Goal: Task Accomplishment & Management: Manage account settings

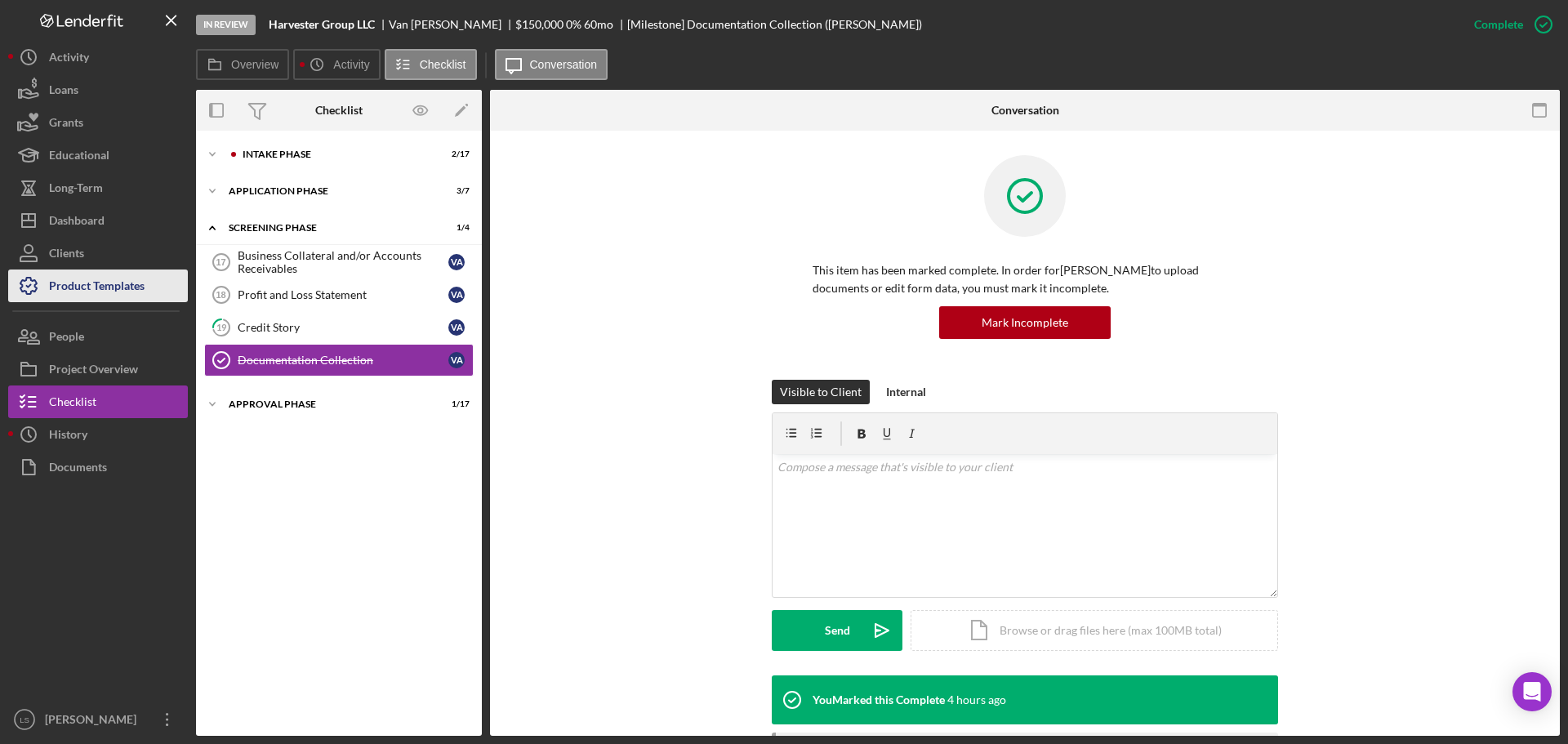
click at [92, 281] on div "Product Templates" at bounding box center [96, 288] width 95 height 37
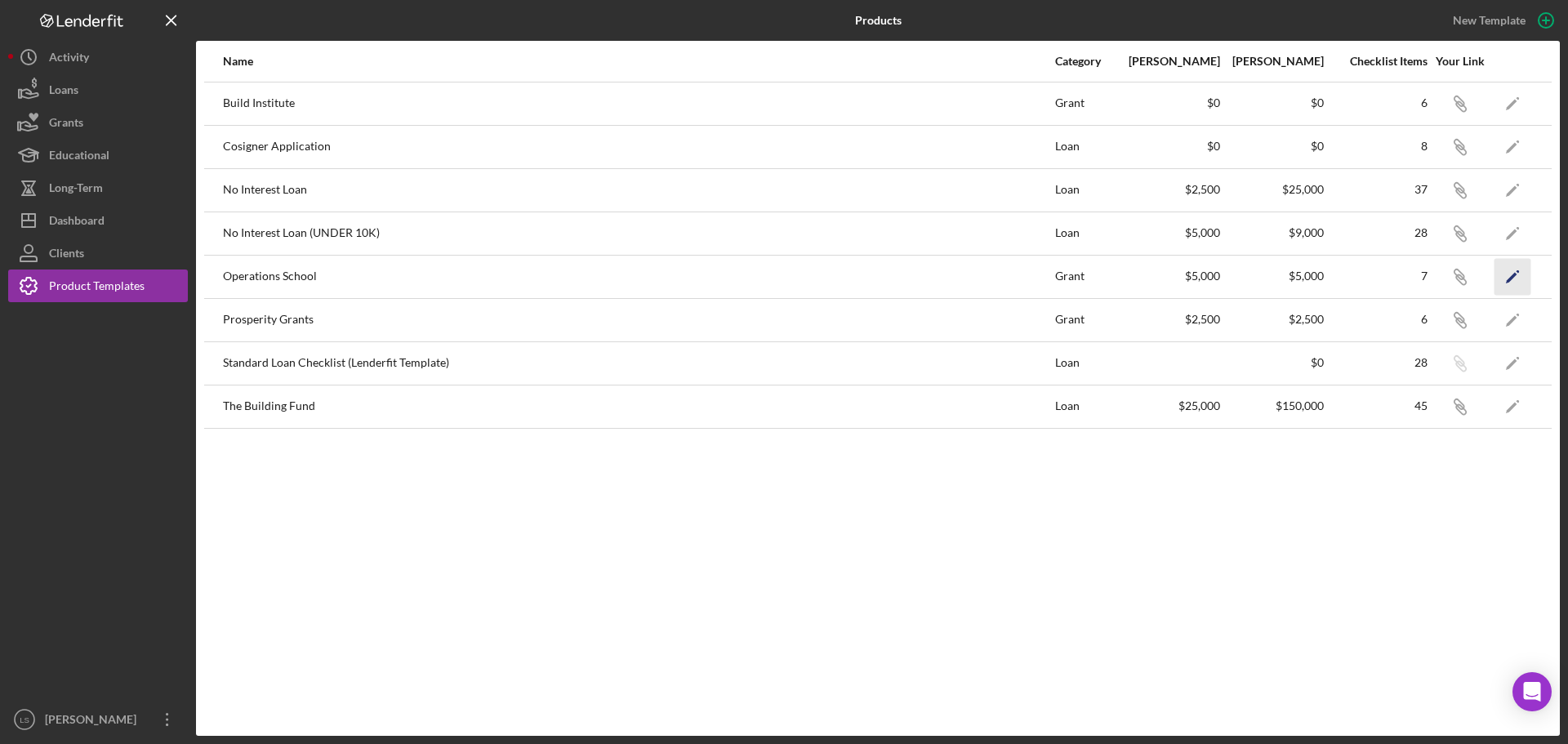
click at [1511, 269] on icon "Icon/Edit" at bounding box center [1513, 276] width 37 height 37
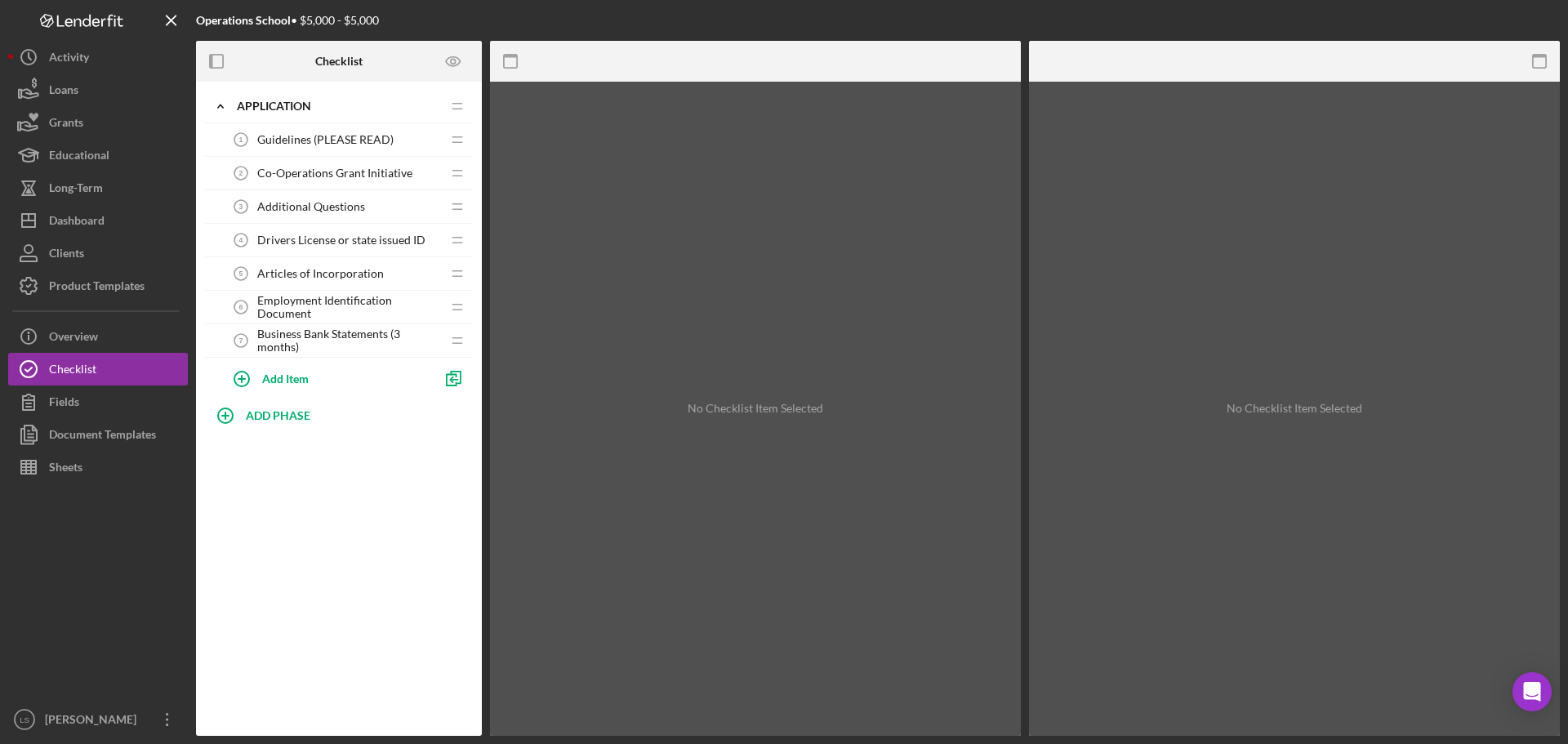
click at [328, 142] on span "Guidelines (PLEASE READ)" at bounding box center [325, 139] width 136 height 13
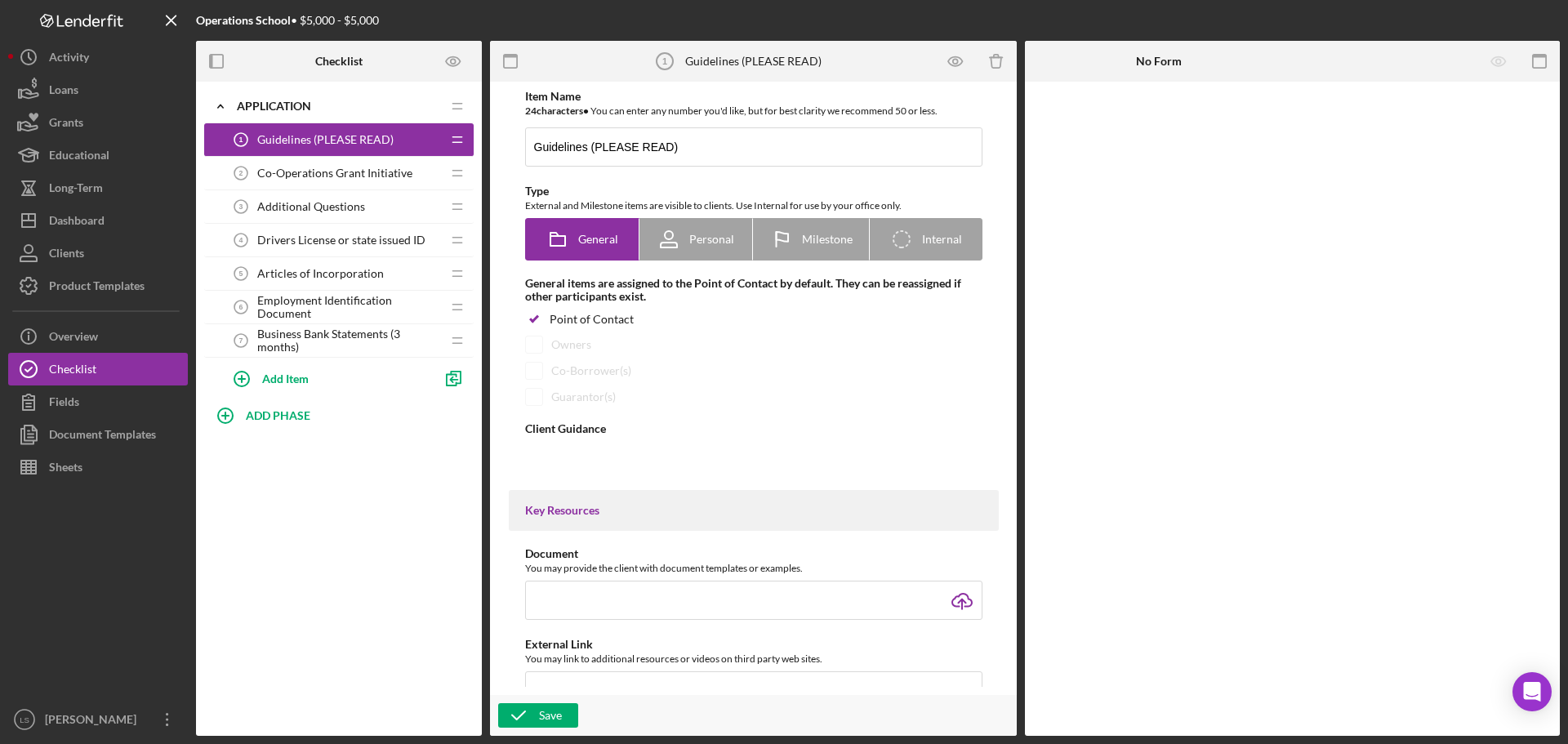
type textarea "<div><span style="font-size: 12pt;">To qualify for the grant, you must have gon…"
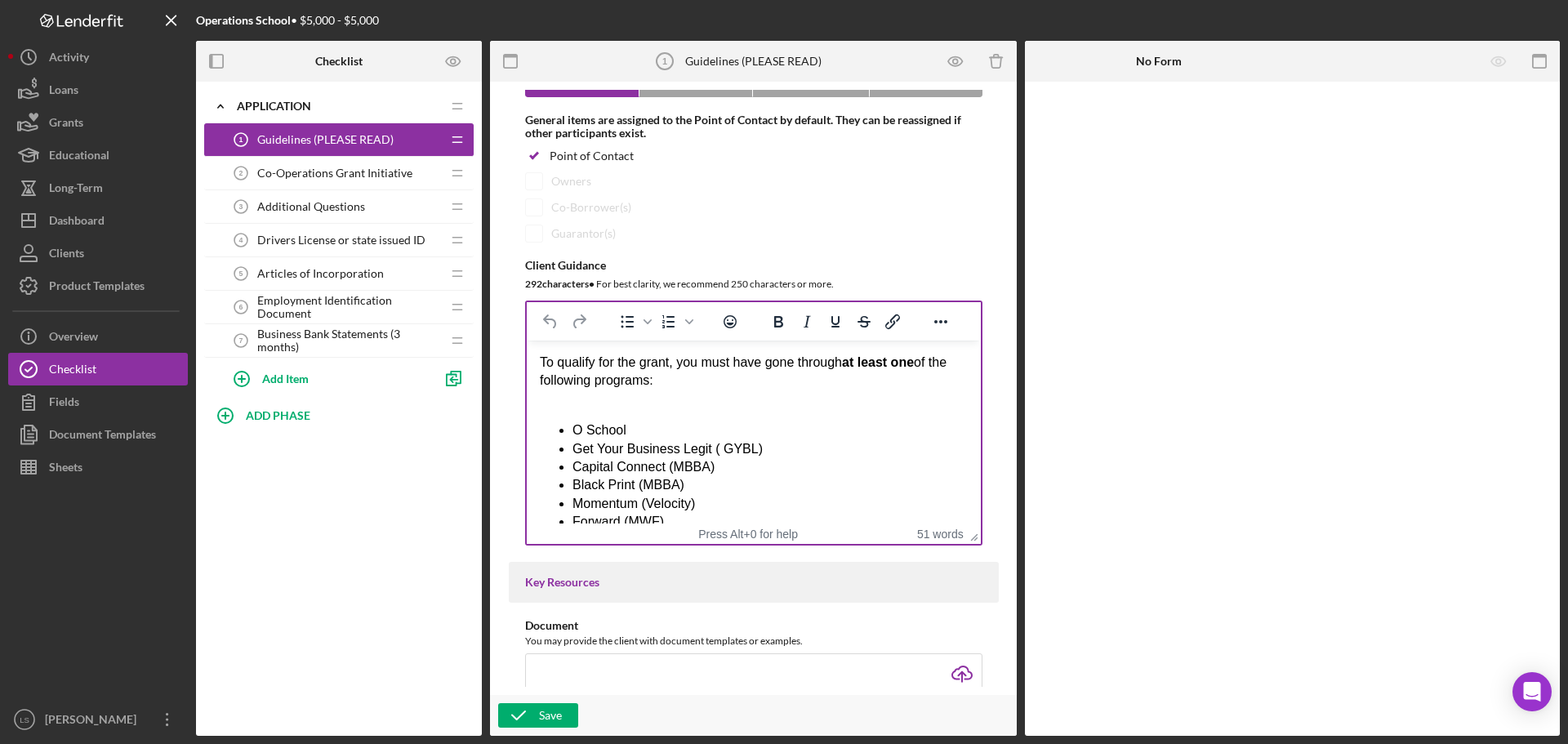
scroll to position [81, 0]
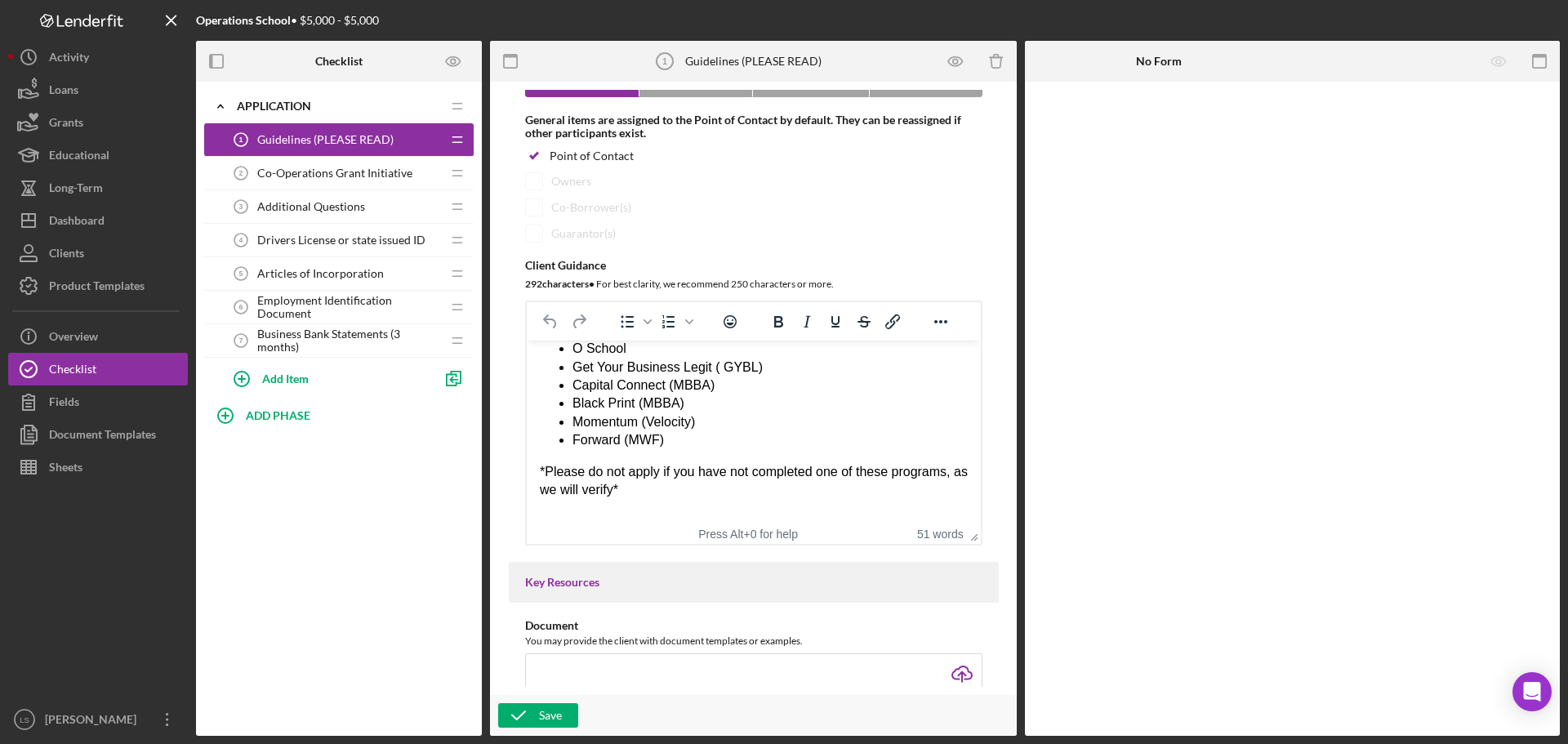
click at [388, 171] on span "Co-Operations Grant Initiative" at bounding box center [334, 172] width 155 height 13
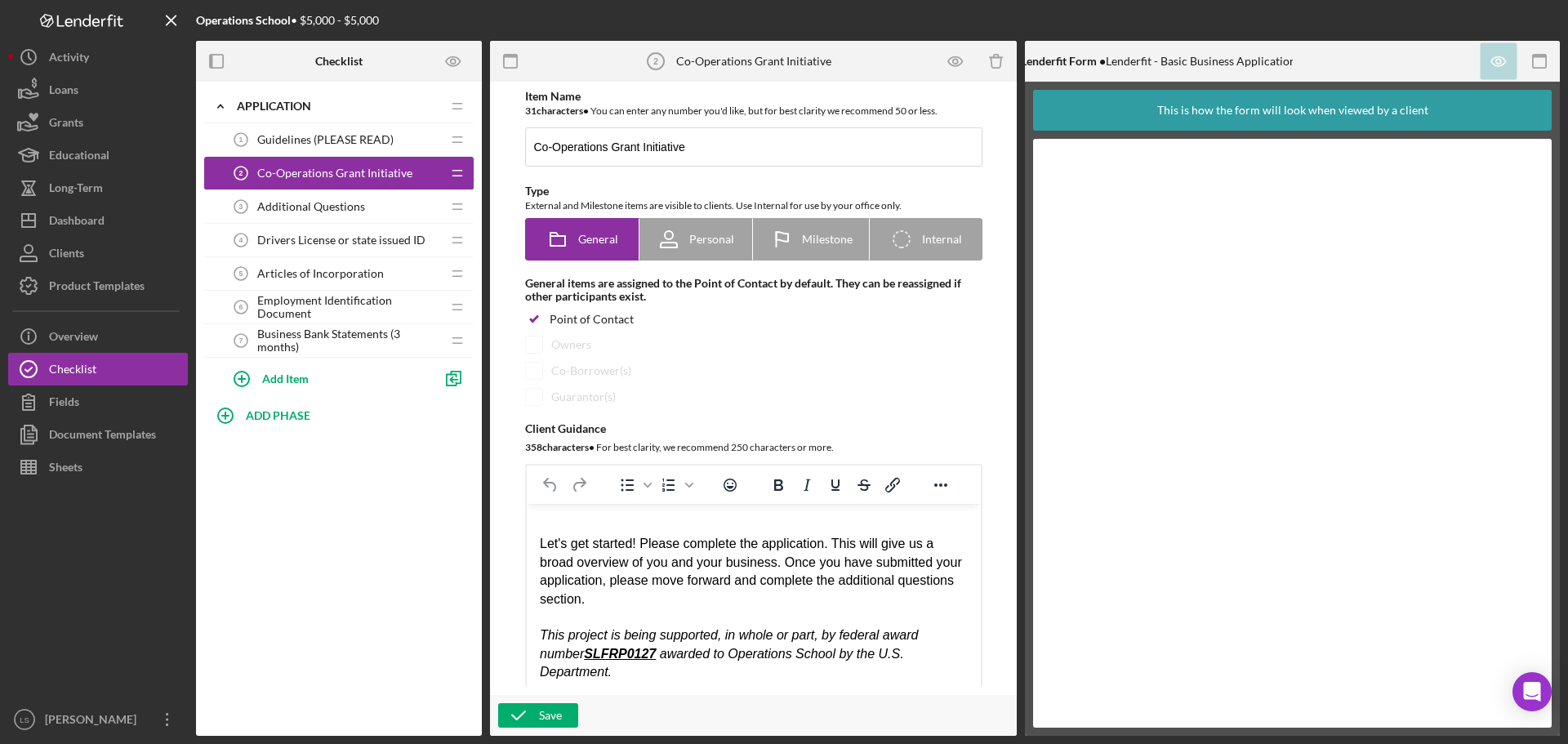
click at [348, 205] on span "Additional Questions" at bounding box center [310, 206] width 108 height 13
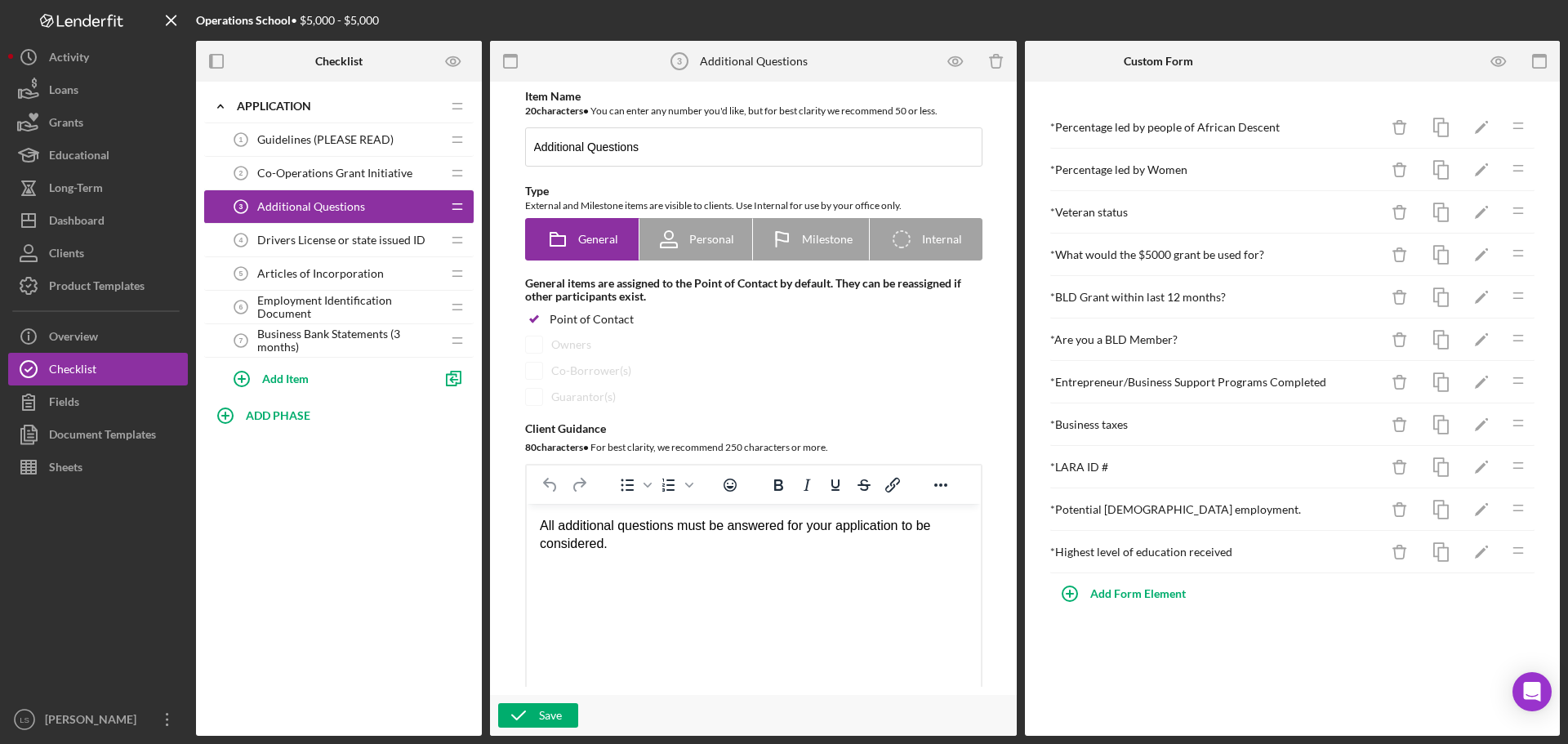
click at [361, 240] on span "Drivers License or state issued ID" at bounding box center [341, 240] width 168 height 13
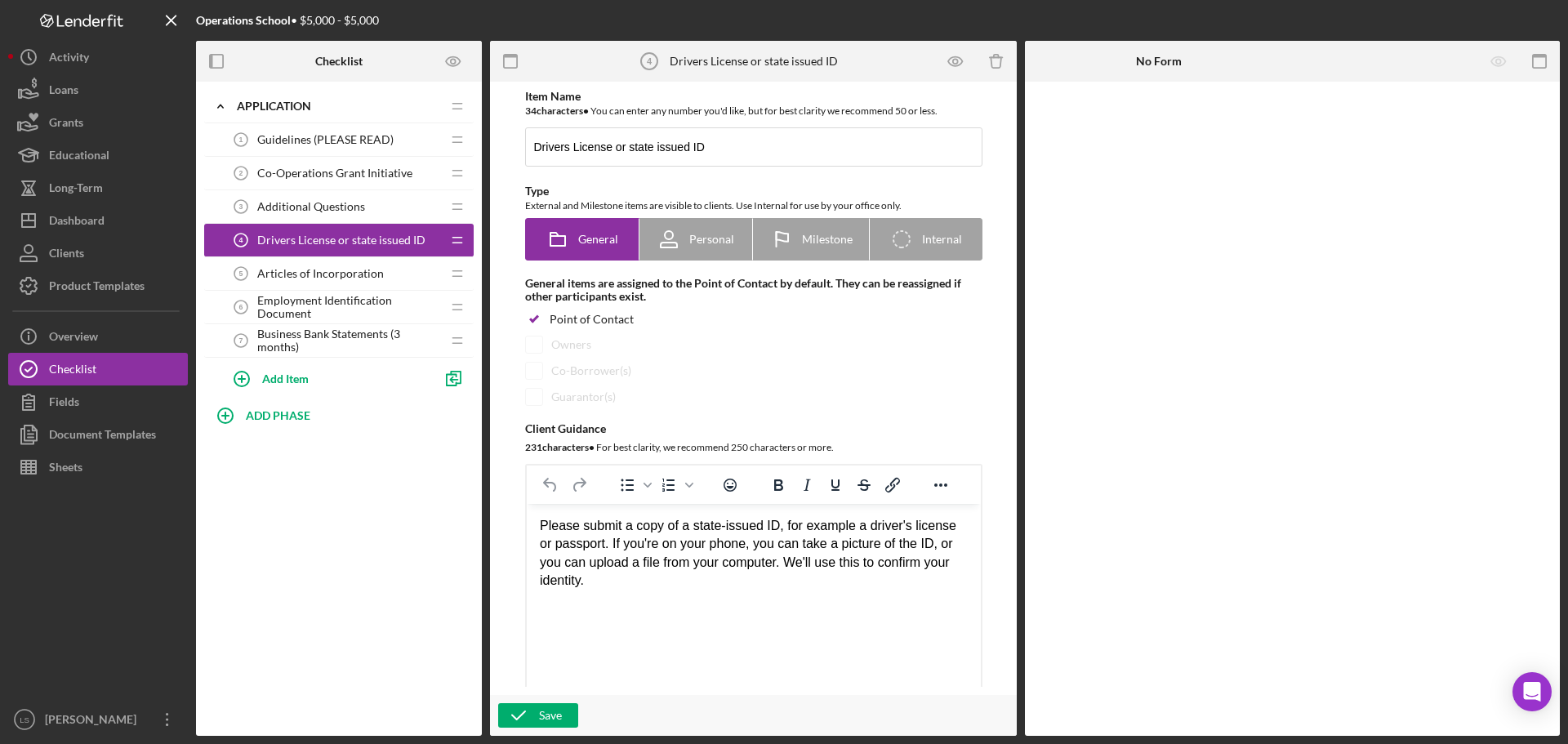
click at [352, 271] on span "Articles of Incorporation" at bounding box center [320, 273] width 127 height 13
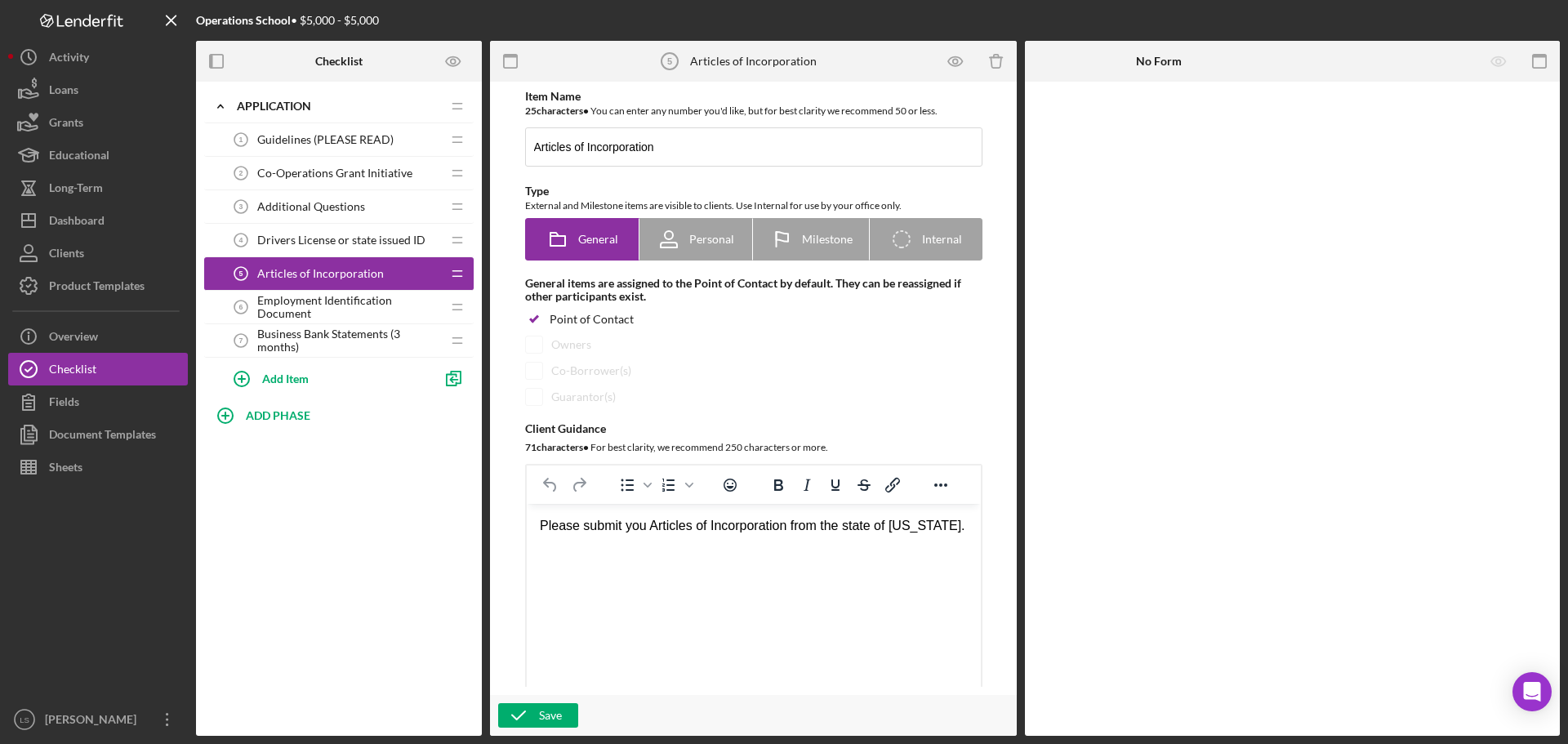
click at [362, 304] on span "Employment Identification Document" at bounding box center [349, 307] width 184 height 26
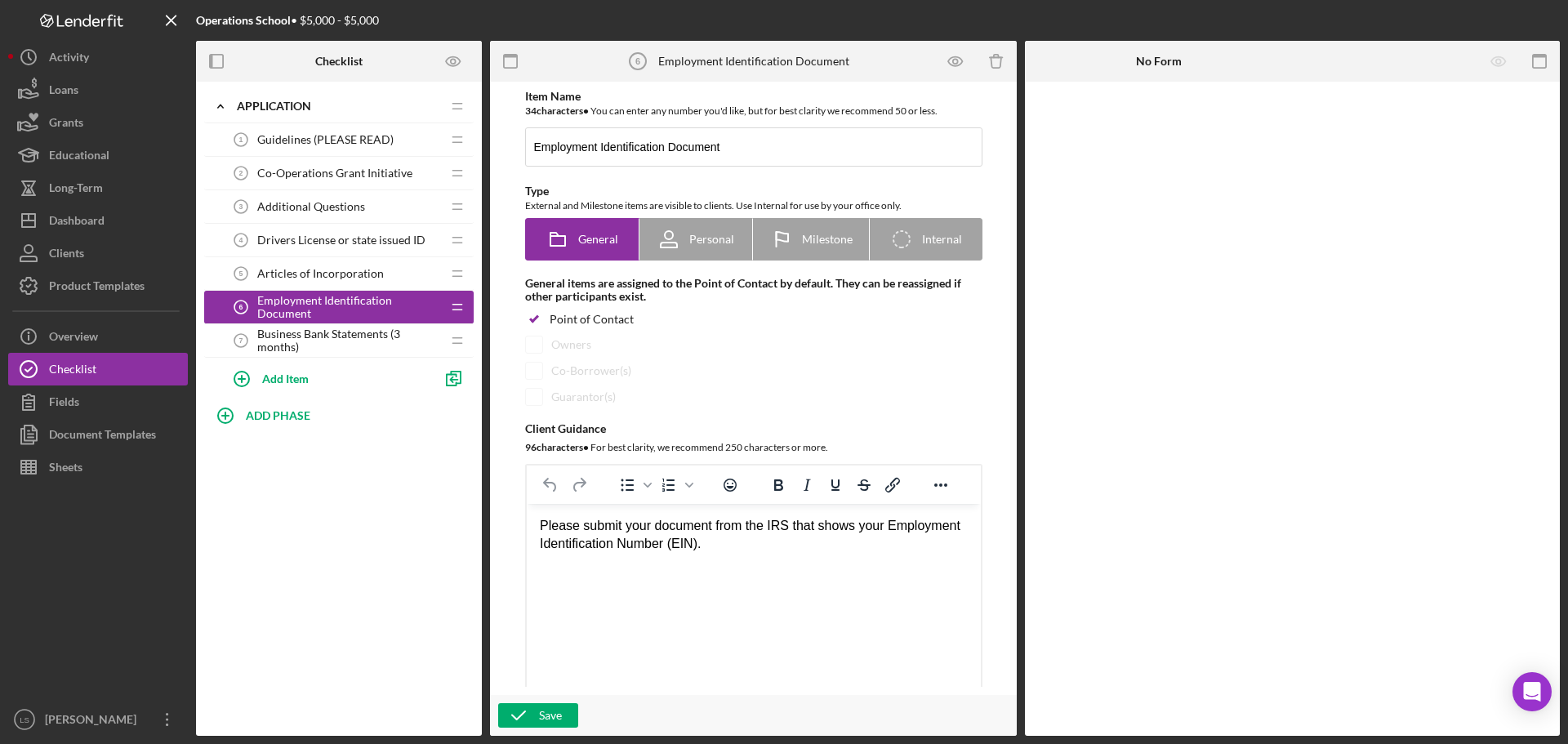
click at [340, 337] on span "Business Bank Statements (3 months)" at bounding box center [349, 340] width 184 height 26
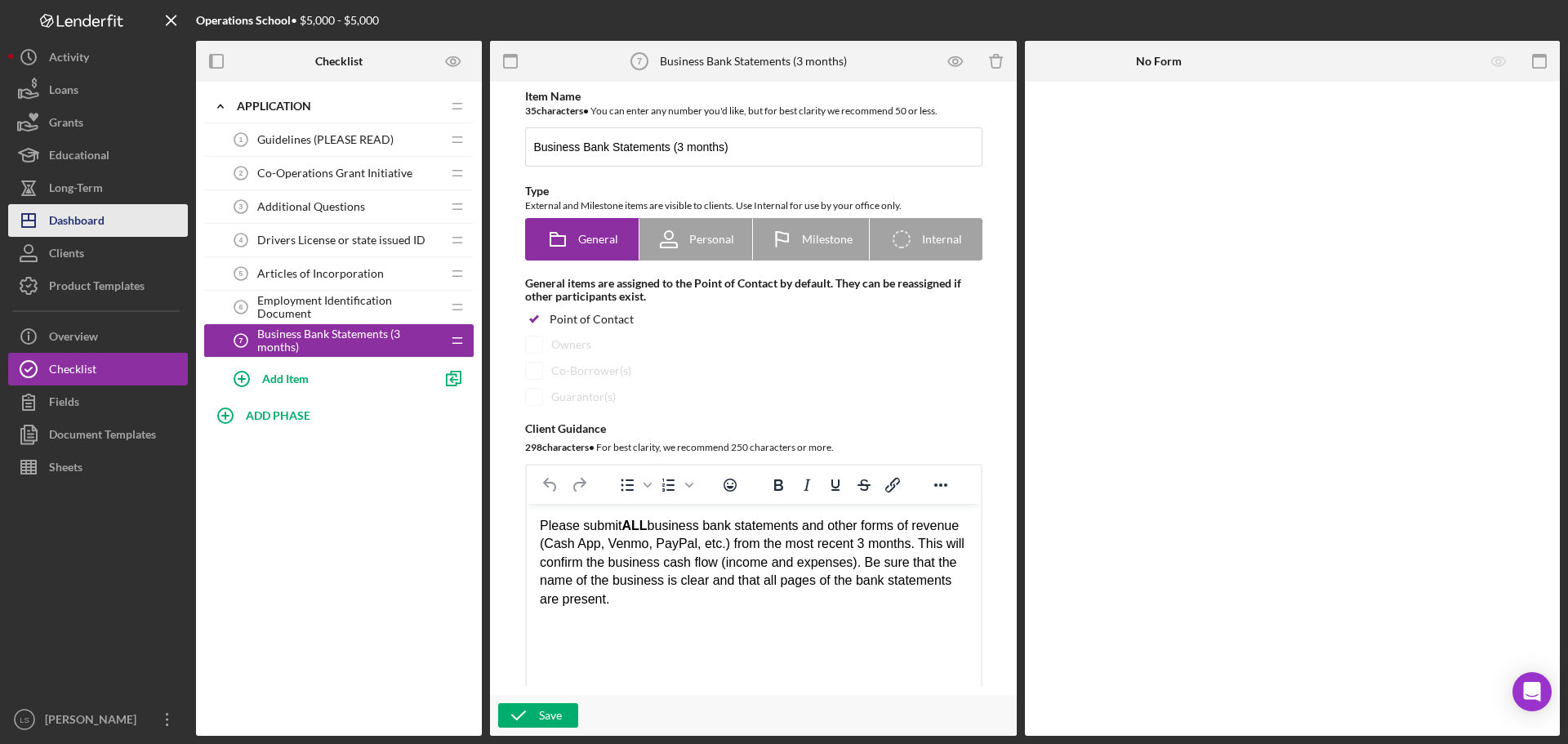
click at [117, 222] on button "Icon/Dashboard Dashboard" at bounding box center [97, 219] width 179 height 32
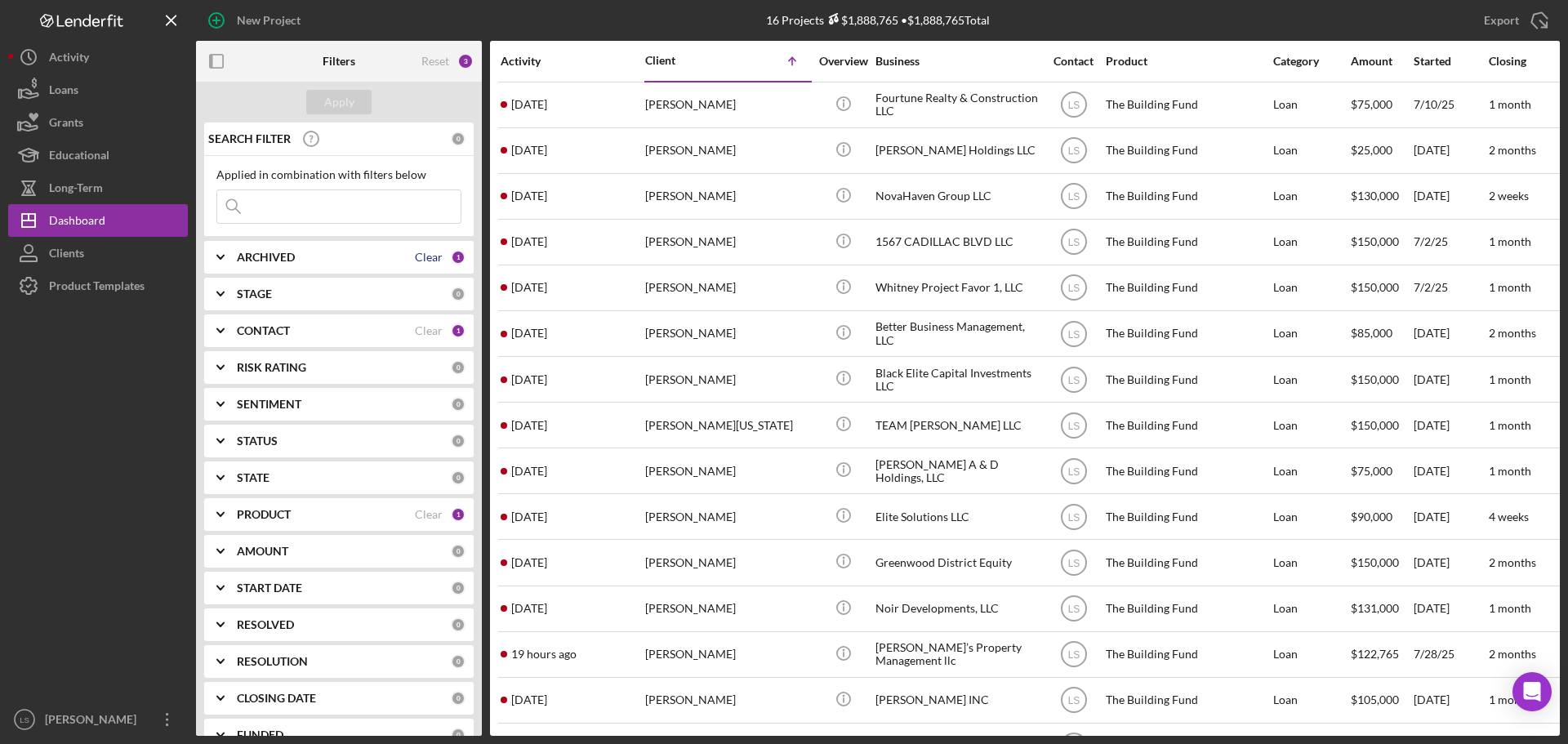
click at [424, 251] on div "Clear" at bounding box center [429, 257] width 28 height 13
click at [439, 261] on div "ARCHIVED" at bounding box center [344, 257] width 214 height 13
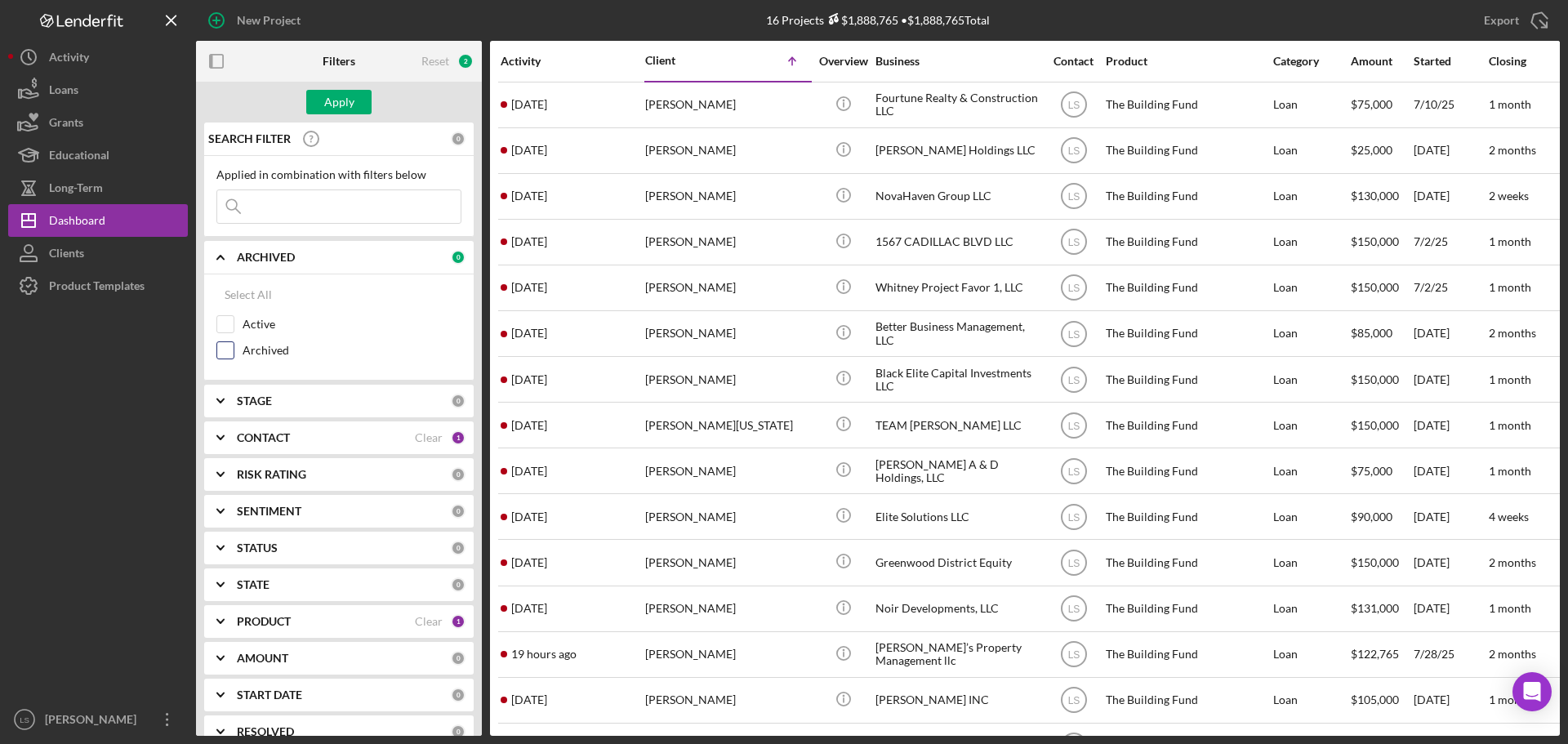
click at [225, 355] on input "Archived" at bounding box center [225, 350] width 17 height 17
checkbox input "true"
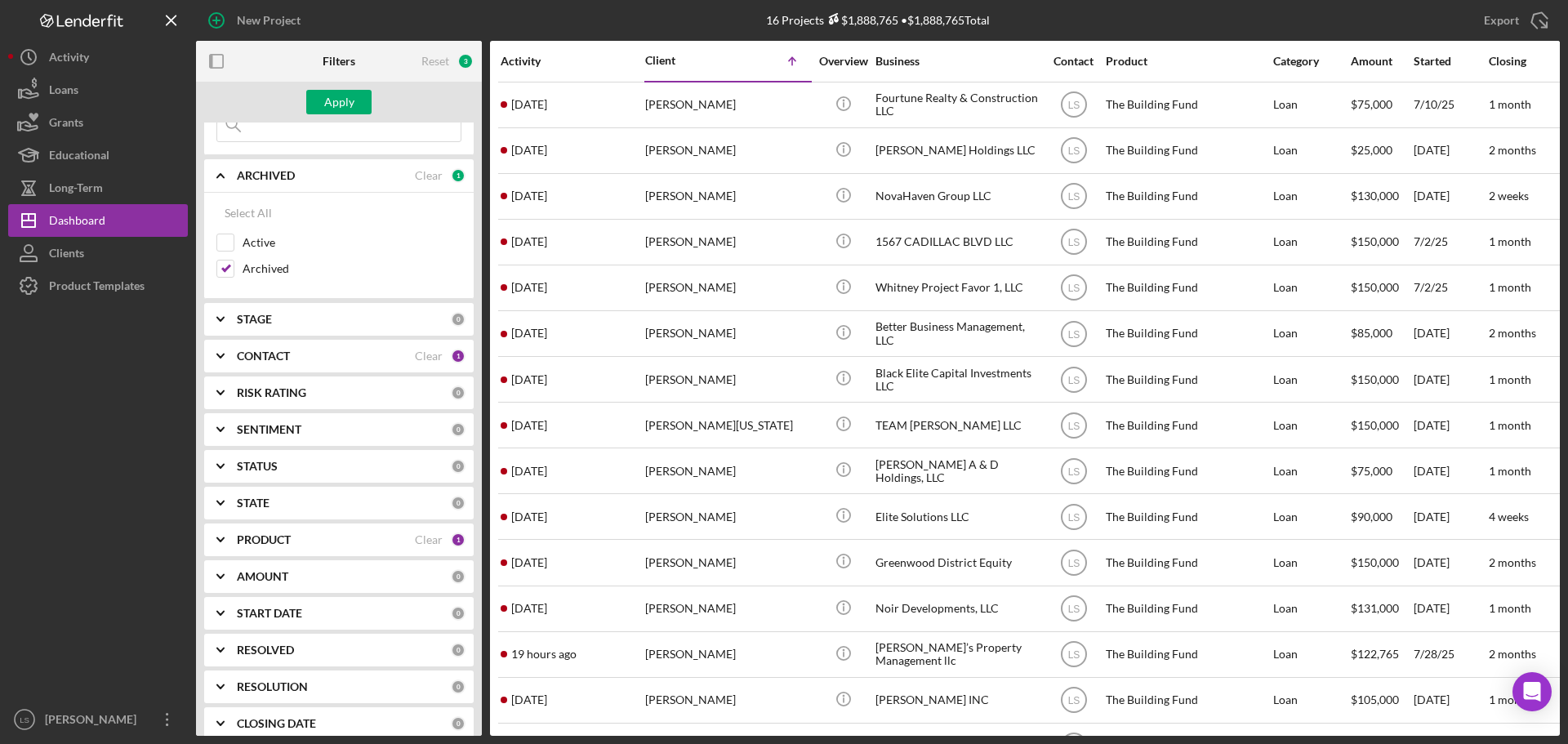
click at [359, 538] on div "PRODUCT" at bounding box center [326, 539] width 178 height 13
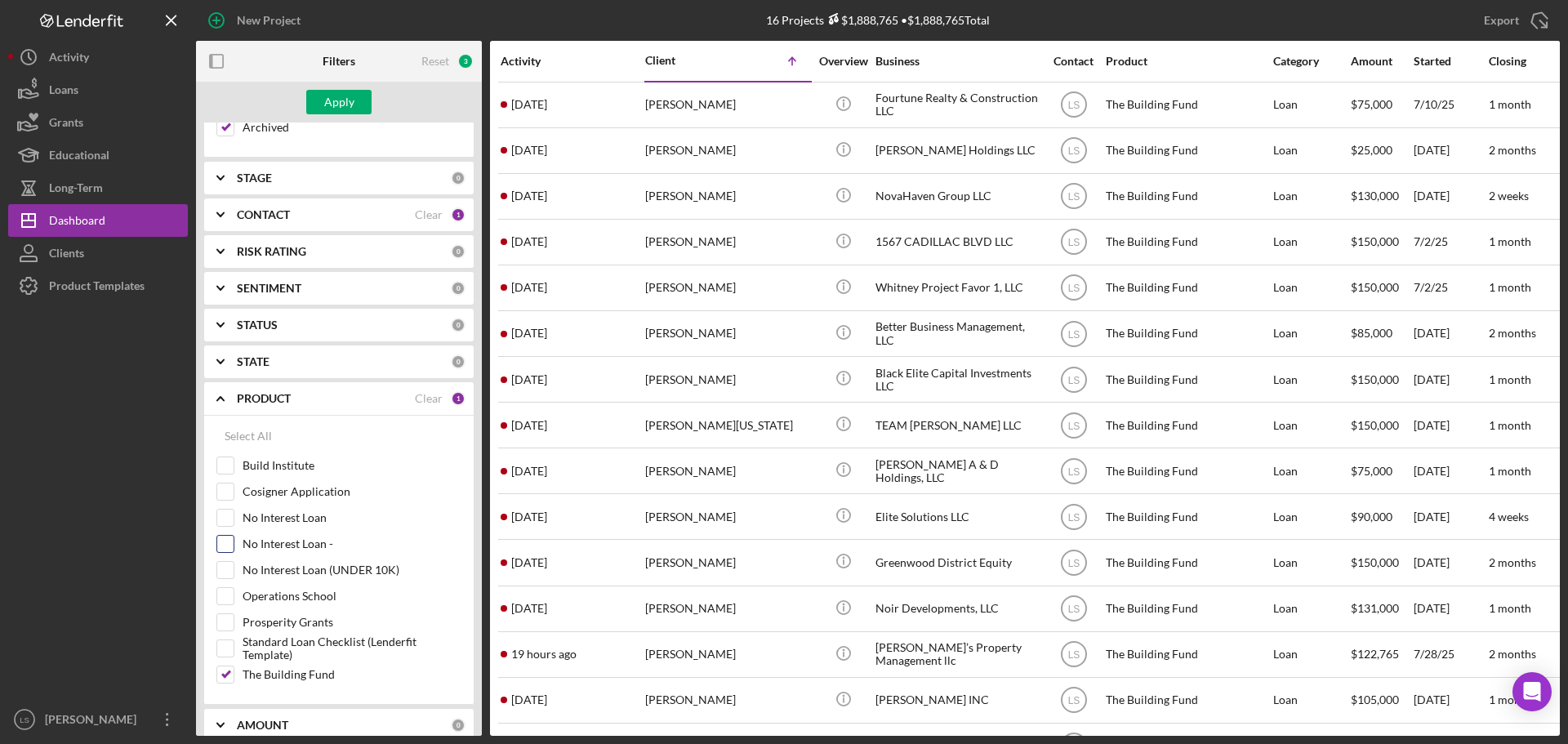
scroll to position [245, 0]
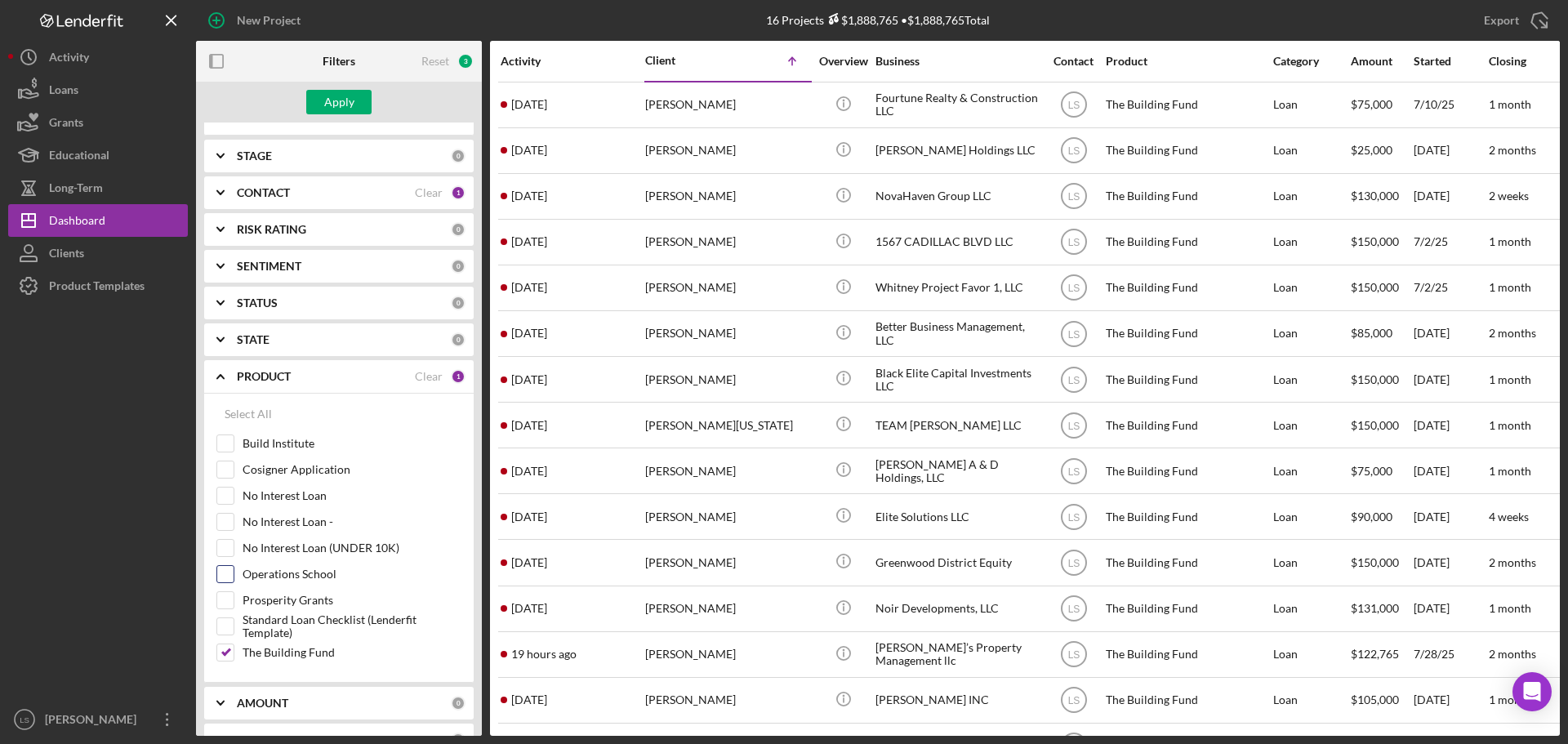
click at [228, 569] on input "Operations School" at bounding box center [225, 574] width 17 height 17
checkbox input "true"
click at [223, 650] on input "The Building Fund" at bounding box center [225, 652] width 17 height 17
checkbox input "false"
click at [331, 101] on div "Apply" at bounding box center [339, 102] width 31 height 24
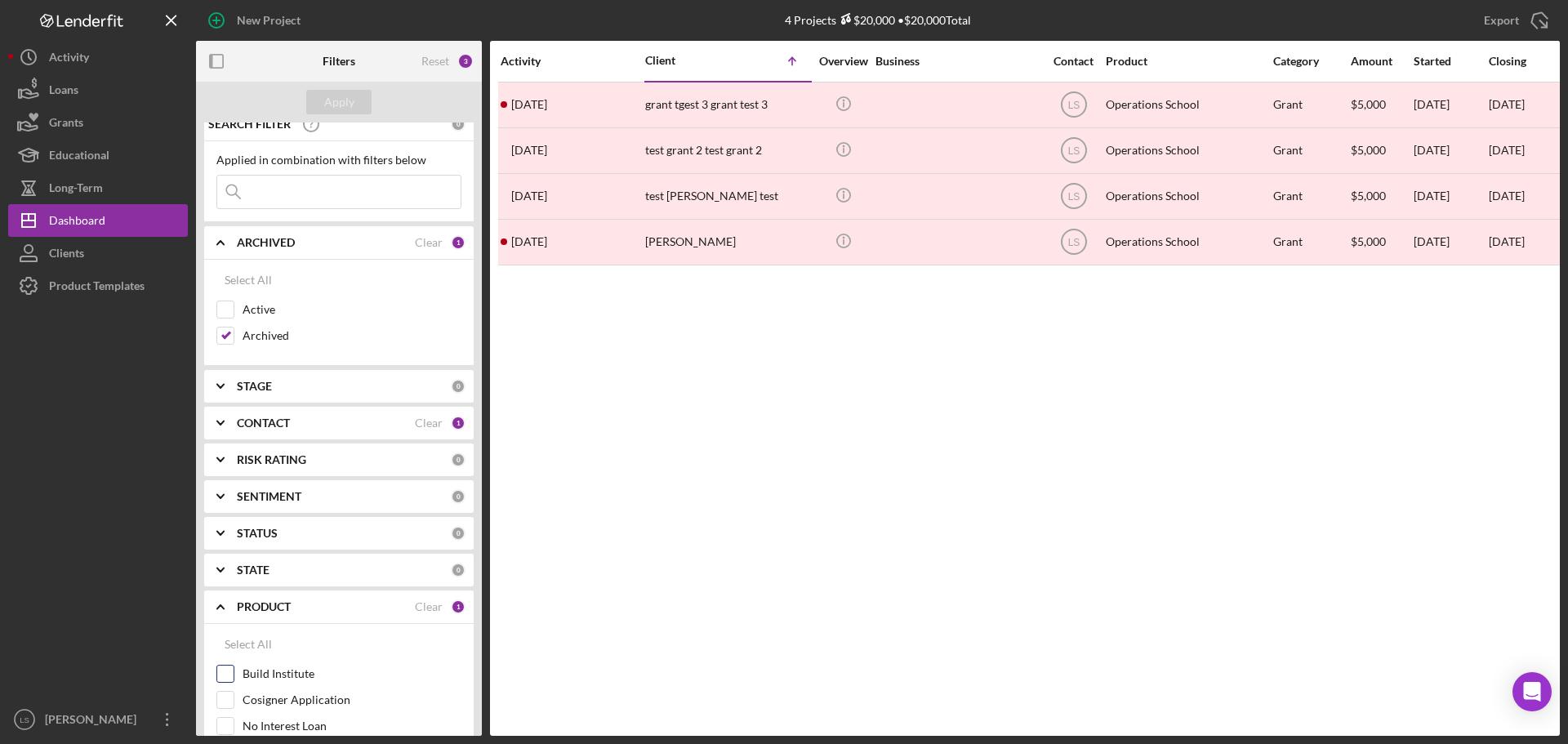
scroll to position [0, 0]
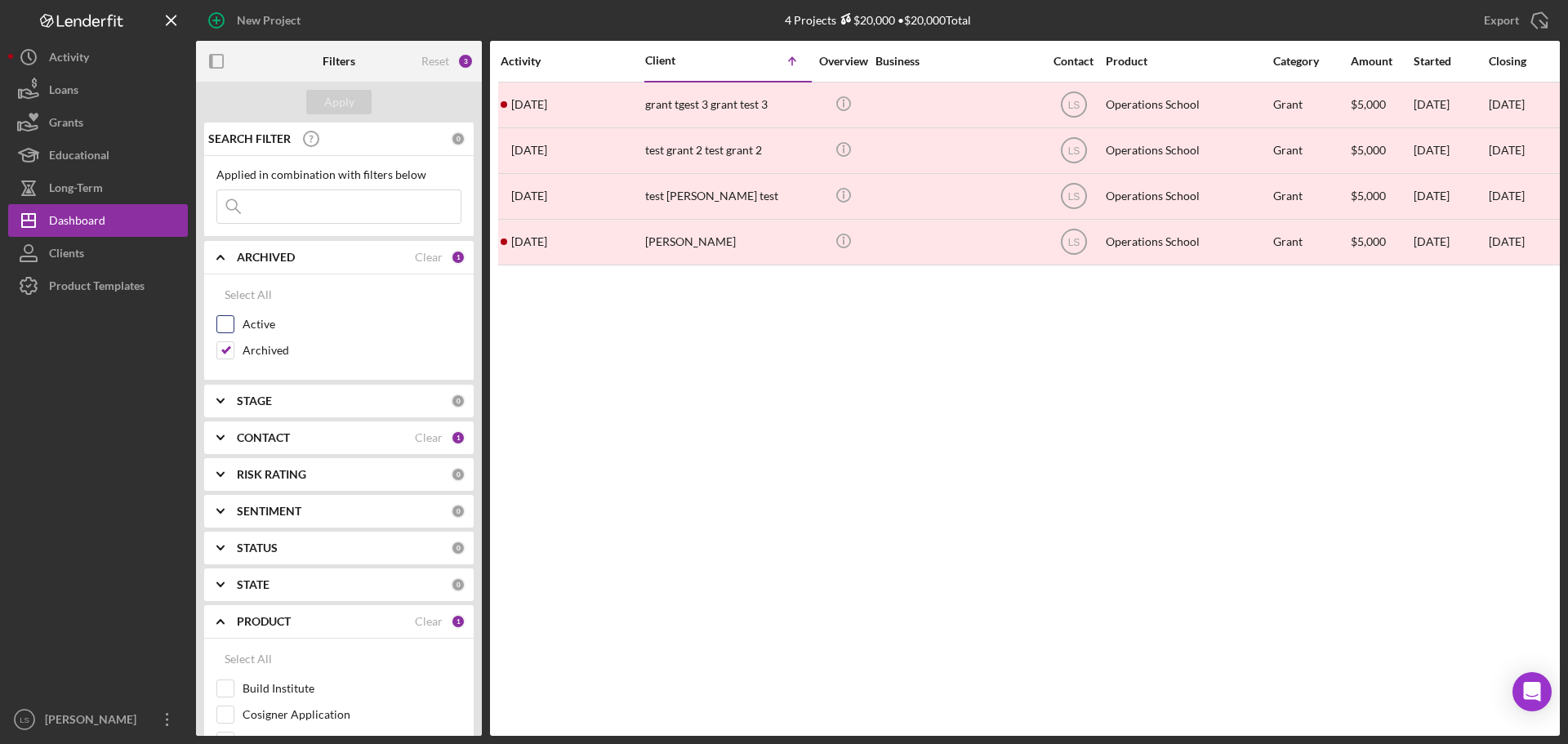
click at [229, 322] on input "Active" at bounding box center [225, 323] width 17 height 17
checkbox input "true"
click at [227, 348] on input "Archived" at bounding box center [225, 350] width 17 height 17
click at [327, 119] on div "Apply" at bounding box center [338, 101] width 286 height 41
click at [353, 95] on button "Apply" at bounding box center [338, 102] width 66 height 24
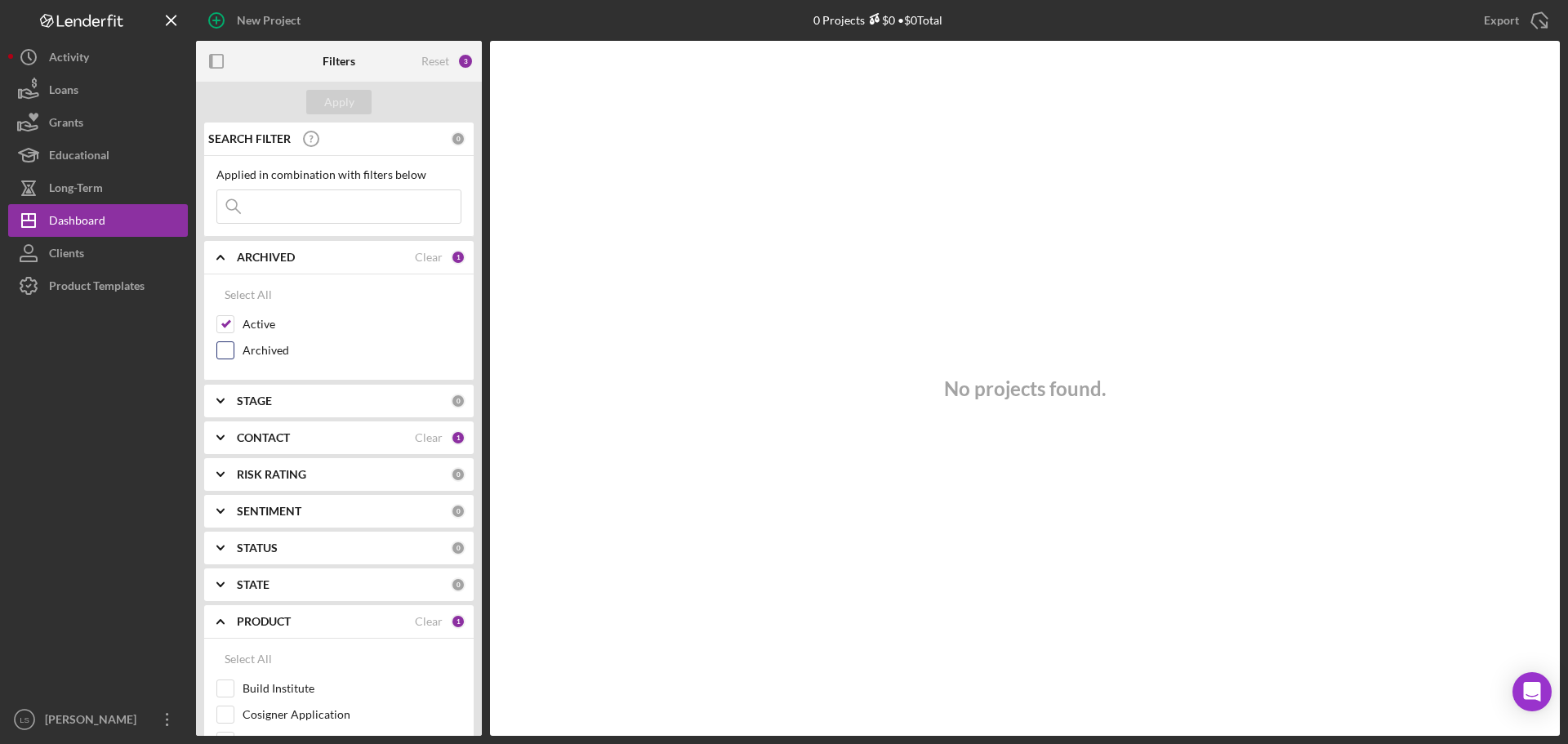
click at [223, 356] on input "Archived" at bounding box center [225, 350] width 17 height 17
checkbox input "true"
click at [338, 101] on div "Apply" at bounding box center [339, 102] width 31 height 24
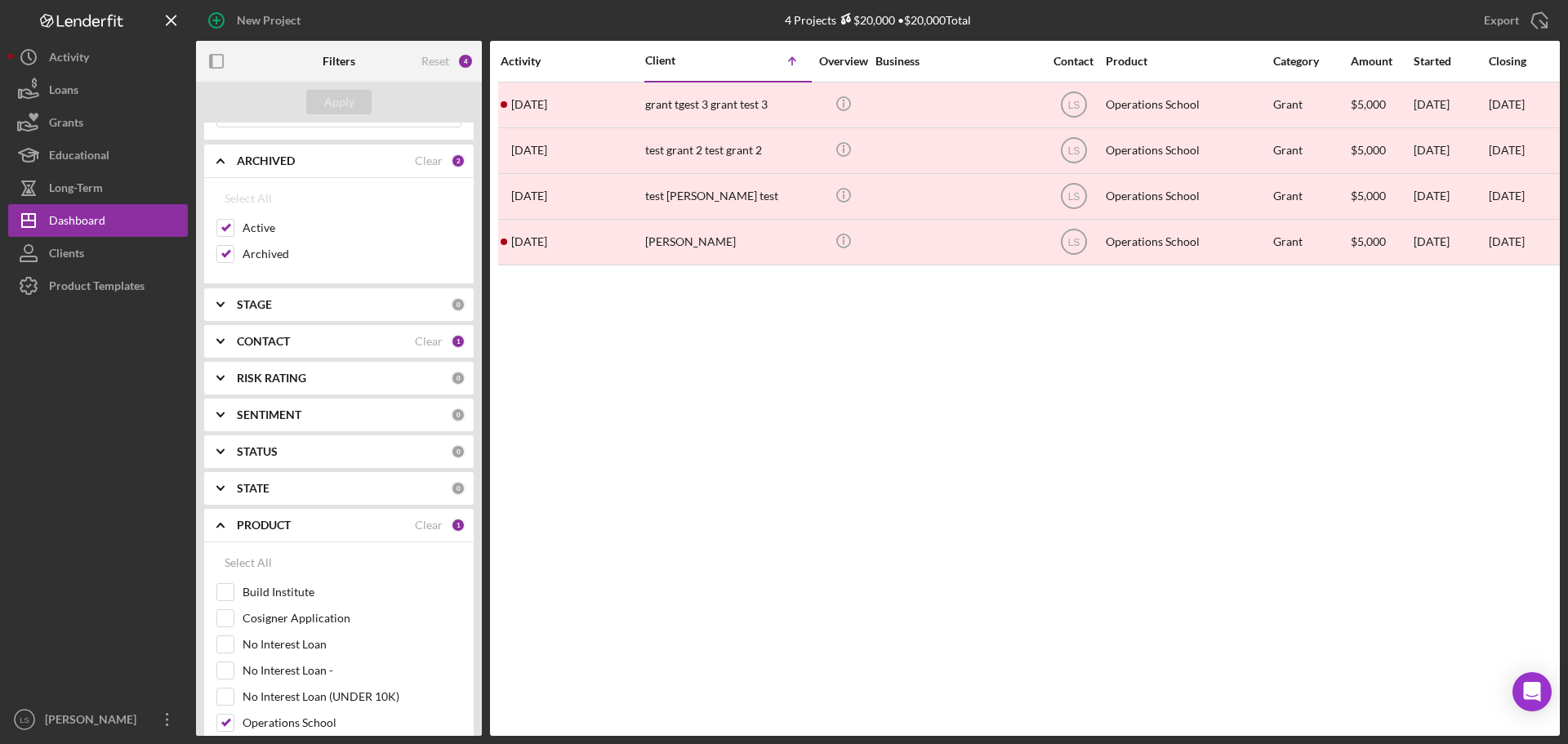
scroll to position [245, 0]
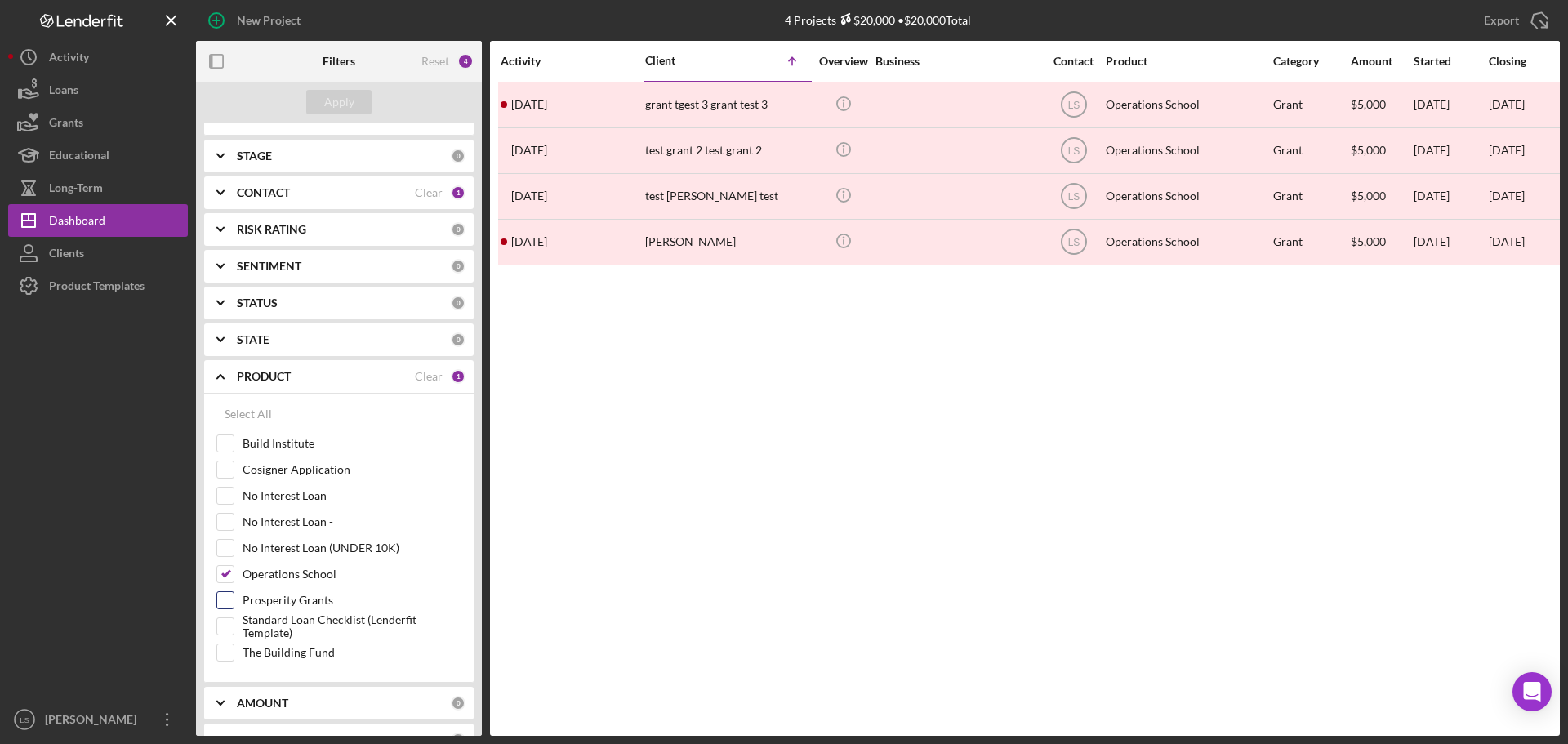
click at [221, 602] on input "Prosperity Grants" at bounding box center [225, 600] width 17 height 17
checkbox input "true"
click at [351, 101] on div "Apply" at bounding box center [339, 102] width 31 height 24
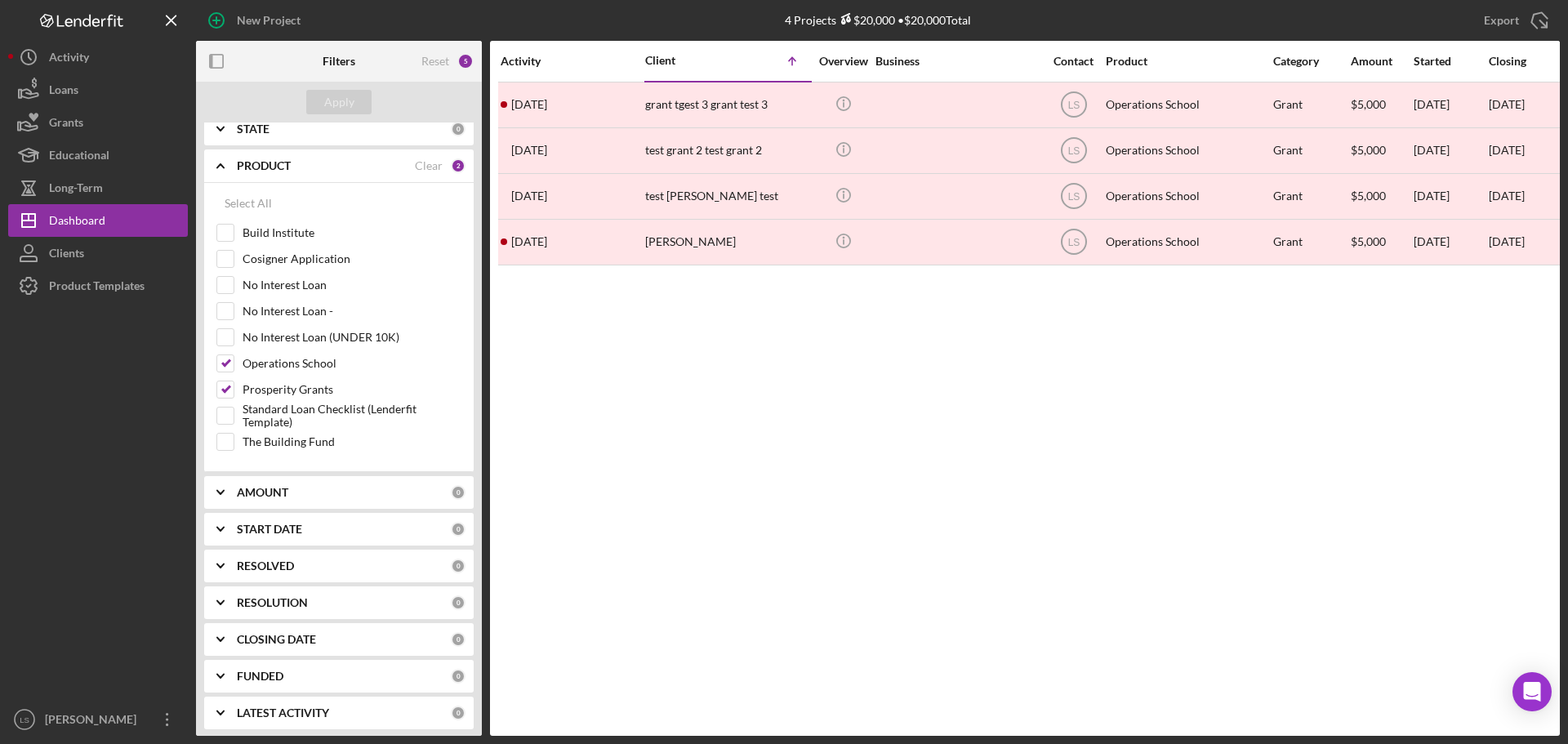
scroll to position [462, 0]
click at [362, 518] on div "START DATE" at bounding box center [344, 523] width 214 height 13
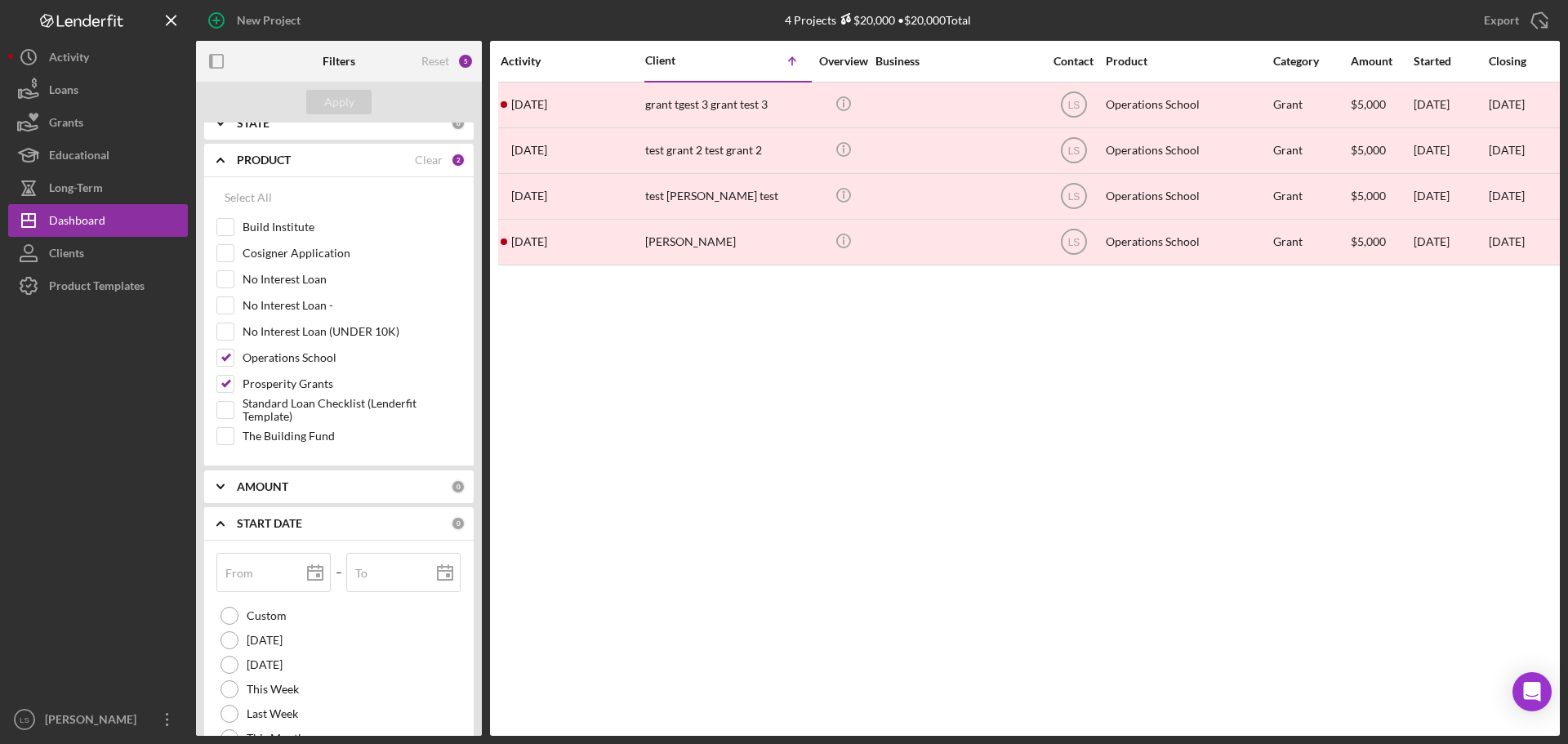
click at [362, 518] on div "START DATE" at bounding box center [344, 523] width 214 height 13
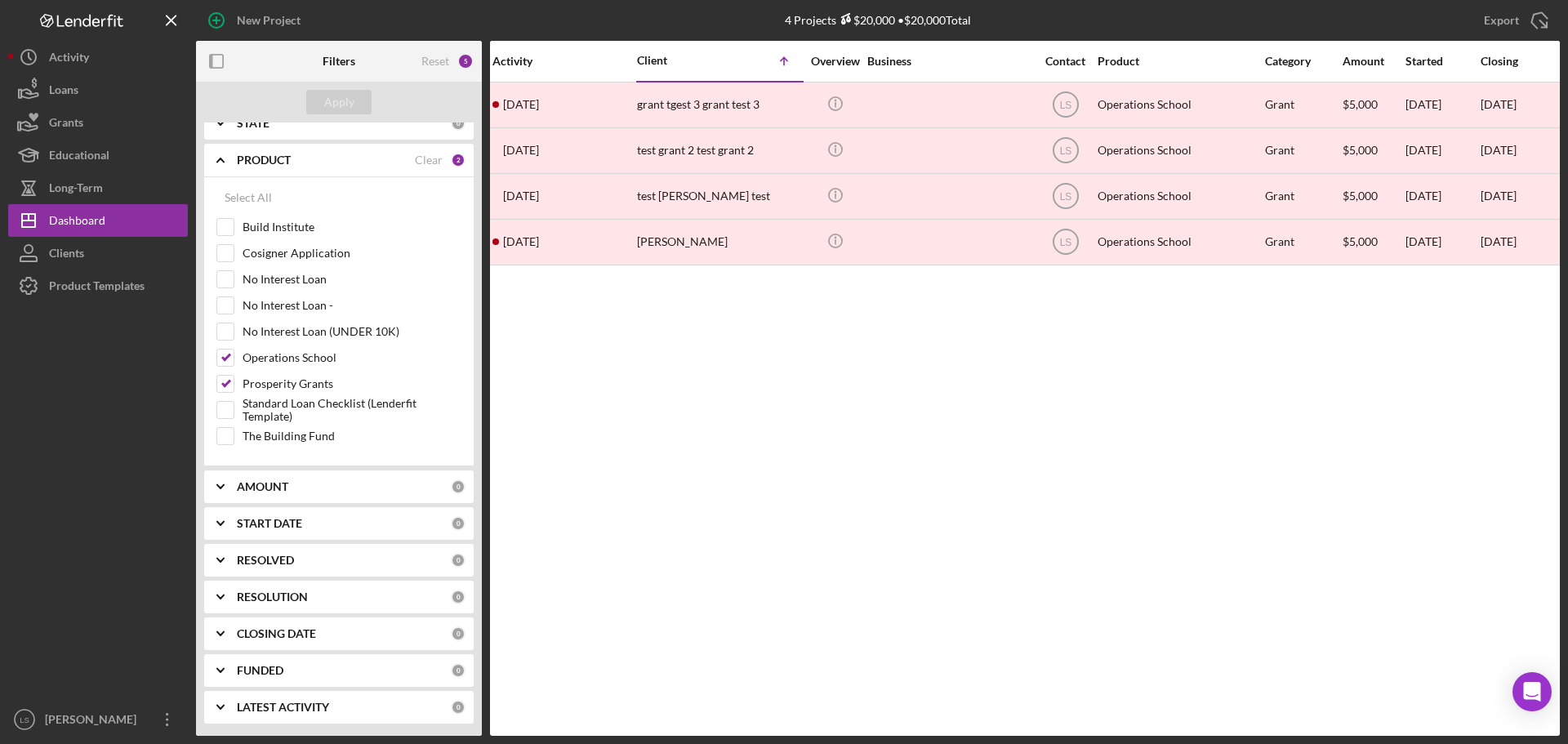
scroll to position [0, 0]
click at [352, 534] on div "START DATE 0" at bounding box center [351, 523] width 228 height 32
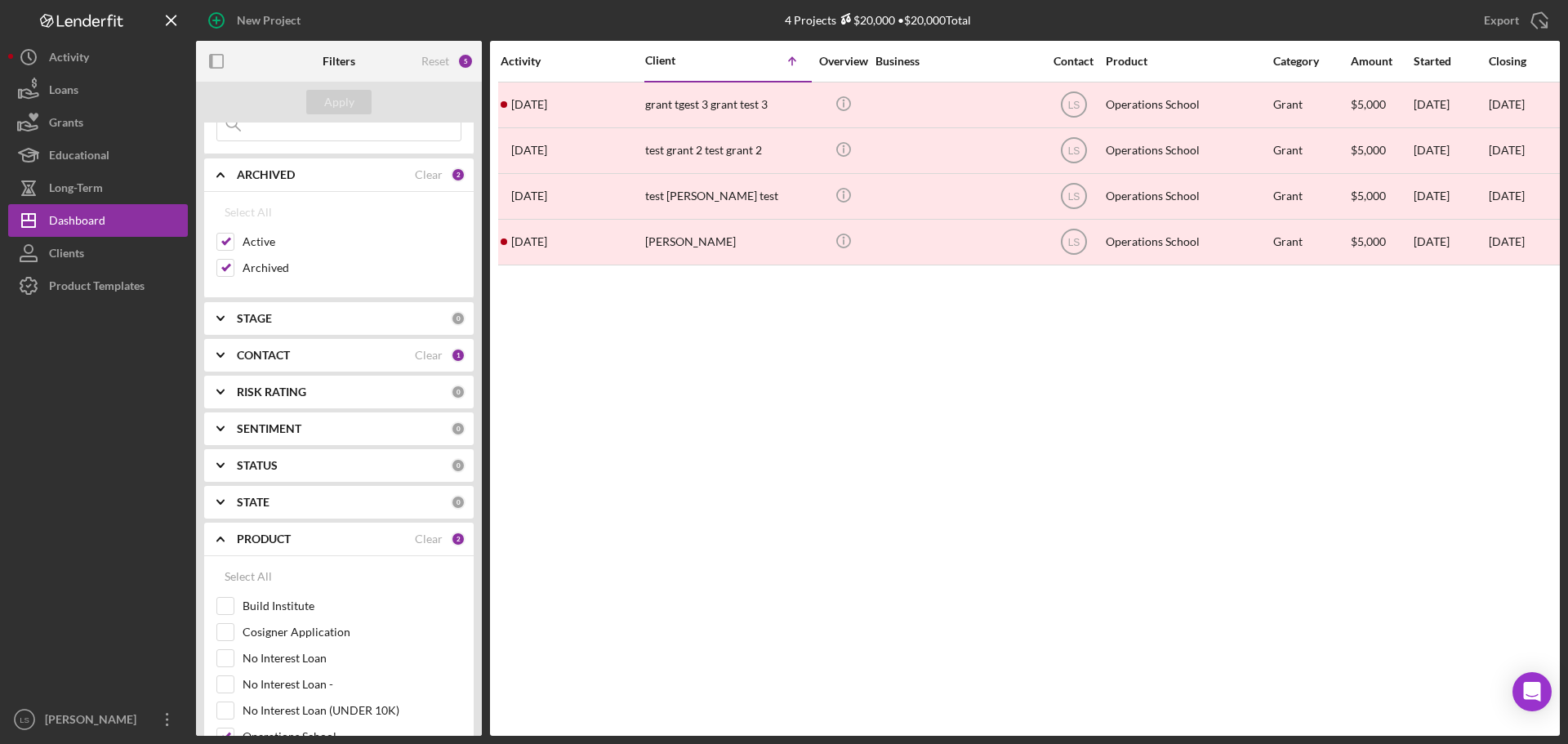
scroll to position [163, 0]
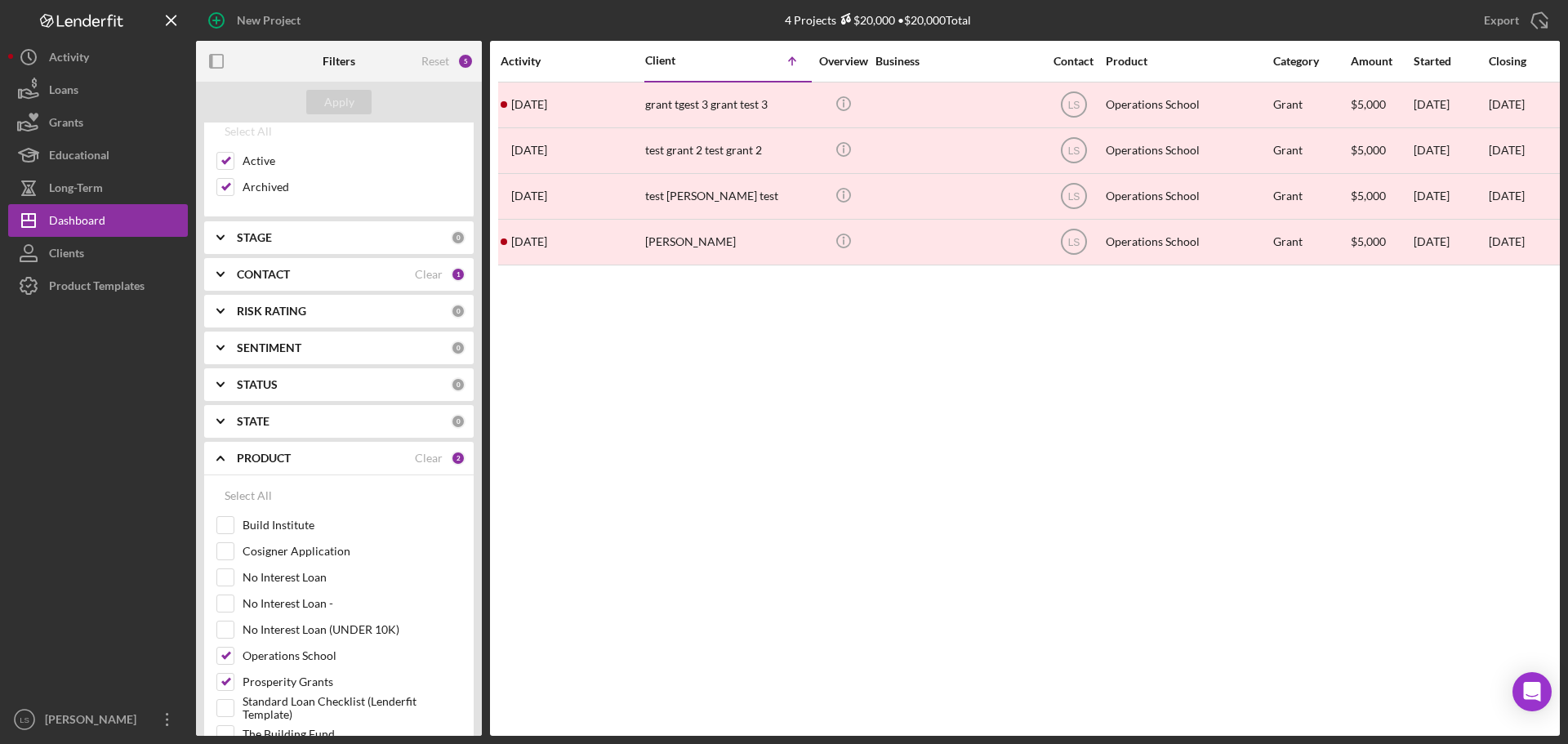
click at [339, 276] on div "CONTACT" at bounding box center [326, 274] width 178 height 13
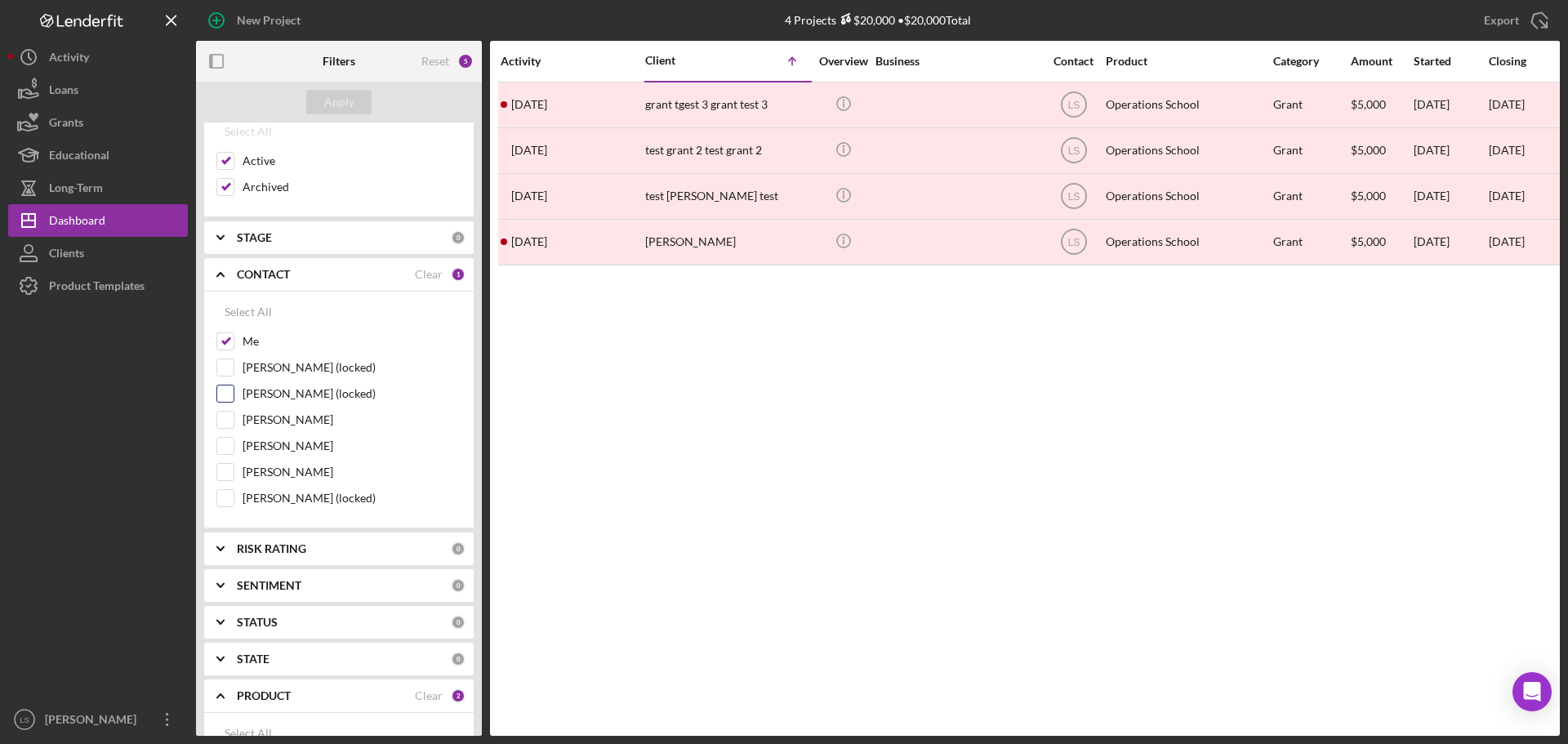
click at [232, 394] on input "[PERSON_NAME] (locked)" at bounding box center [225, 393] width 17 height 17
checkbox input "true"
click at [361, 94] on button "Apply" at bounding box center [338, 102] width 66 height 24
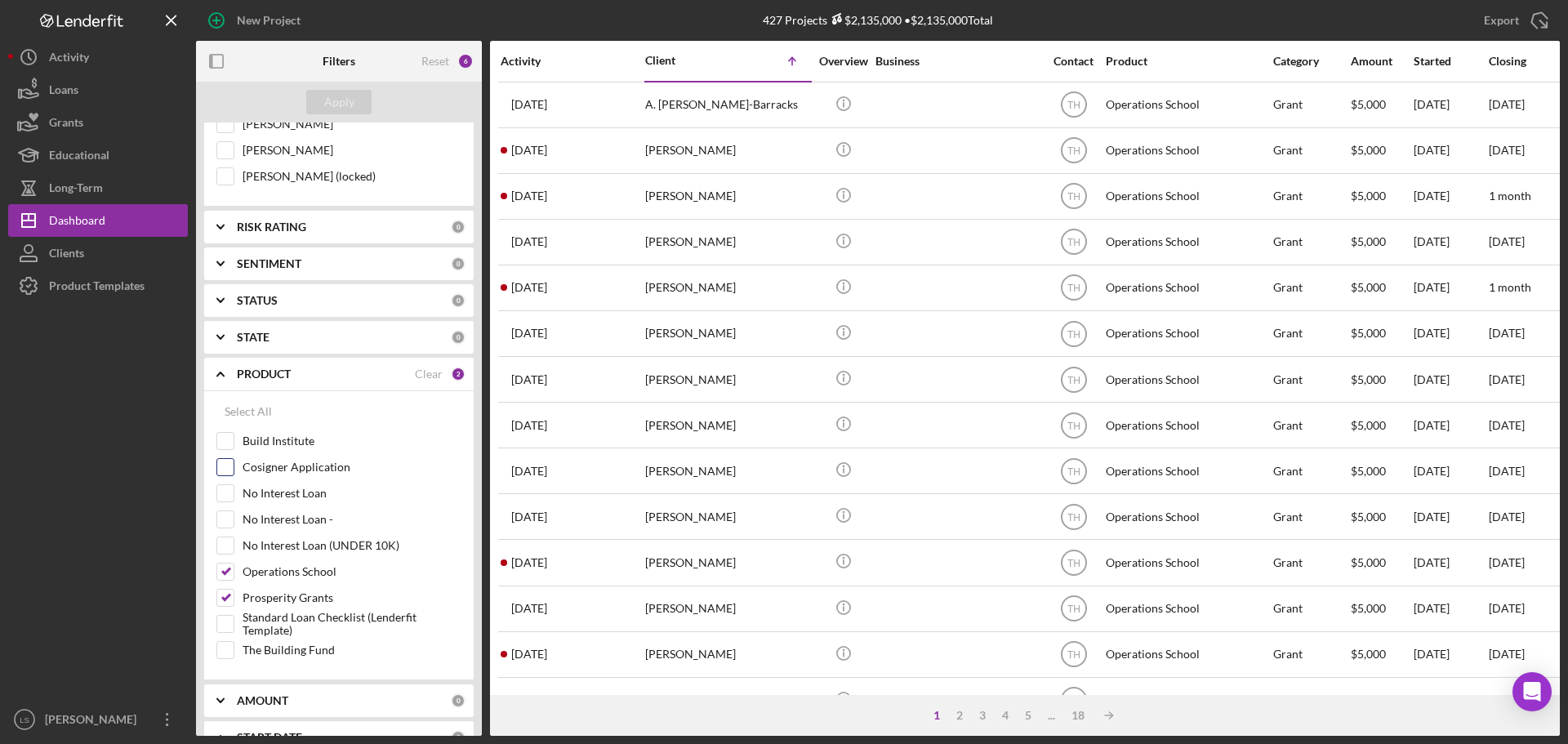
scroll to position [490, 0]
click at [226, 591] on input "Prosperity Grants" at bounding box center [225, 593] width 17 height 17
checkbox input "false"
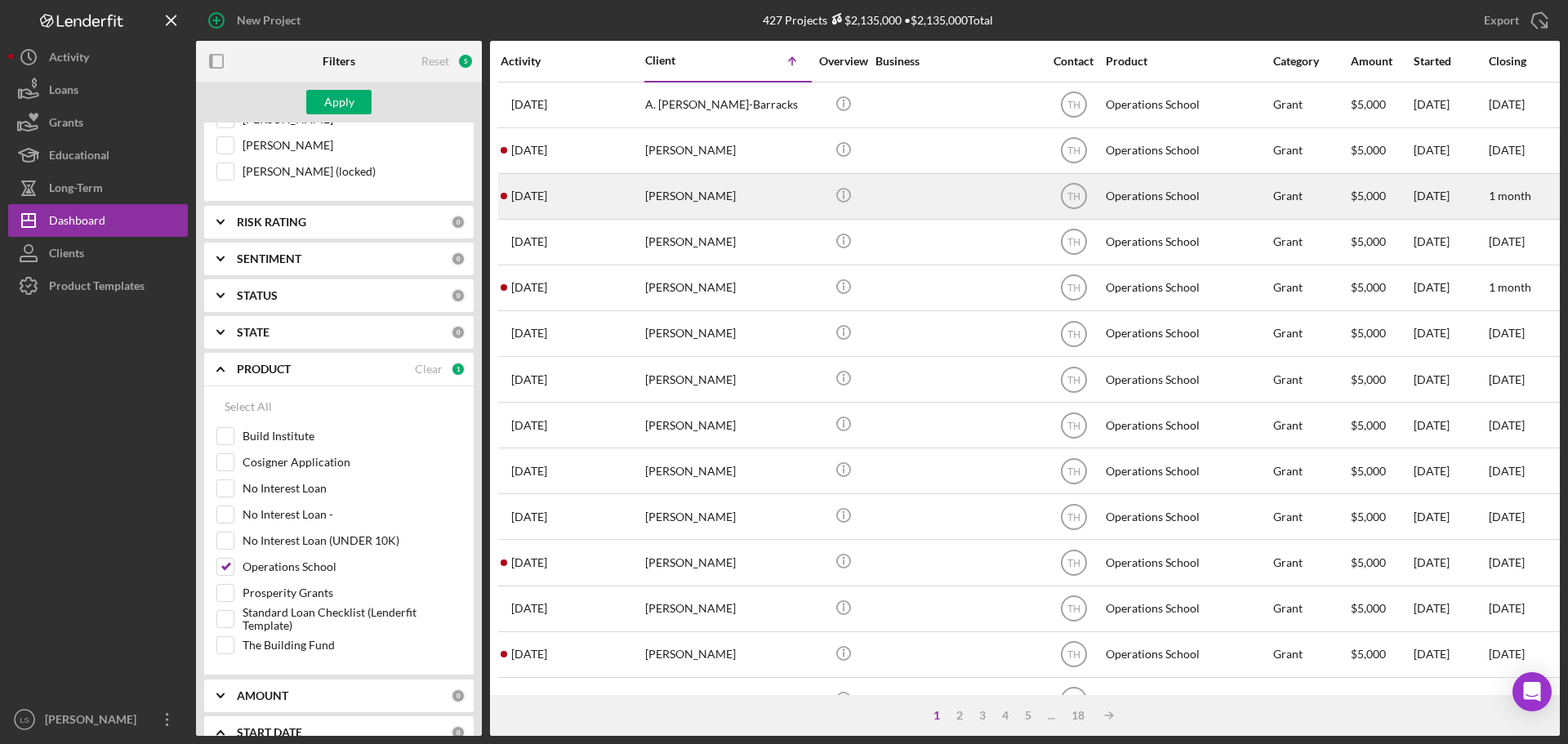
drag, startPoint x: 332, startPoint y: 106, endPoint x: 784, endPoint y: 179, distance: 457.9
click at [332, 107] on div "Apply" at bounding box center [339, 102] width 31 height 24
click at [673, 212] on div "[PERSON_NAME]" at bounding box center [727, 196] width 164 height 43
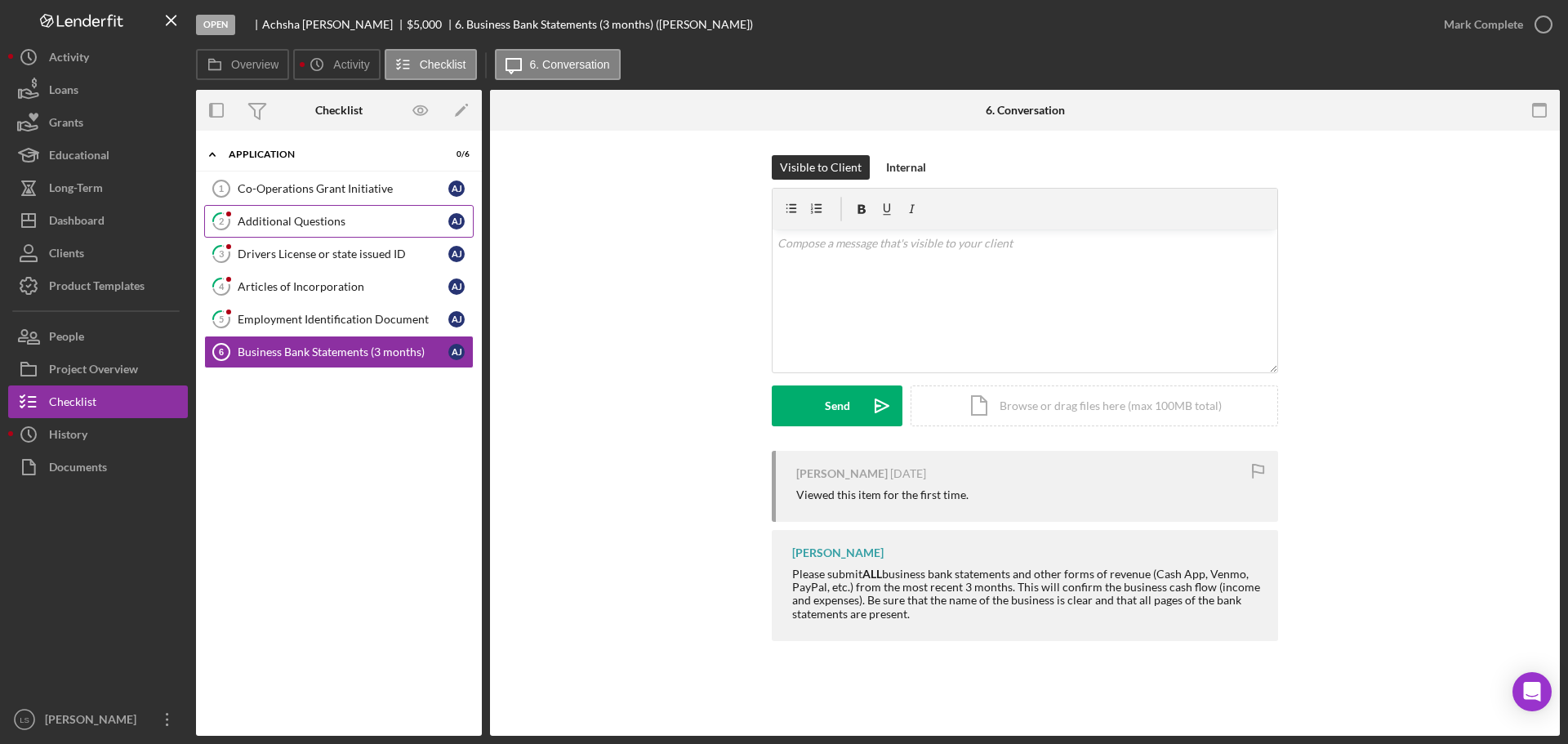
click at [323, 216] on div "Additional Questions" at bounding box center [343, 221] width 211 height 13
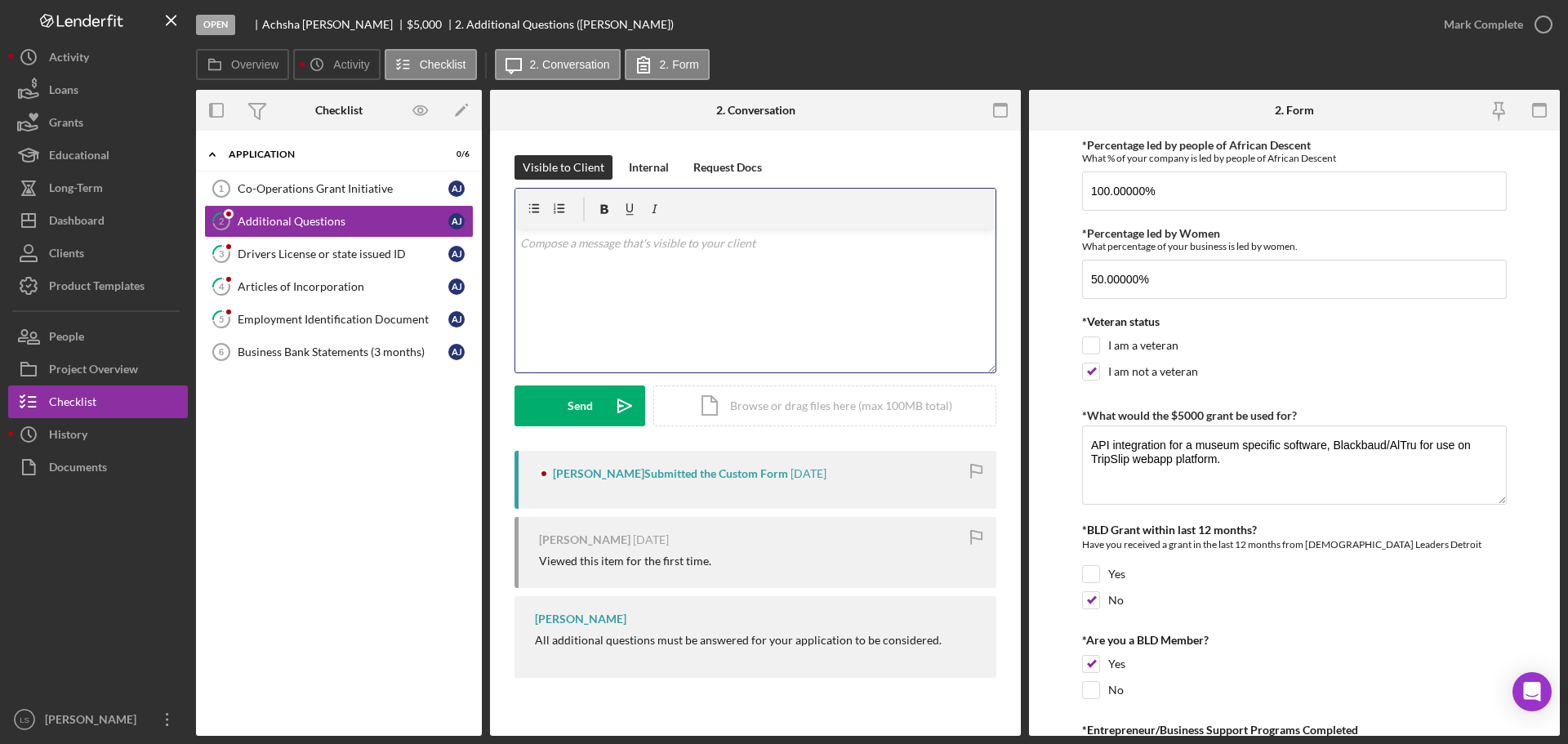
click at [621, 274] on div "v Color teal Color pink Remove color Add row above Add row below Add column bef…" at bounding box center [755, 300] width 480 height 143
drag, startPoint x: 346, startPoint y: 242, endPoint x: 506, endPoint y: 253, distance: 160.4
click at [346, 242] on link "3 Drivers License or state issued ID A J" at bounding box center [338, 254] width 269 height 32
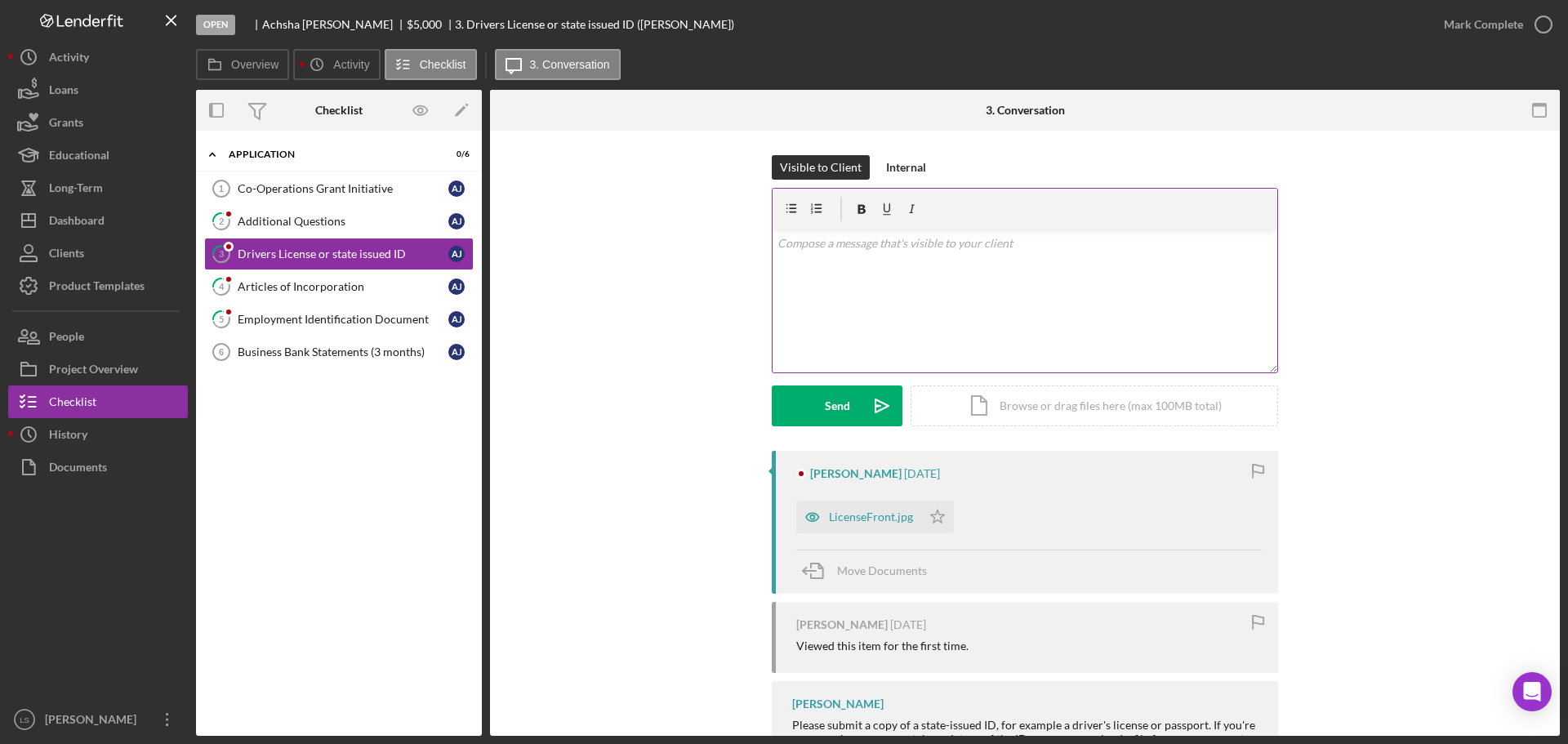
scroll to position [76, 0]
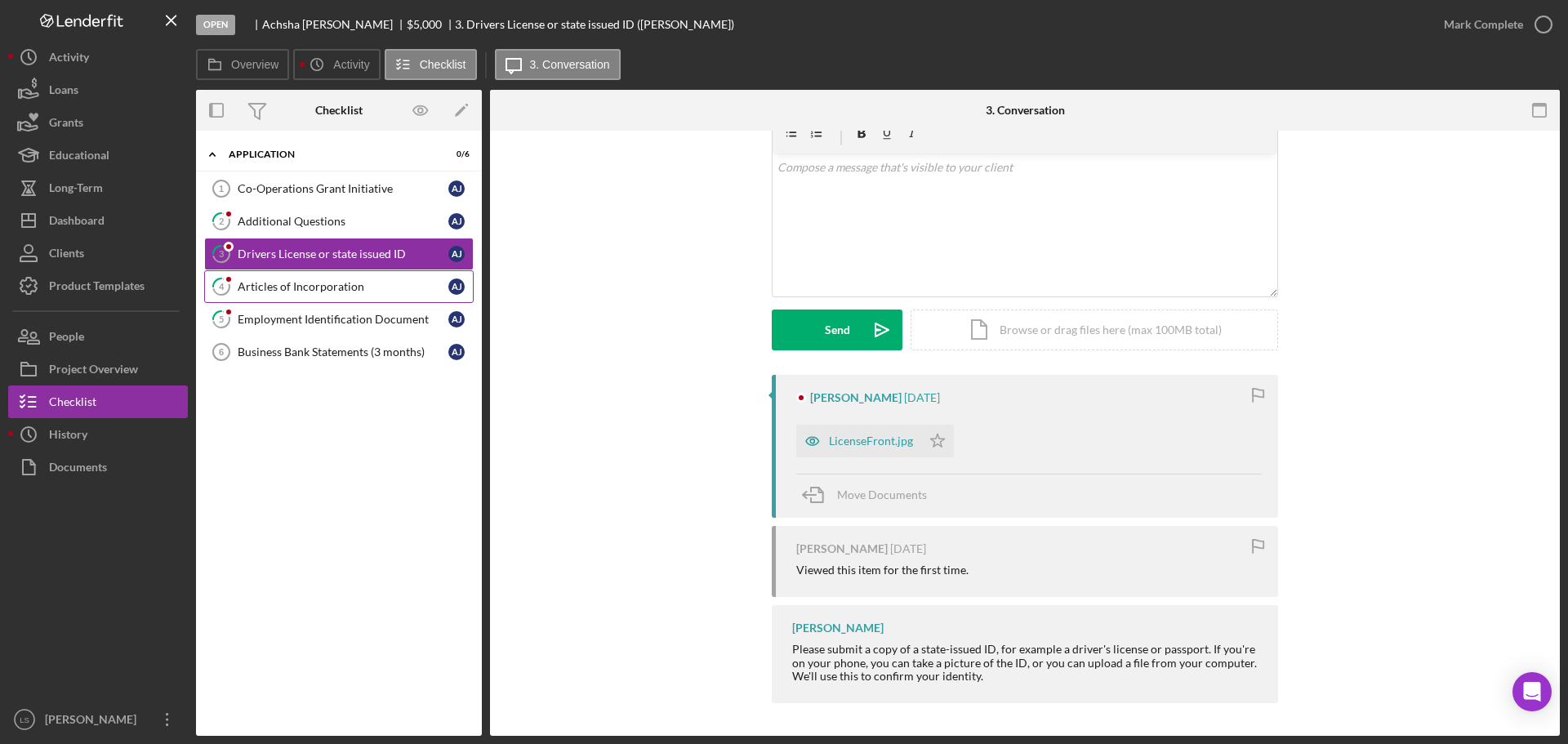
click at [352, 282] on div "Articles of Incorporation" at bounding box center [343, 286] width 211 height 13
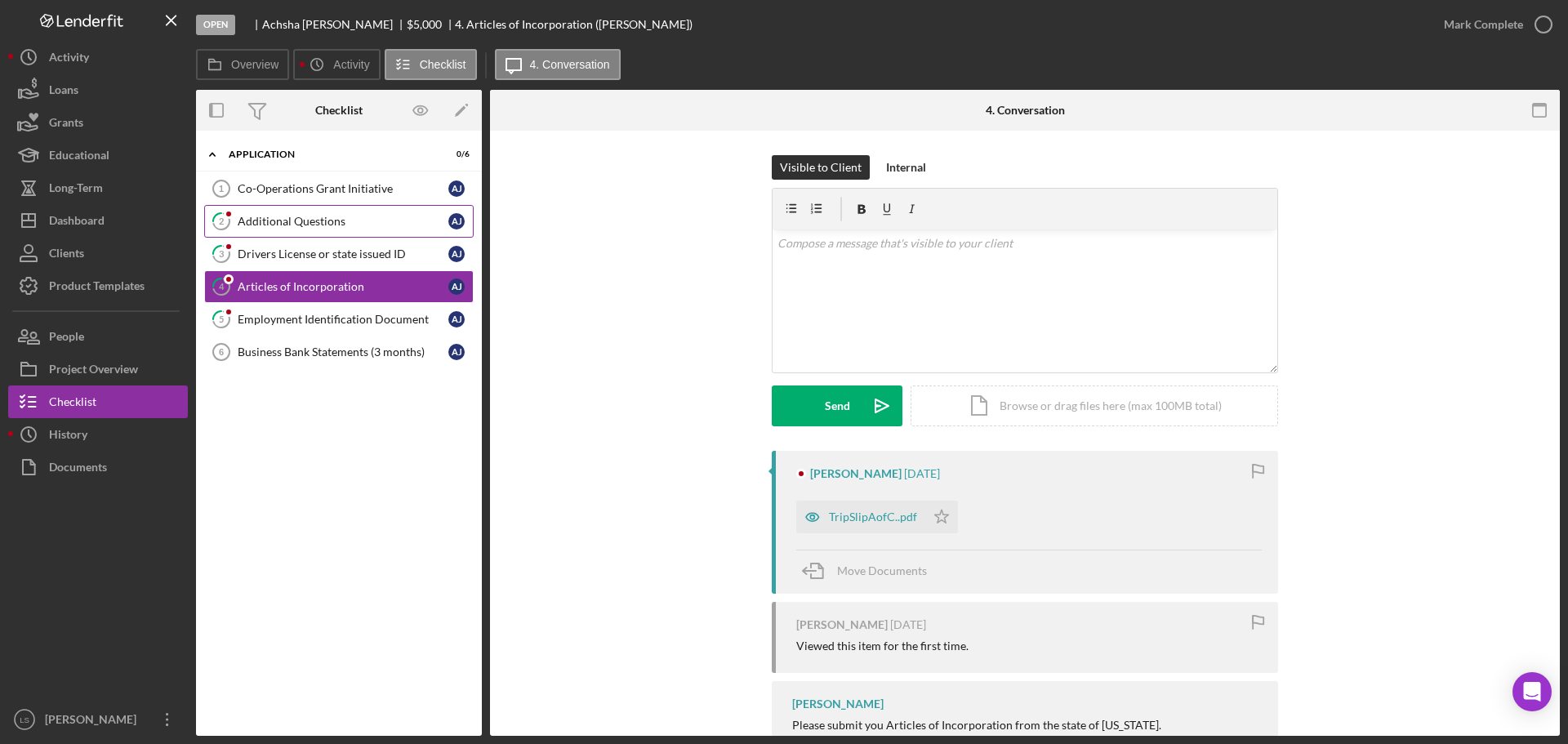
click at [286, 212] on link "2 Additional Questions A J" at bounding box center [338, 220] width 269 height 32
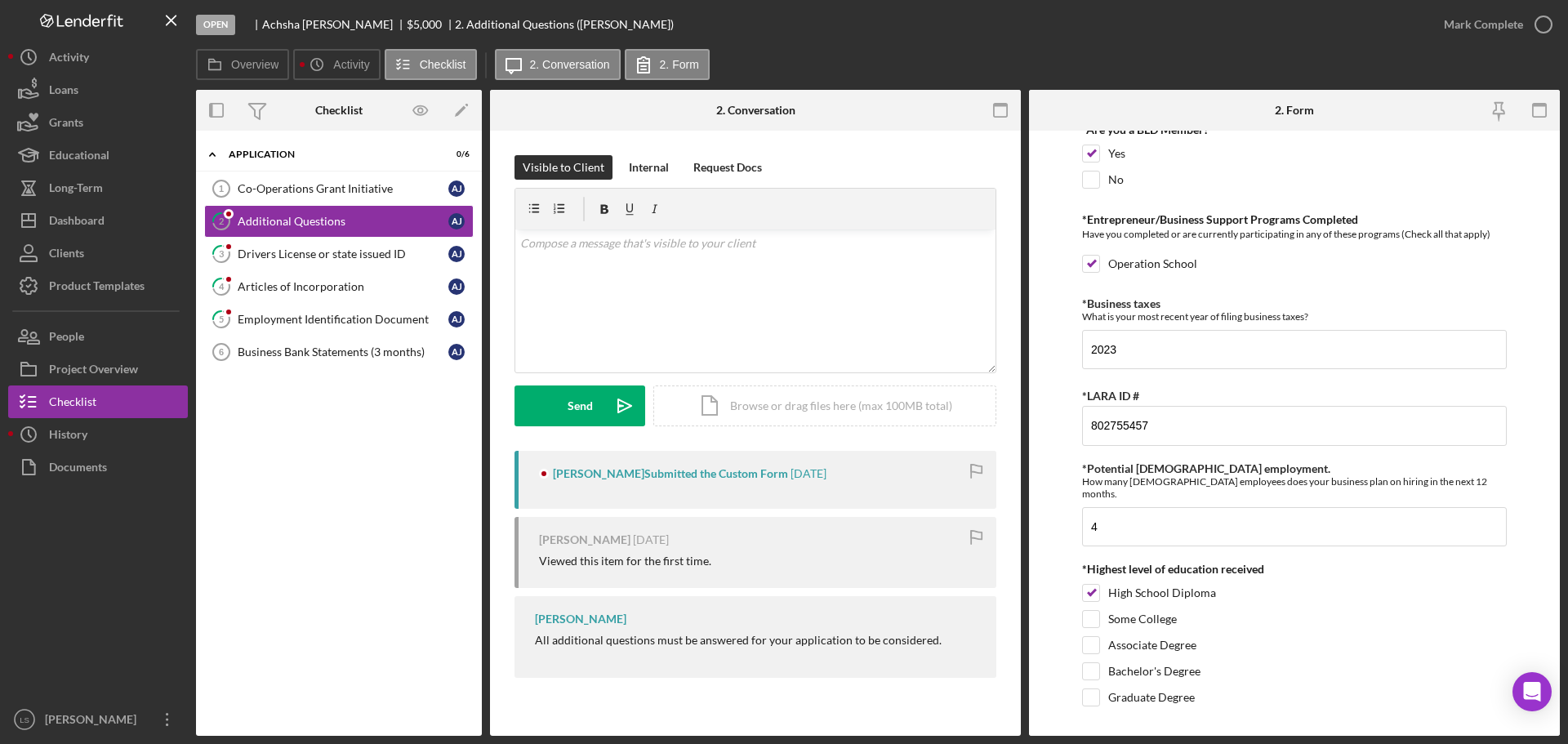
scroll to position [537, 0]
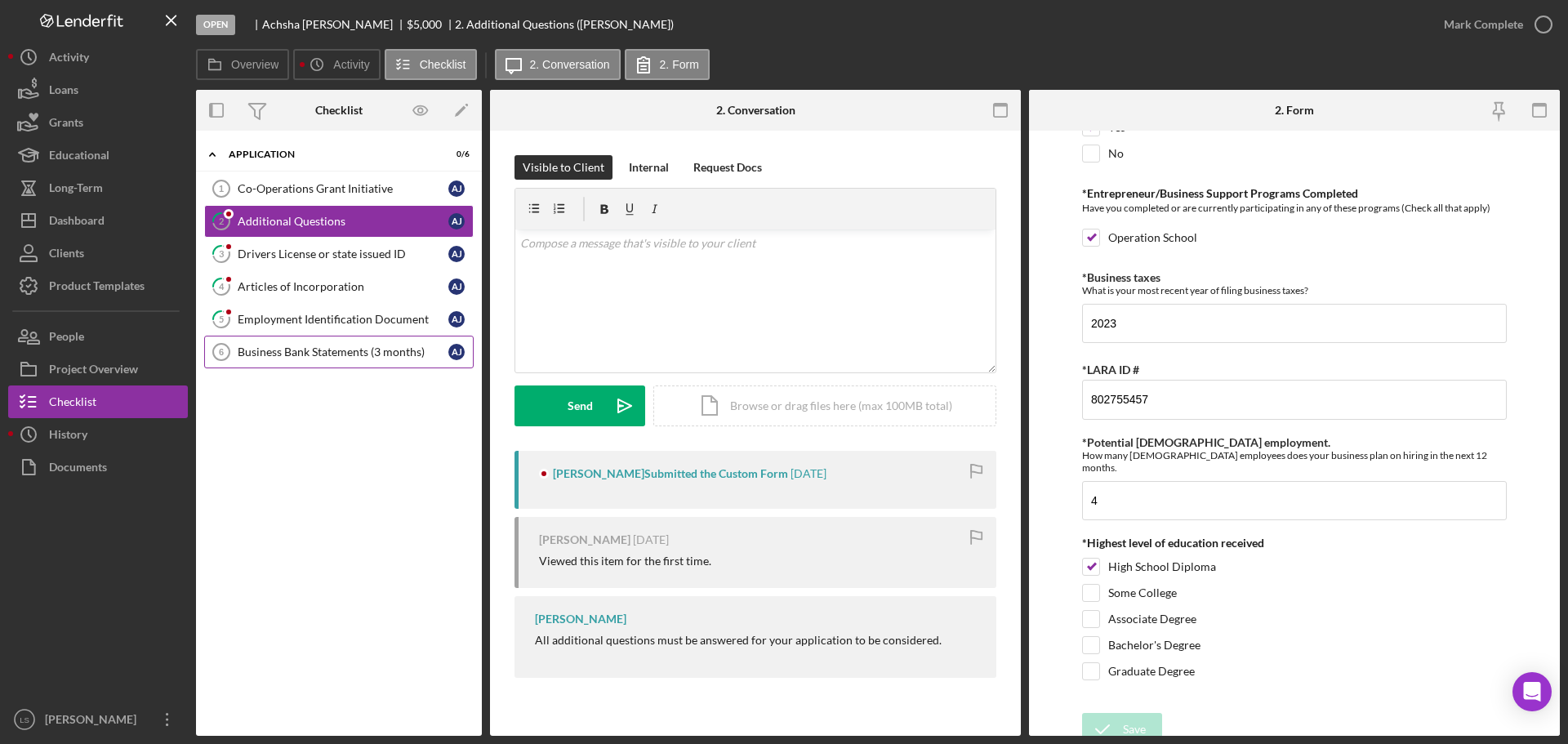
click at [338, 350] on div "Business Bank Statements (3 months)" at bounding box center [343, 351] width 211 height 13
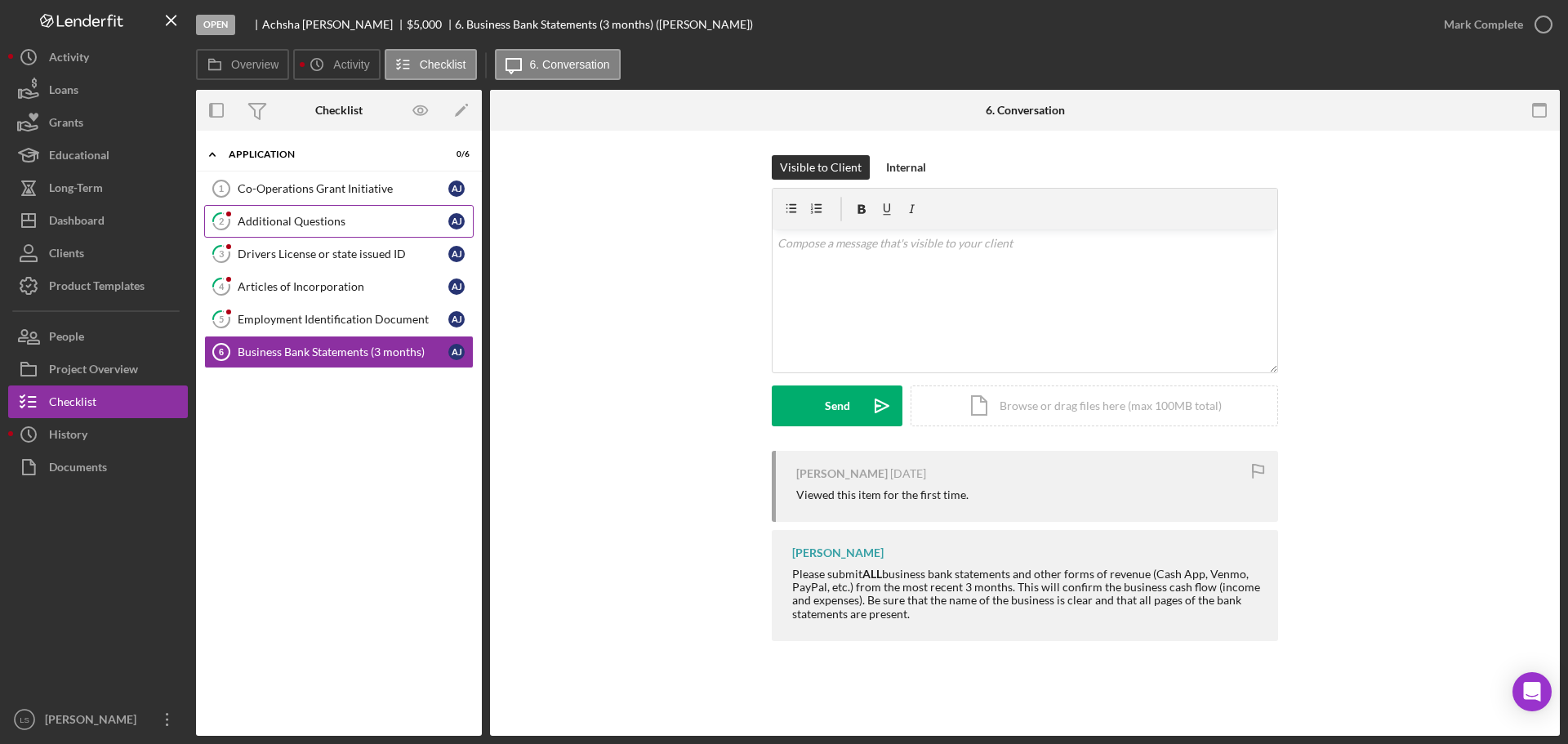
click at [354, 212] on link "2 Additional Questions A J" at bounding box center [338, 220] width 269 height 32
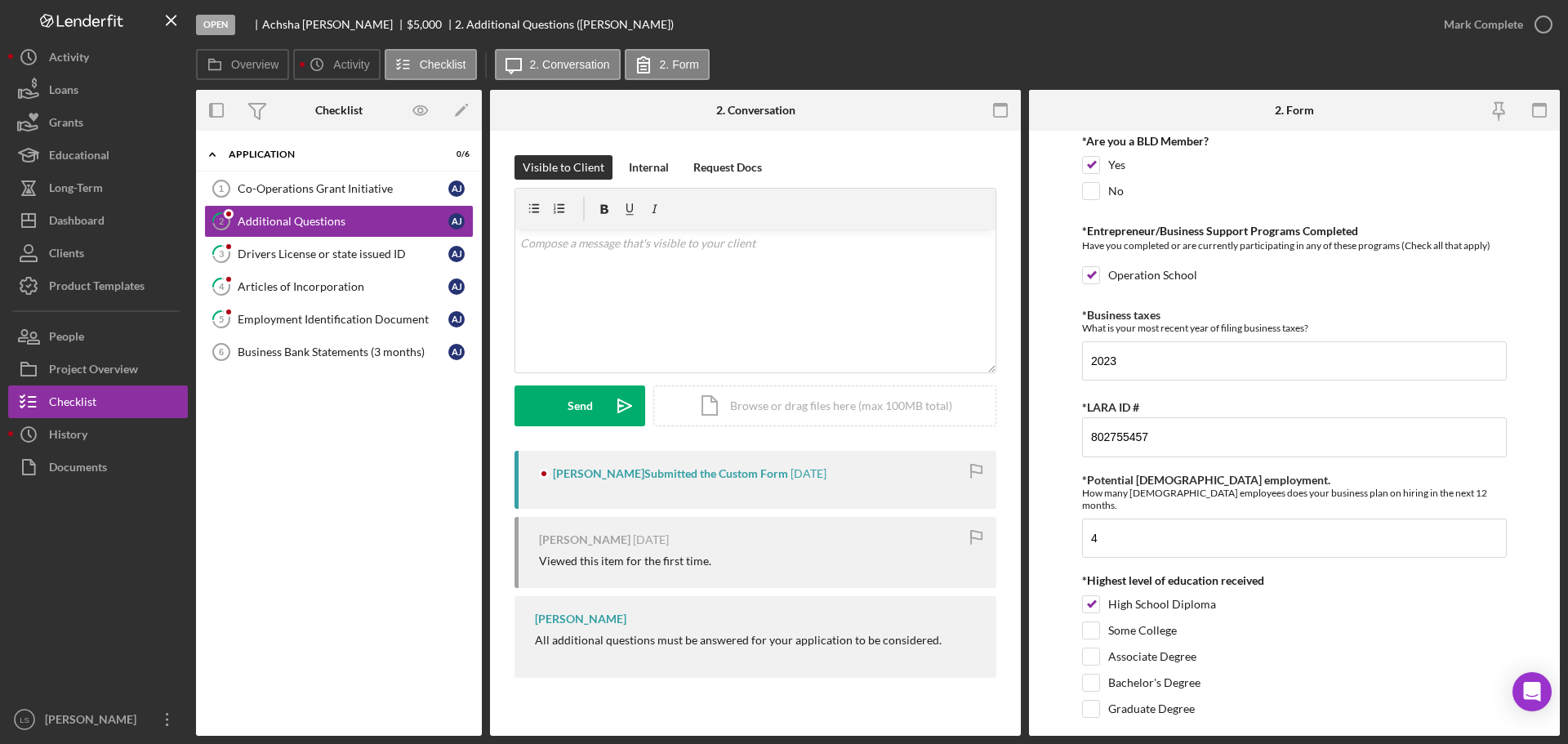
scroll to position [537, 0]
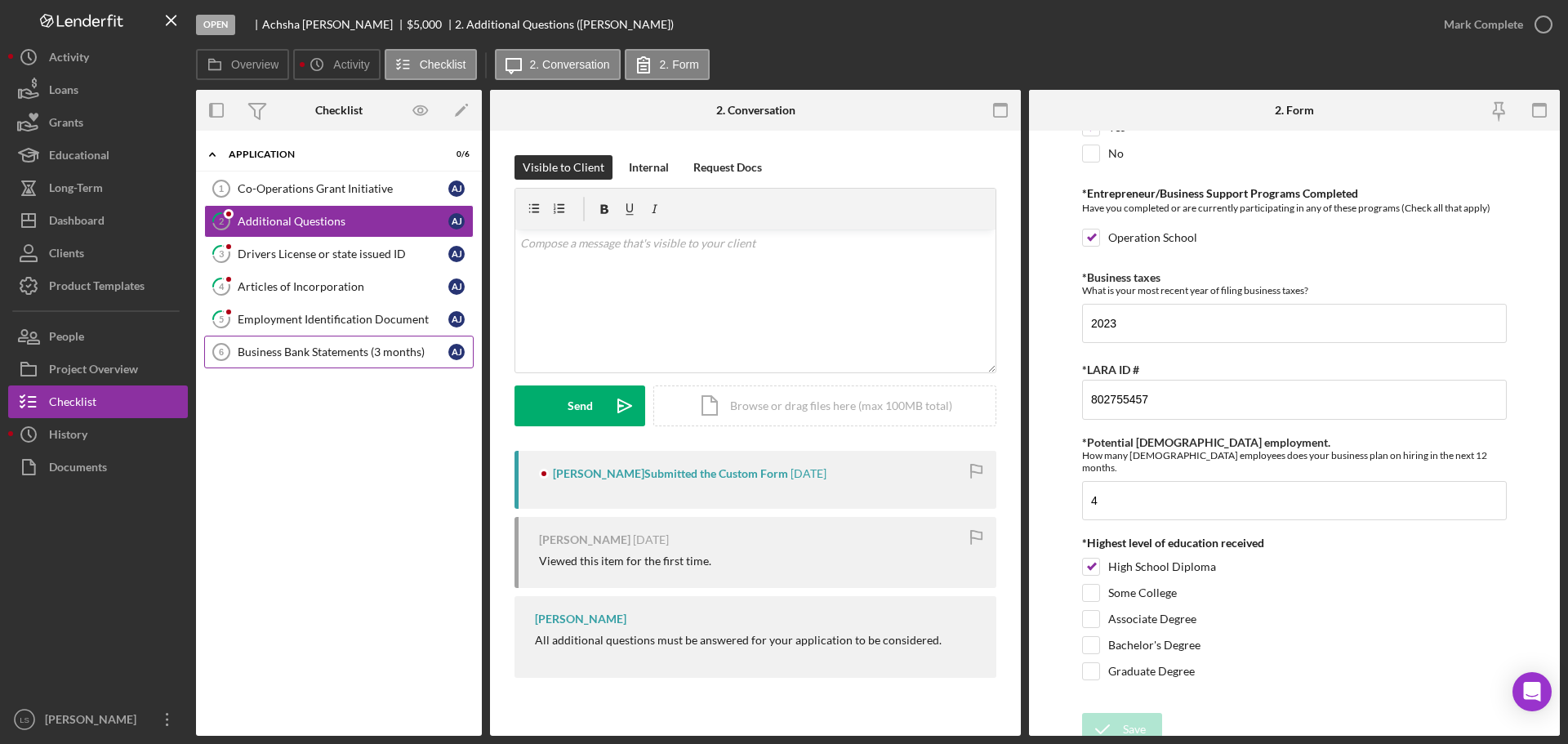
click at [347, 358] on div "Business Bank Statements (3 months)" at bounding box center [343, 351] width 211 height 13
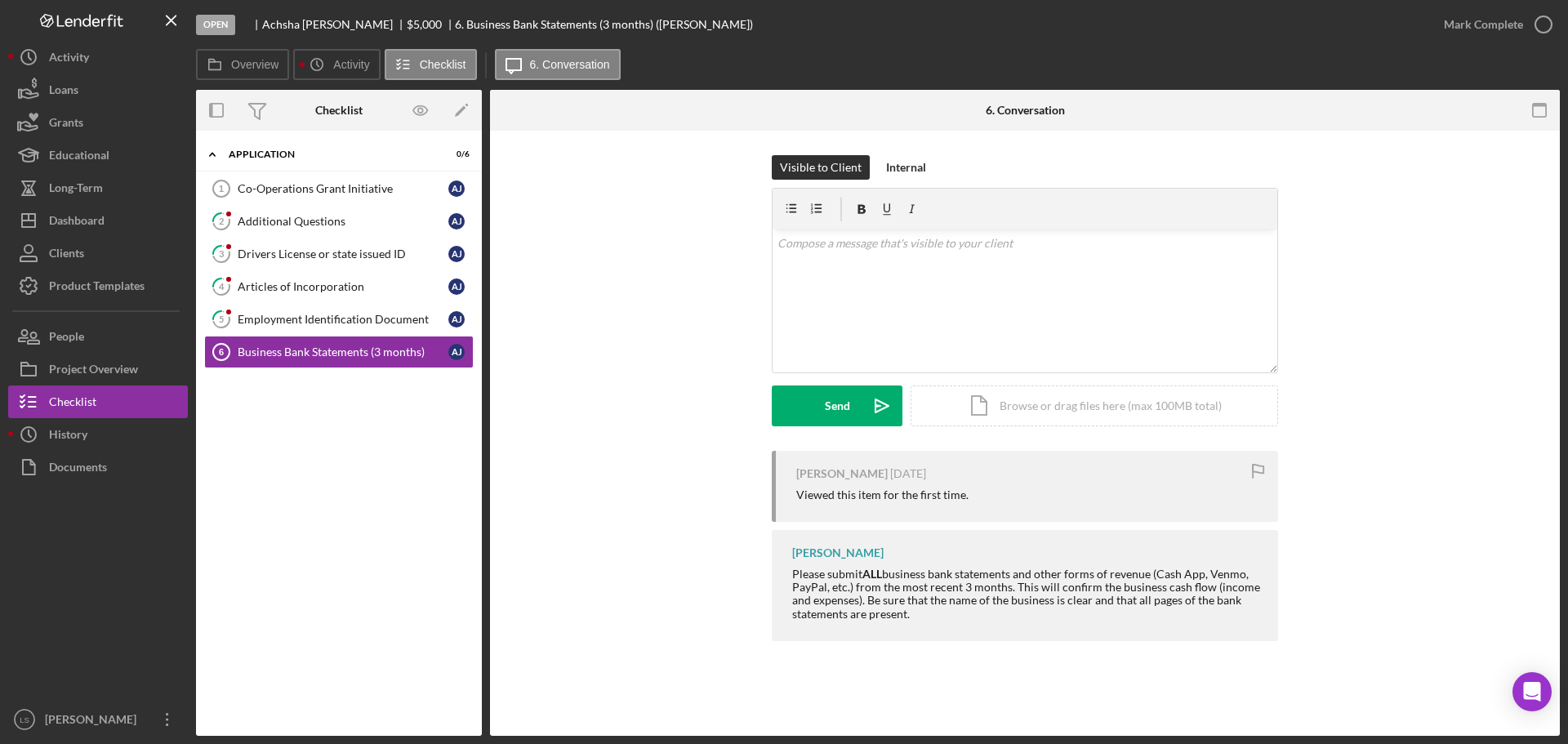
drag, startPoint x: 801, startPoint y: 580, endPoint x: 1143, endPoint y: 613, distance: 343.6
click at [1143, 613] on div "Please submit ALL business bank statements and other forms of revenue (Cash App…" at bounding box center [1027, 594] width 470 height 52
click at [803, 588] on div "Please submit ALL business bank statements and other forms of revenue (Cash App…" at bounding box center [1027, 594] width 470 height 52
click at [794, 575] on div "Please submit ALL business bank statements and other forms of revenue (Cash App…" at bounding box center [1027, 594] width 470 height 52
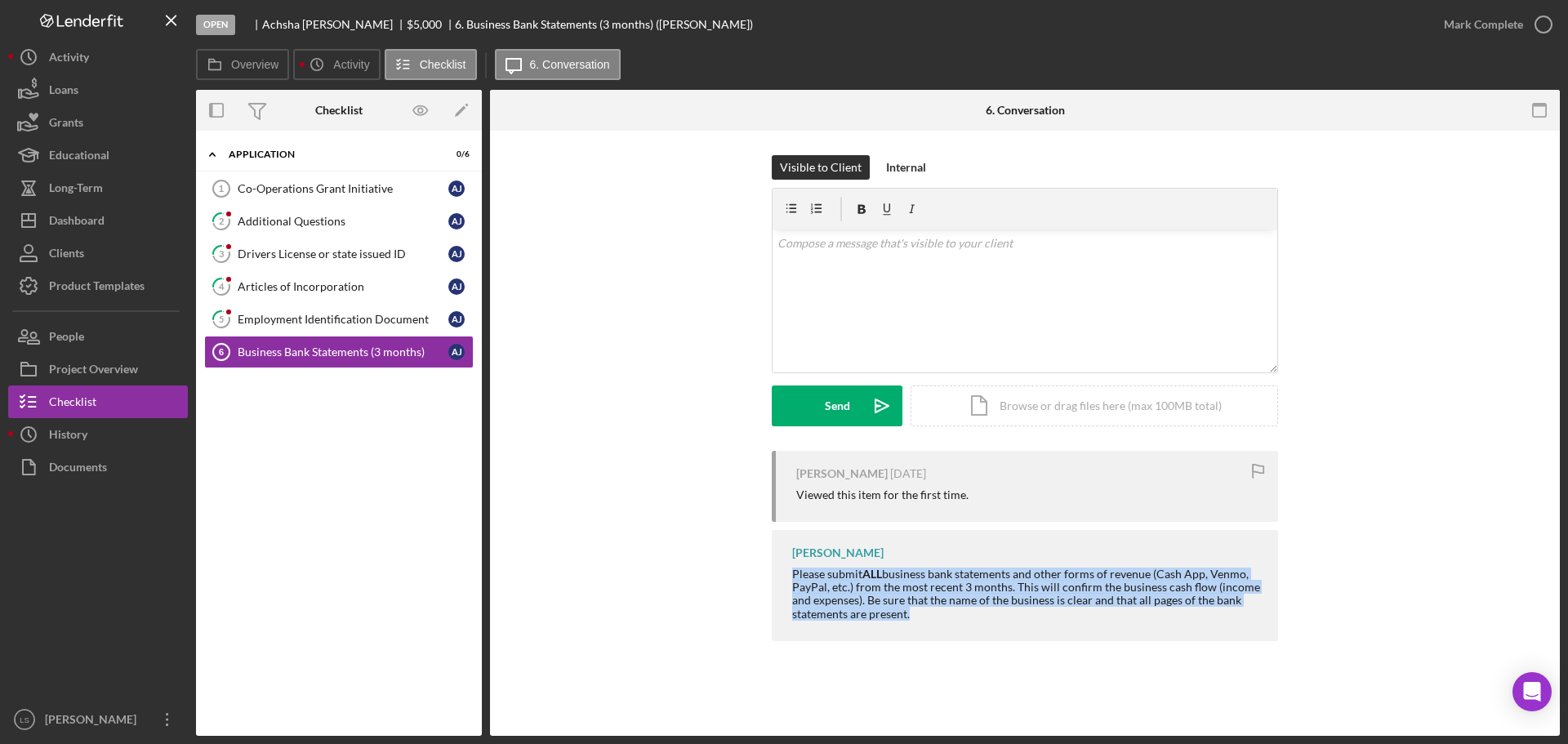
drag, startPoint x: 794, startPoint y: 575, endPoint x: 1190, endPoint y: 608, distance: 397.4
click at [1190, 608] on div "Please submit ALL business bank statements and other forms of revenue (Cash App…" at bounding box center [1027, 594] width 470 height 52
click at [142, 226] on button "Icon/Dashboard Dashboard" at bounding box center [97, 219] width 179 height 32
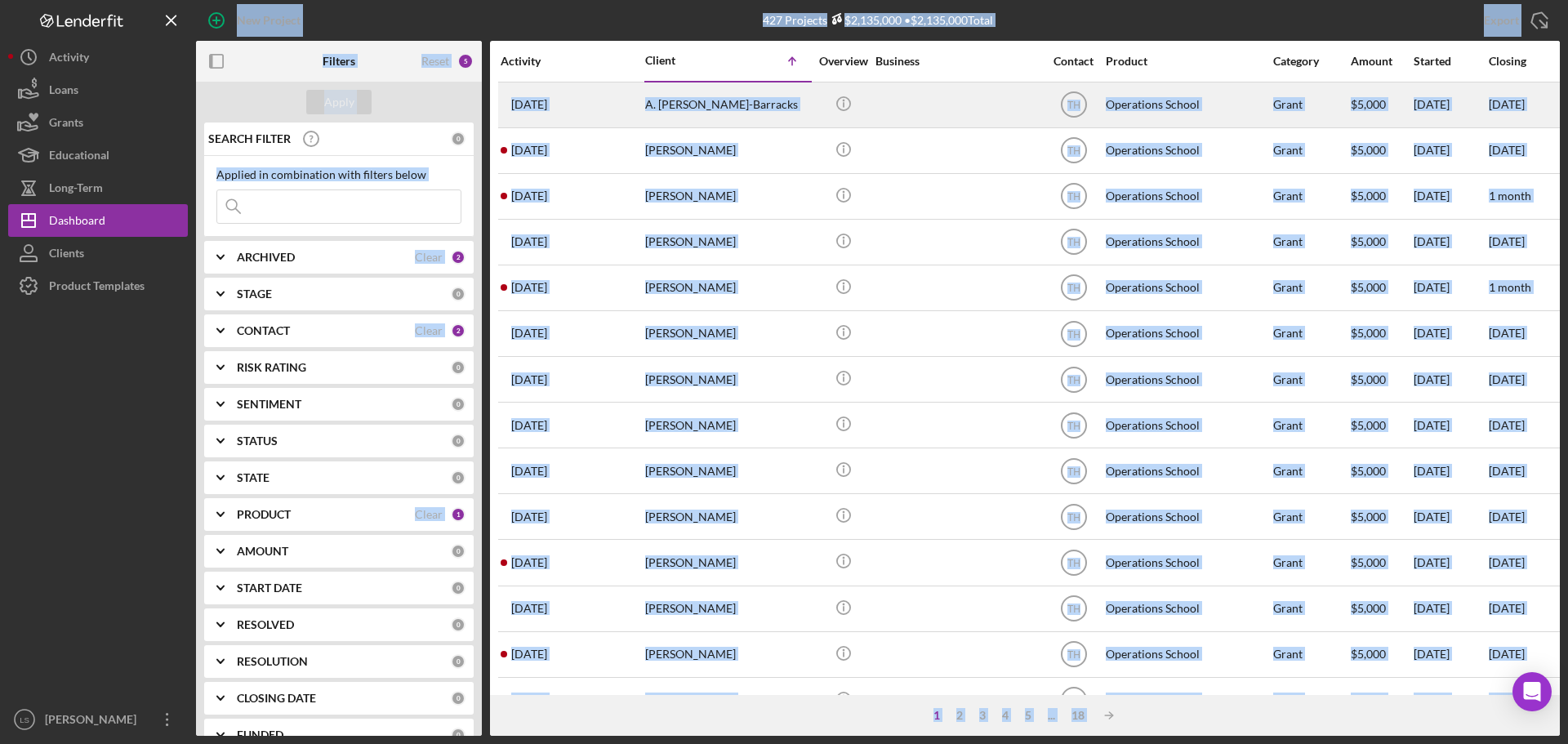
click at [1199, 81] on td "Operations School" at bounding box center [1188, 104] width 167 height 45
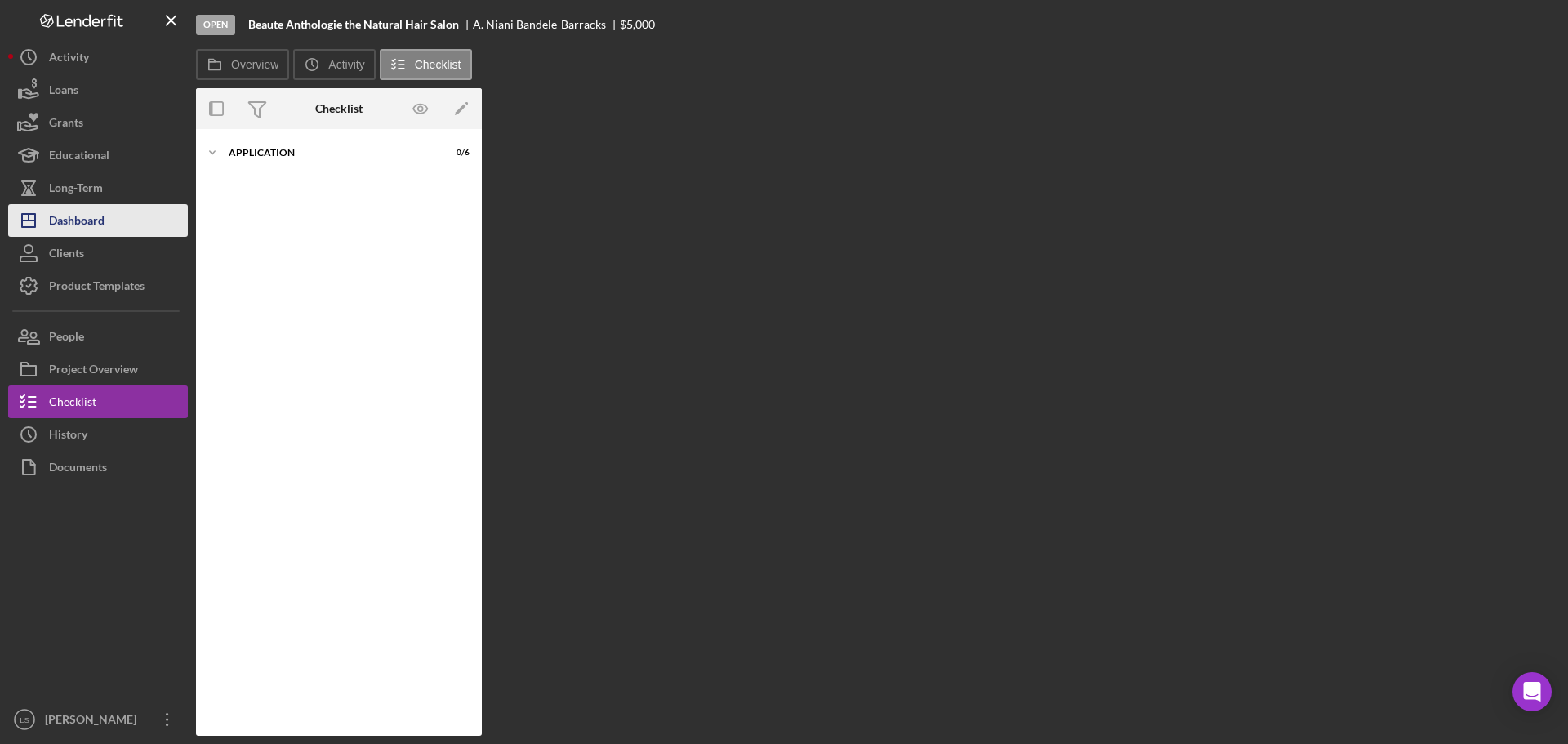
click at [103, 226] on div "Dashboard" at bounding box center [76, 222] width 55 height 37
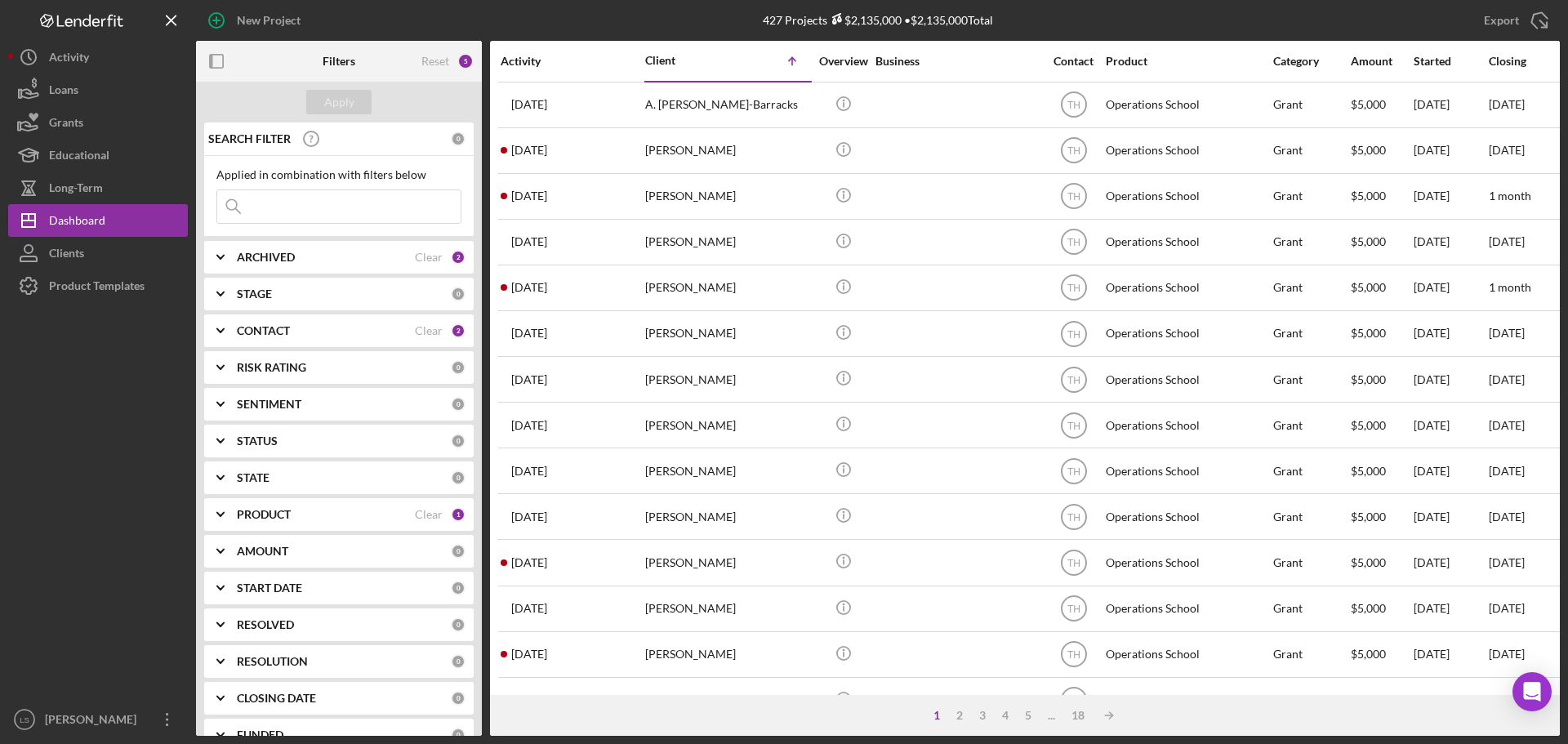
click at [505, 65] on div "Activity" at bounding box center [571, 61] width 143 height 13
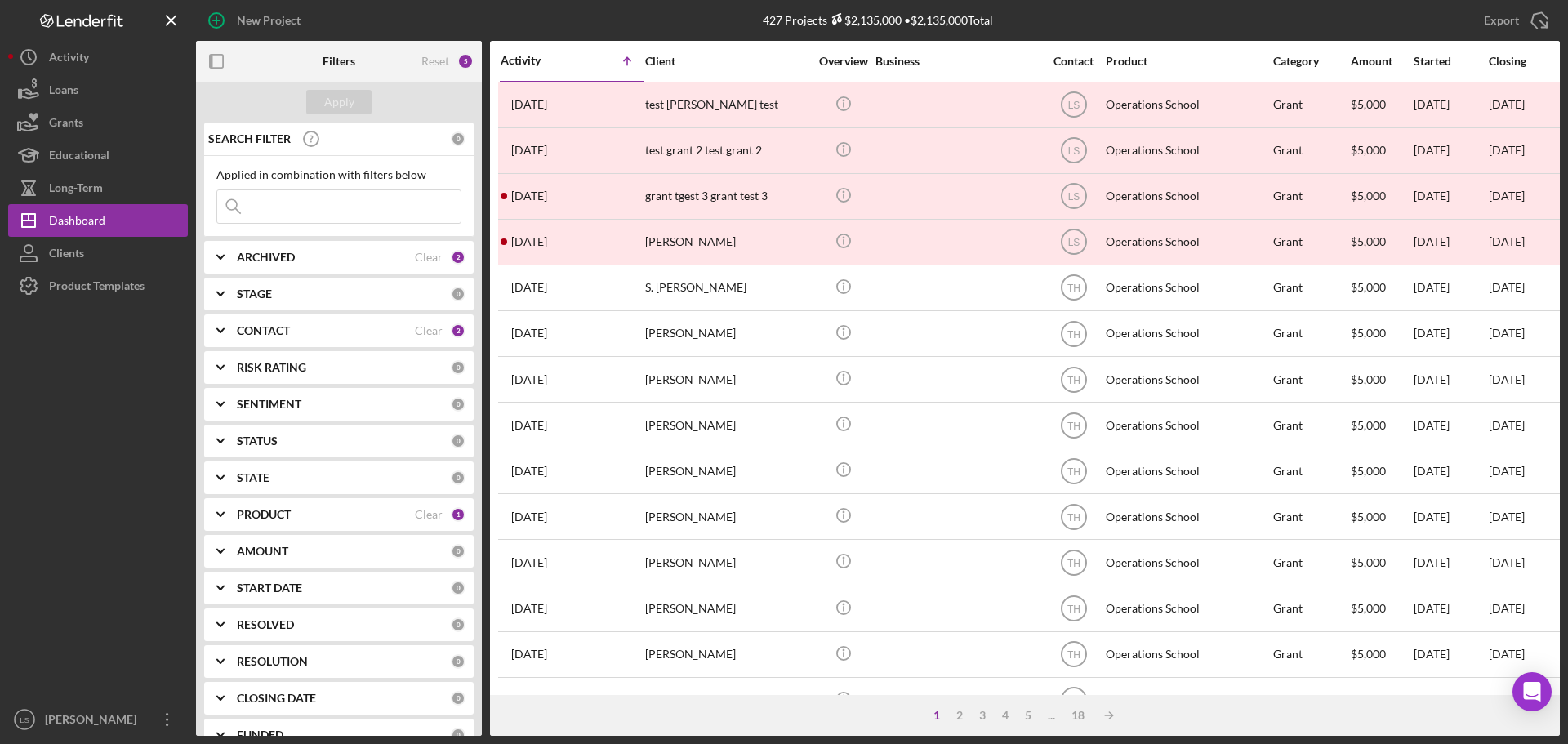
click at [505, 65] on div "Activity" at bounding box center [536, 60] width 72 height 13
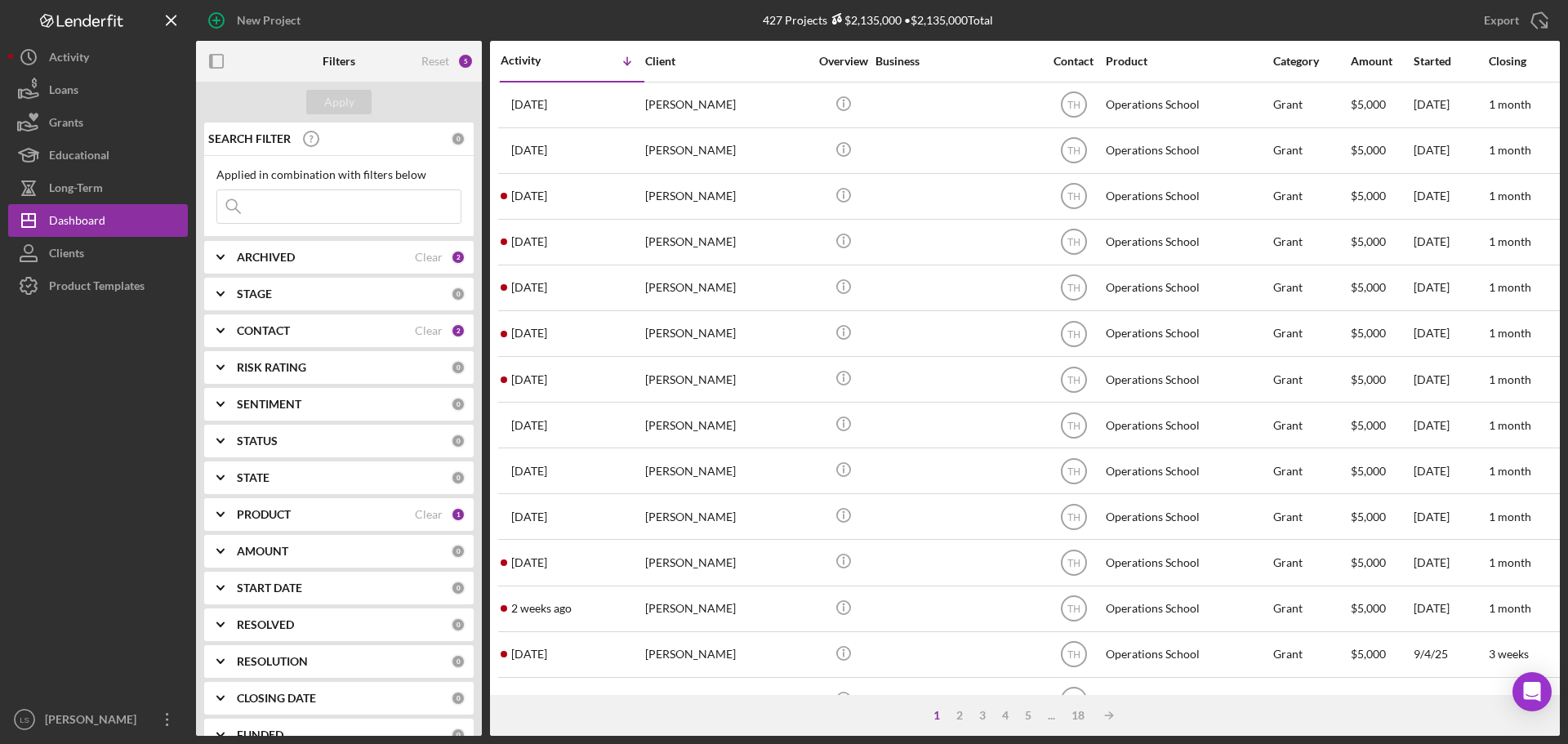
click at [337, 205] on input at bounding box center [338, 206] width 243 height 32
type input "[PERSON_NAME]"
click at [357, 511] on div "PRODUCT" at bounding box center [326, 514] width 178 height 13
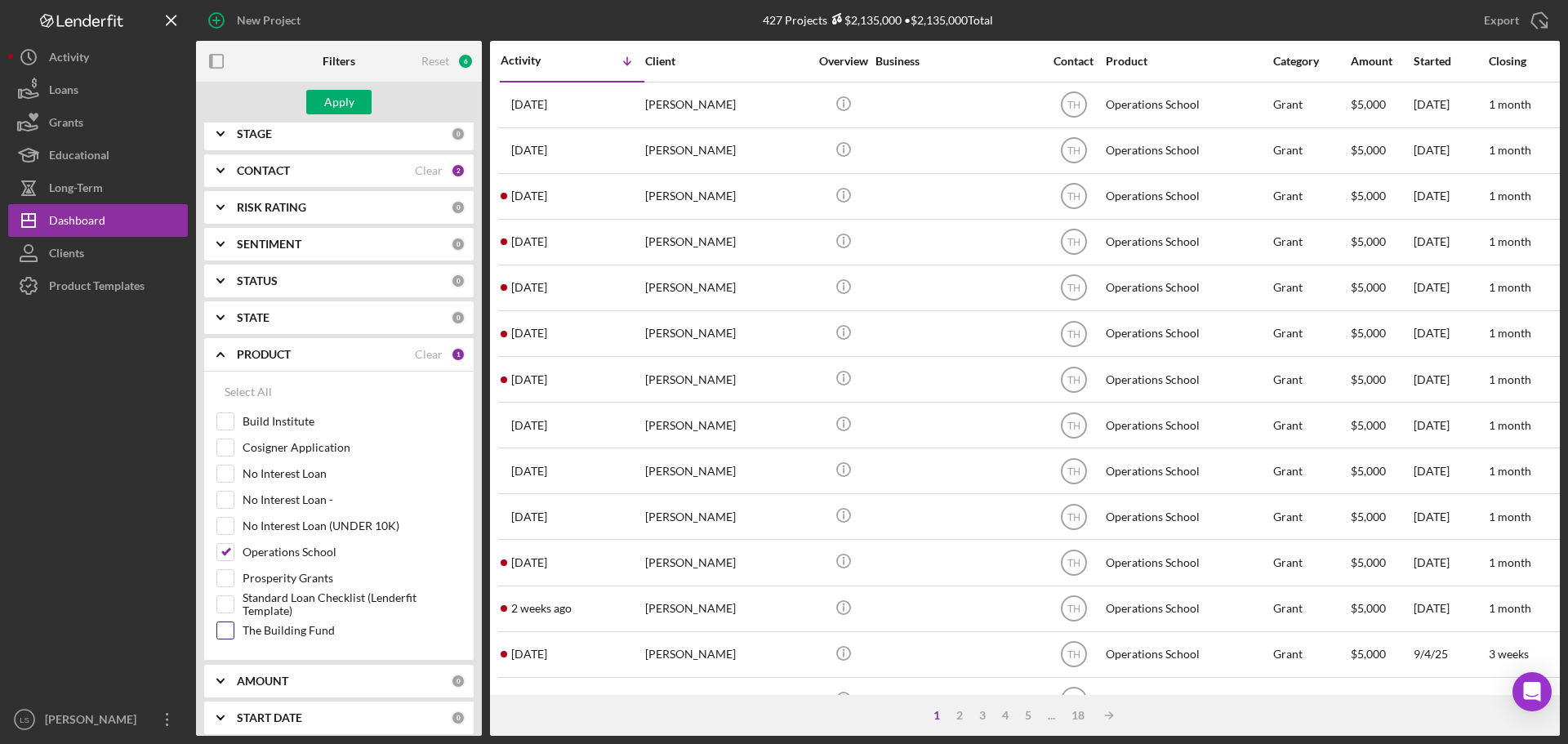
scroll to position [163, 0]
click at [231, 622] on input "The Building Fund" at bounding box center [225, 627] width 17 height 17
checkbox input "true"
click at [223, 557] on input "Operations School" at bounding box center [225, 548] width 17 height 17
checkbox input "false"
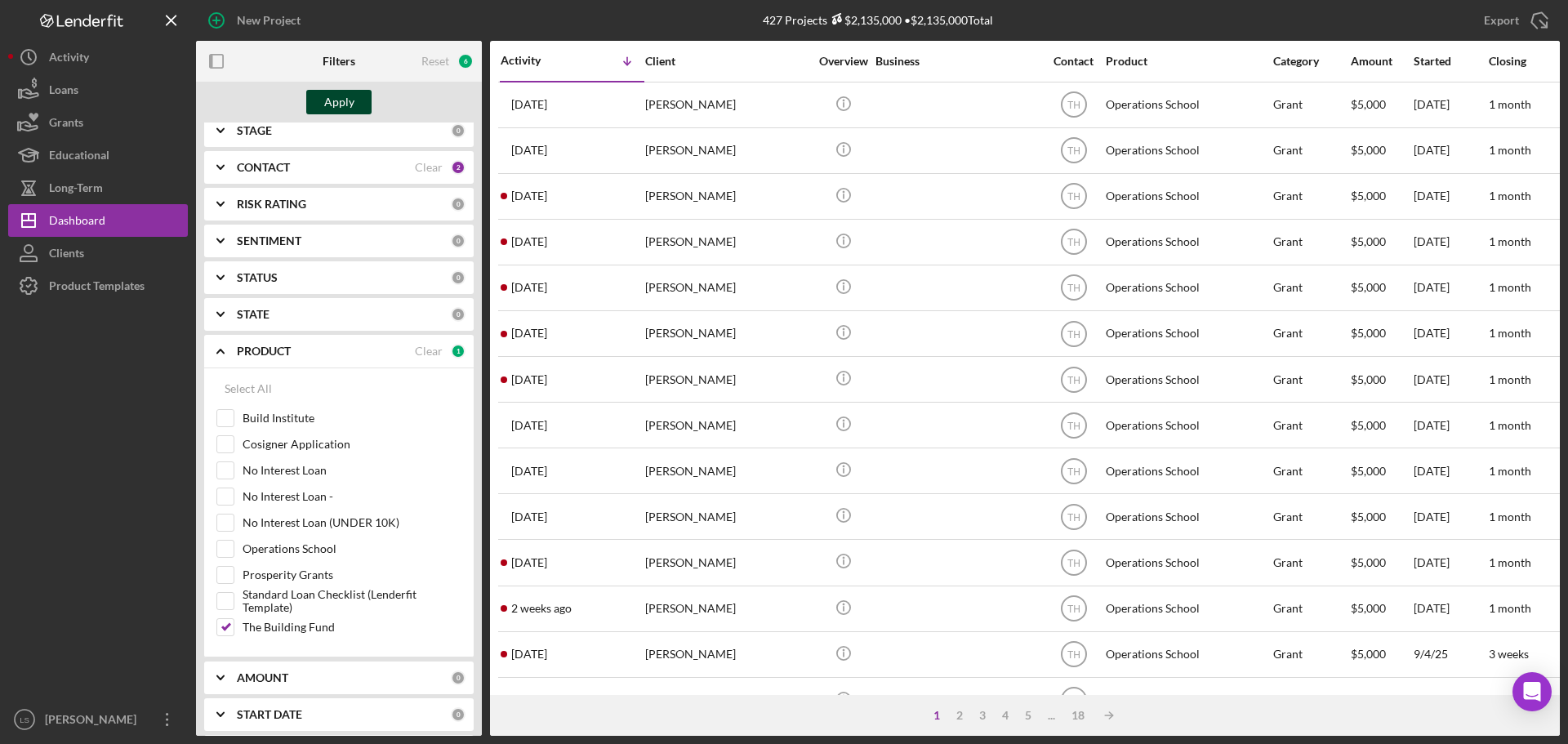
click at [363, 106] on button "Apply" at bounding box center [338, 102] width 66 height 24
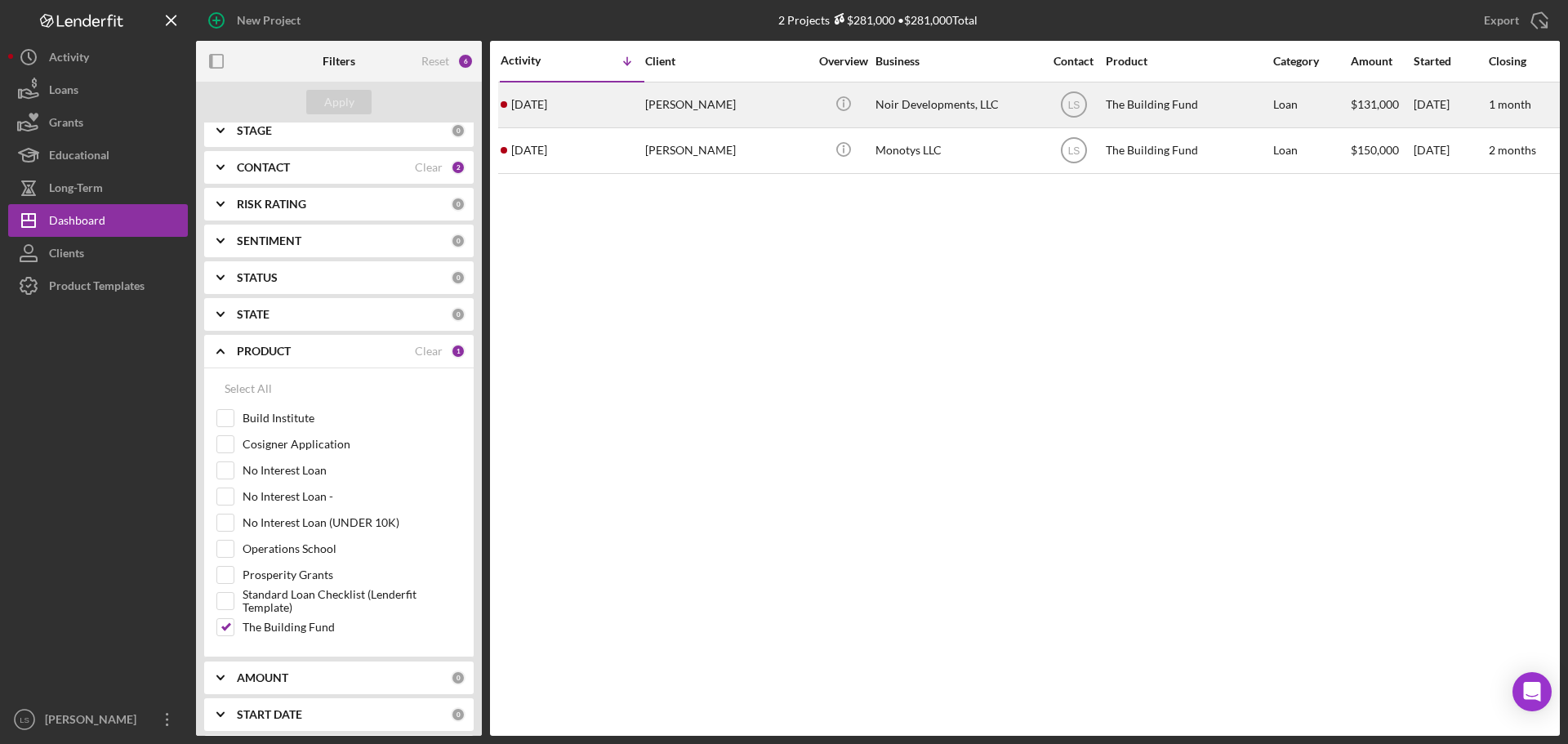
click at [967, 110] on div "Noir Developments, LLC" at bounding box center [957, 104] width 164 height 43
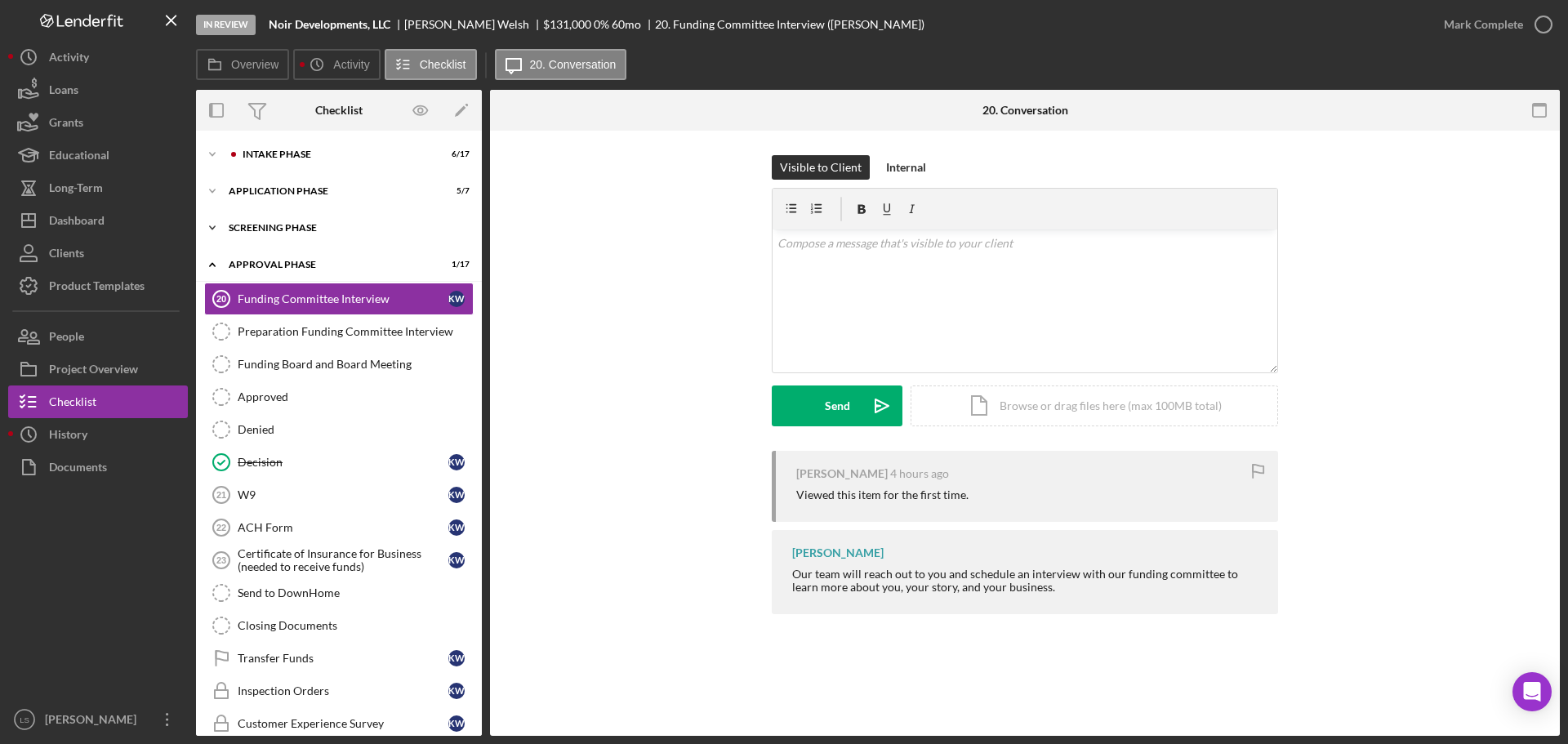
click at [333, 231] on div "Screening Phase" at bounding box center [345, 227] width 233 height 10
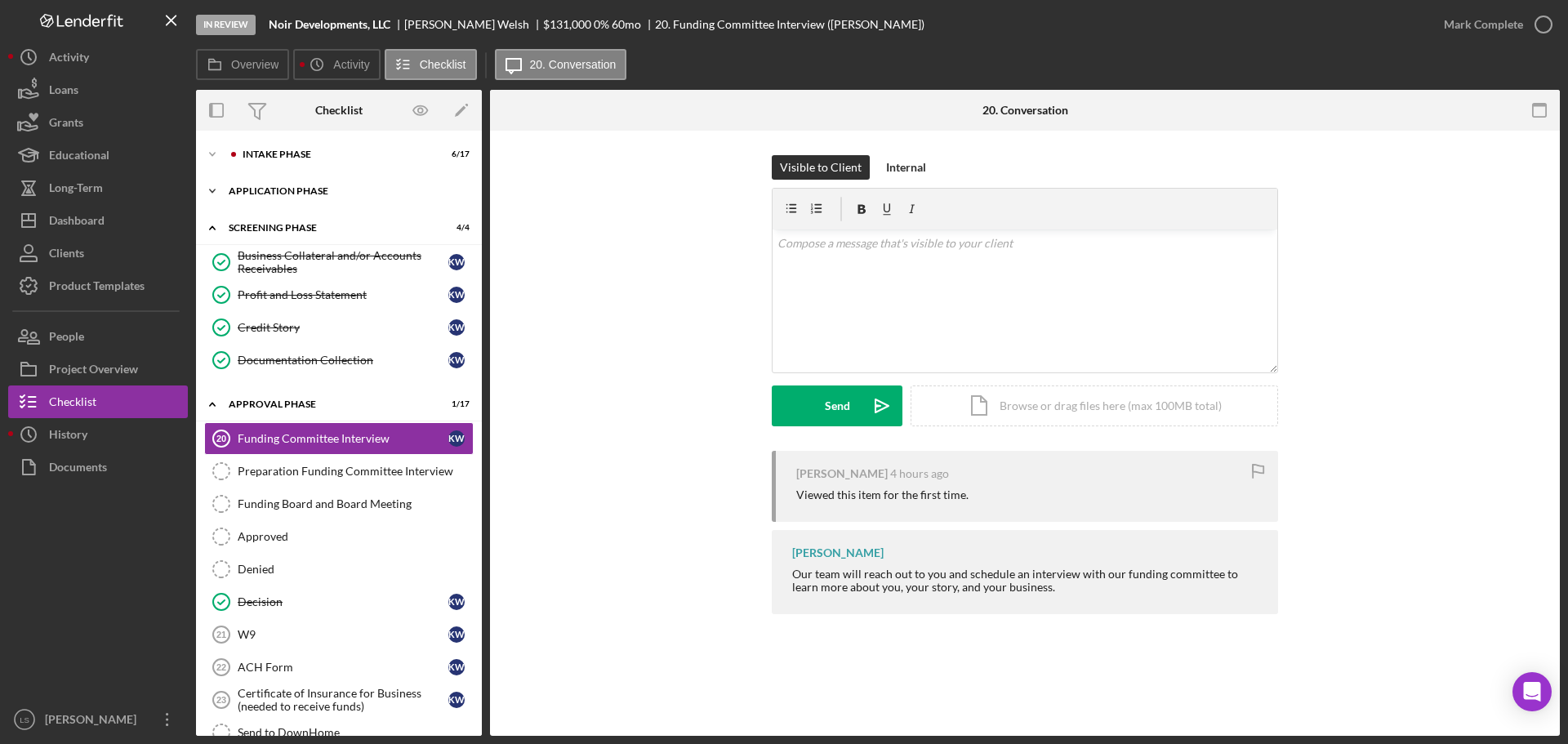
click at [320, 198] on div "Icon/Expander Application Phase 5 / 7" at bounding box center [338, 191] width 286 height 32
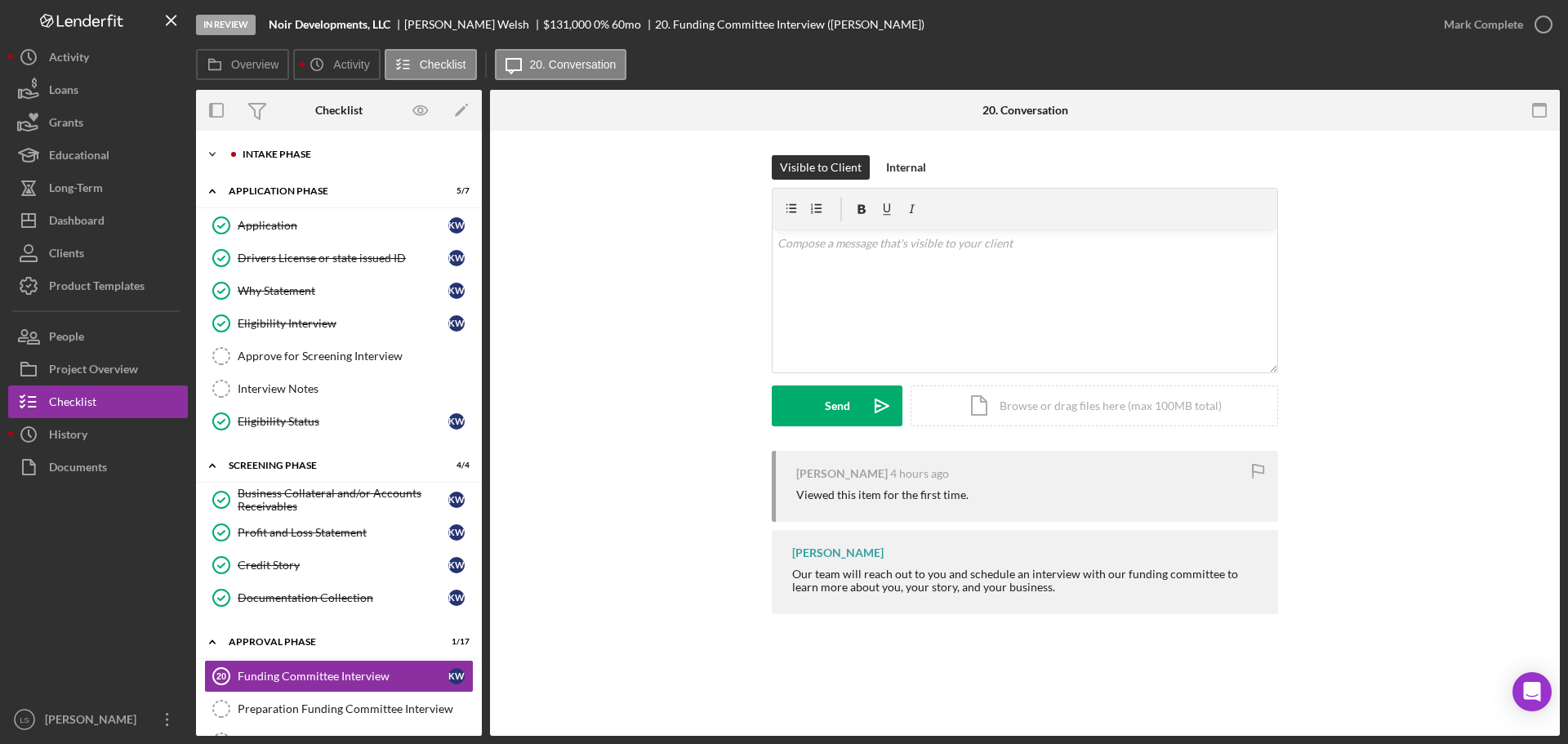
click at [303, 156] on div "Intake Phase" at bounding box center [352, 154] width 219 height 10
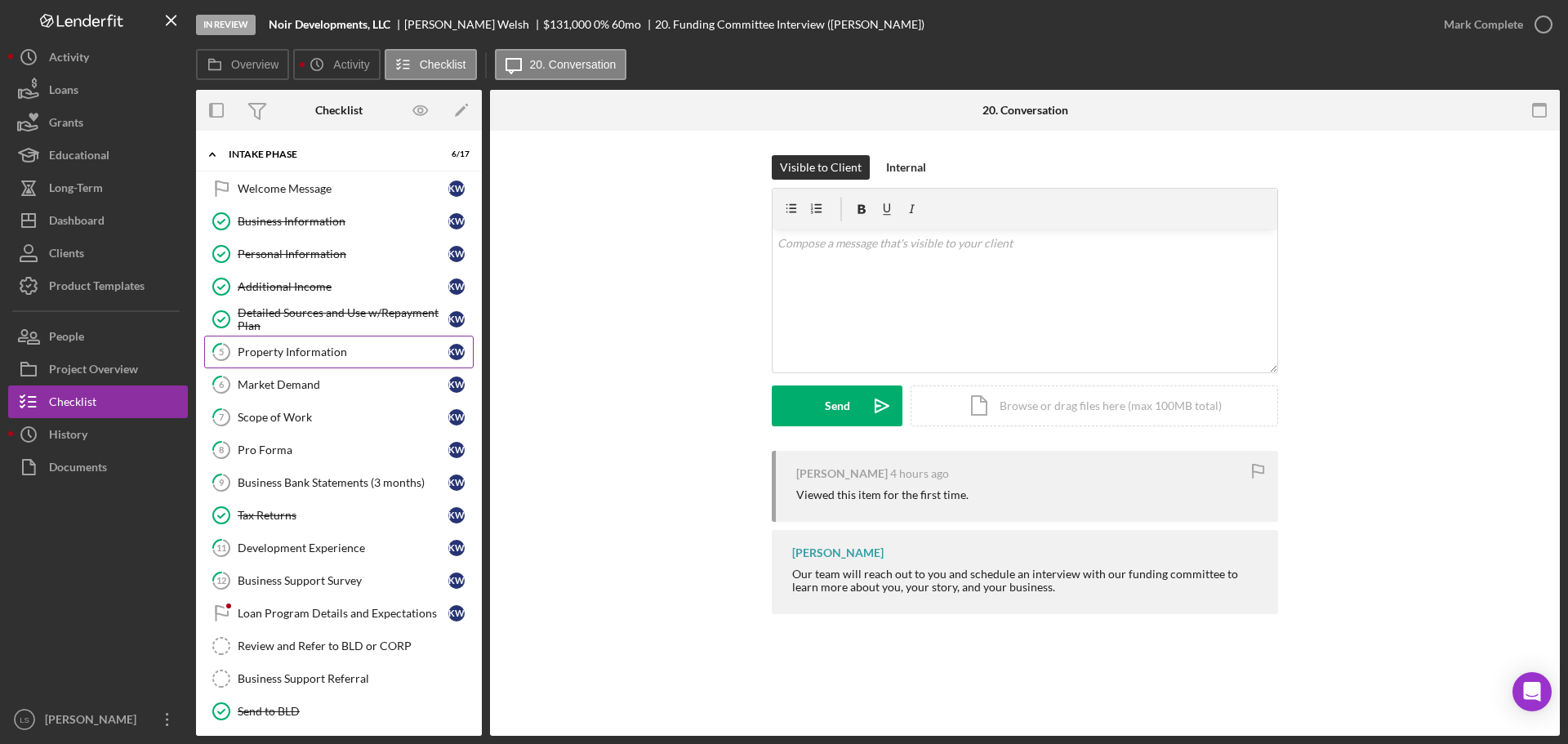
click at [288, 355] on div "Property Information" at bounding box center [343, 351] width 211 height 13
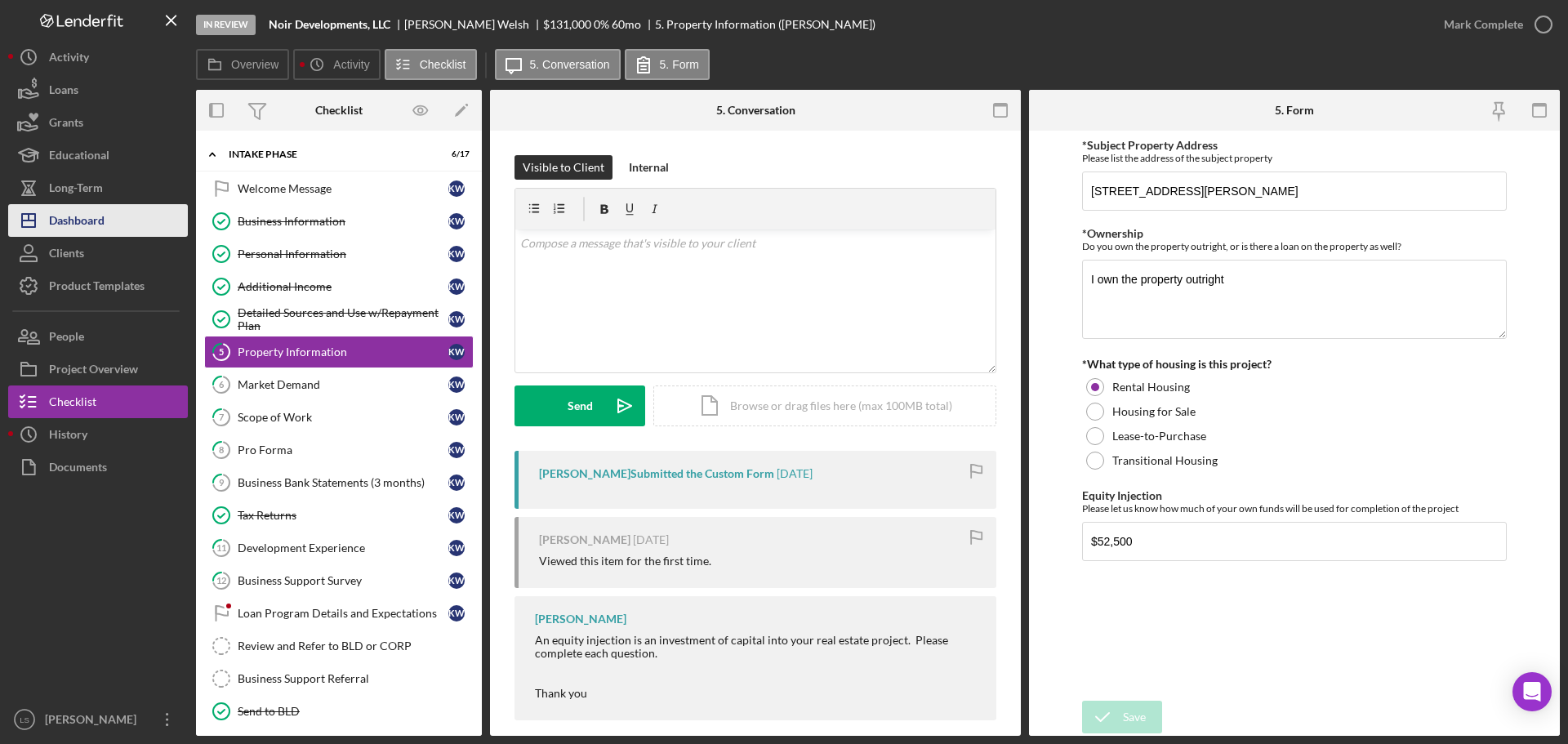
click at [103, 231] on div "Dashboard" at bounding box center [76, 222] width 55 height 37
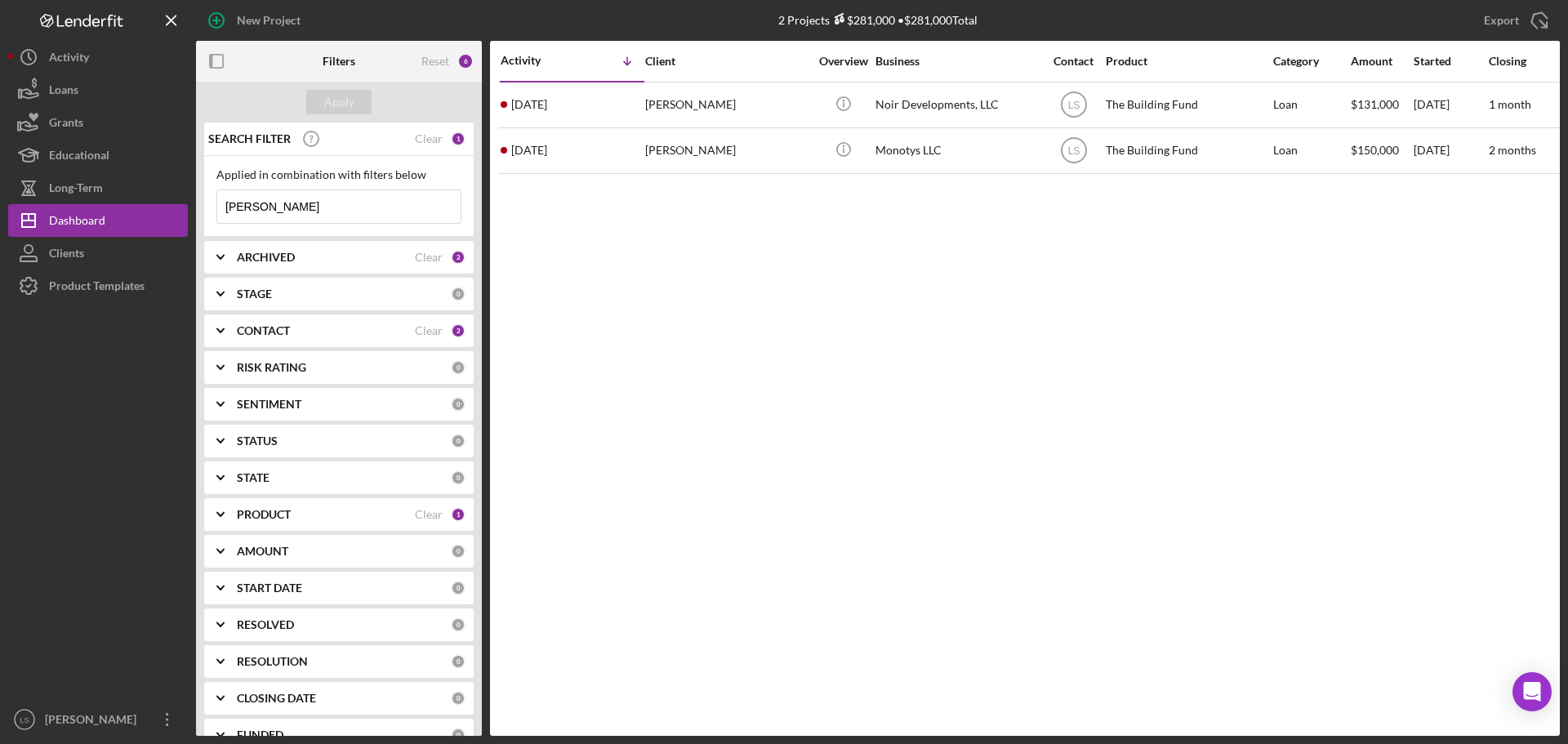
click at [319, 209] on input "[PERSON_NAME]" at bounding box center [338, 206] width 243 height 32
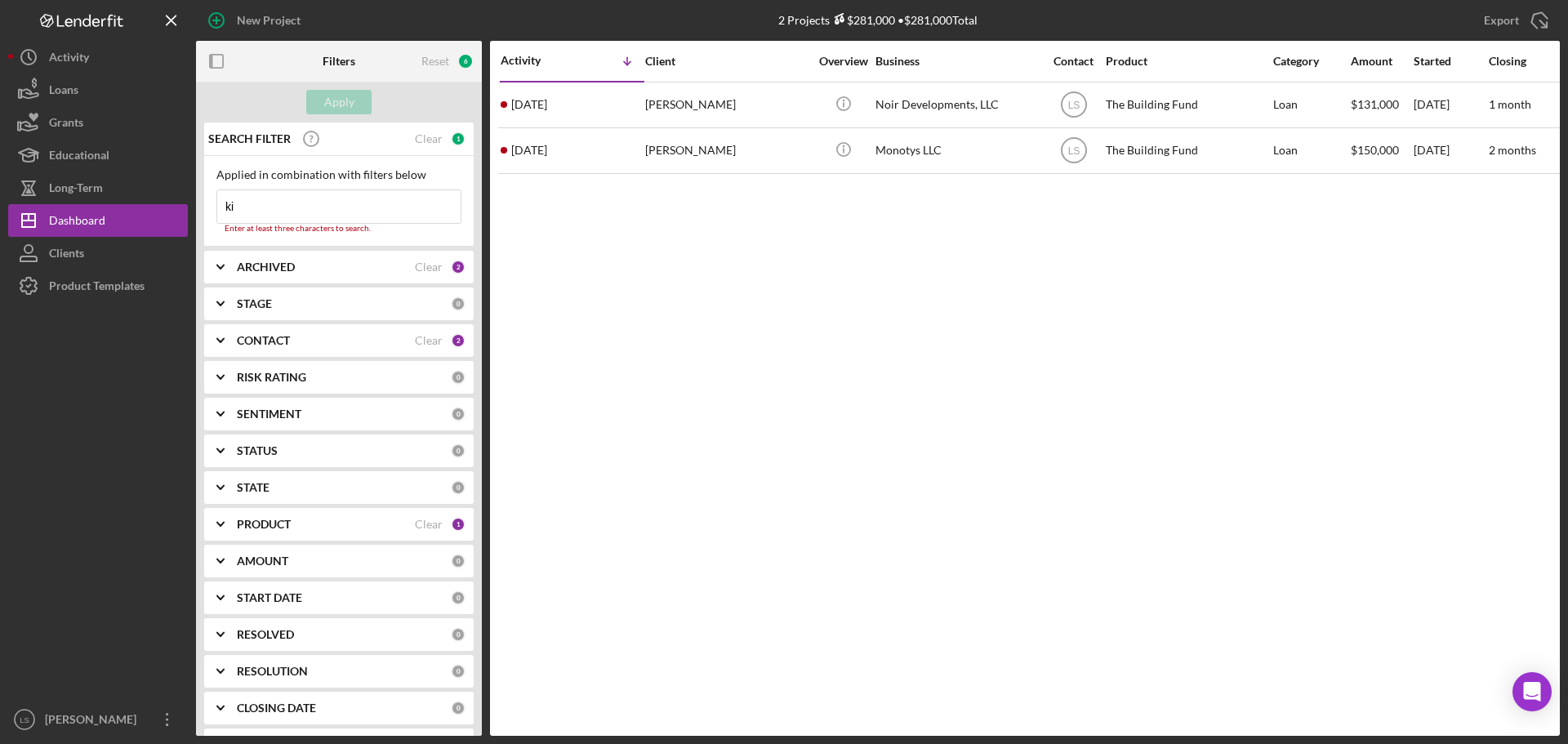
type input "k"
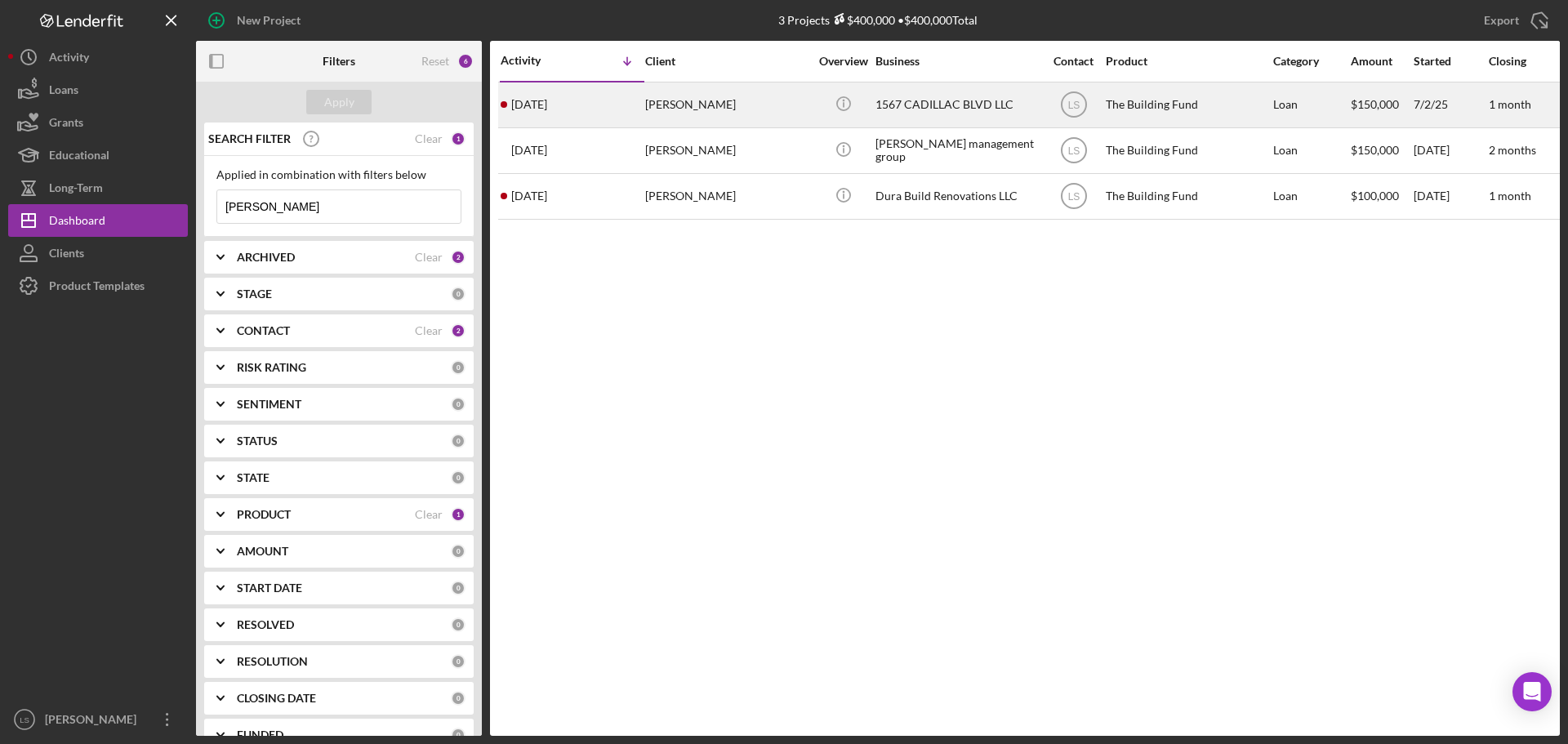
type input "[PERSON_NAME]"
click at [671, 119] on div "[PERSON_NAME]" at bounding box center [727, 104] width 164 height 43
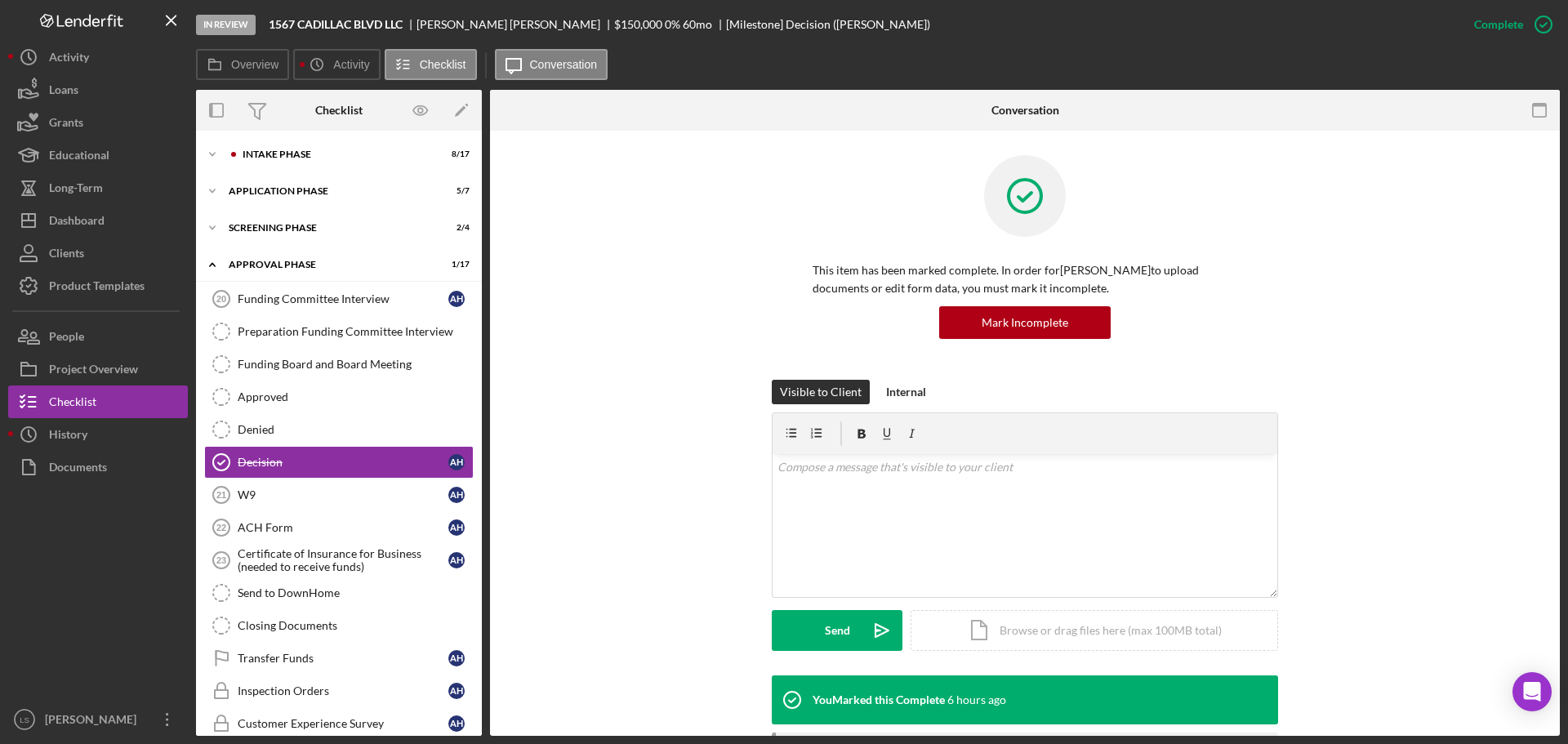
scroll to position [29, 0]
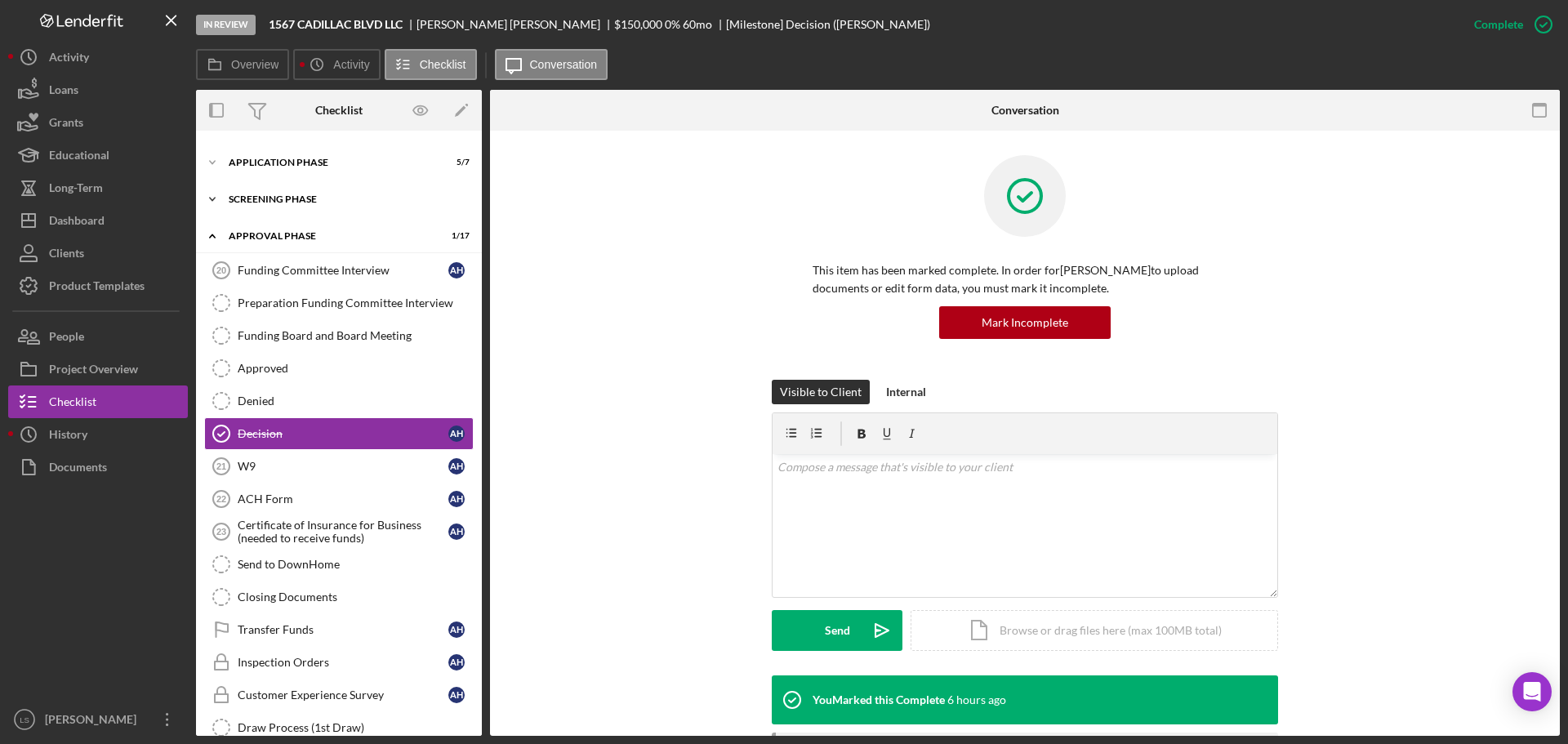
click at [350, 205] on div "Icon/Expander Screening Phase 2 / 4" at bounding box center [338, 198] width 286 height 32
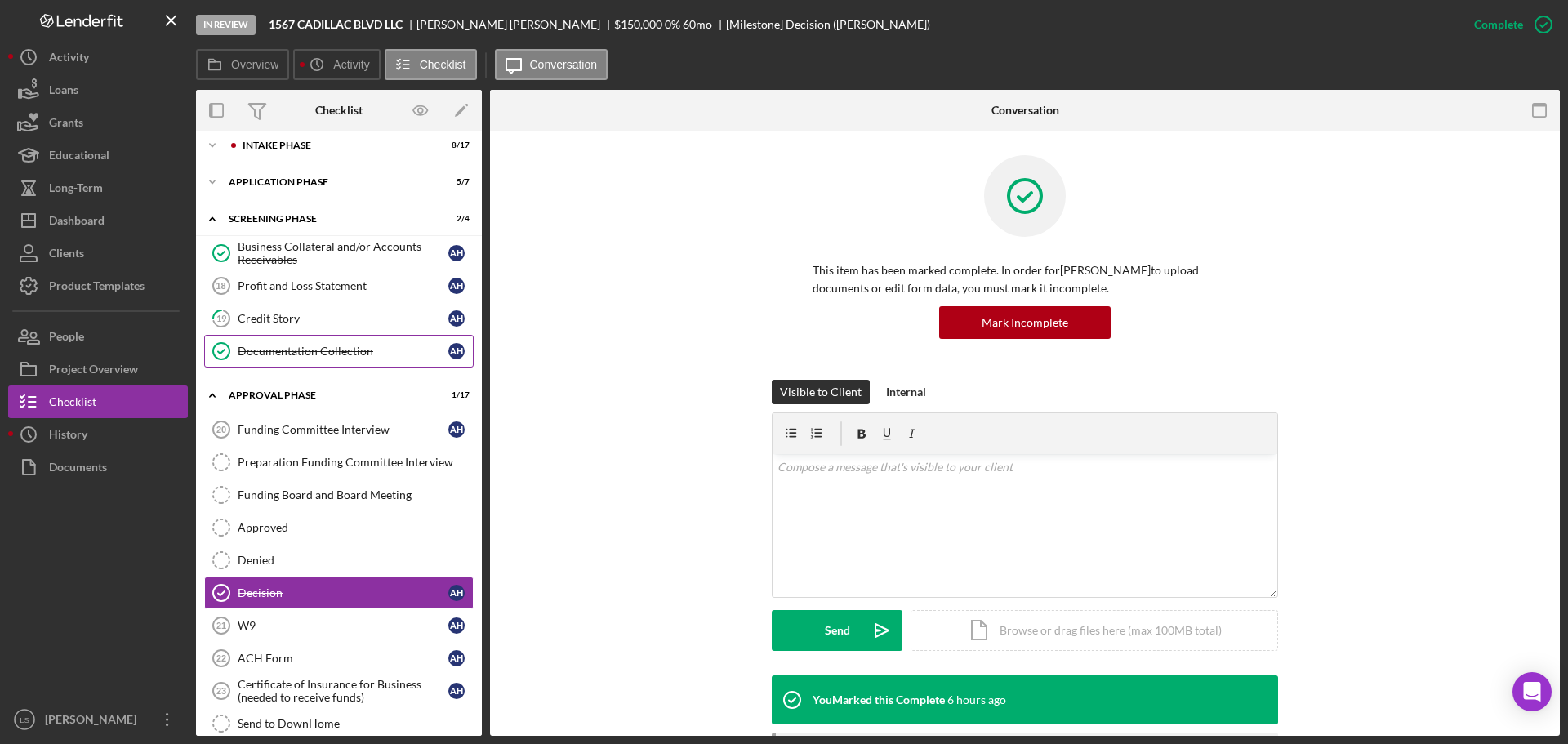
scroll to position [0, 0]
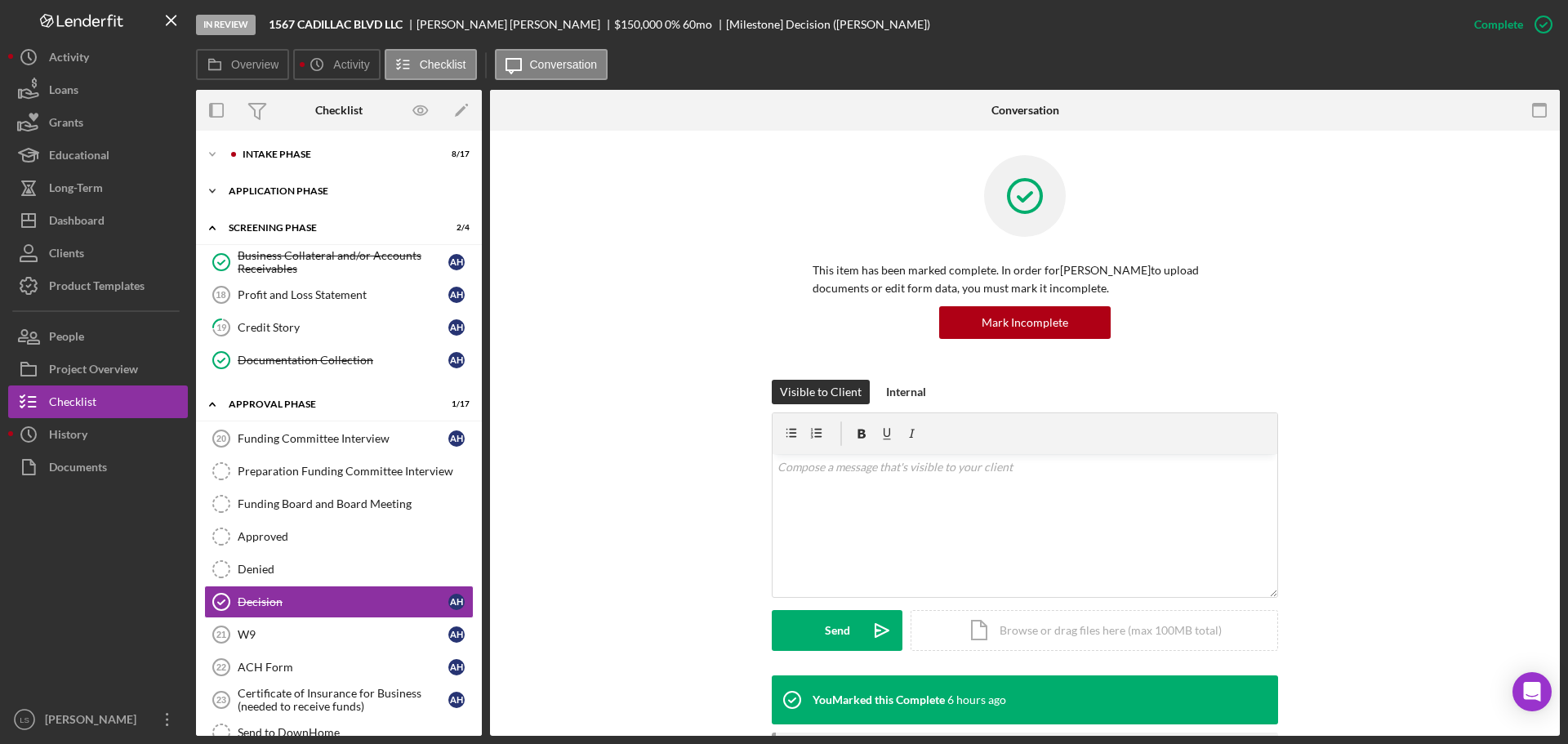
click at [345, 193] on div "Application Phase" at bounding box center [345, 191] width 233 height 10
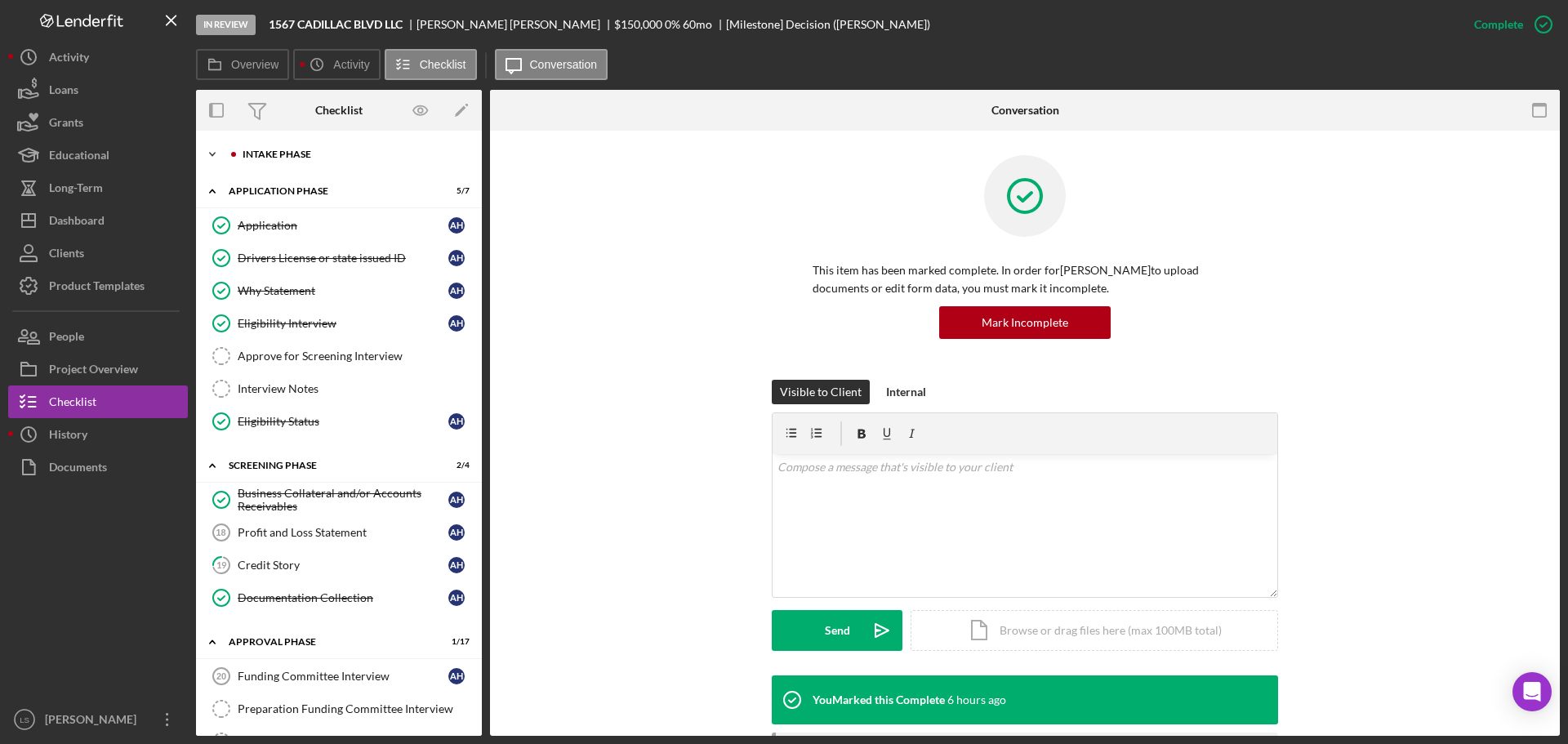
click at [315, 151] on div "Intake Phase" at bounding box center [352, 154] width 219 height 10
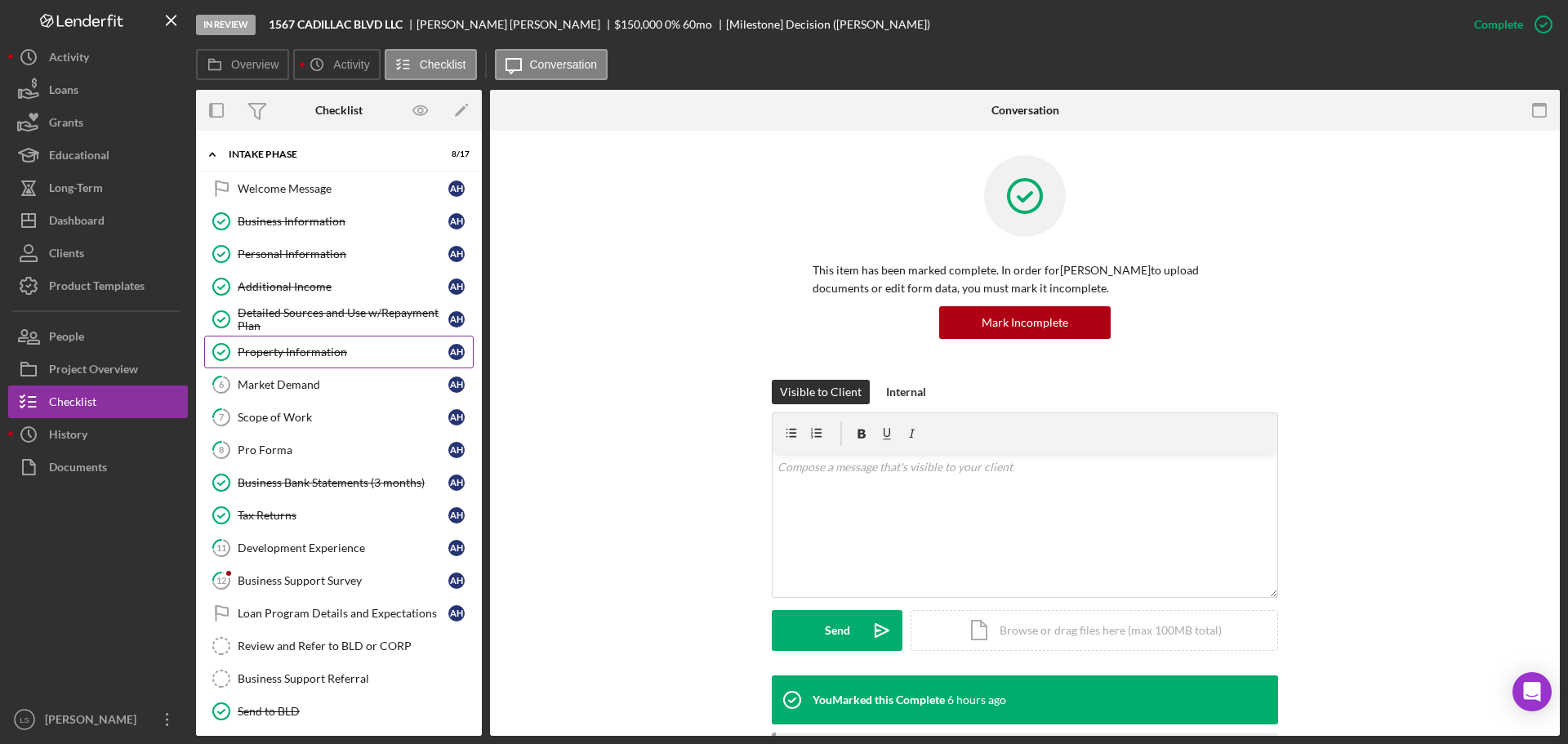
click at [296, 361] on link "Property Information Property Information A H" at bounding box center [338, 351] width 269 height 32
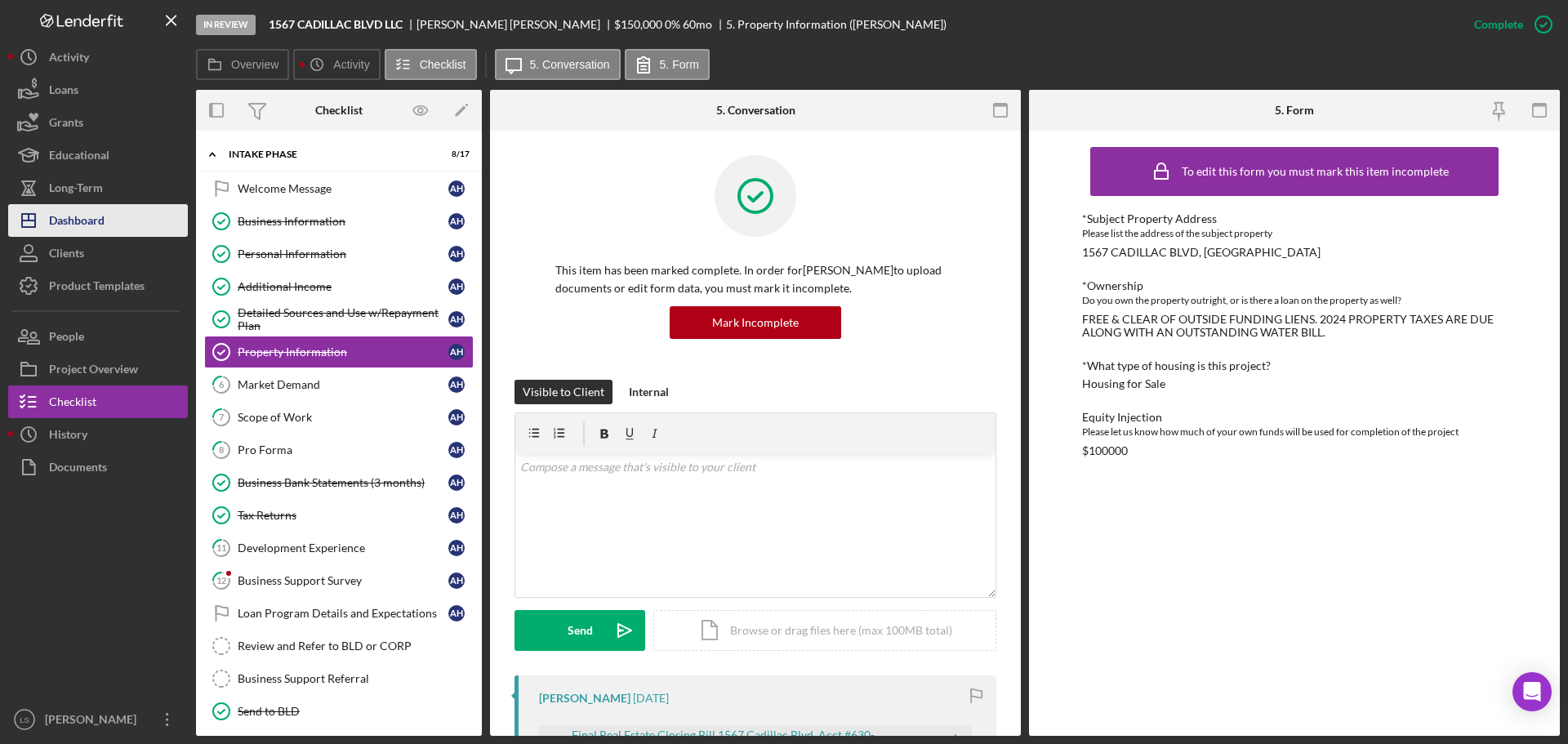
click at [105, 223] on div "Dashboard" at bounding box center [76, 222] width 55 height 37
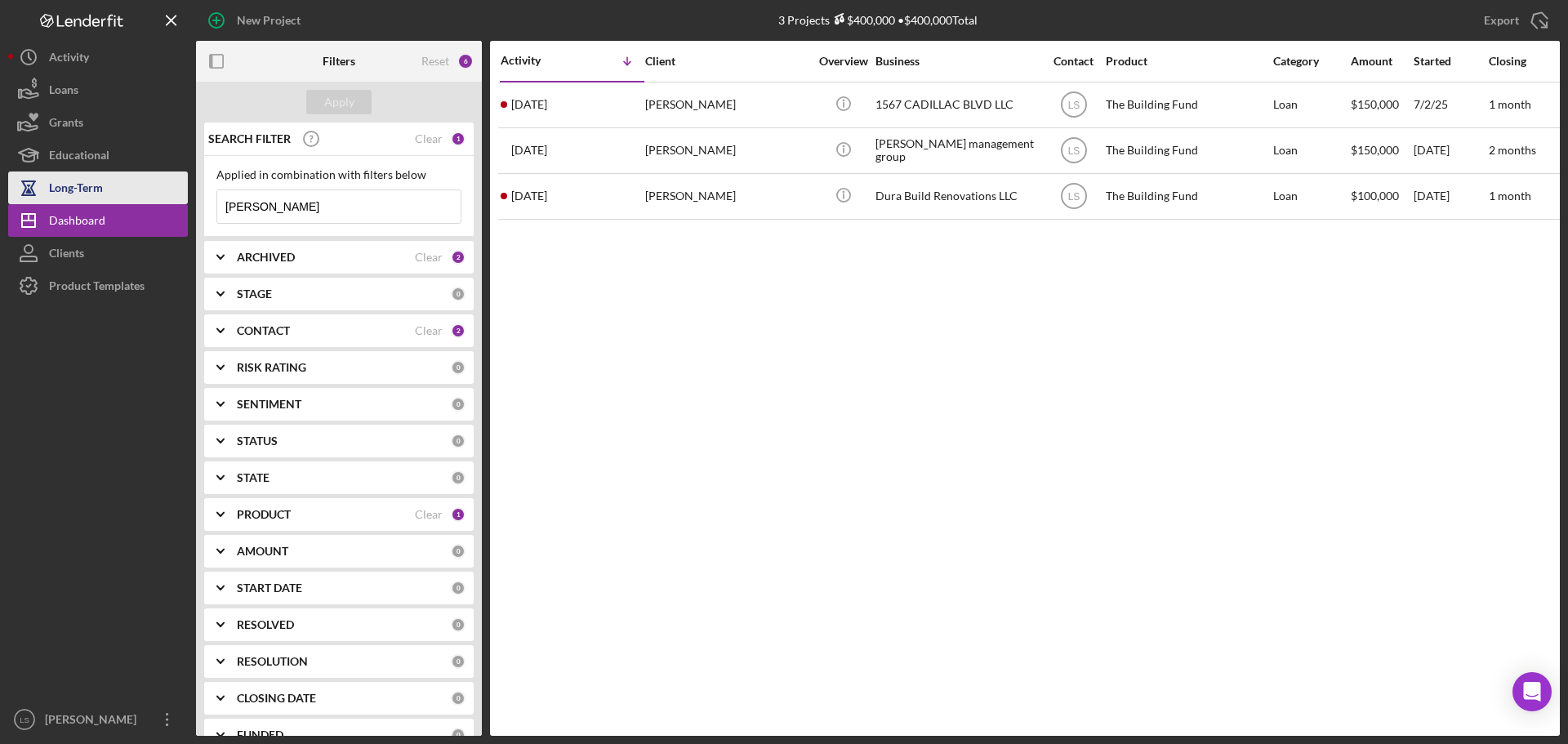
drag, startPoint x: 277, startPoint y: 212, endPoint x: 61, endPoint y: 196, distance: 216.6
click at [69, 198] on div "New Project 3 Projects $400,000 • $400,000 Total antoine Export Icon/Export Fil…" at bounding box center [784, 367] width 1551 height 735
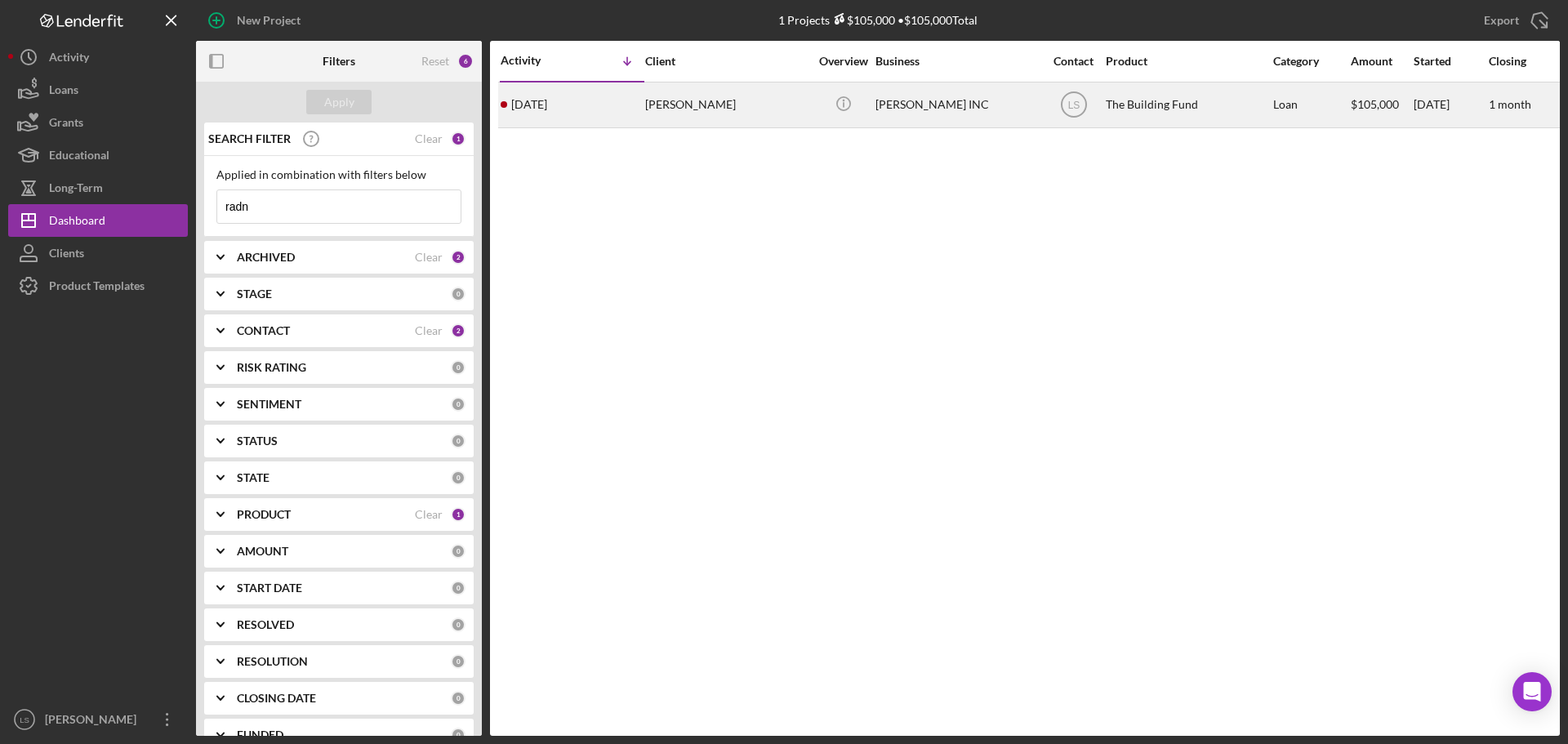
type input "radn"
click at [985, 123] on div "[PERSON_NAME] INC" at bounding box center [957, 104] width 164 height 43
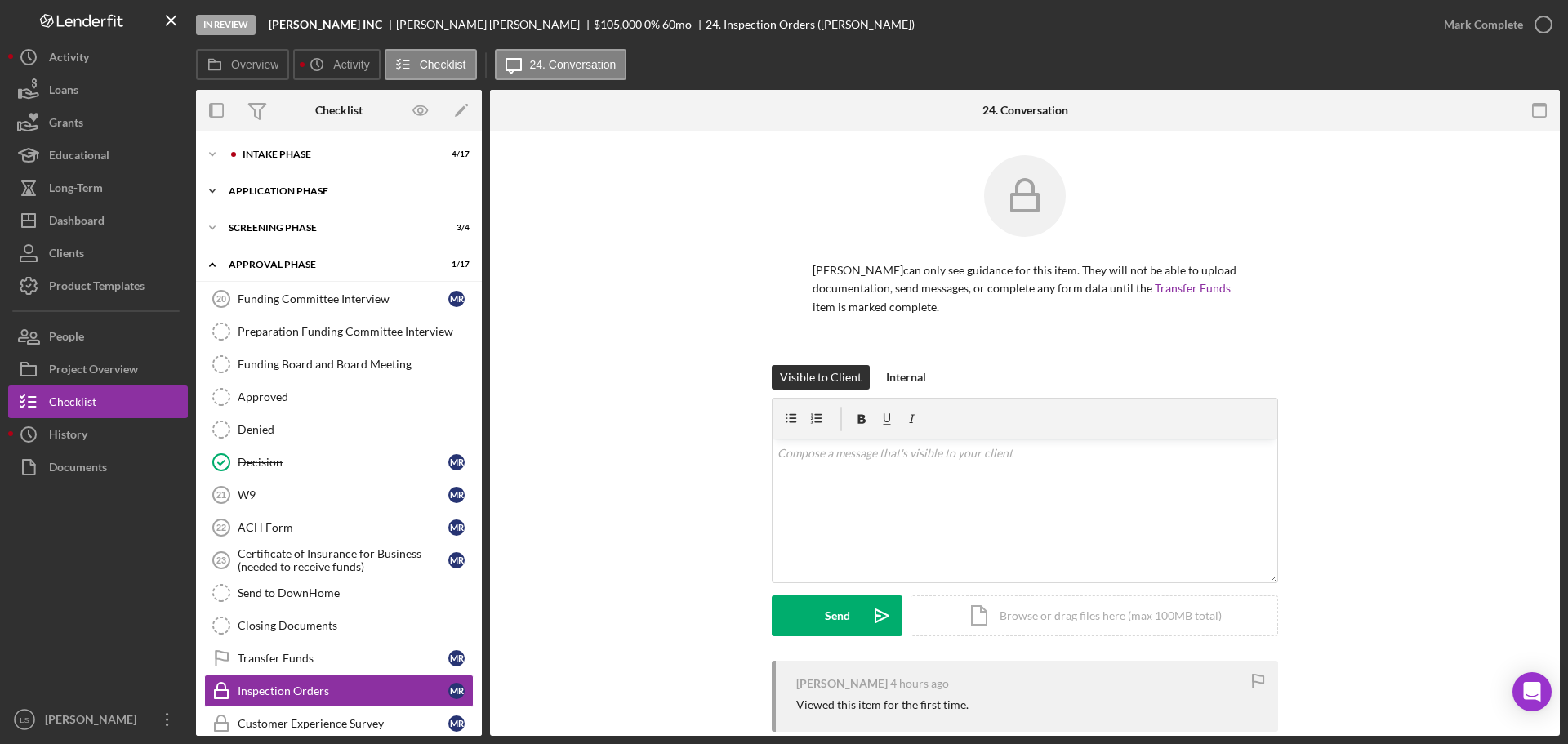
click at [345, 191] on div "Application Phase" at bounding box center [345, 191] width 233 height 10
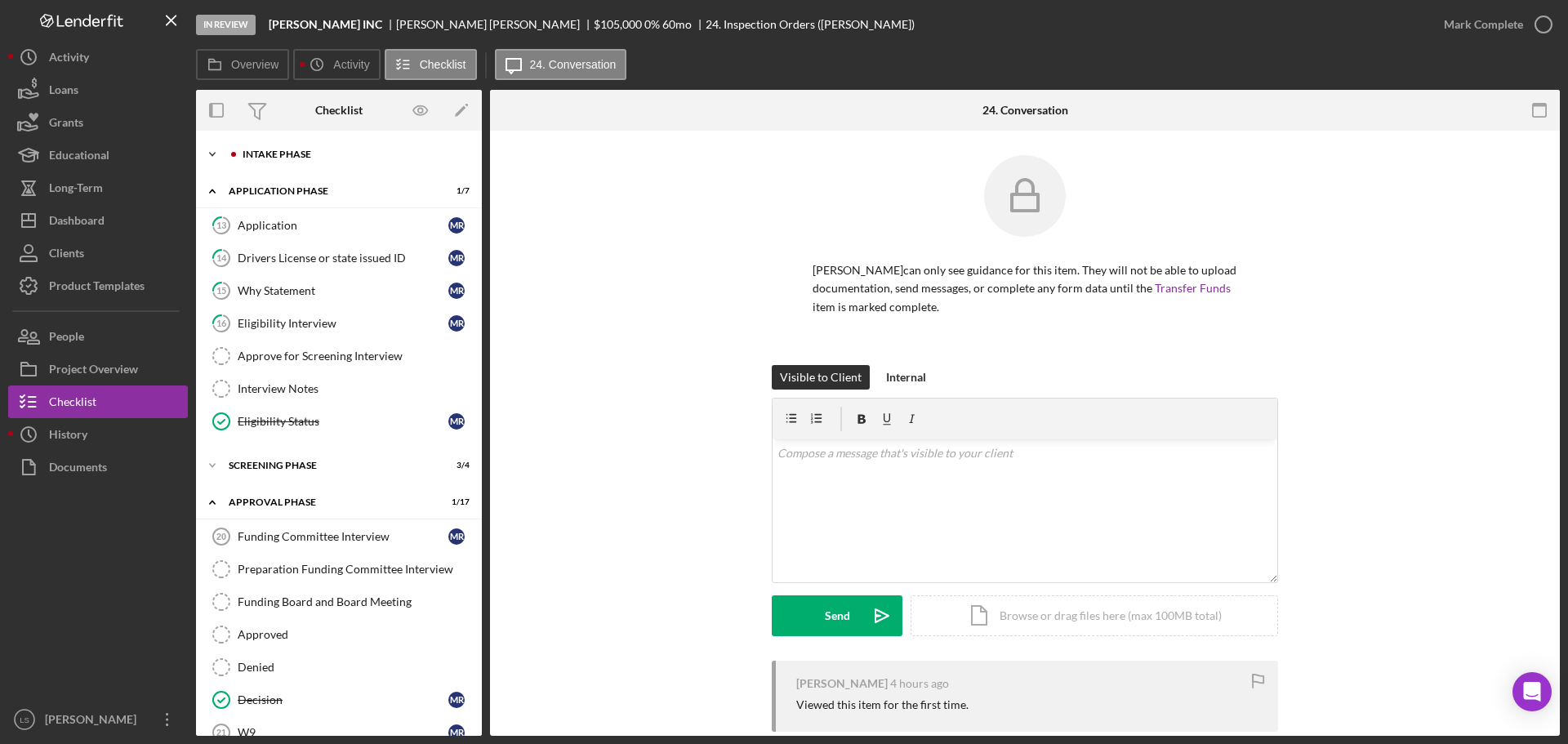
click at [350, 158] on div "Intake Phase" at bounding box center [352, 154] width 219 height 10
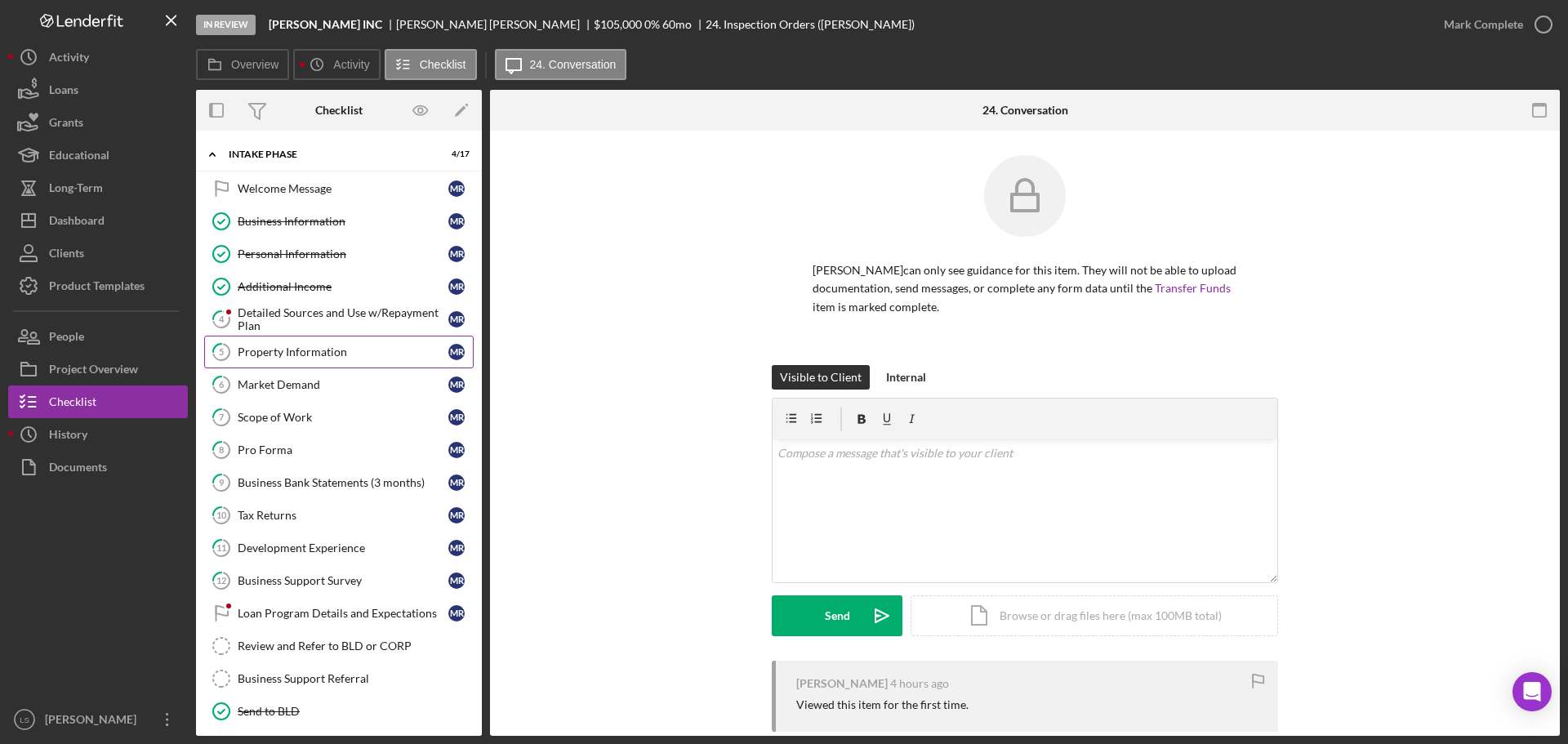
click at [325, 356] on div "Property Information" at bounding box center [343, 351] width 211 height 13
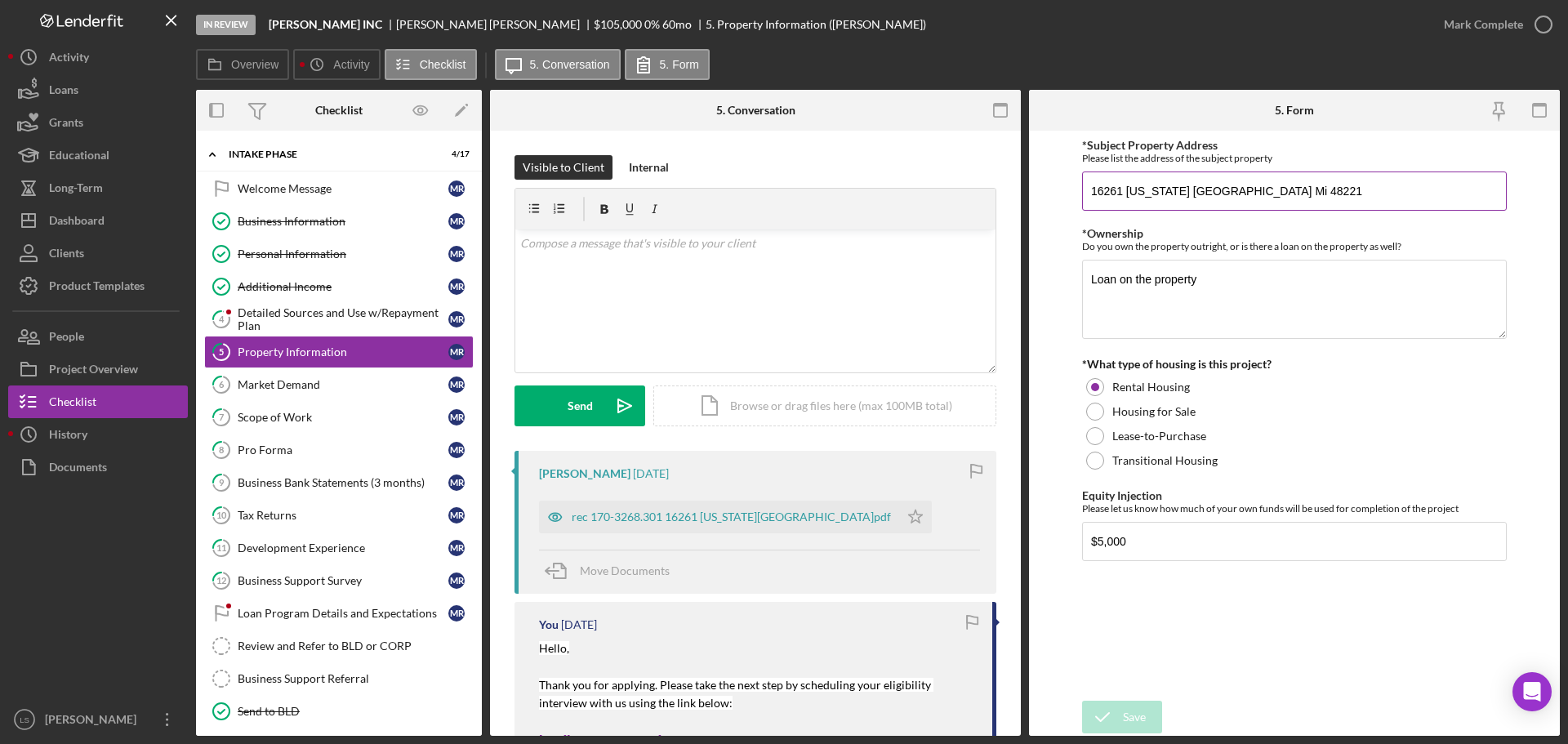
drag, startPoint x: 1098, startPoint y: 194, endPoint x: 1170, endPoint y: 195, distance: 72.0
click at [1170, 195] on input "16261 [US_STATE] [GEOGRAPHIC_DATA] Mi 48221" at bounding box center [1294, 191] width 425 height 39
click at [1099, 196] on input "16261 [US_STATE] [GEOGRAPHIC_DATA] Mi 48221" at bounding box center [1294, 191] width 425 height 39
drag, startPoint x: 1176, startPoint y: 189, endPoint x: 1086, endPoint y: 196, distance: 90.3
click at [1085, 196] on input "16261 [US_STATE] [GEOGRAPHIC_DATA] Mi 48221" at bounding box center [1294, 191] width 425 height 39
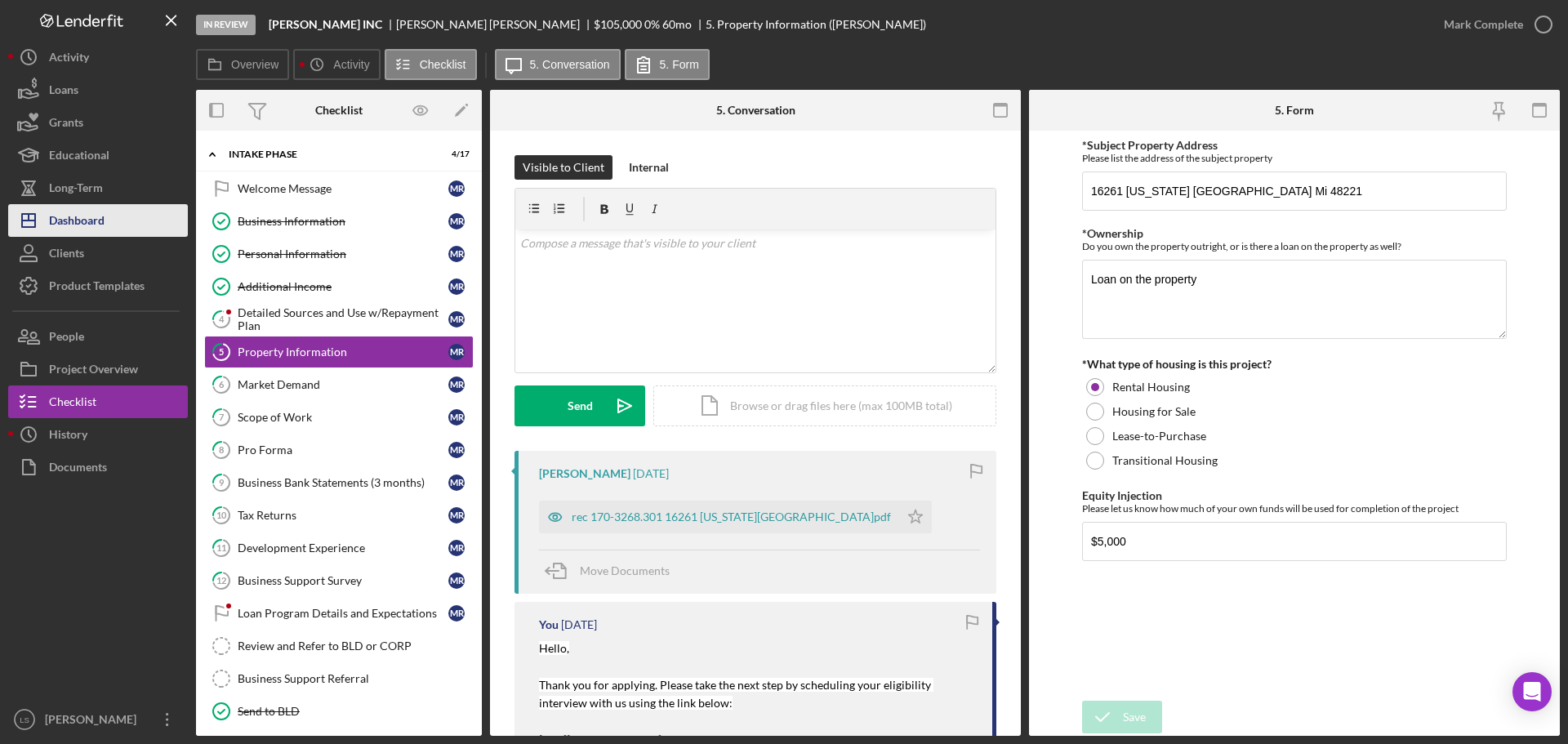
click at [57, 229] on div "Dashboard" at bounding box center [76, 222] width 55 height 37
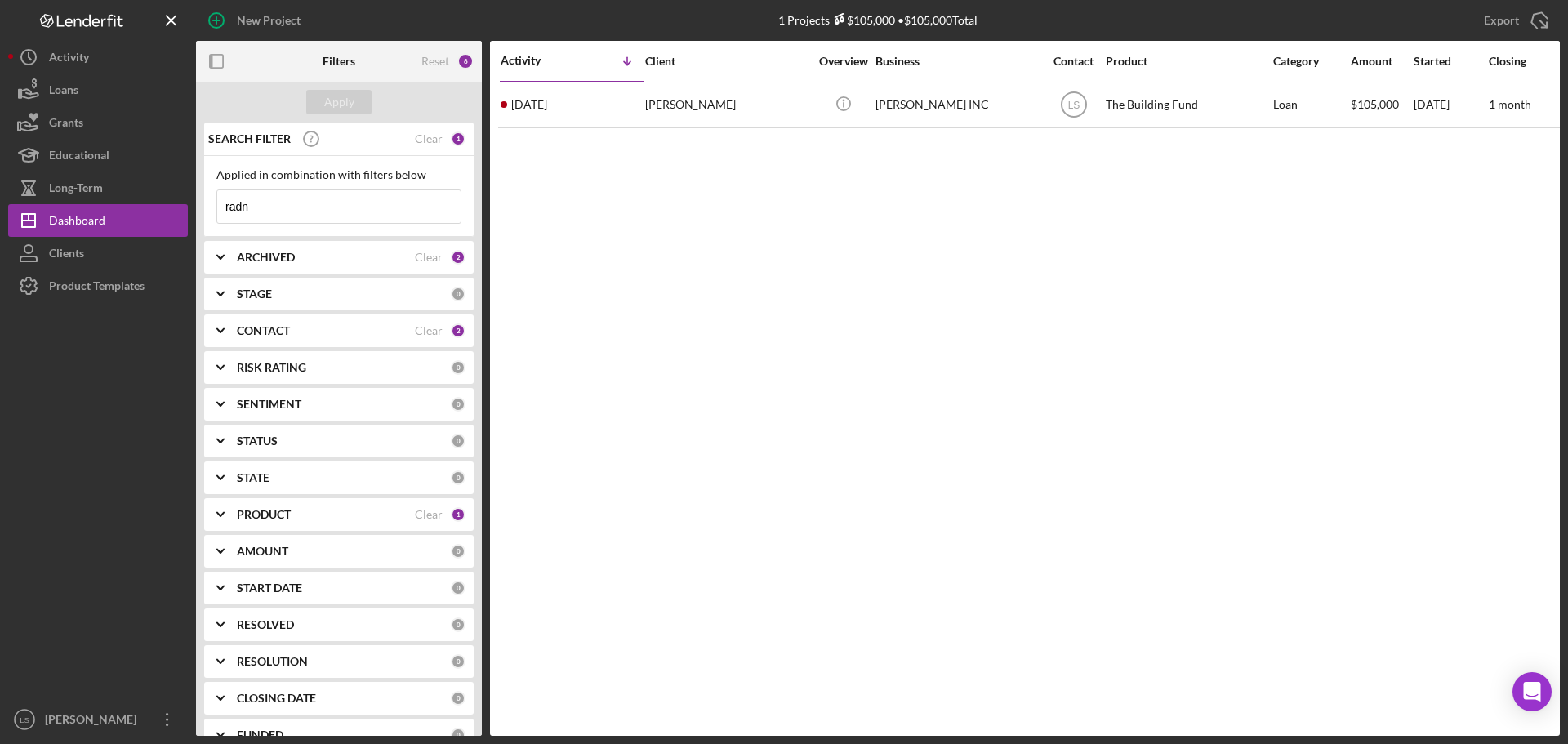
click at [308, 216] on input "radn" at bounding box center [338, 206] width 243 height 32
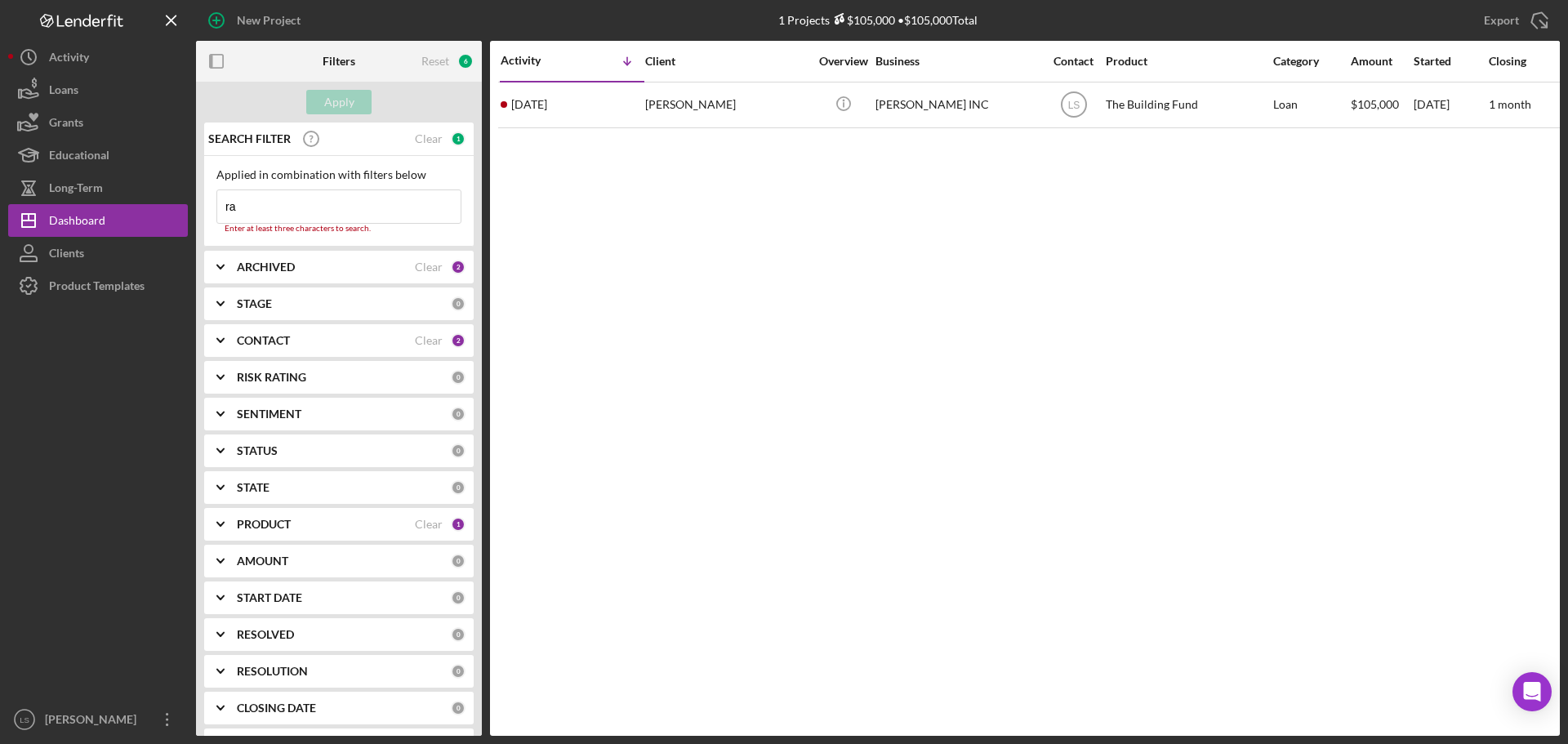
type input "r"
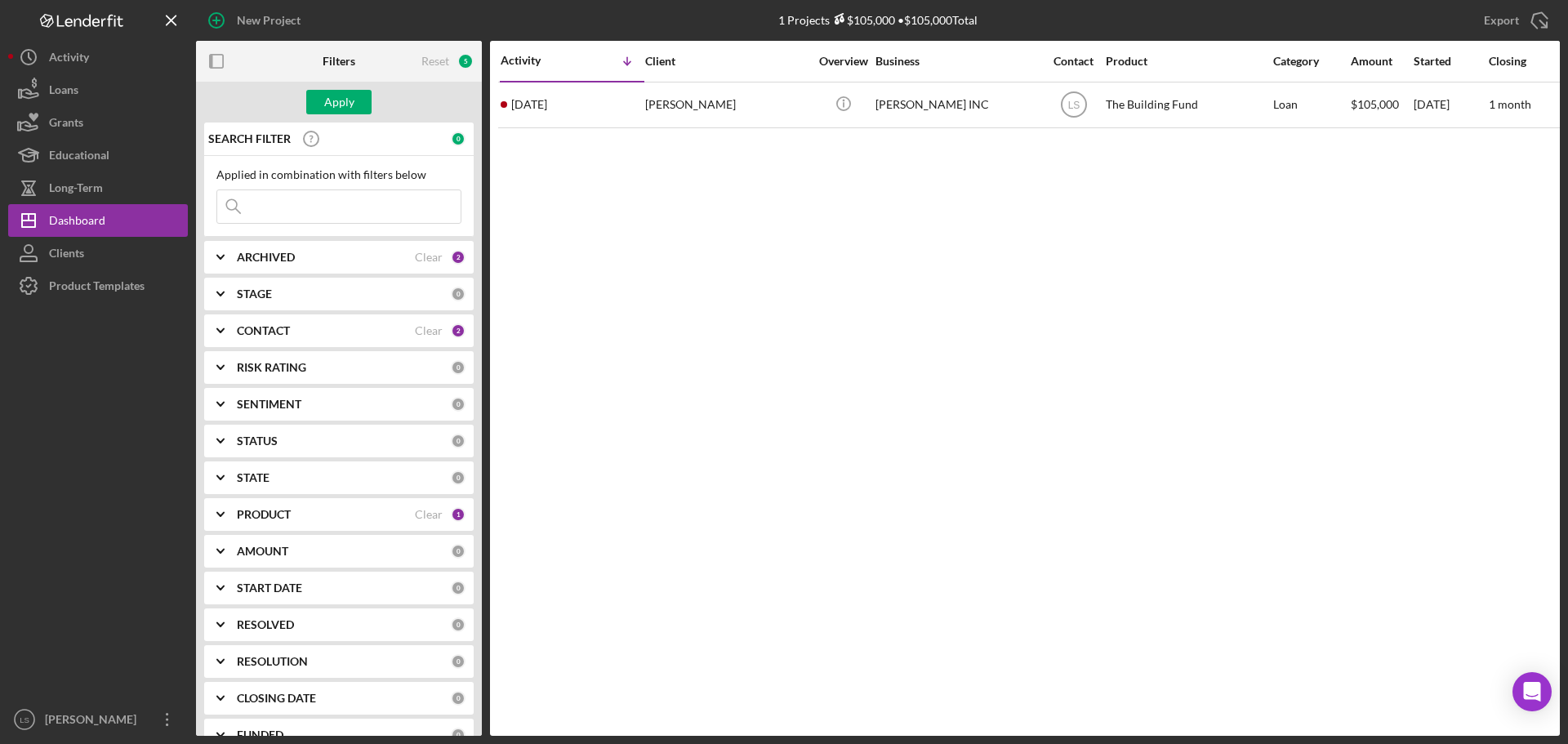
click at [356, 273] on div "ARCHIVED Clear 2" at bounding box center [351, 256] width 228 height 32
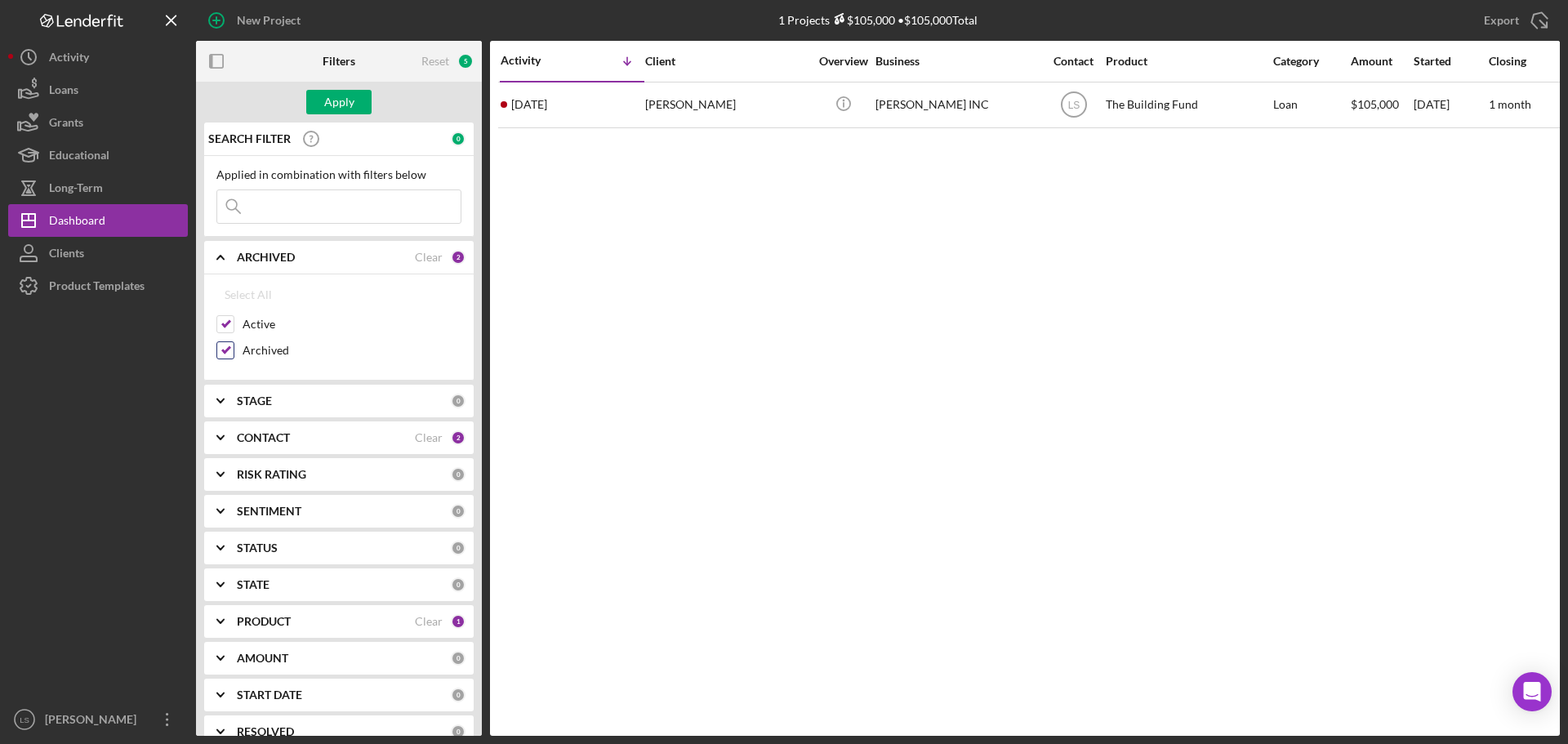
click at [228, 358] on input "Archived" at bounding box center [225, 350] width 17 height 17
checkbox input "false"
click at [352, 94] on div "Apply" at bounding box center [339, 102] width 31 height 24
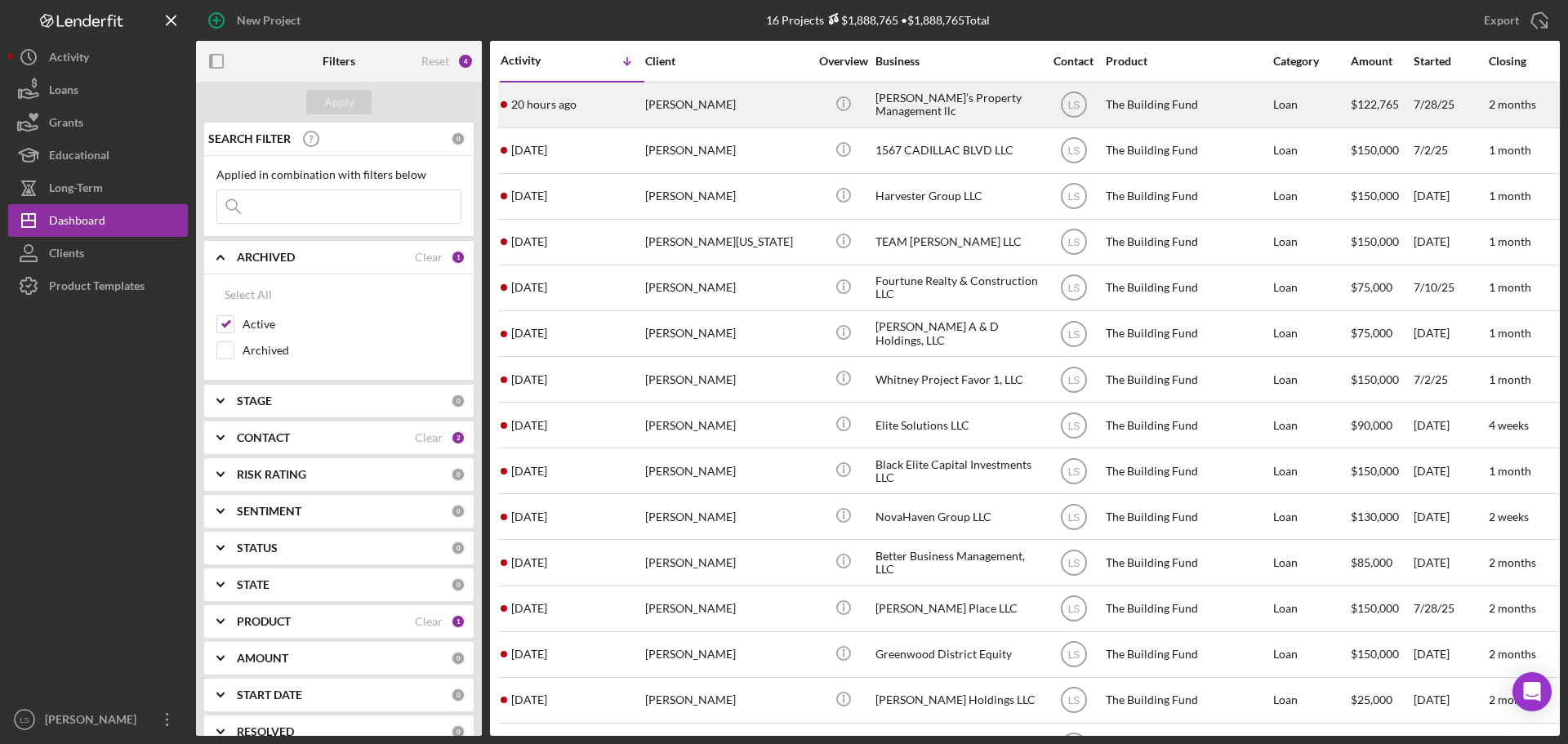
click at [685, 118] on div "[PERSON_NAME]" at bounding box center [727, 104] width 164 height 43
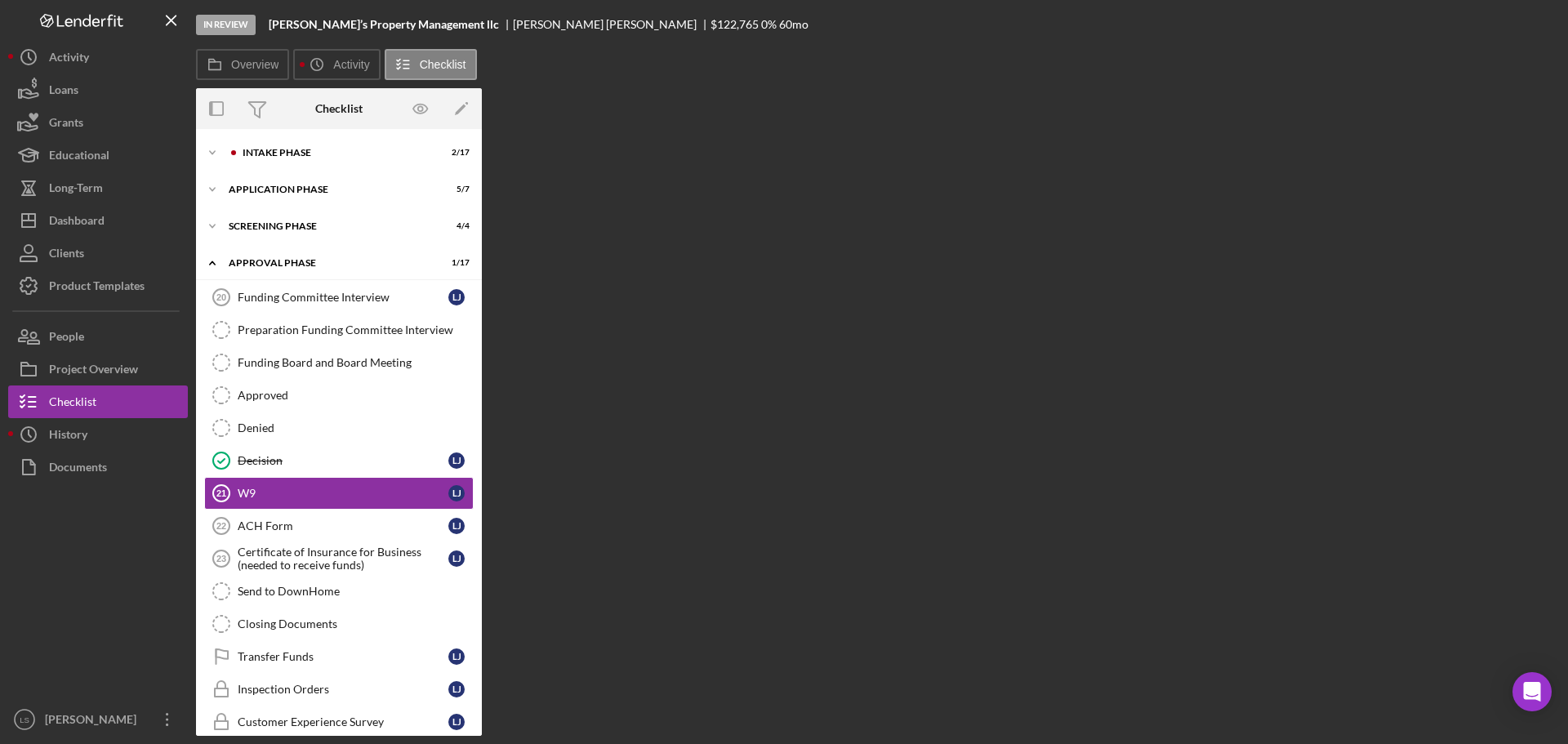
scroll to position [61, 0]
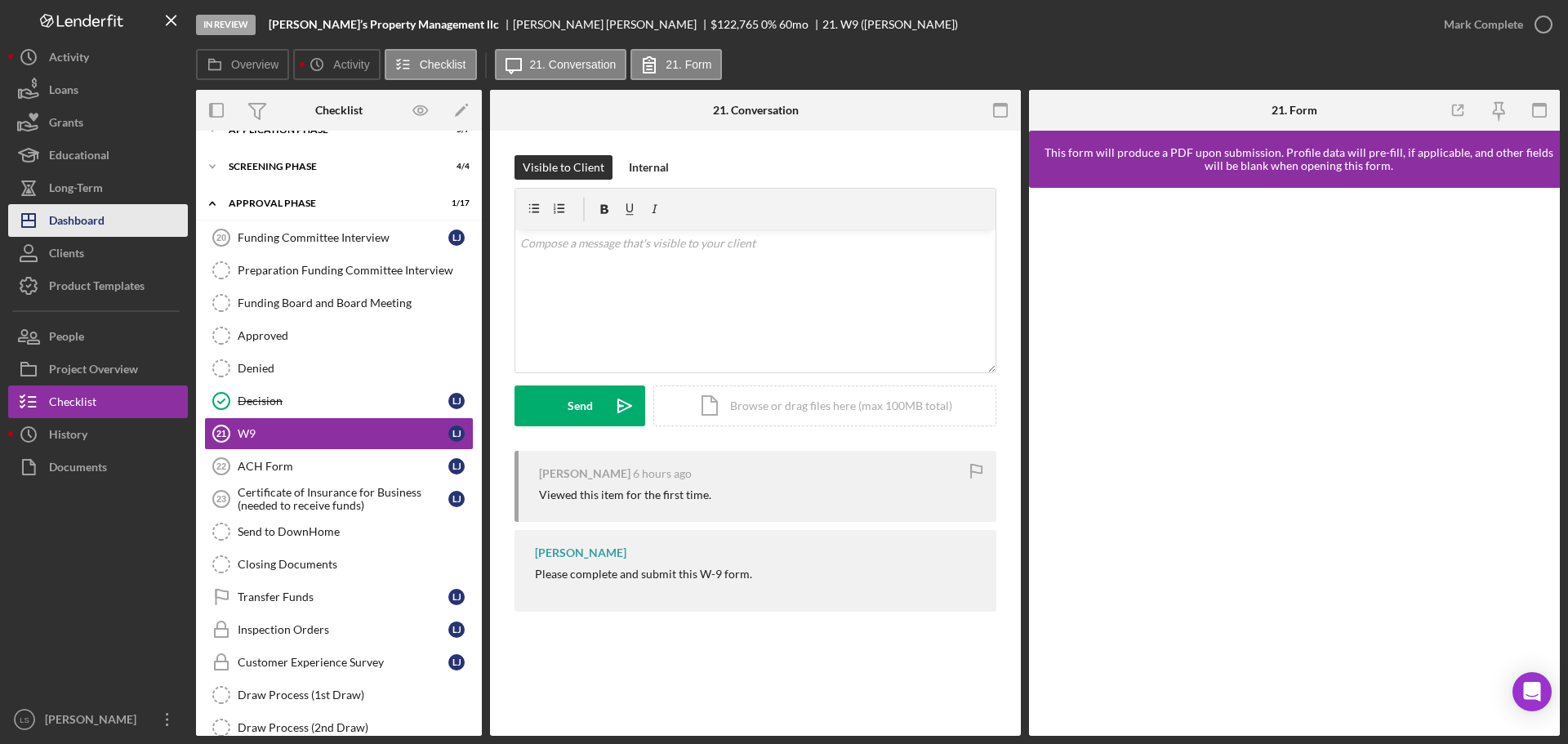
click at [105, 222] on div "Dashboard" at bounding box center [76, 222] width 55 height 37
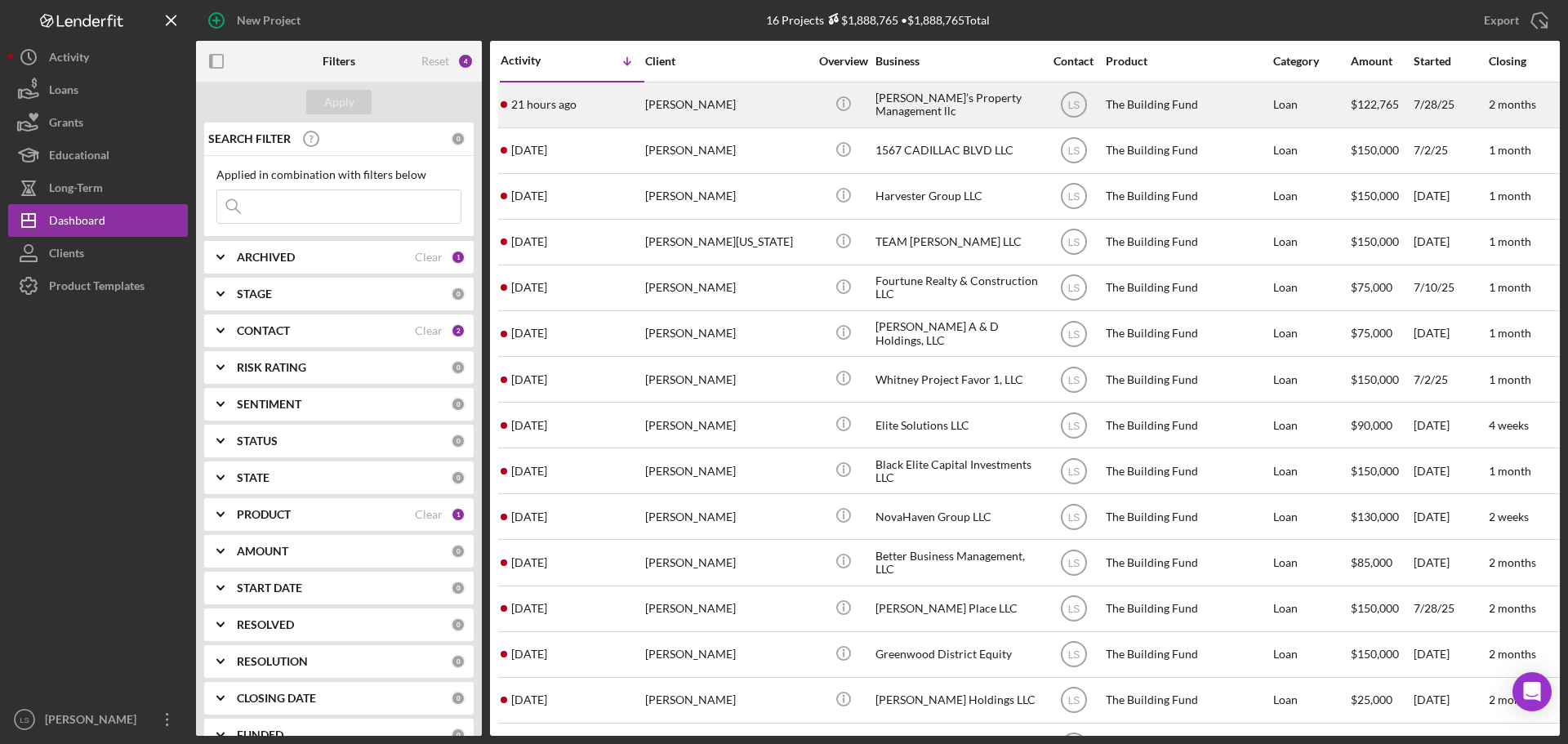
click at [709, 108] on div "[PERSON_NAME]" at bounding box center [727, 104] width 164 height 43
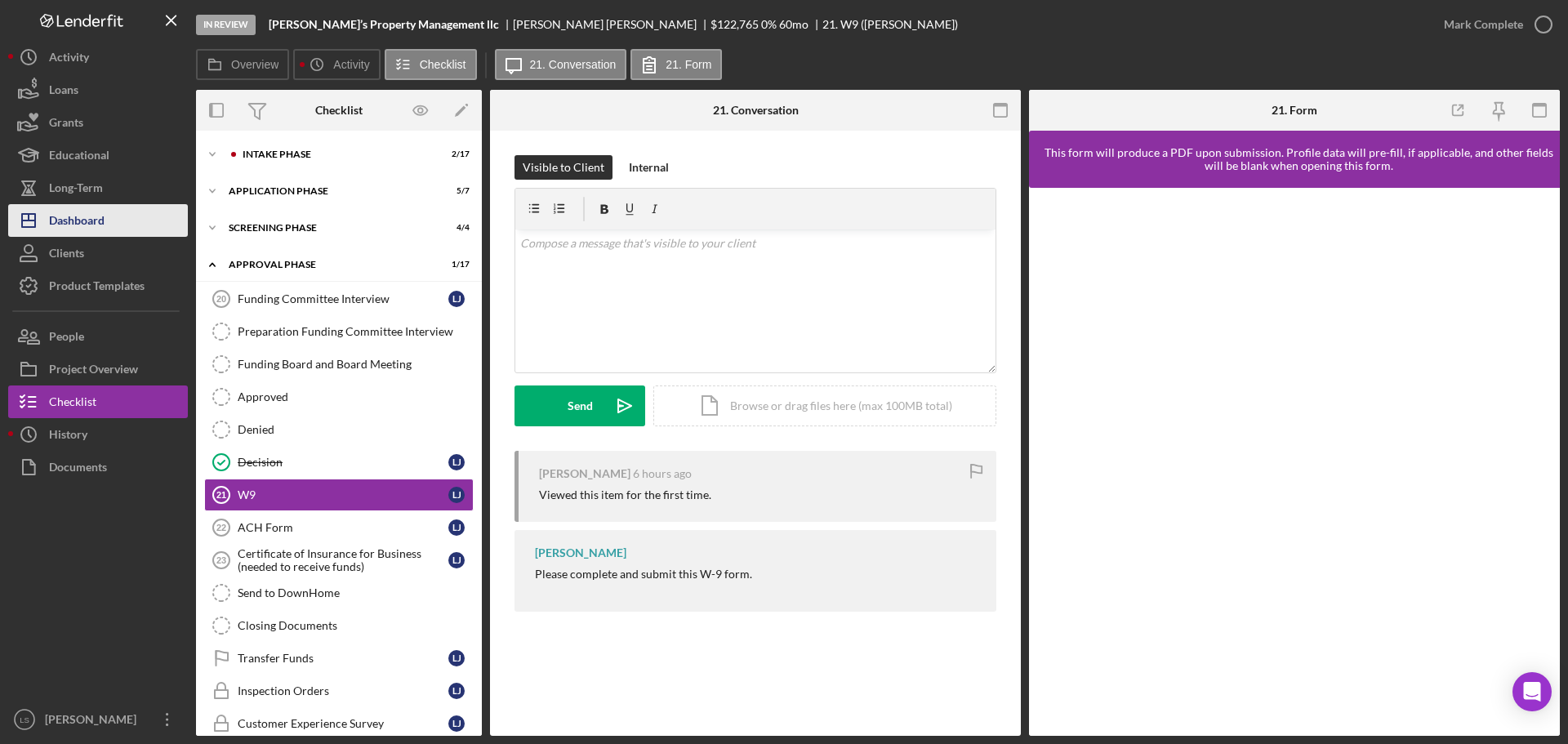
scroll to position [61, 0]
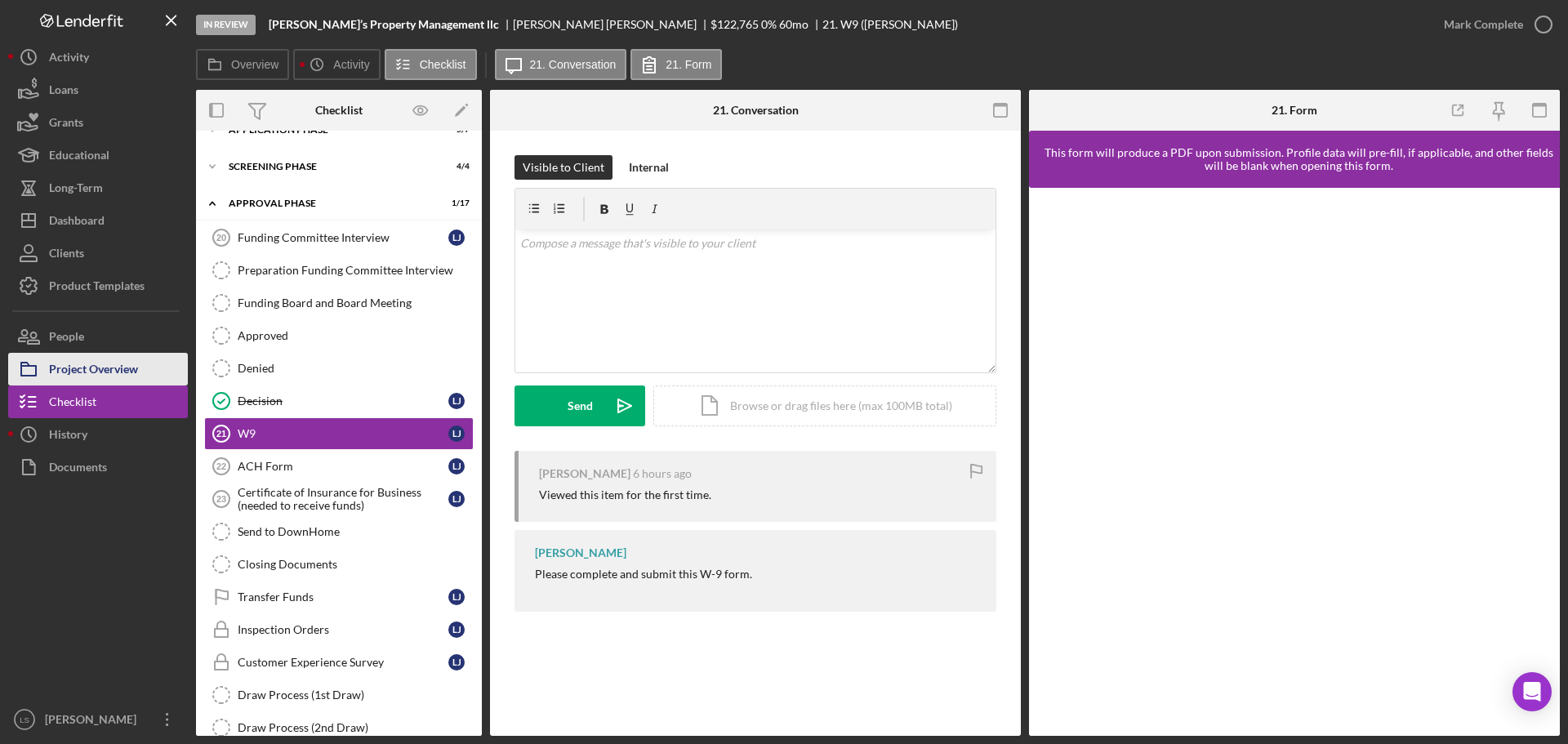
click at [80, 379] on div "Project Overview" at bounding box center [94, 371] width 89 height 37
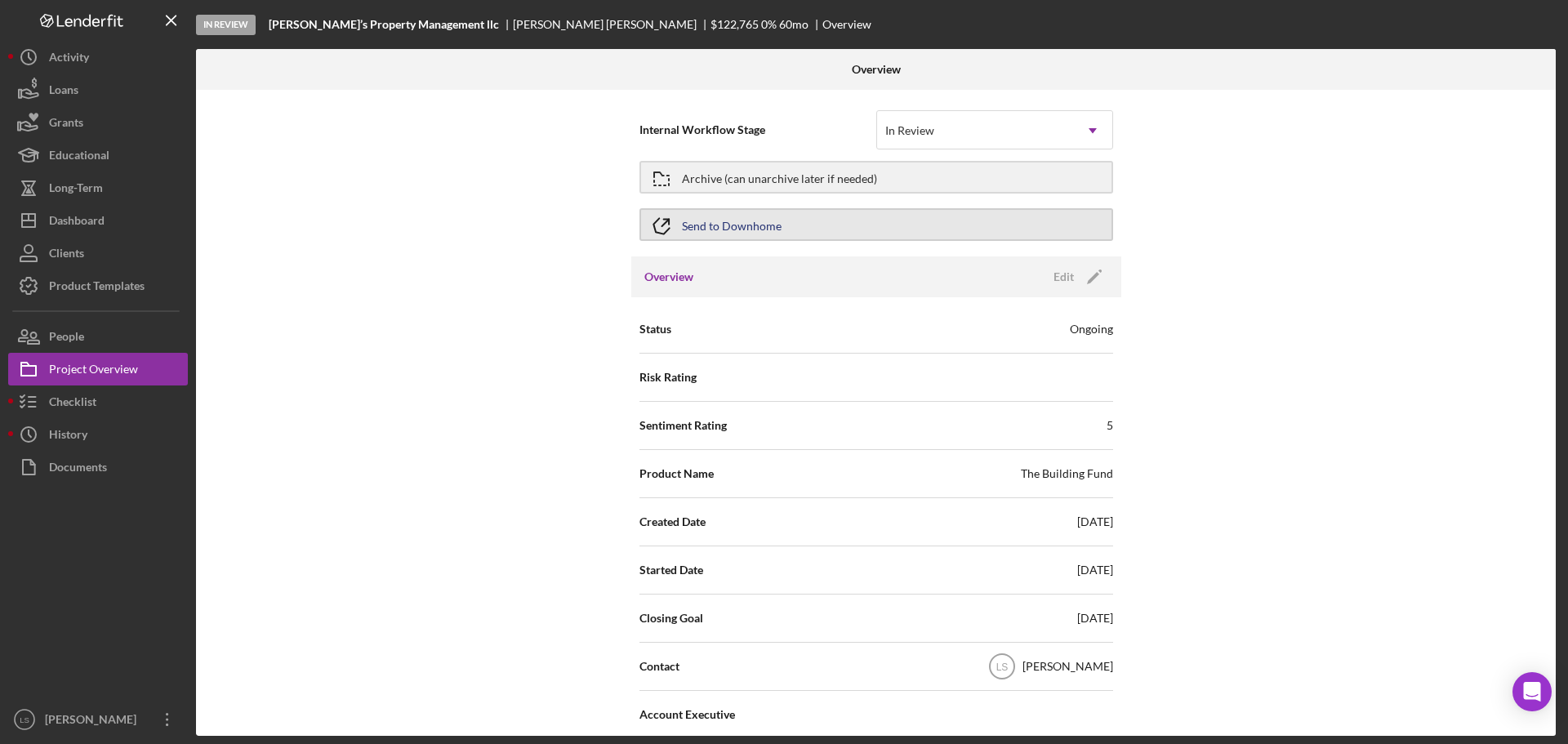
click at [916, 228] on button "Send to Downhome" at bounding box center [876, 224] width 474 height 32
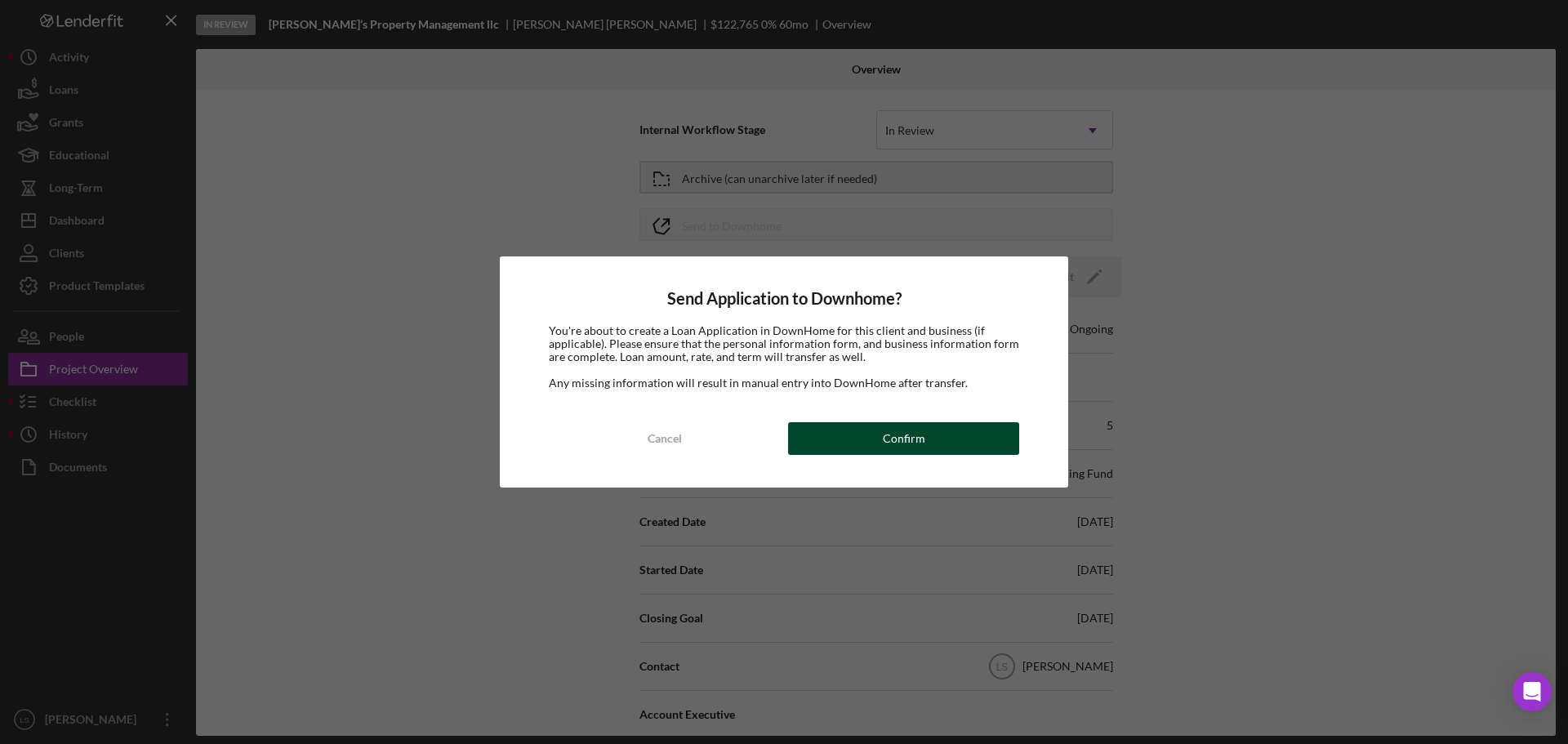
click at [863, 437] on button "Confirm" at bounding box center [903, 438] width 231 height 32
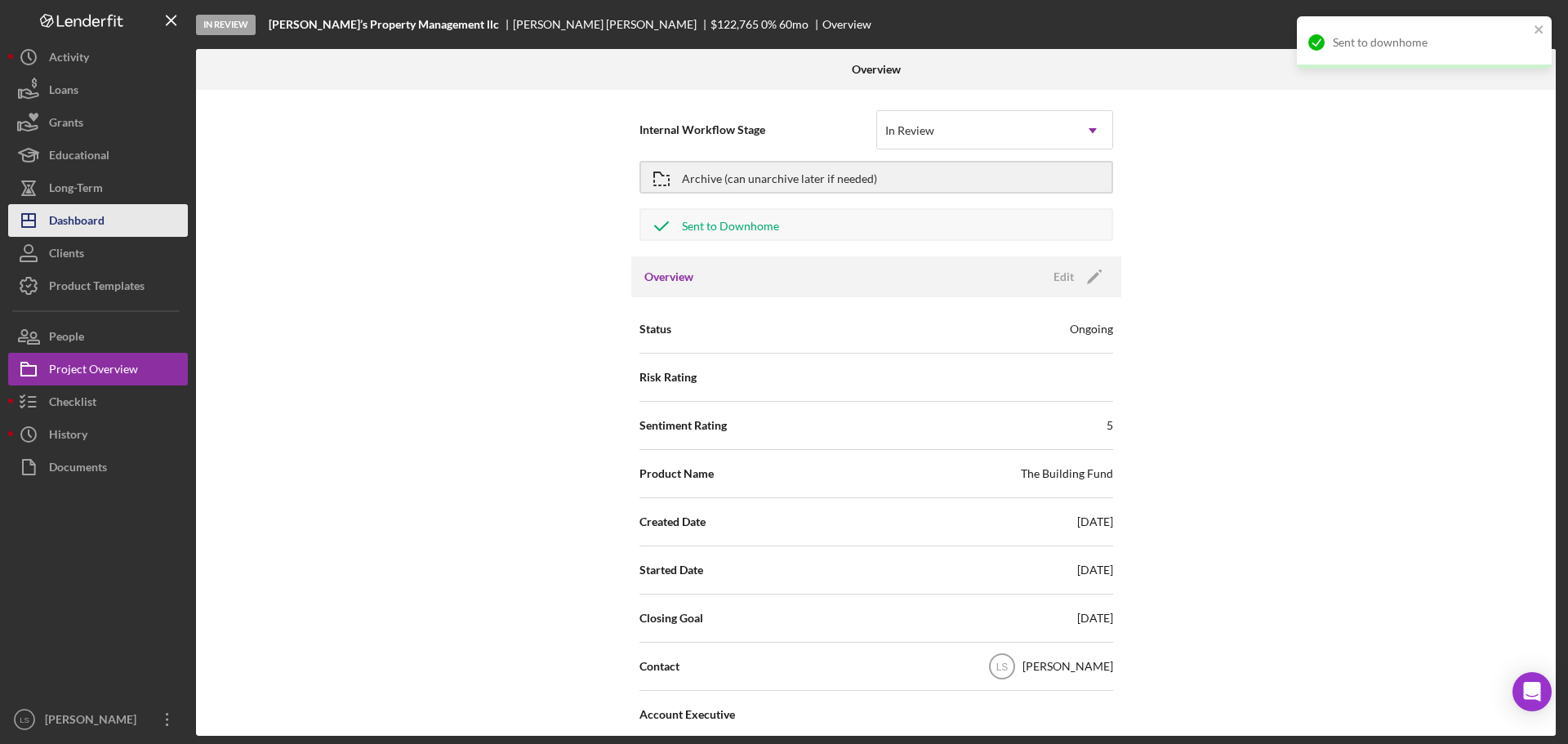
click at [109, 216] on button "Icon/Dashboard Dashboard" at bounding box center [97, 219] width 179 height 32
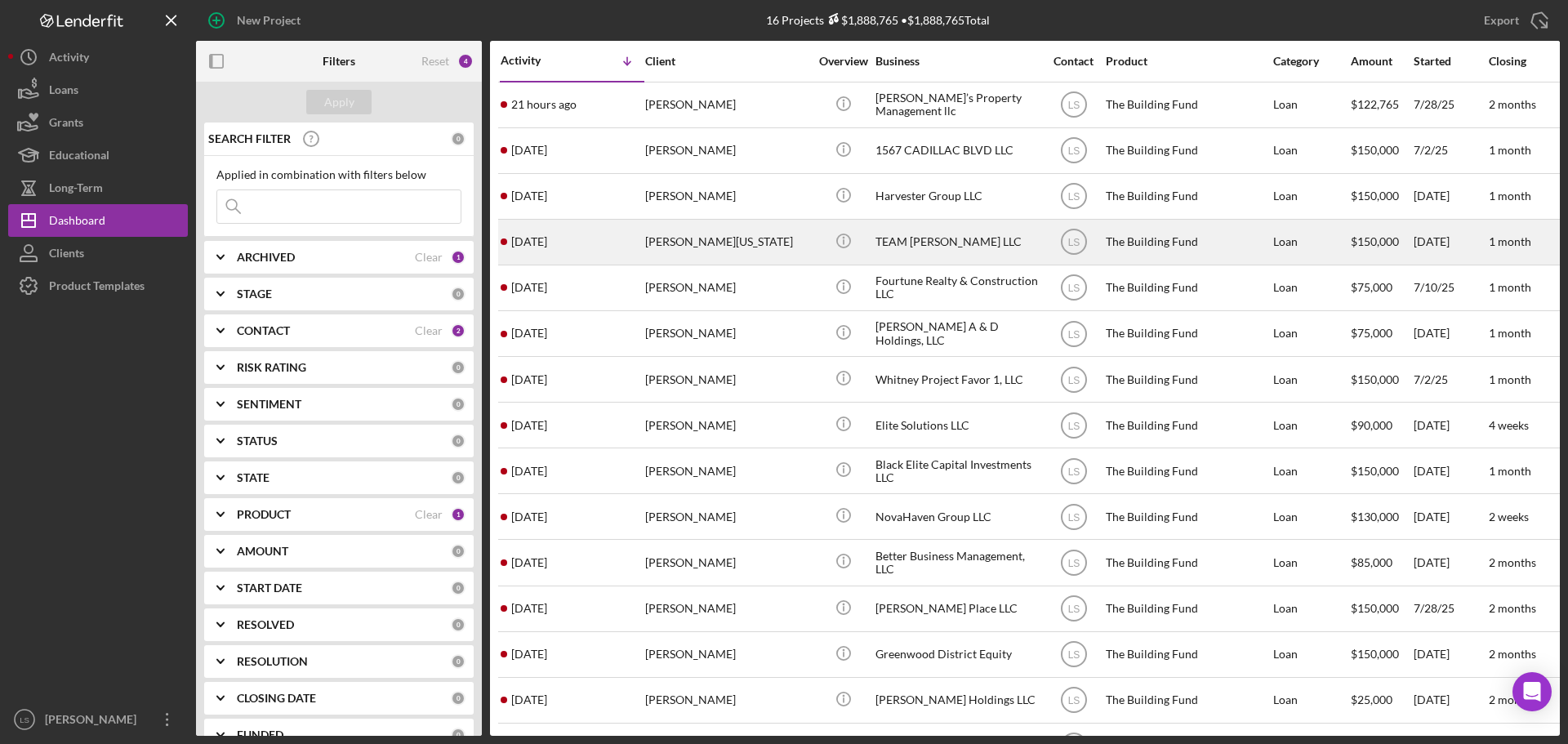
click at [707, 237] on div "[PERSON_NAME][US_STATE]" at bounding box center [727, 241] width 164 height 43
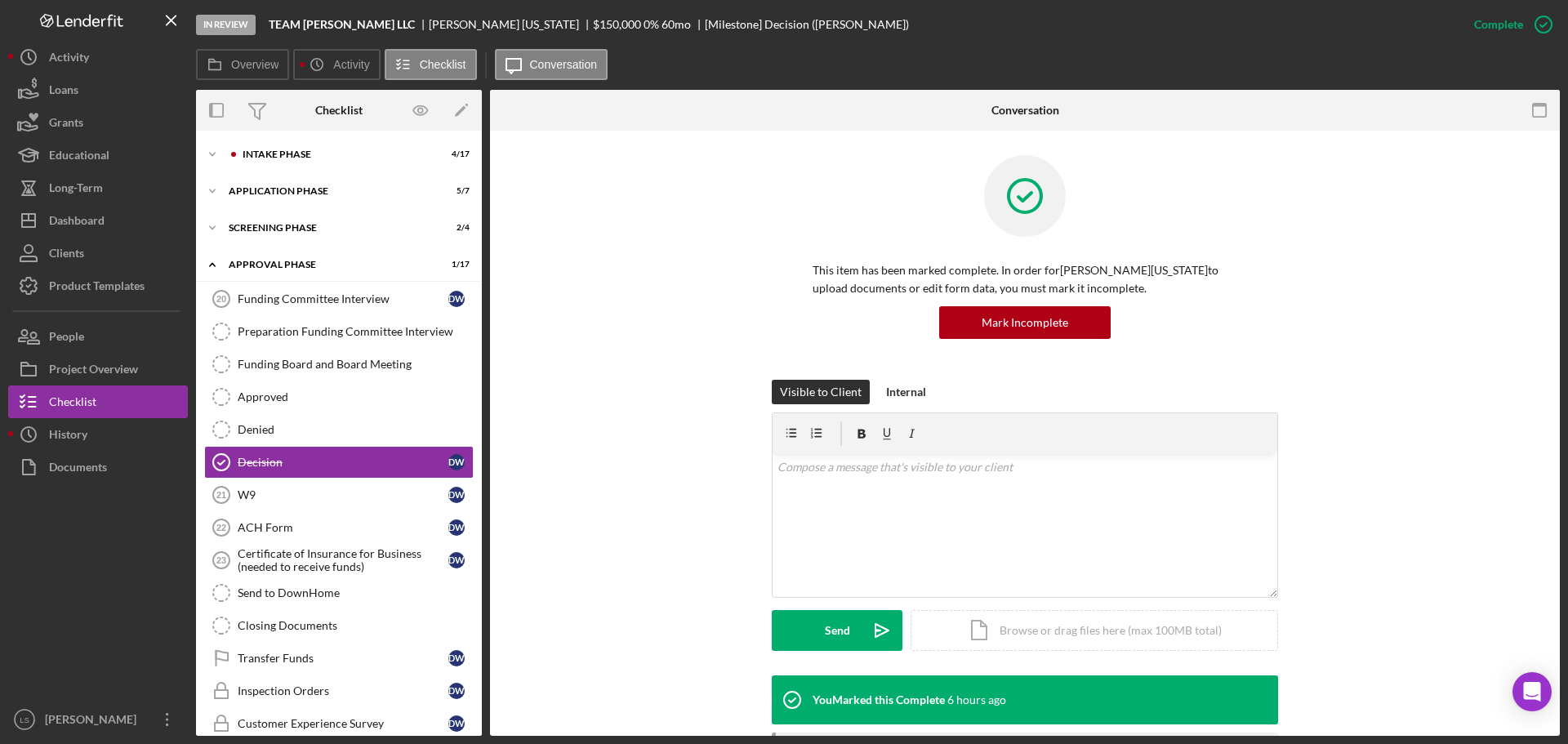
scroll to position [29, 0]
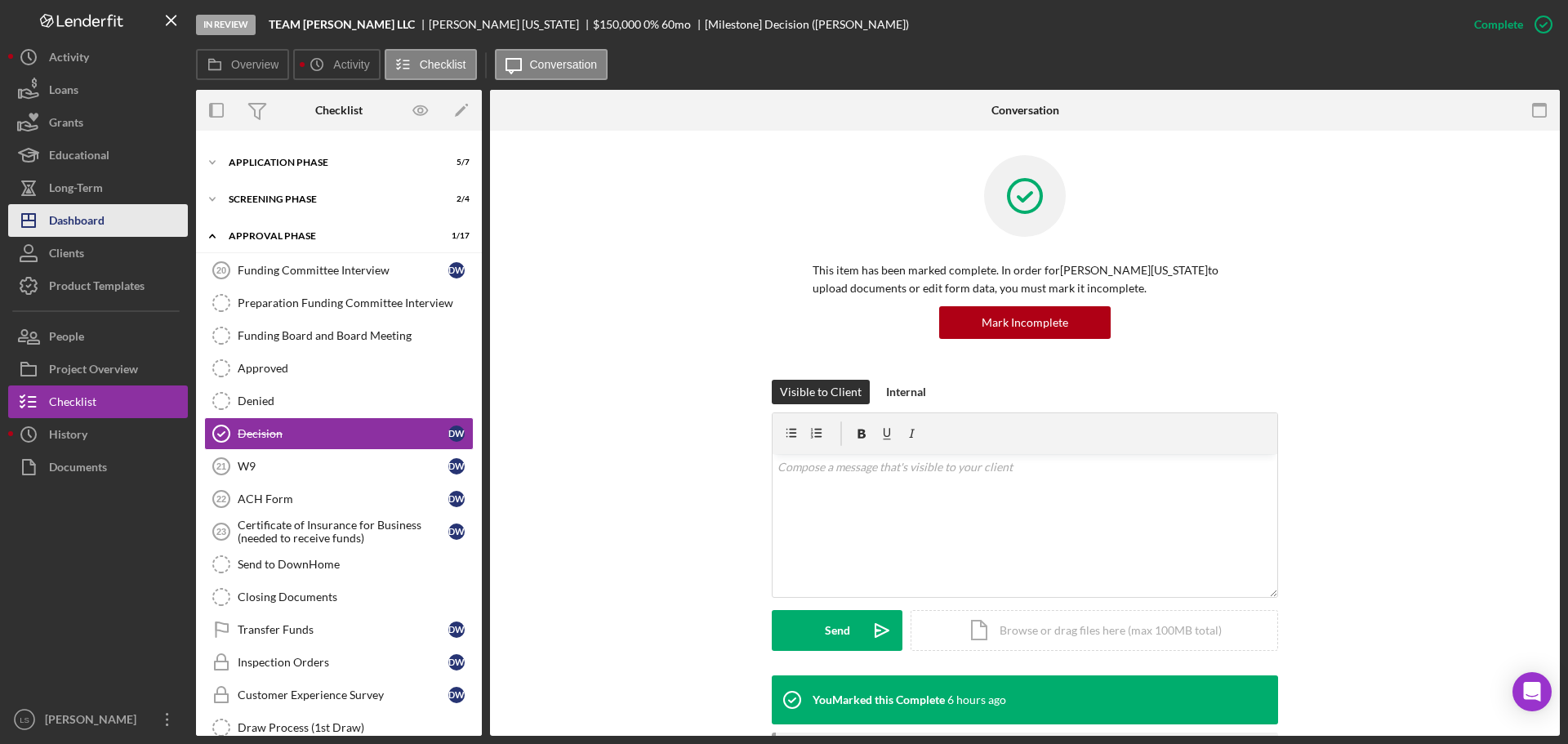
click at [94, 226] on div "Dashboard" at bounding box center [76, 222] width 55 height 37
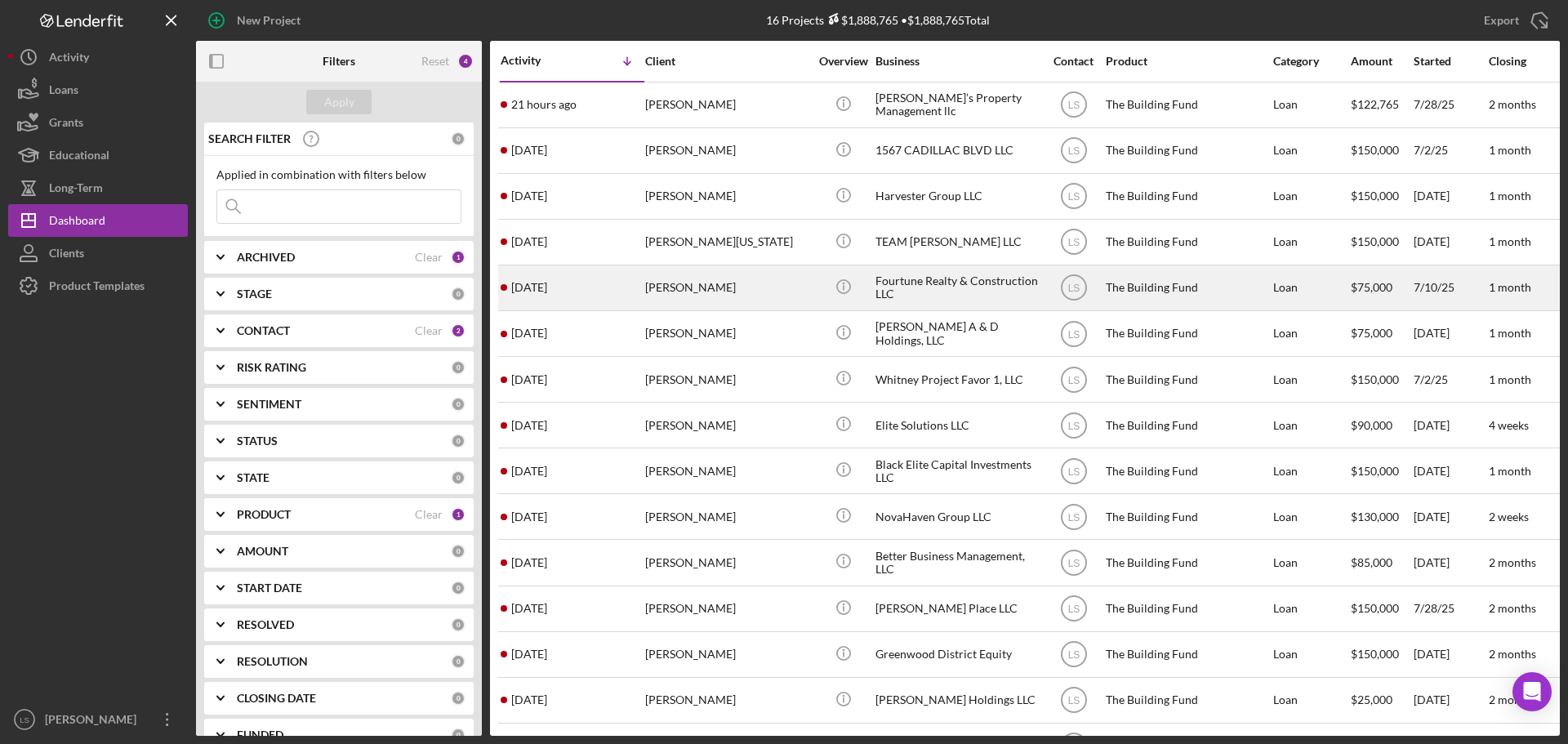
click at [710, 286] on div "[PERSON_NAME]" at bounding box center [727, 287] width 164 height 43
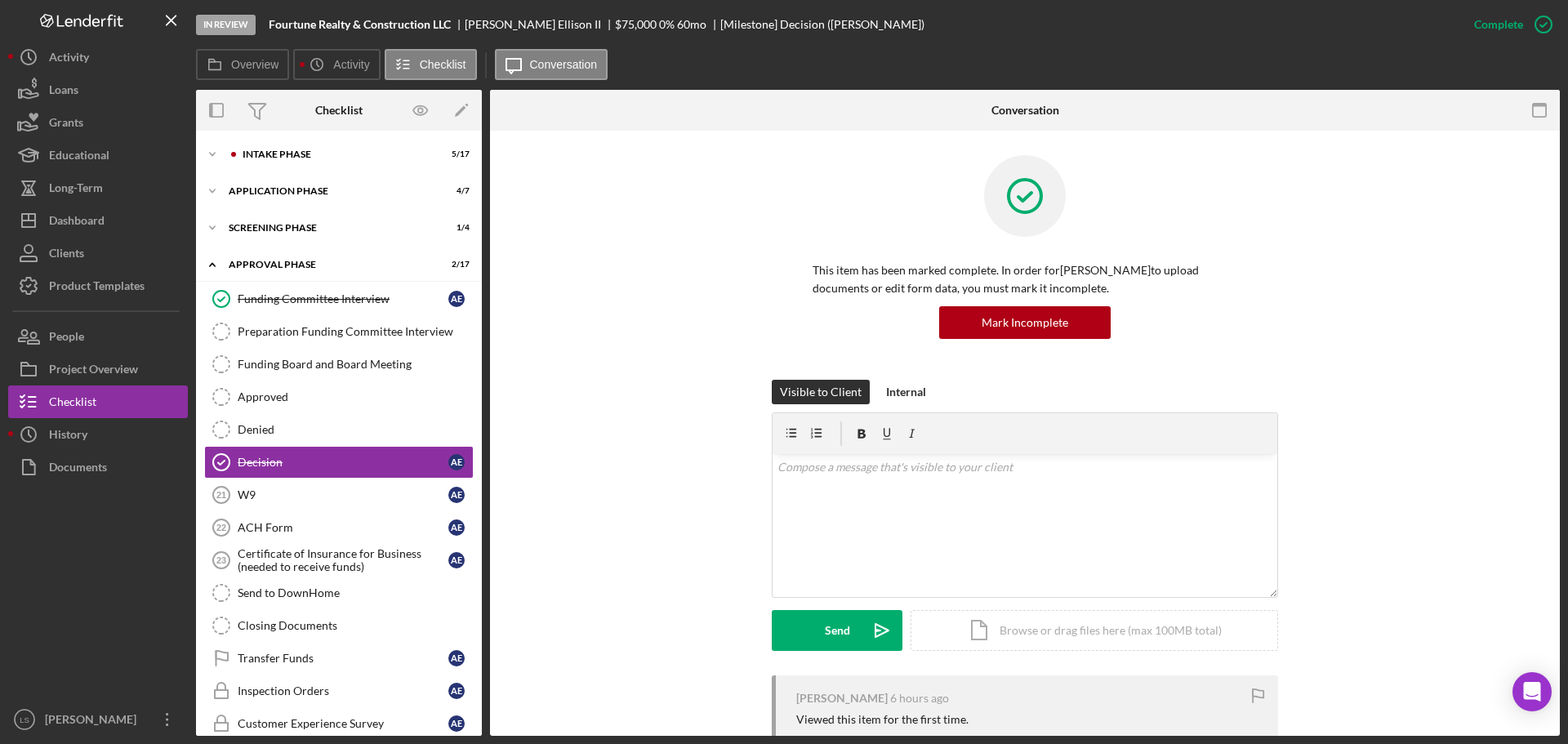
scroll to position [29, 0]
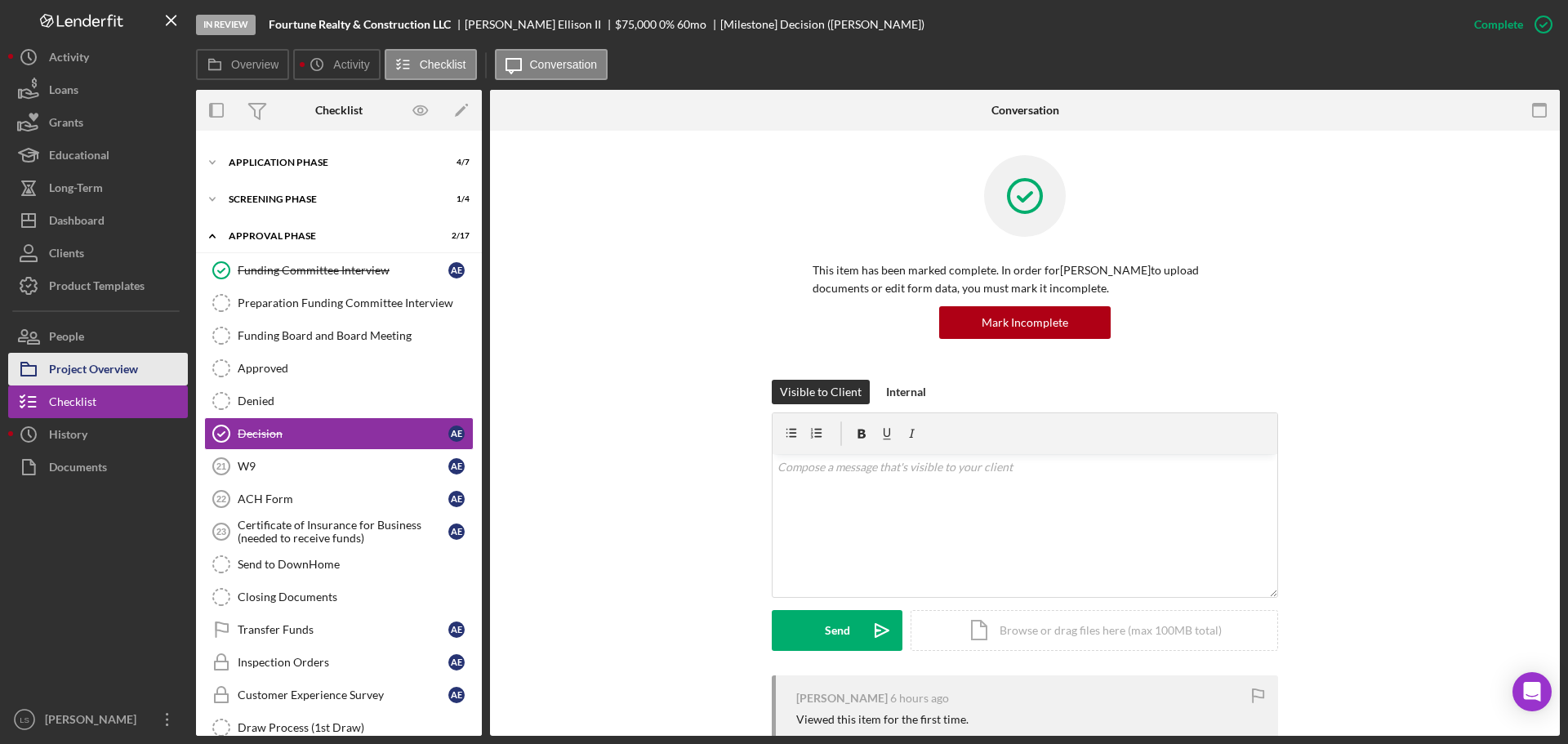
click at [72, 358] on div "Project Overview" at bounding box center [94, 371] width 89 height 37
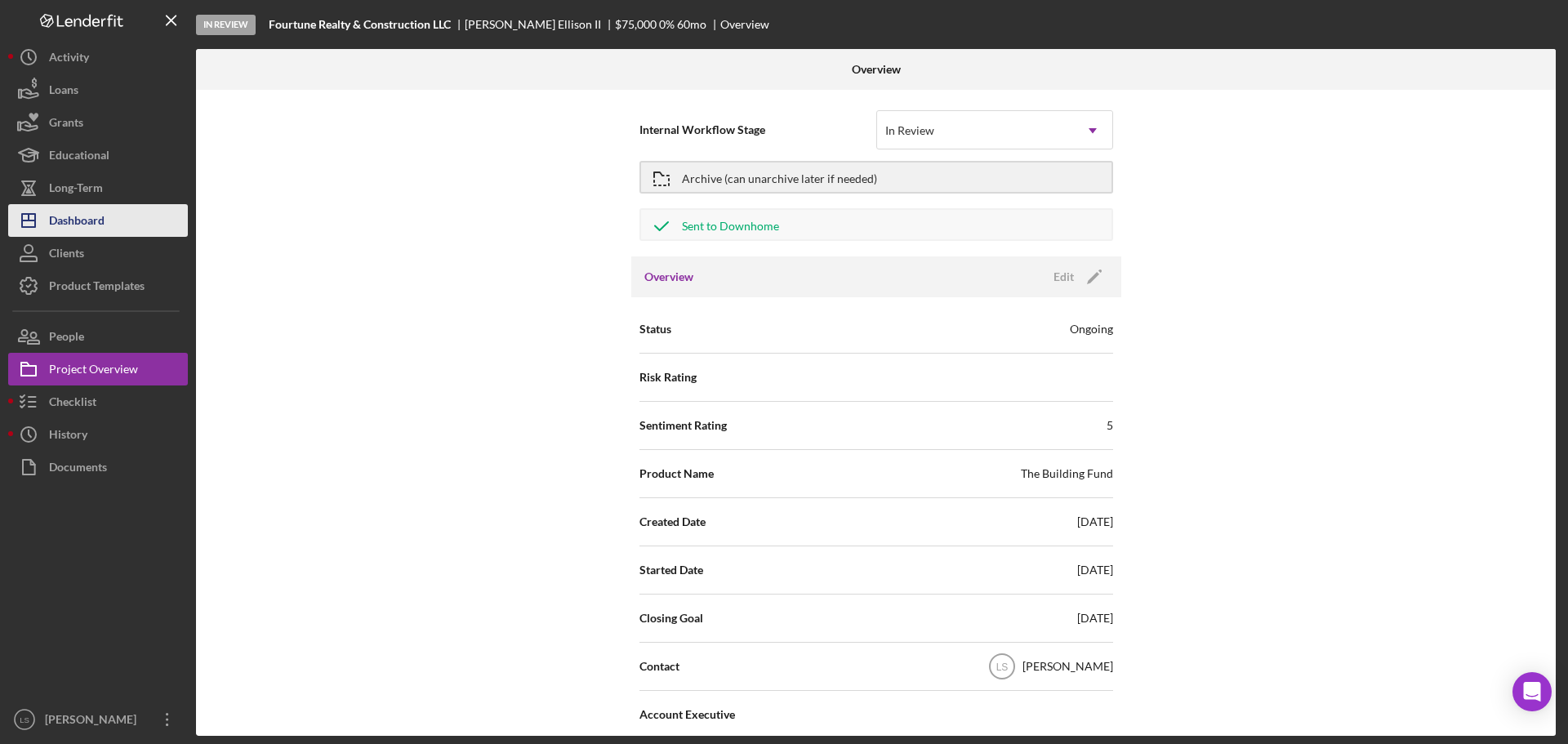
click at [77, 216] on div "Dashboard" at bounding box center [76, 222] width 55 height 37
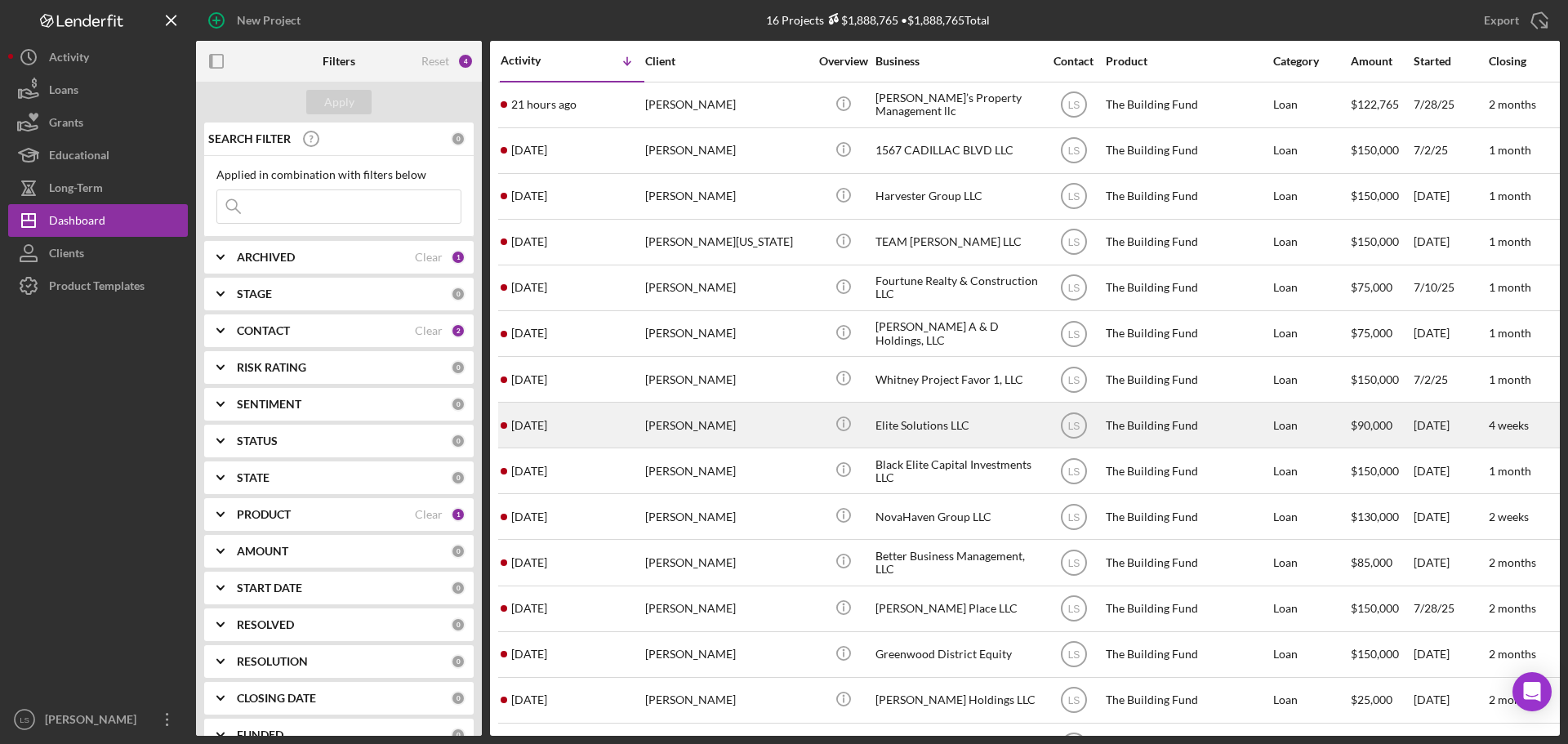
click at [698, 414] on div "[PERSON_NAME]" at bounding box center [727, 424] width 164 height 43
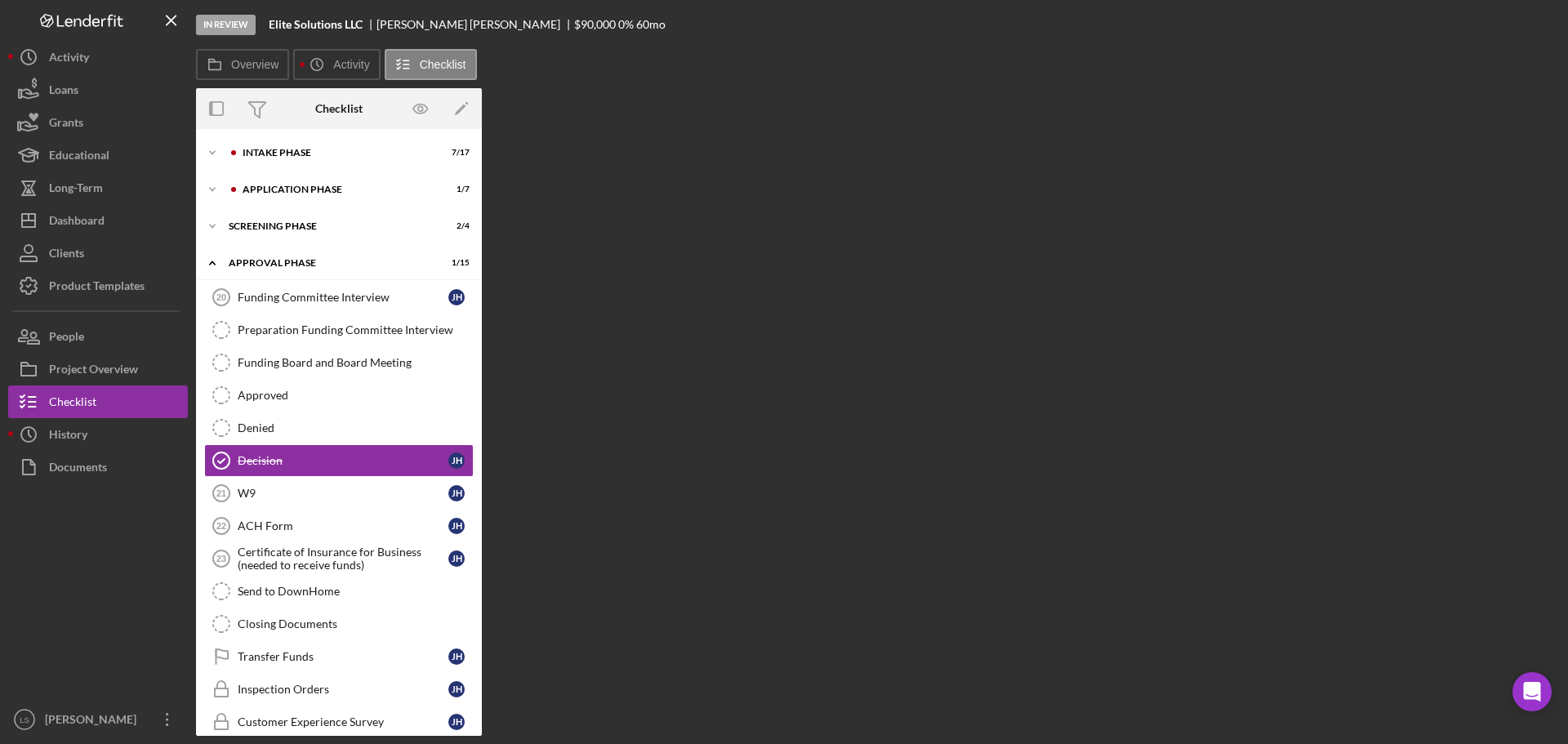
scroll to position [29, 0]
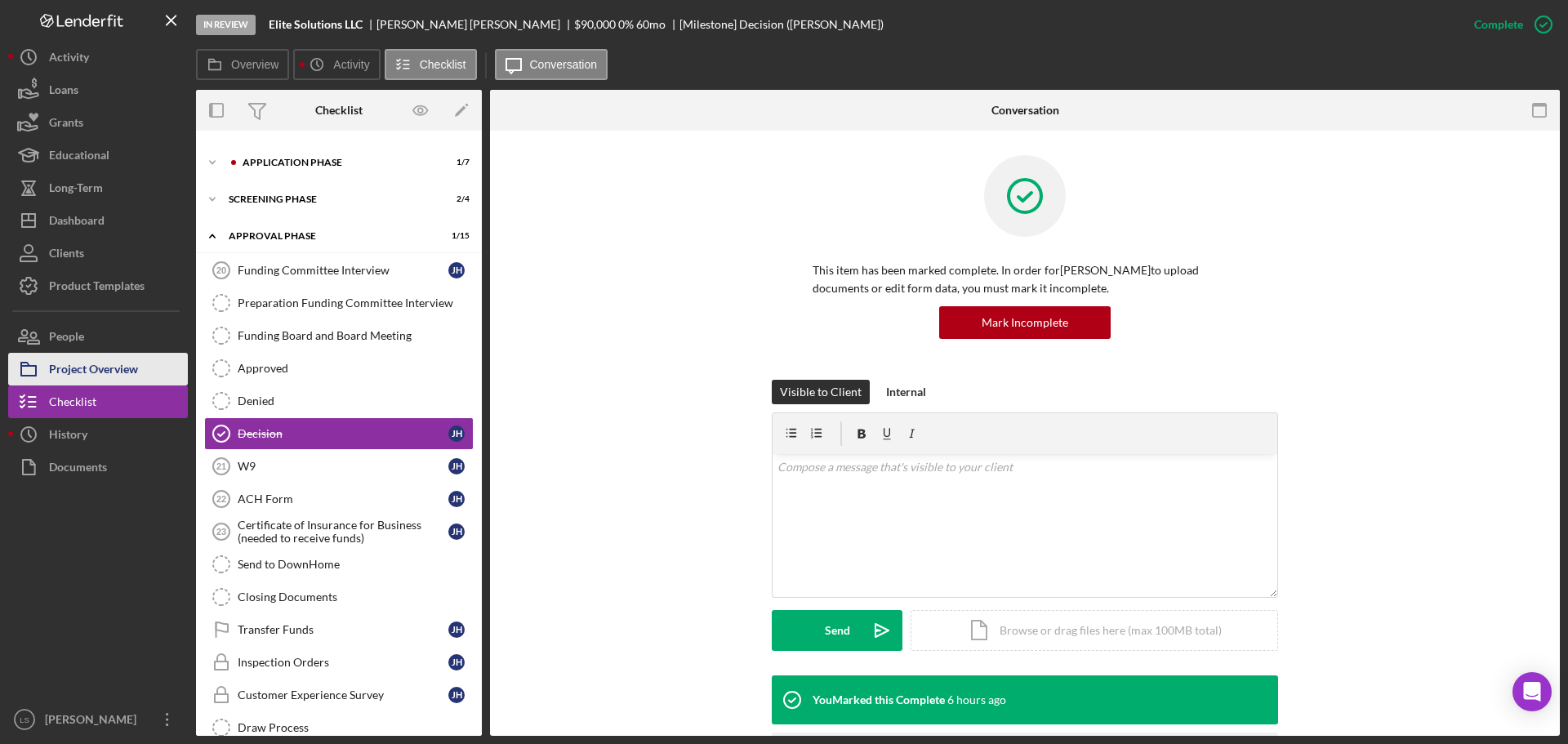
click at [116, 373] on div "Project Overview" at bounding box center [94, 371] width 89 height 37
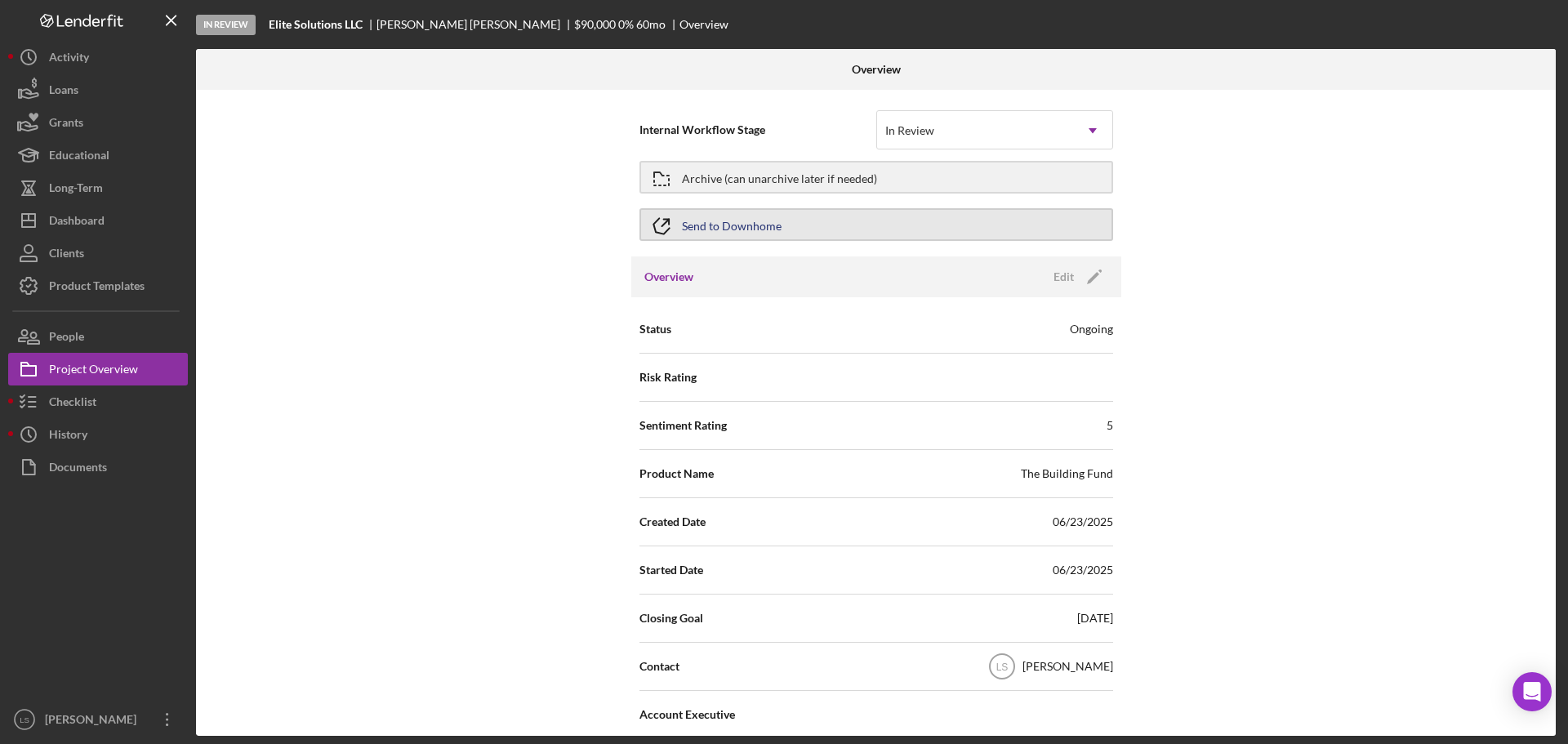
click at [1038, 220] on button "Send to Downhome" at bounding box center [876, 224] width 474 height 32
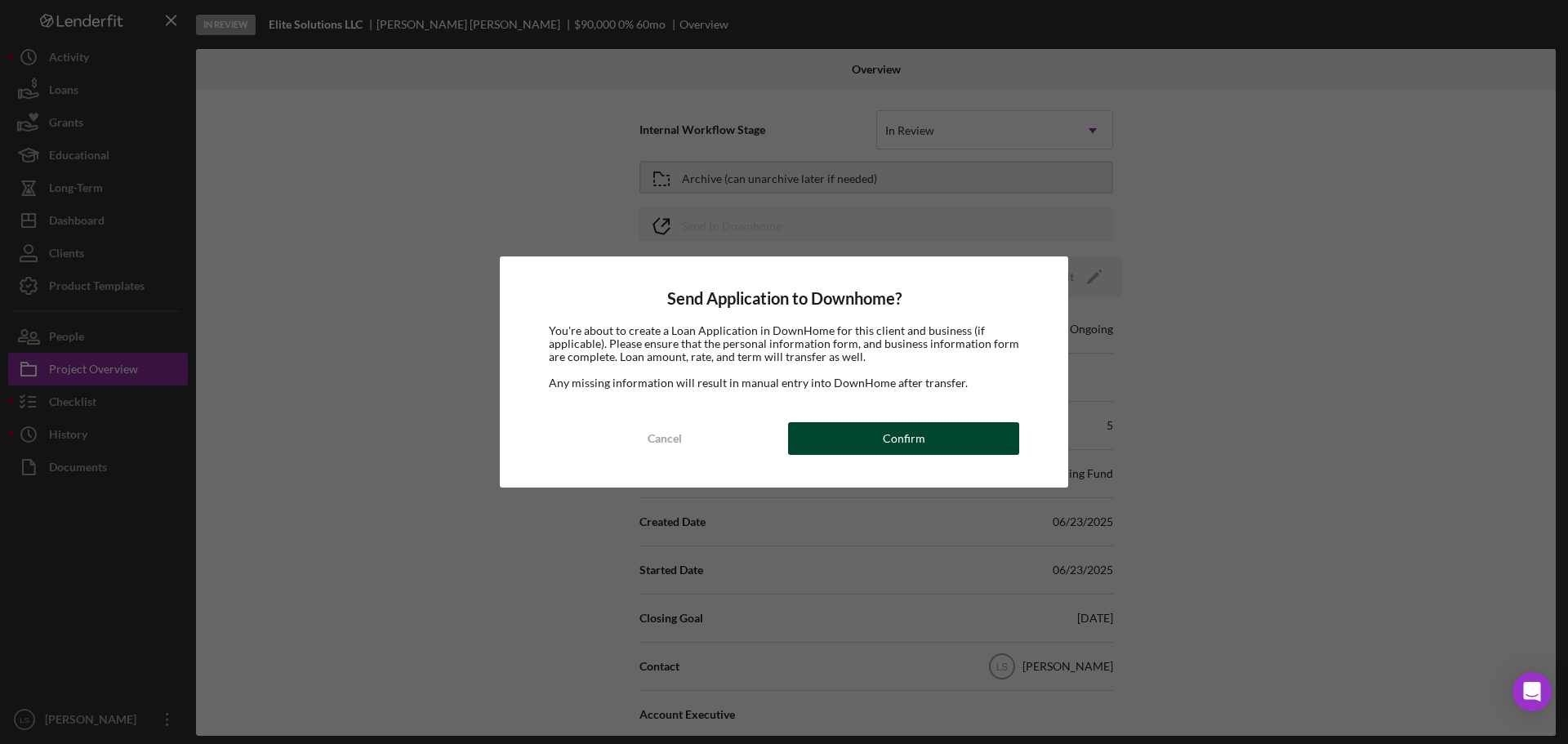
click at [933, 436] on button "Confirm" at bounding box center [903, 438] width 231 height 32
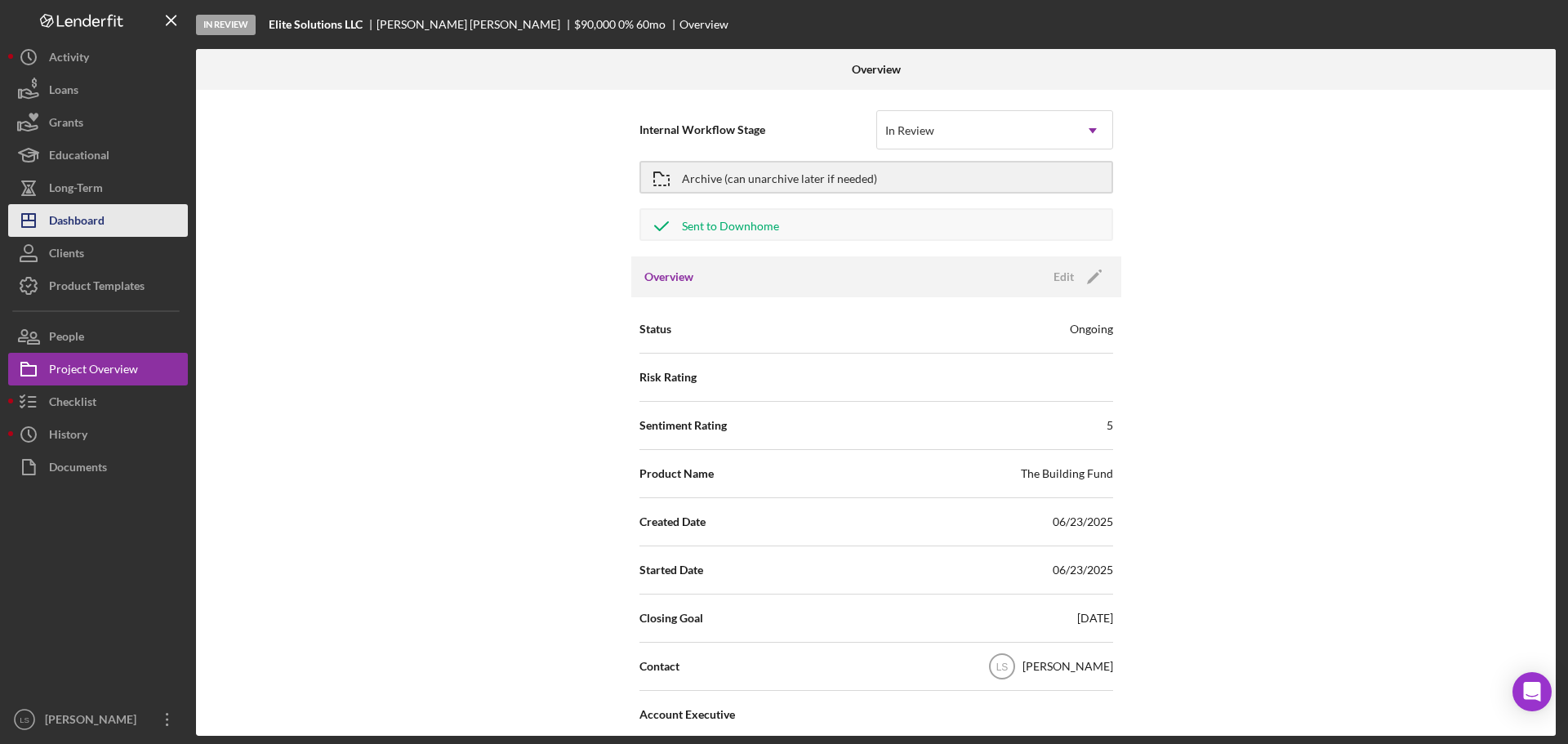
click at [112, 215] on button "Icon/Dashboard Dashboard" at bounding box center [97, 219] width 179 height 32
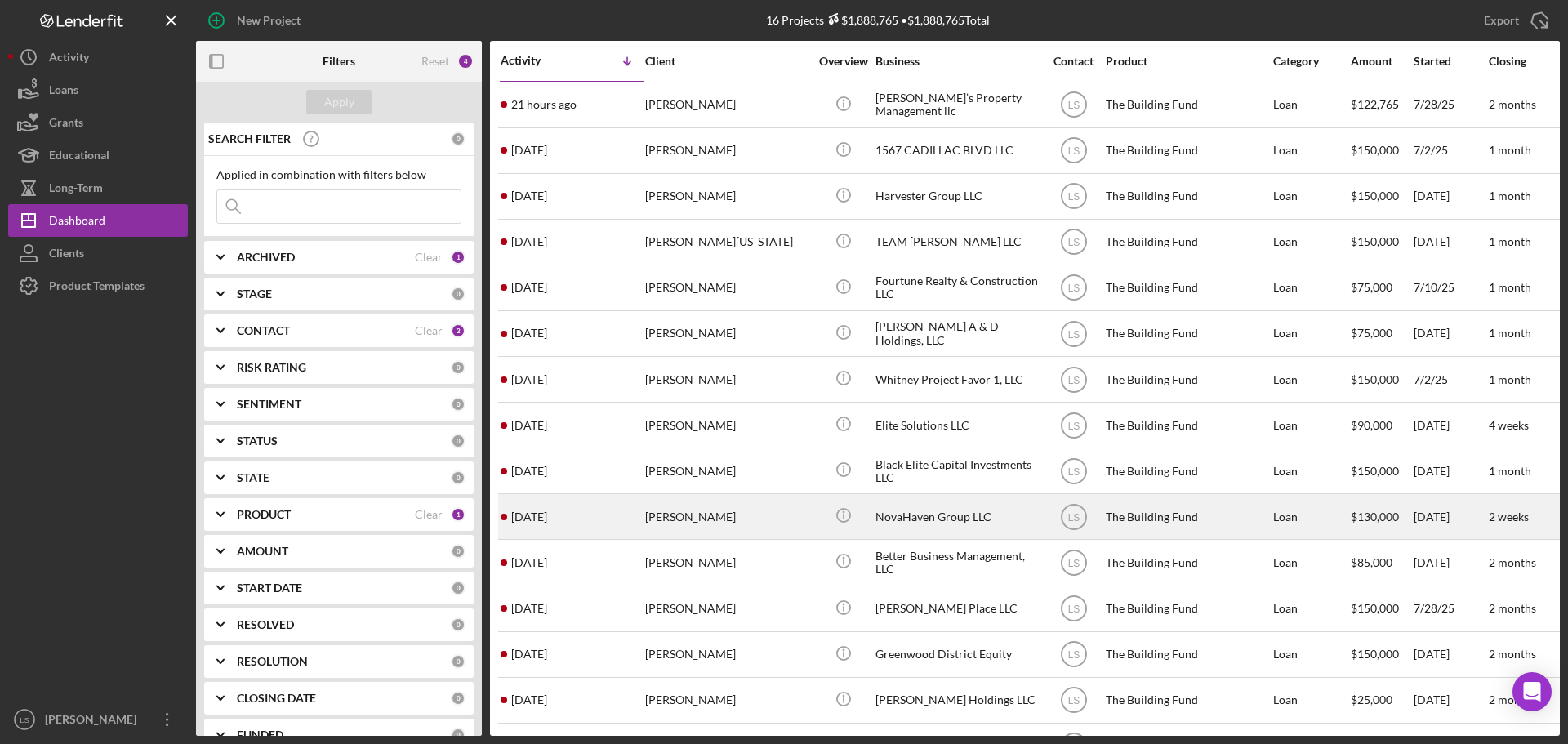
click at [735, 506] on div "[PERSON_NAME]" at bounding box center [727, 516] width 164 height 43
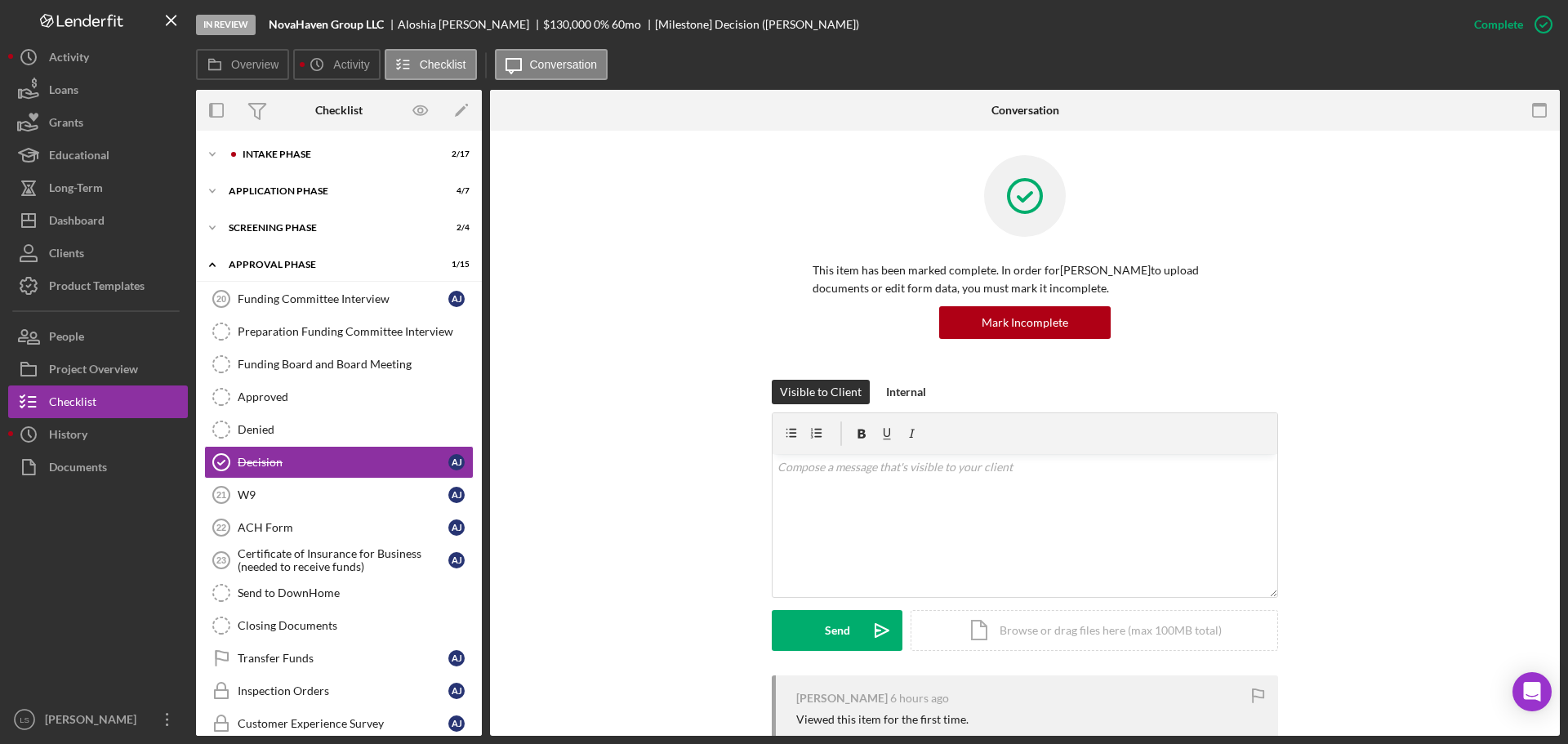
scroll to position [29, 0]
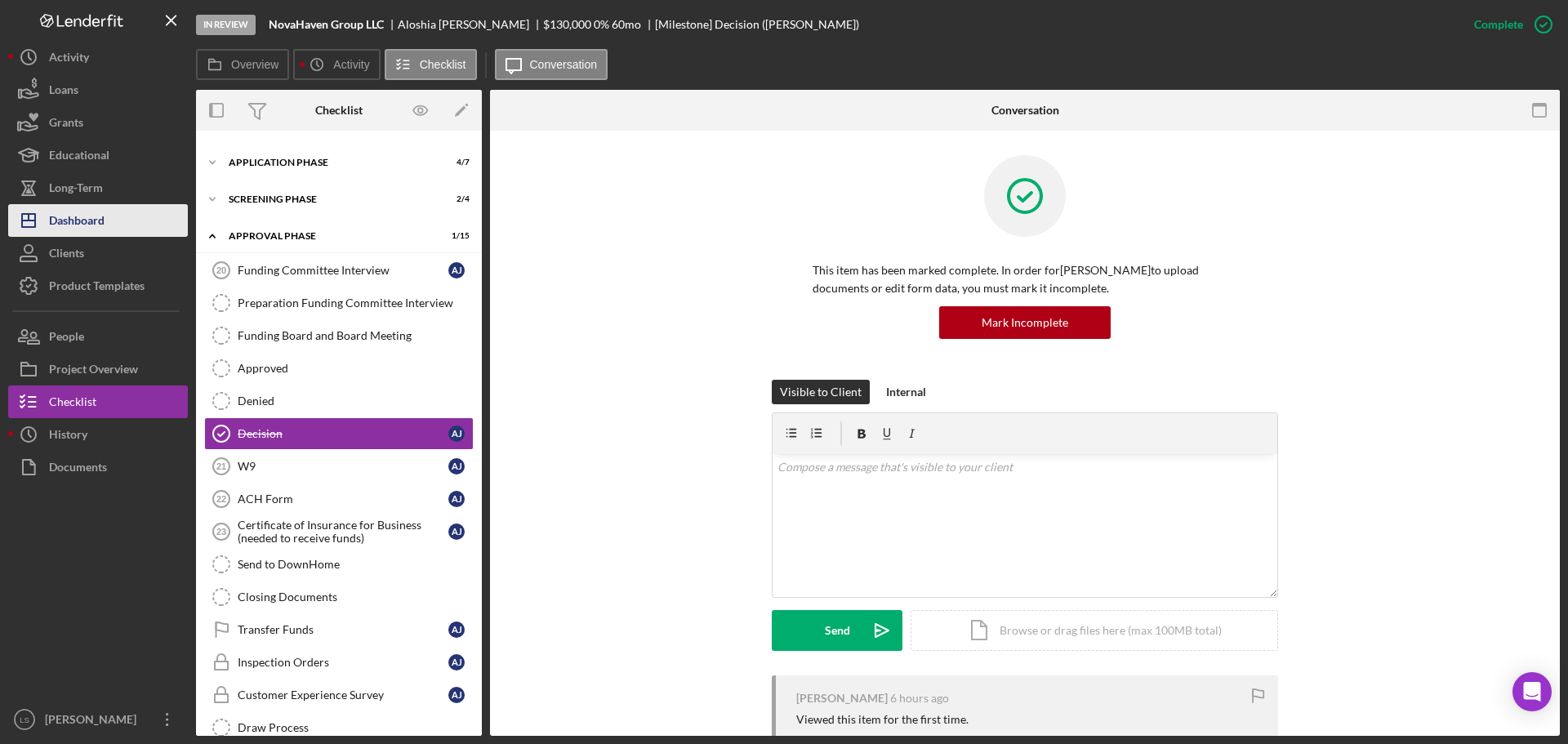
click at [129, 216] on button "Icon/Dashboard Dashboard" at bounding box center [97, 219] width 179 height 32
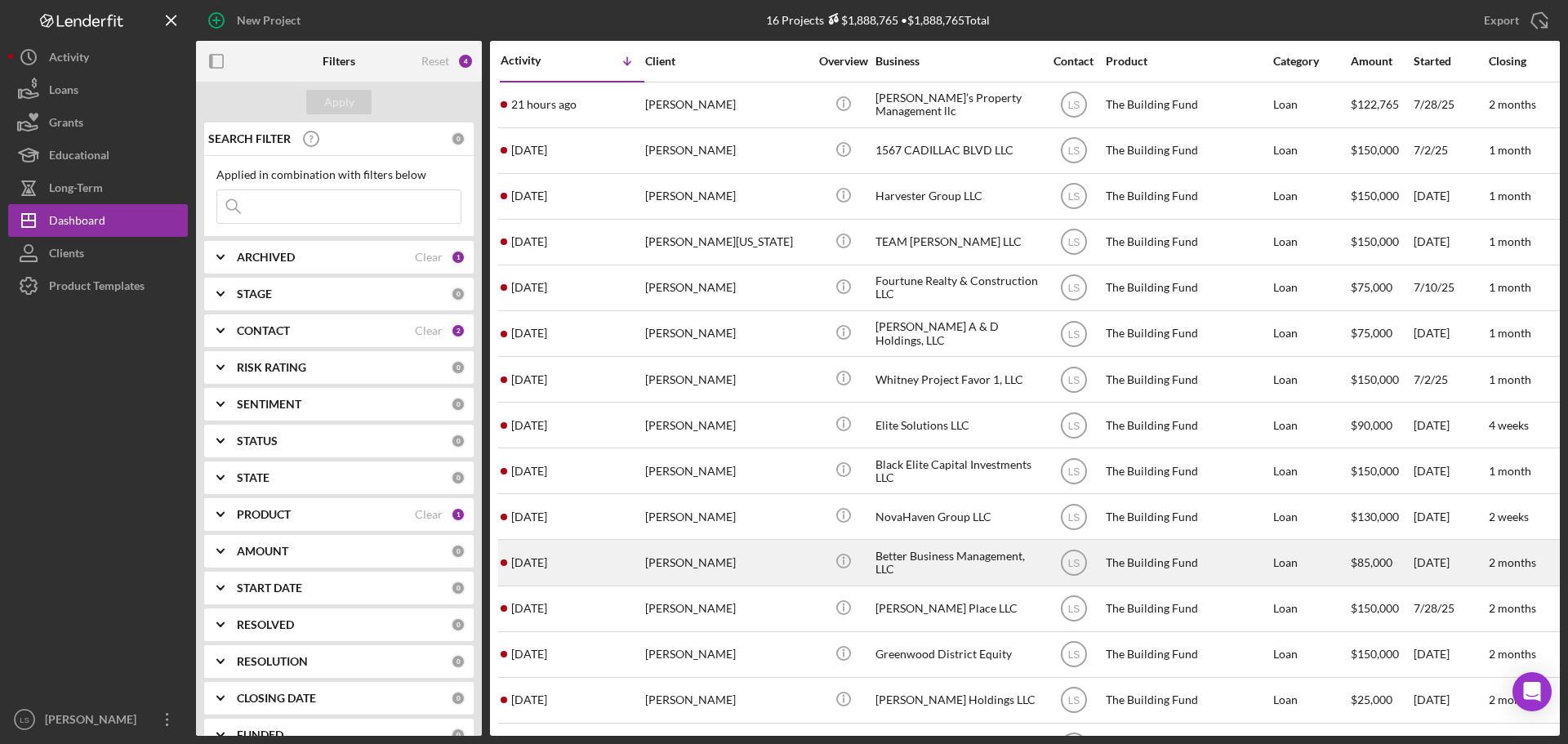
click at [685, 549] on div "[PERSON_NAME]" at bounding box center [727, 561] width 164 height 43
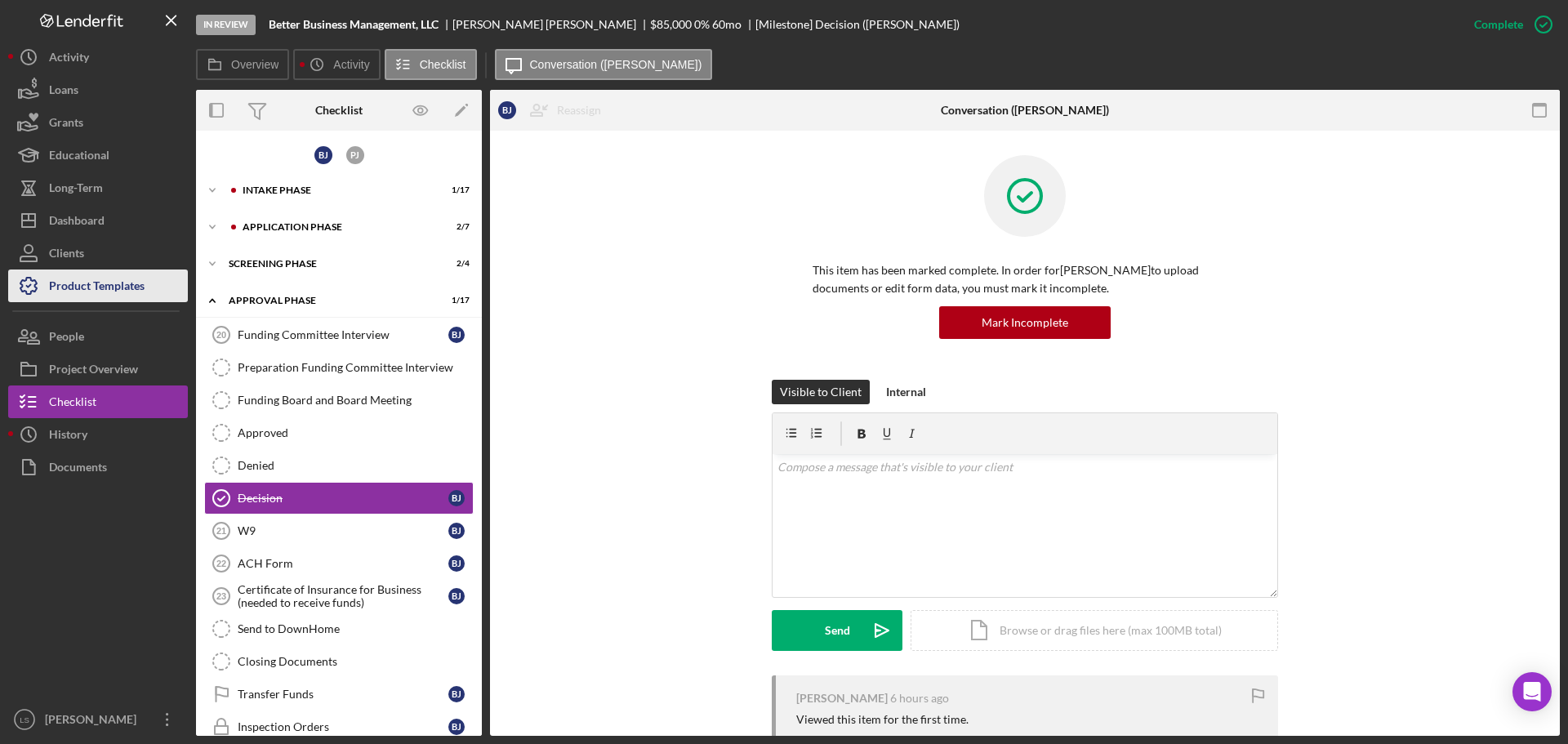
scroll to position [65, 0]
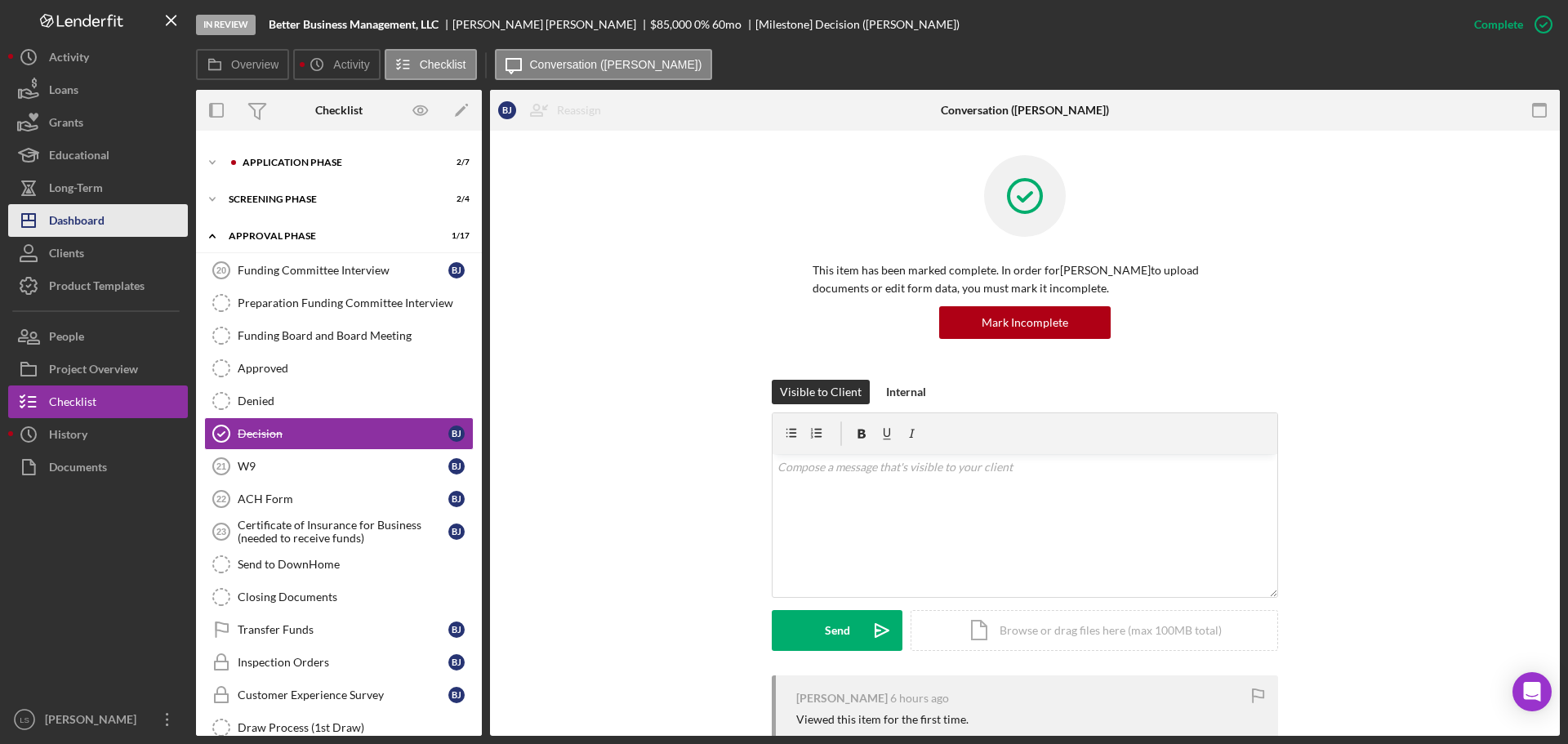
click at [106, 226] on button "Icon/Dashboard Dashboard" at bounding box center [97, 219] width 179 height 32
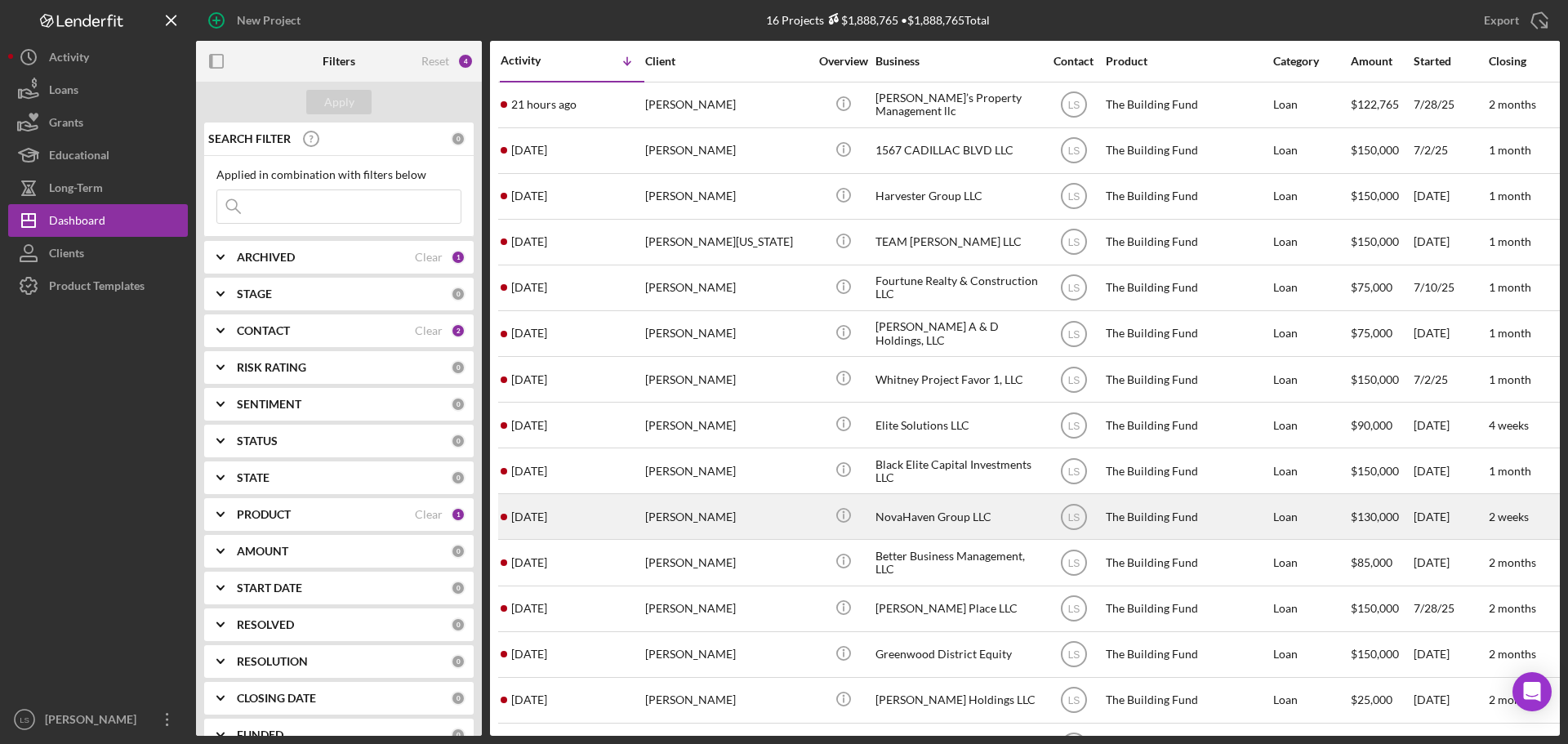
click at [741, 518] on div "[PERSON_NAME]" at bounding box center [727, 516] width 164 height 43
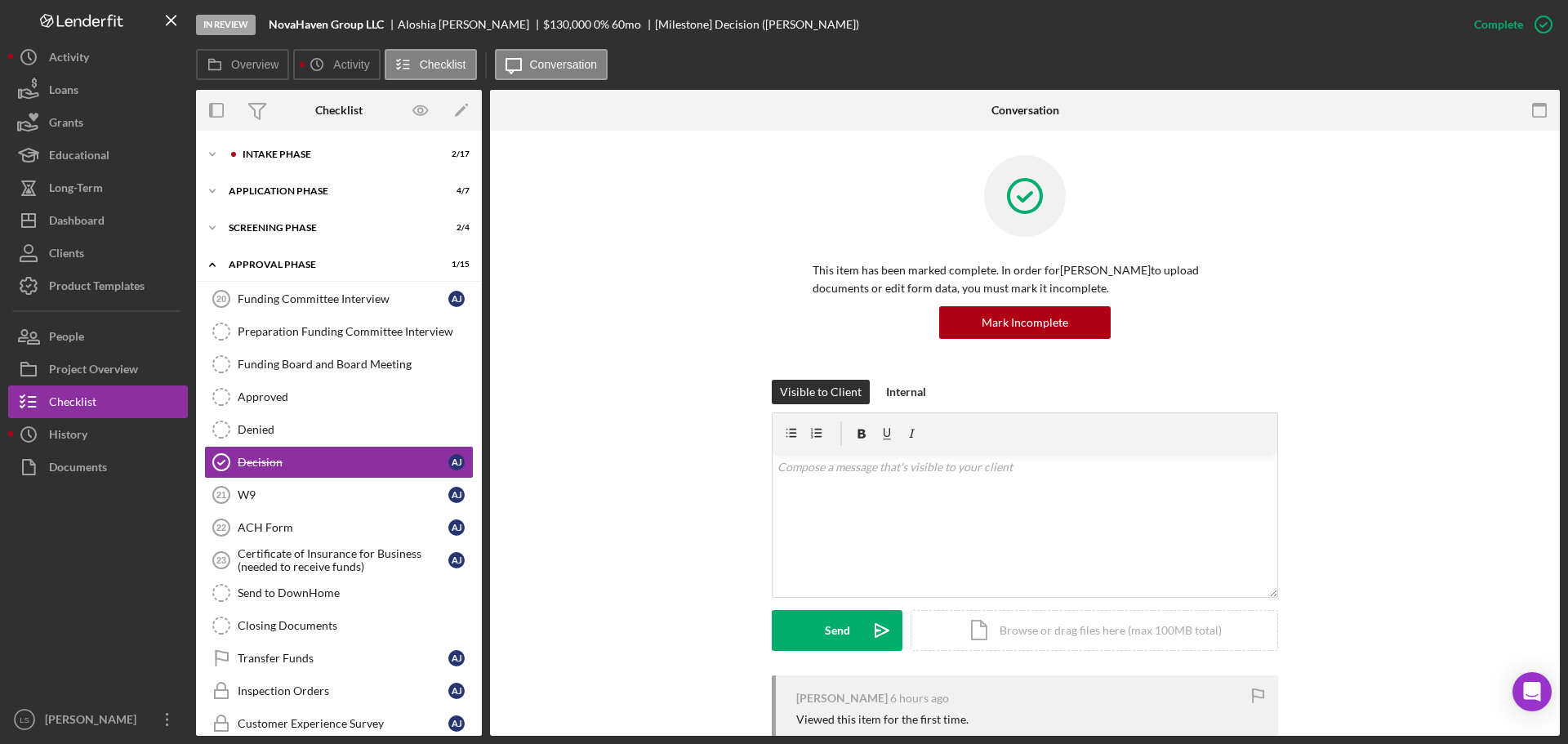
scroll to position [29, 0]
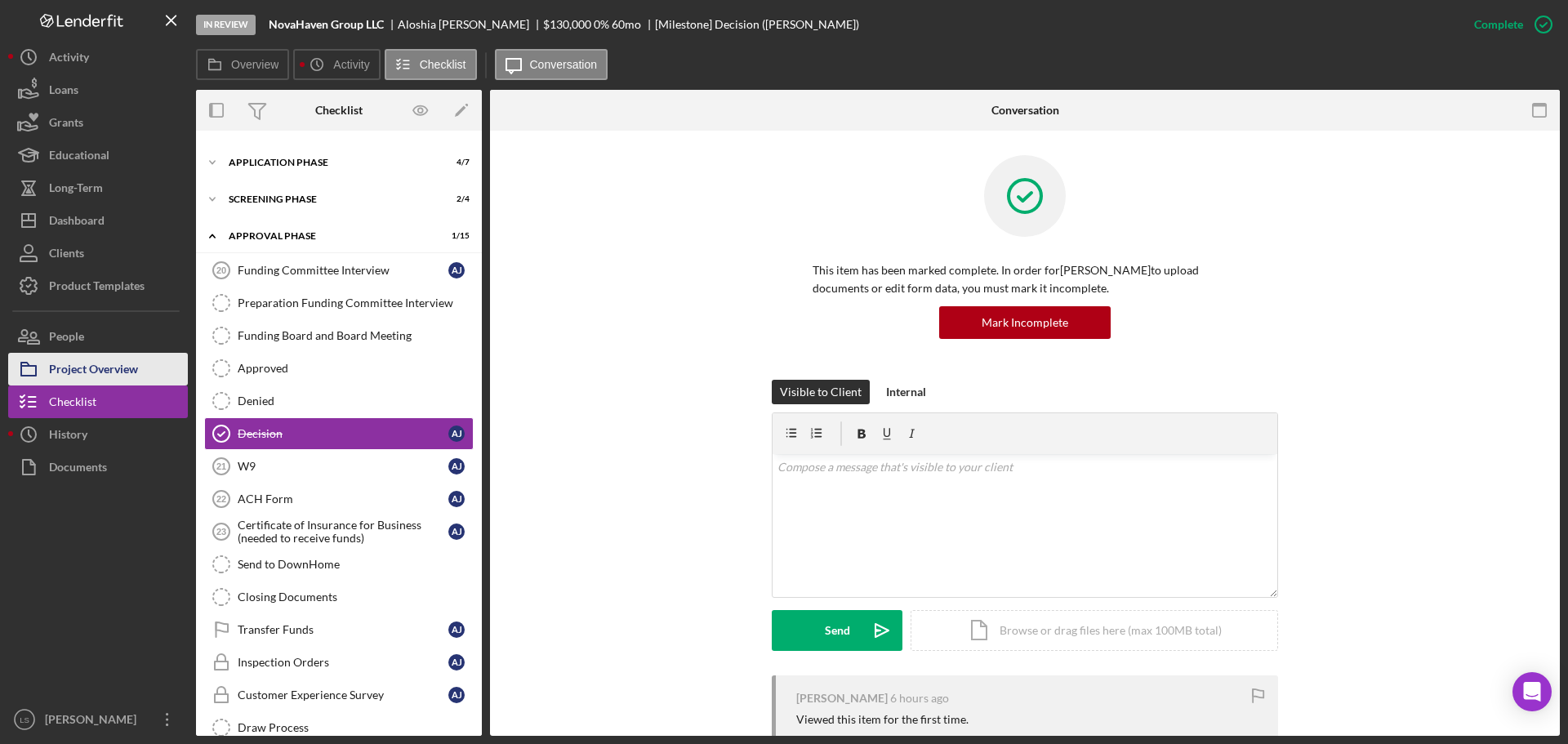
click at [66, 373] on div "Project Overview" at bounding box center [94, 371] width 89 height 37
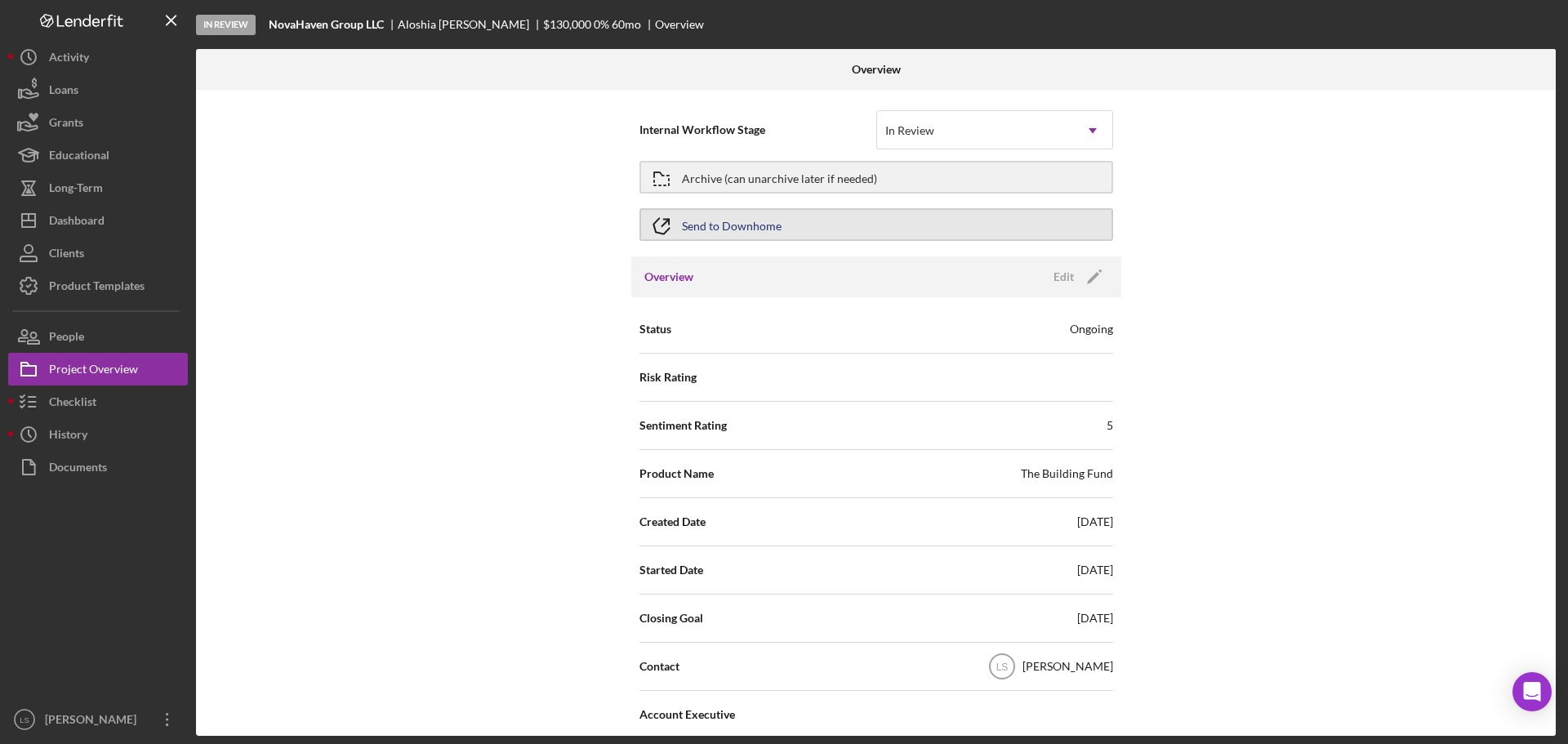
click at [890, 225] on button "Send to Downhome" at bounding box center [876, 224] width 474 height 32
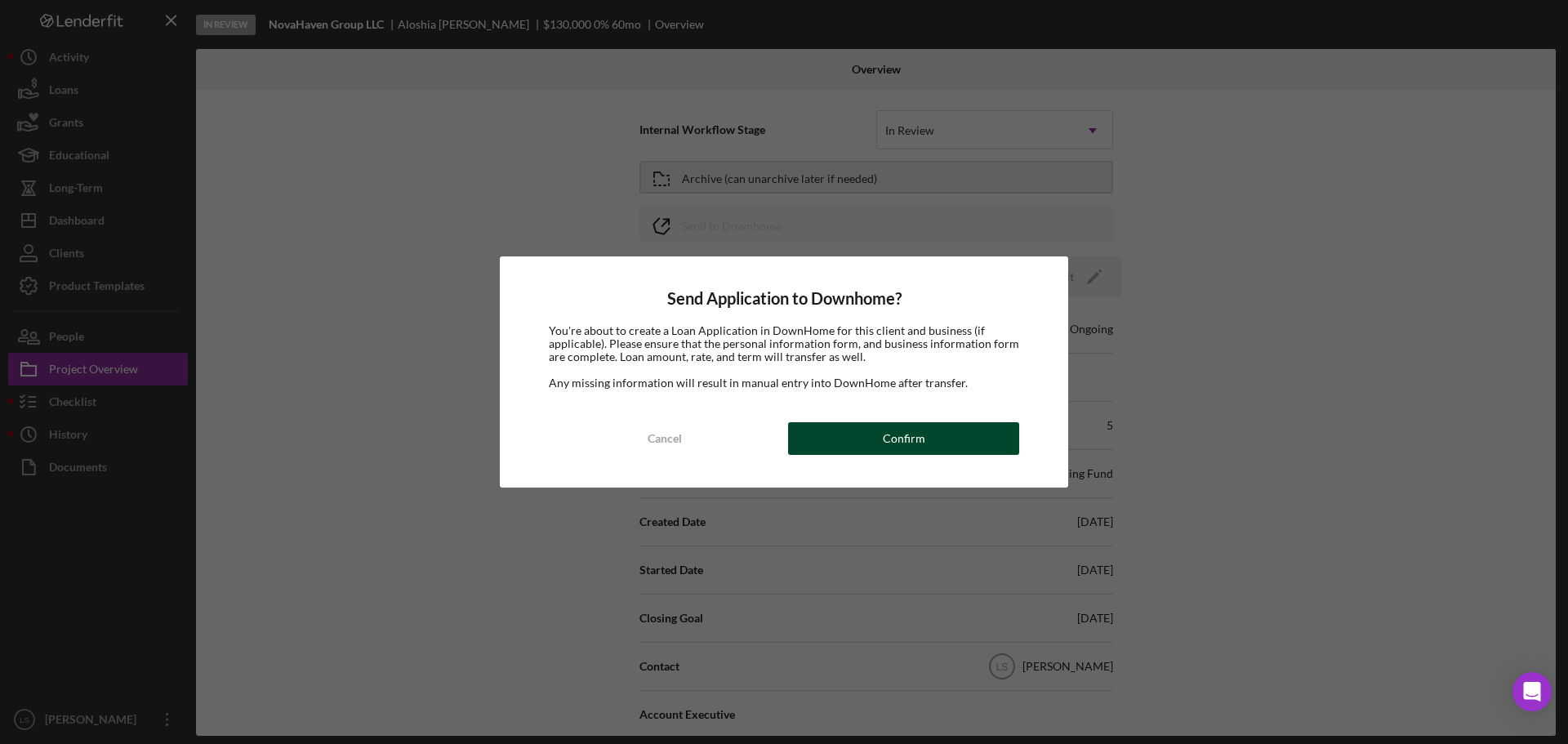
click at [857, 433] on button "Confirm" at bounding box center [903, 438] width 231 height 32
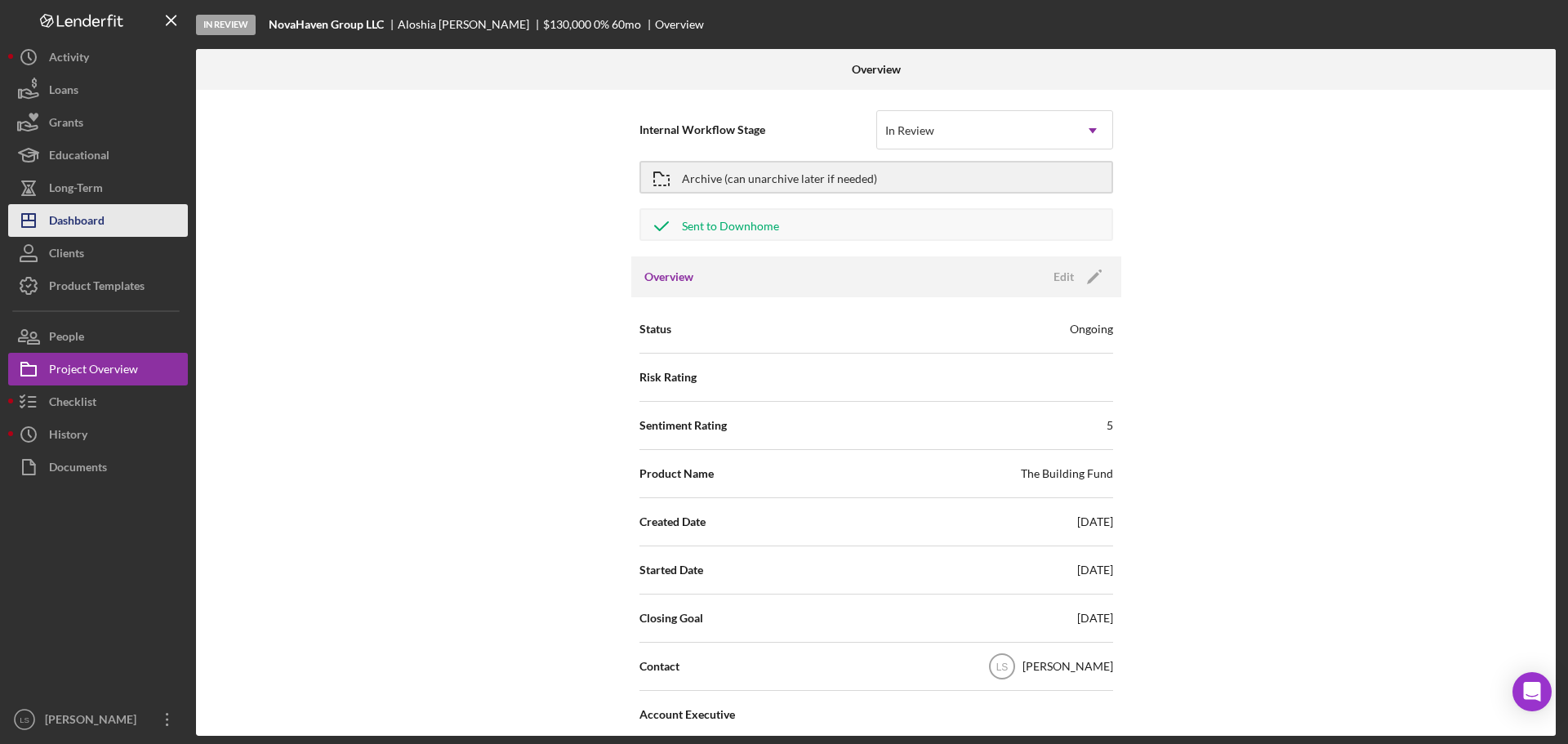
click at [108, 212] on button "Icon/Dashboard Dashboard" at bounding box center [97, 219] width 179 height 32
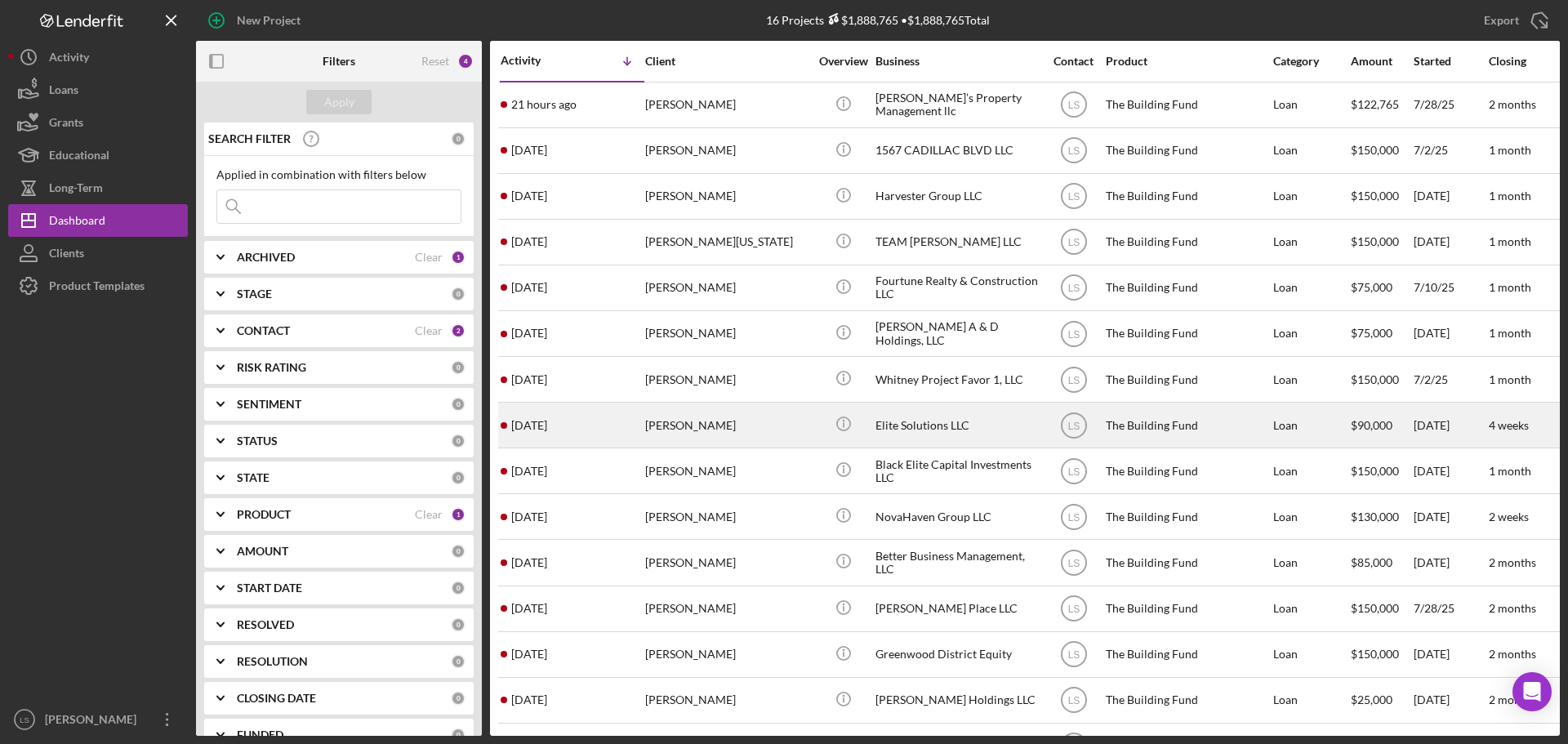
click at [735, 419] on div "[PERSON_NAME]" at bounding box center [727, 424] width 164 height 43
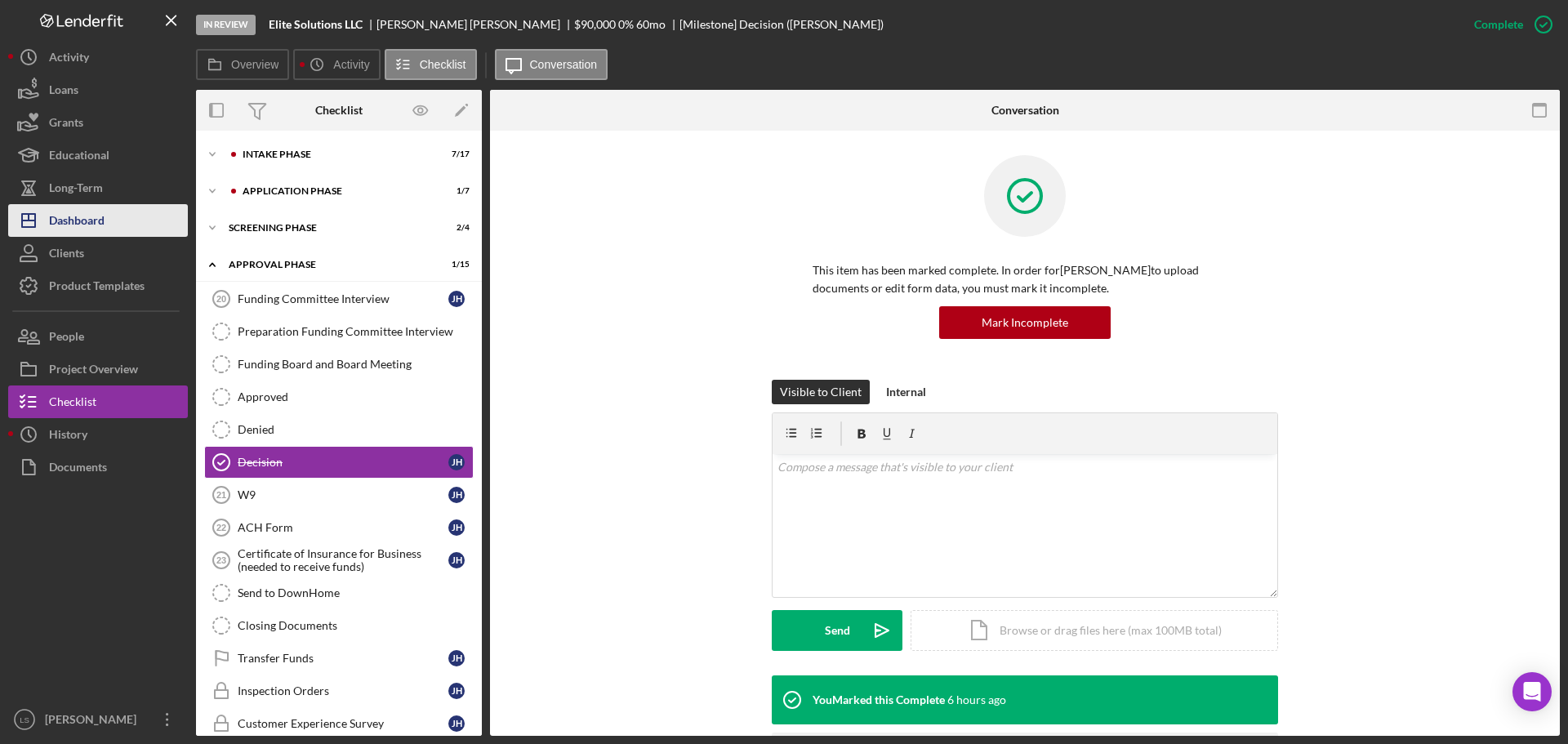
scroll to position [29, 0]
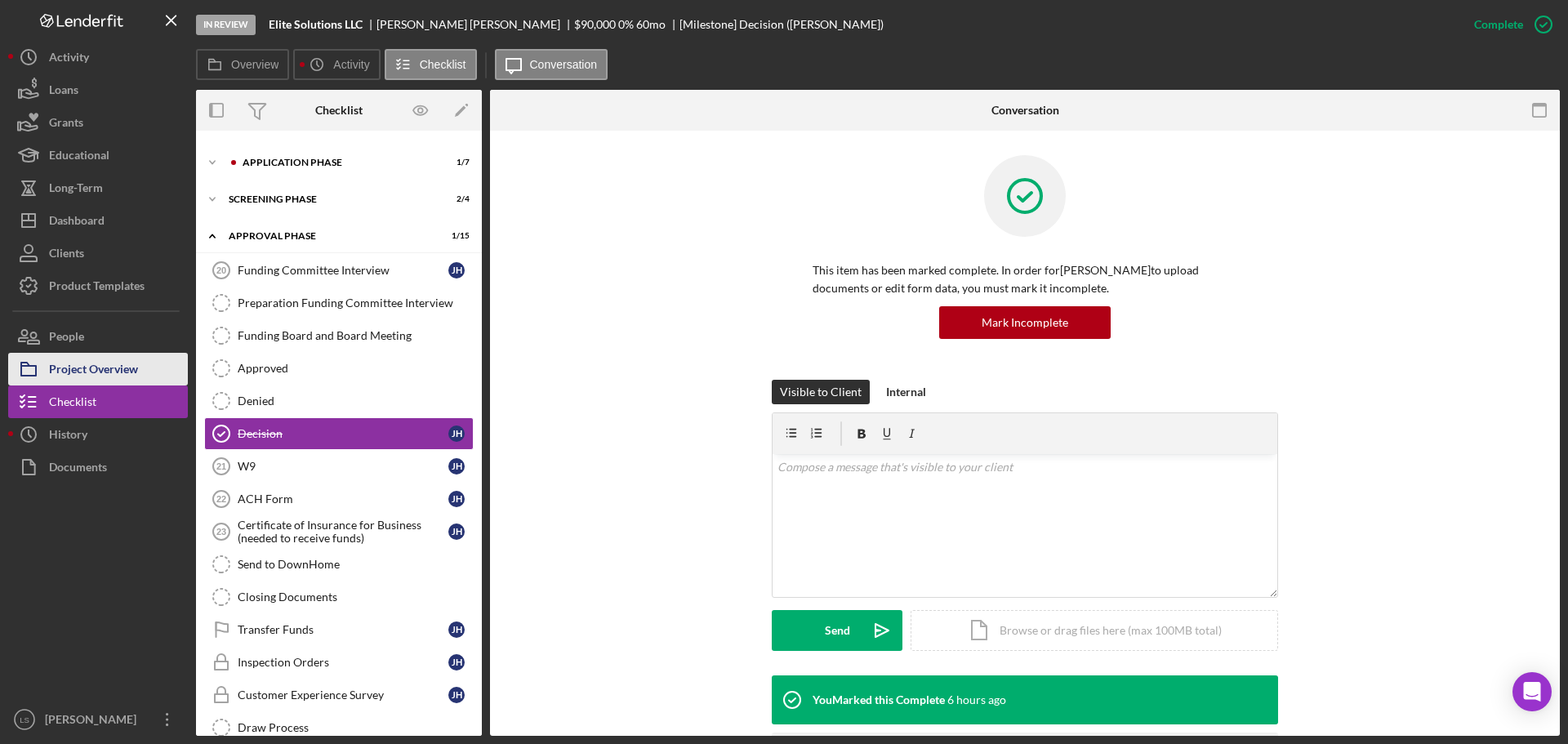
click at [116, 356] on div "Project Overview" at bounding box center [94, 371] width 89 height 37
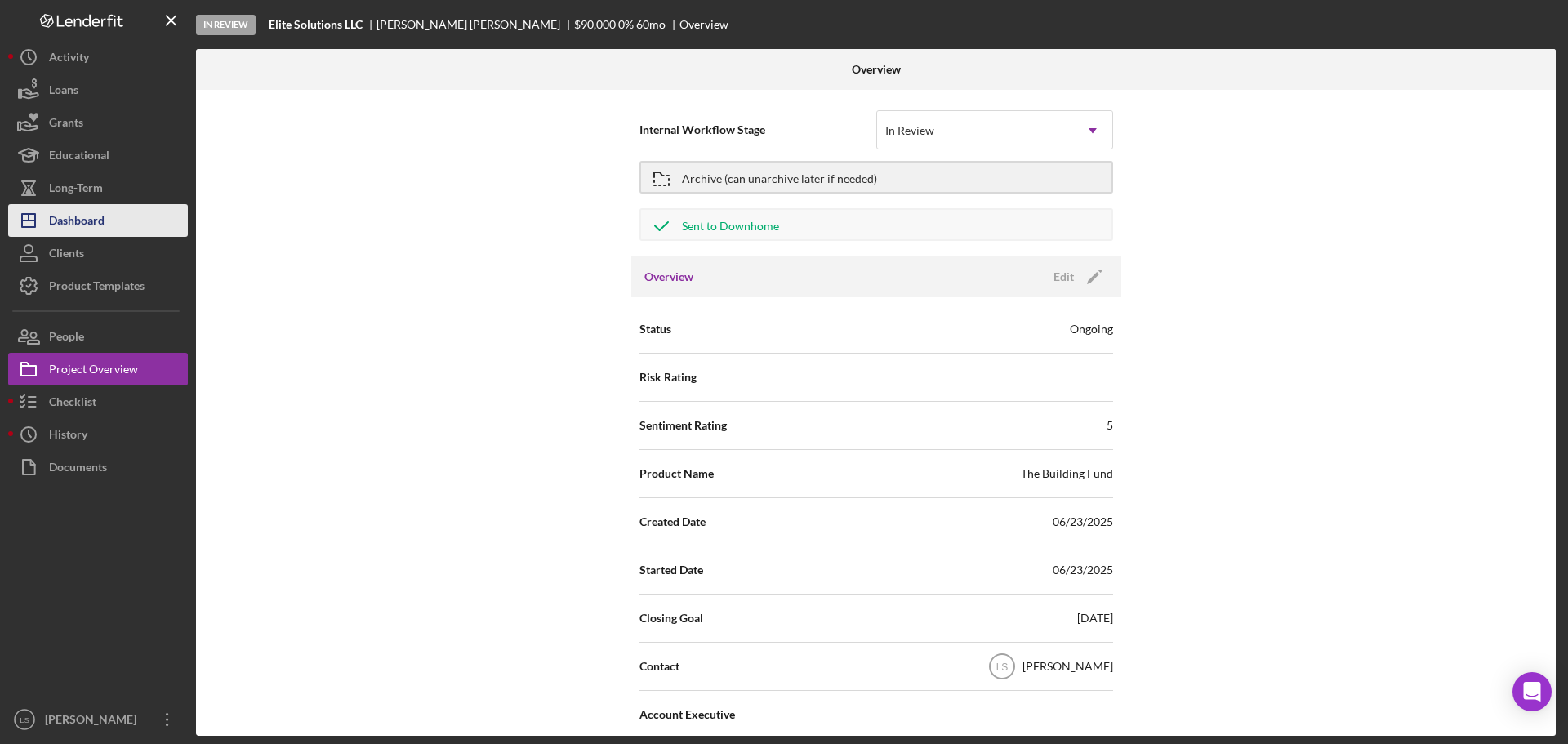
click at [79, 216] on div "Dashboard" at bounding box center [76, 222] width 55 height 37
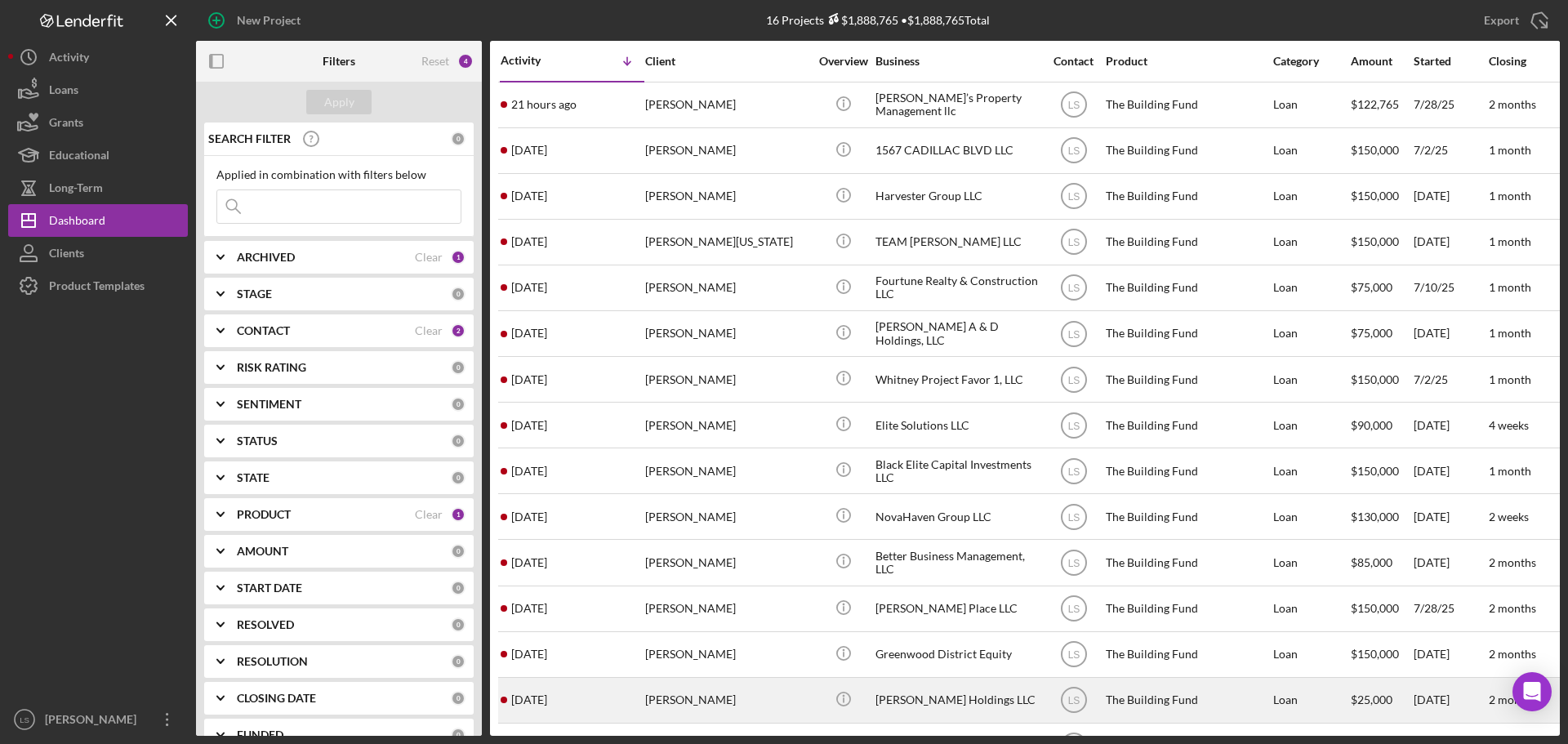
click at [714, 691] on div "[PERSON_NAME]" at bounding box center [727, 699] width 164 height 43
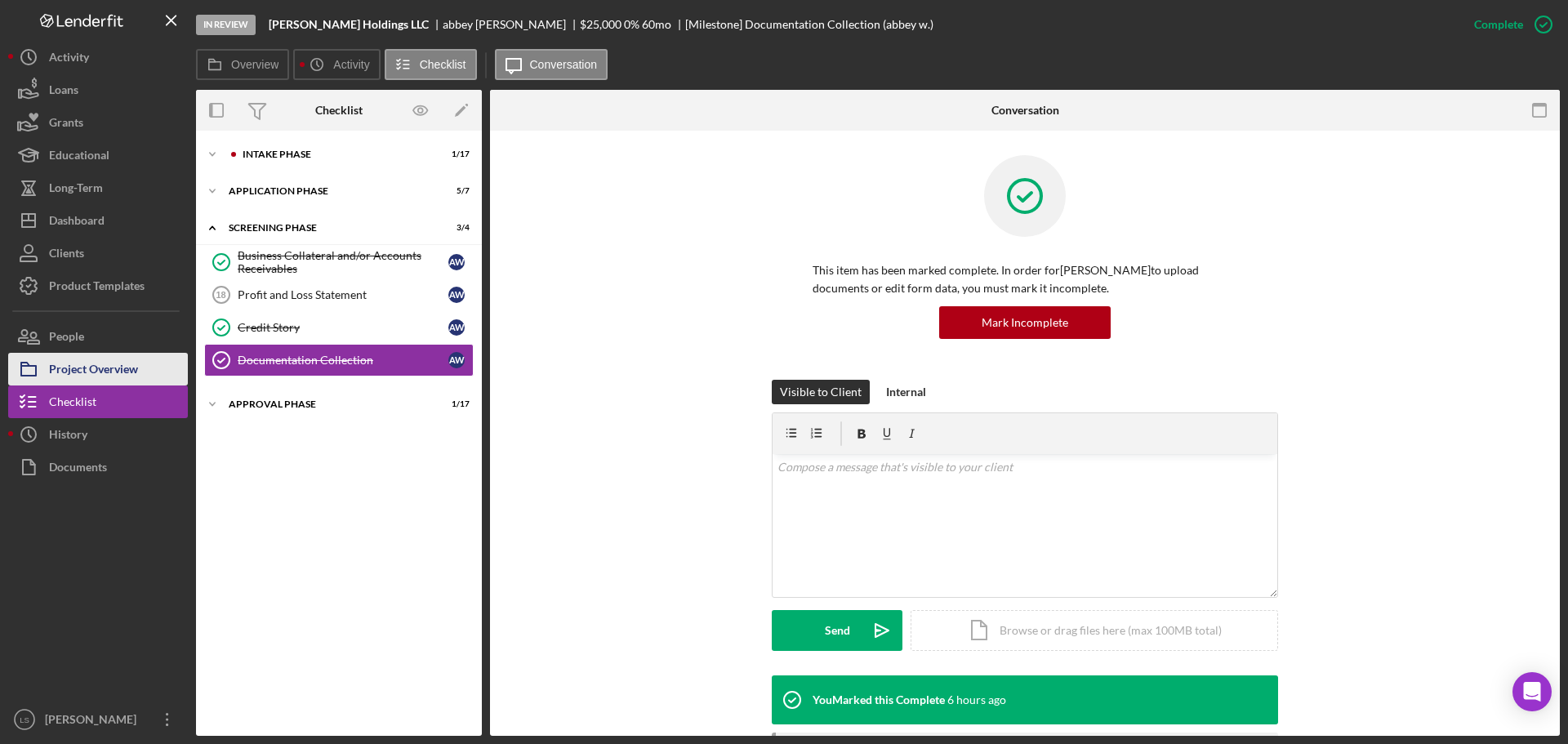
click at [109, 369] on div "Project Overview" at bounding box center [94, 371] width 89 height 37
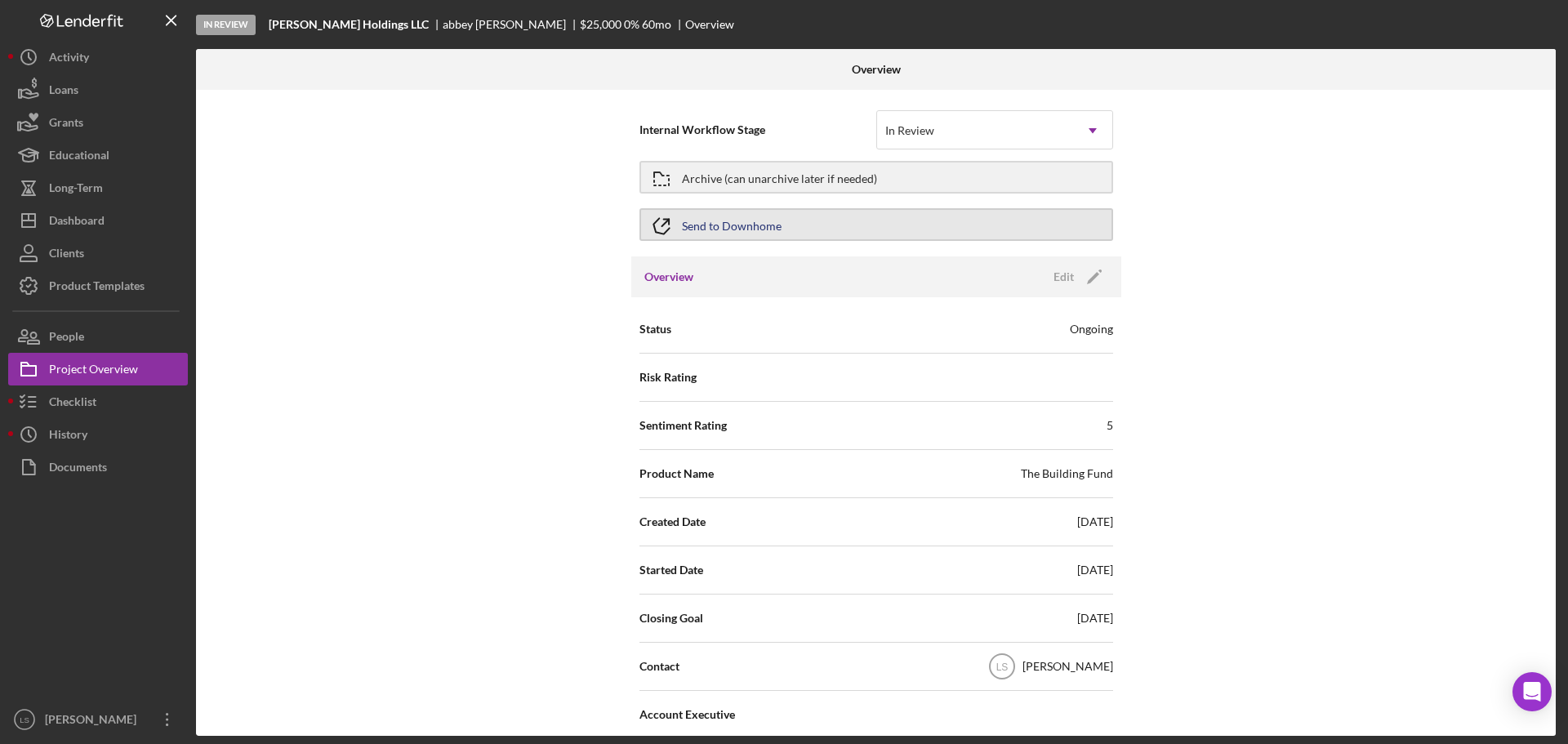
click at [858, 220] on button "Send to Downhome" at bounding box center [876, 224] width 474 height 32
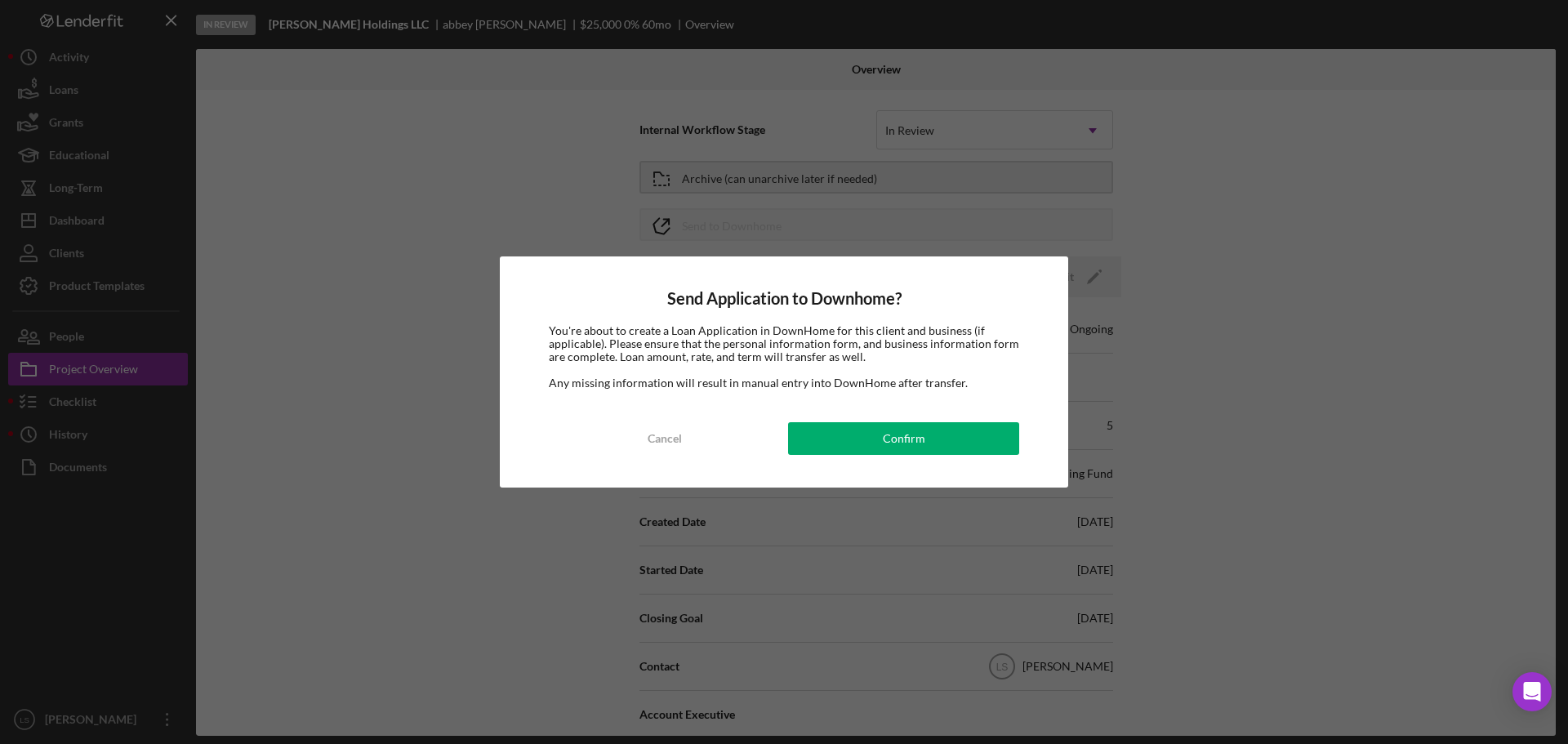
click at [878, 476] on div "Send Application to Downhome? You're about to create a Loan Application in Down…" at bounding box center [784, 372] width 568 height 231
click at [896, 442] on div "Confirm" at bounding box center [903, 438] width 43 height 32
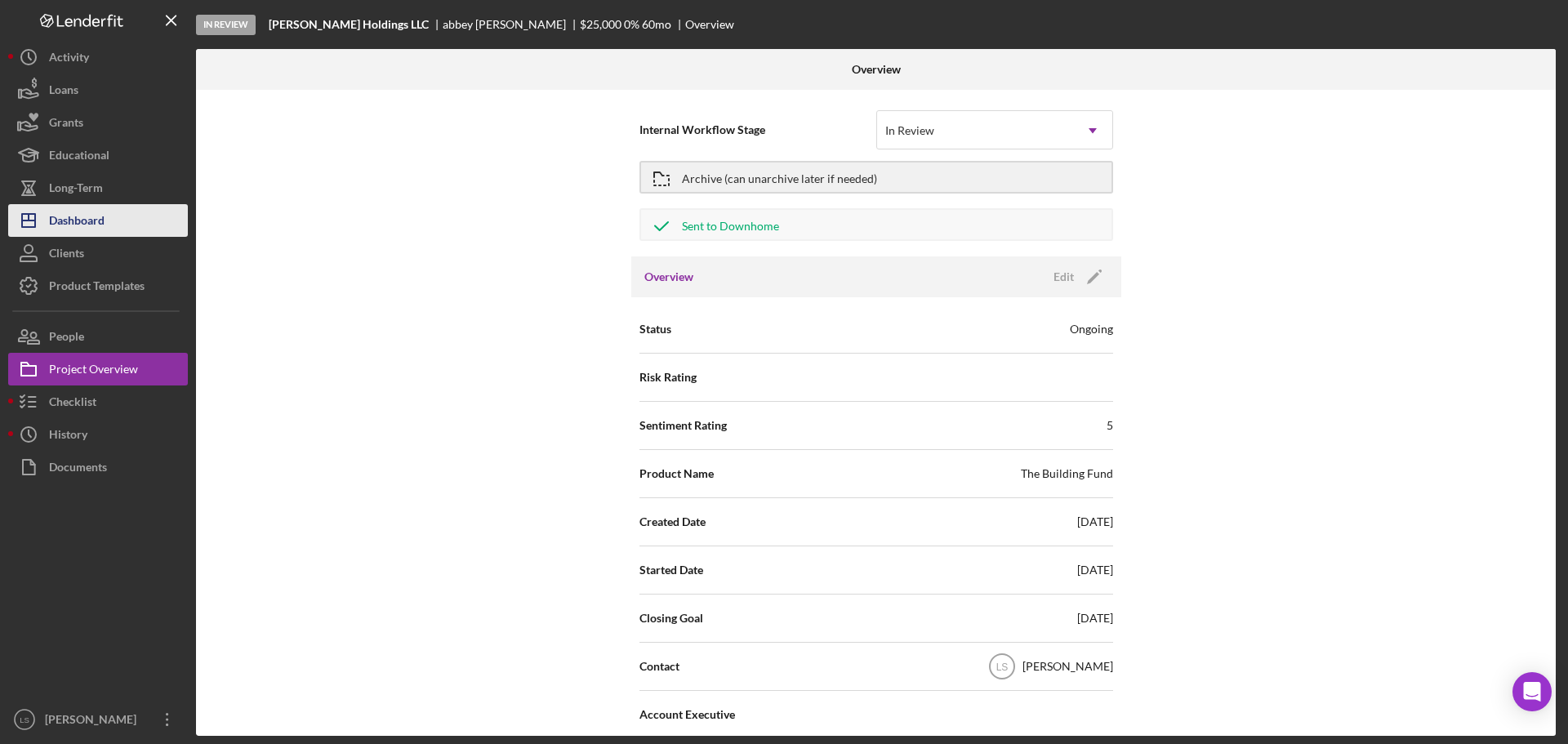
click at [107, 208] on button "Icon/Dashboard Dashboard" at bounding box center [97, 219] width 179 height 32
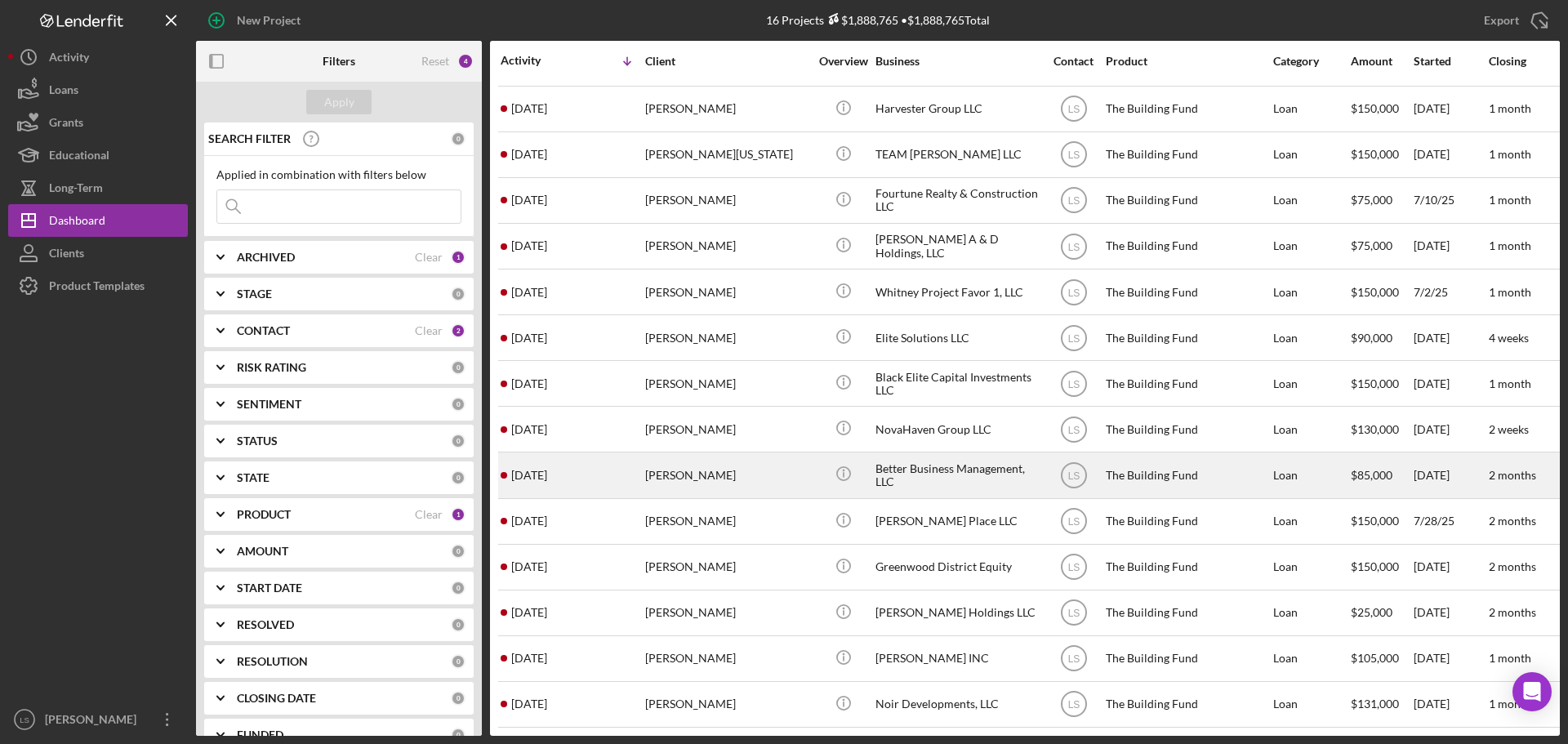
scroll to position [100, 0]
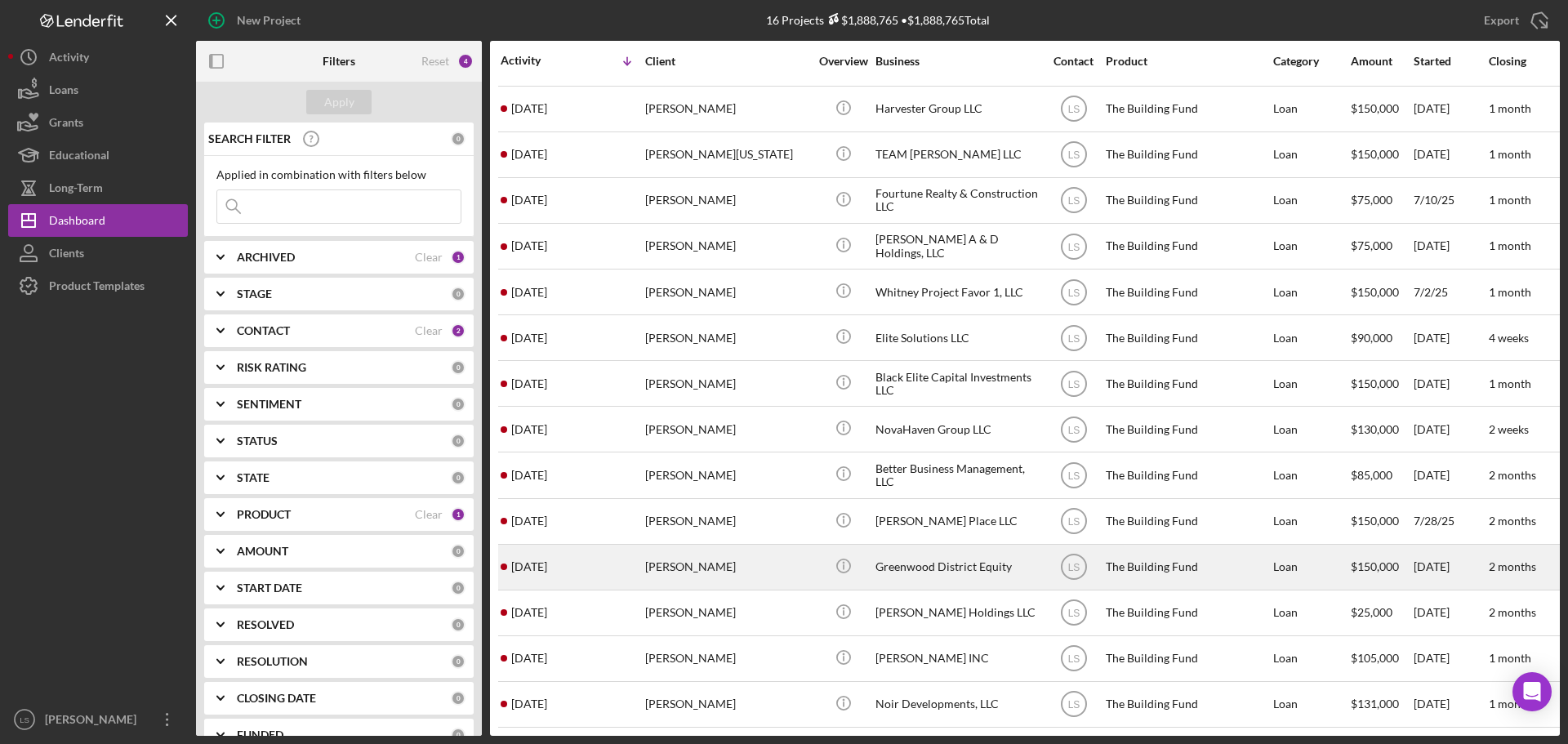
click at [709, 558] on div "[PERSON_NAME]" at bounding box center [727, 567] width 164 height 43
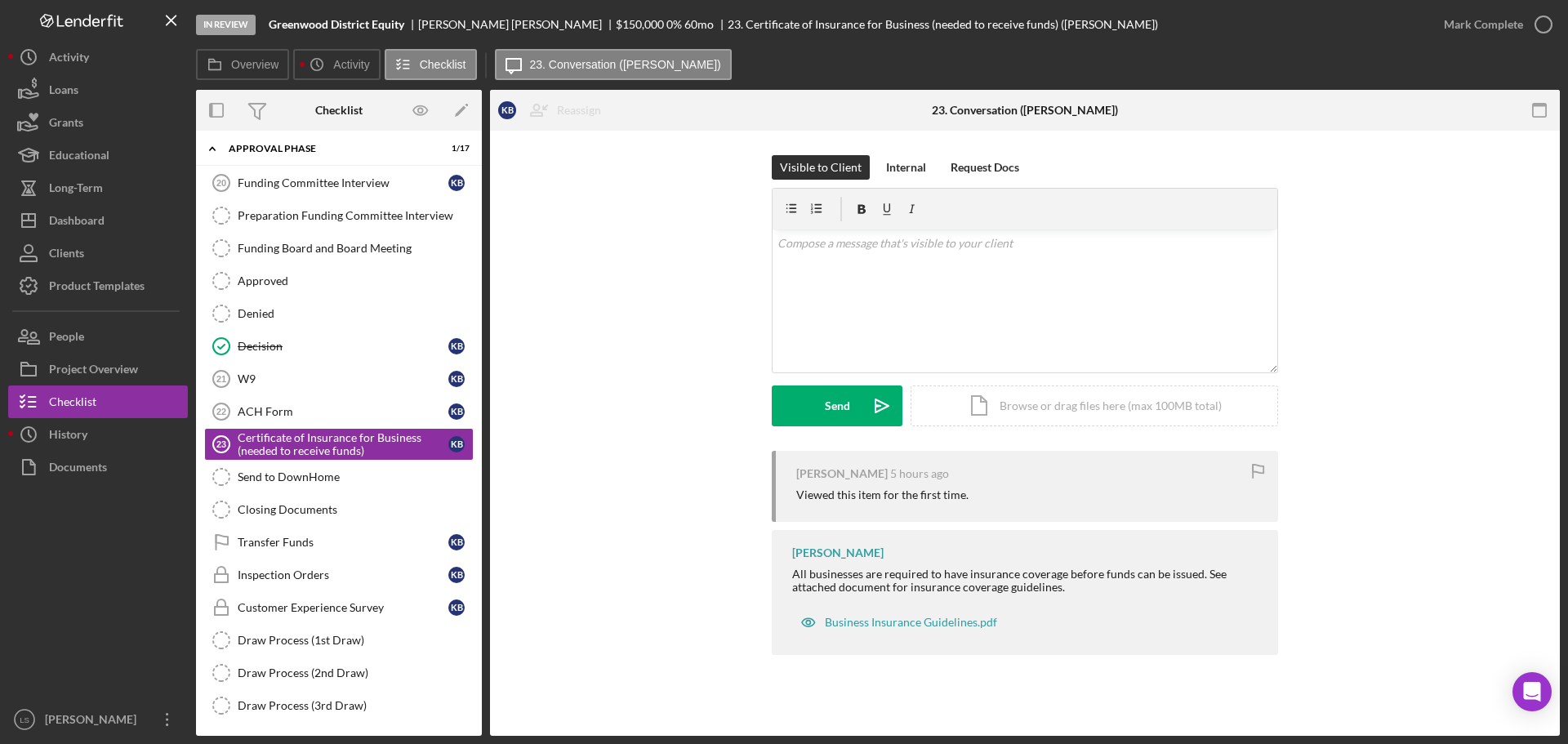
scroll to position [153, 0]
click at [60, 361] on div "Project Overview" at bounding box center [94, 371] width 89 height 37
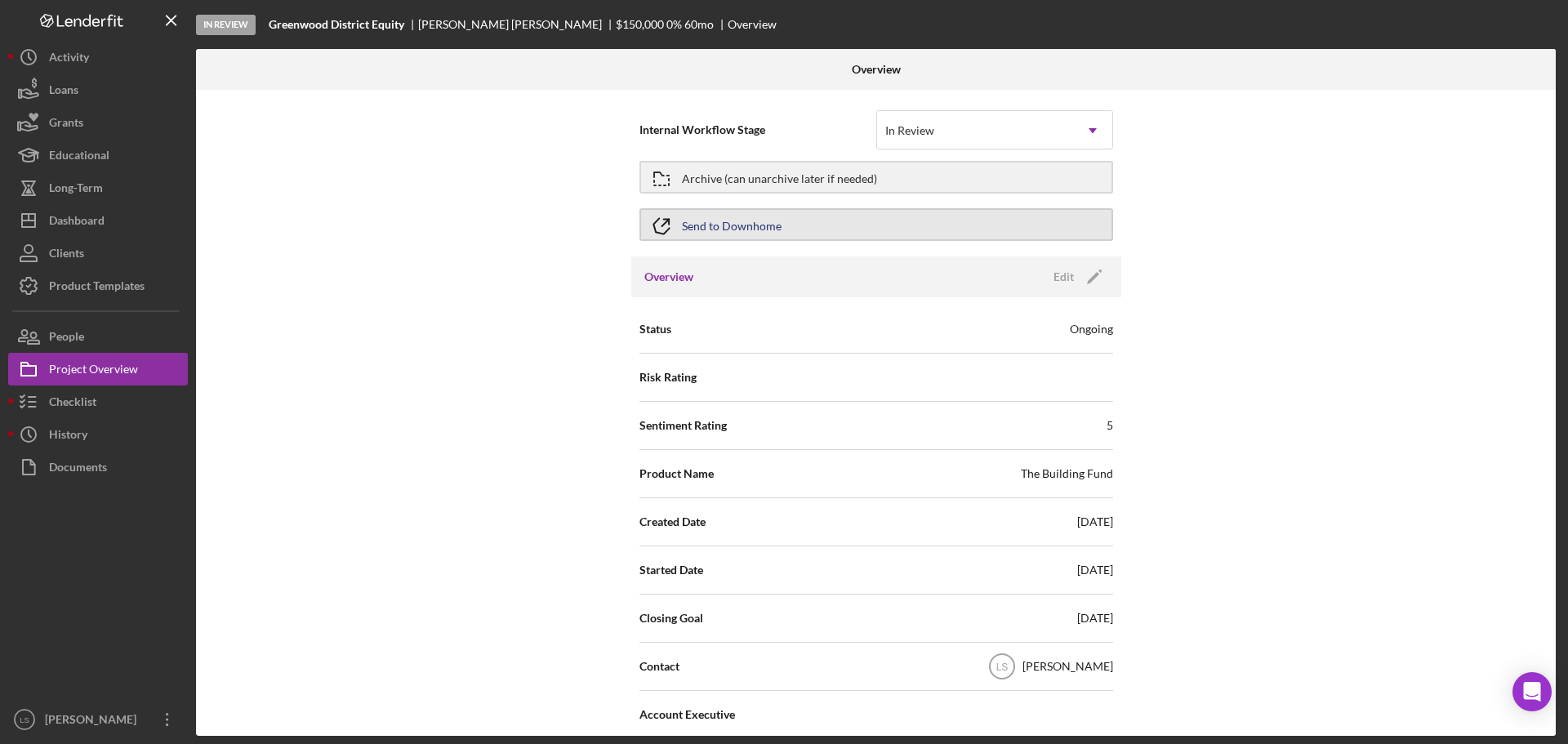
click at [844, 227] on button "Send to Downhome" at bounding box center [876, 224] width 474 height 32
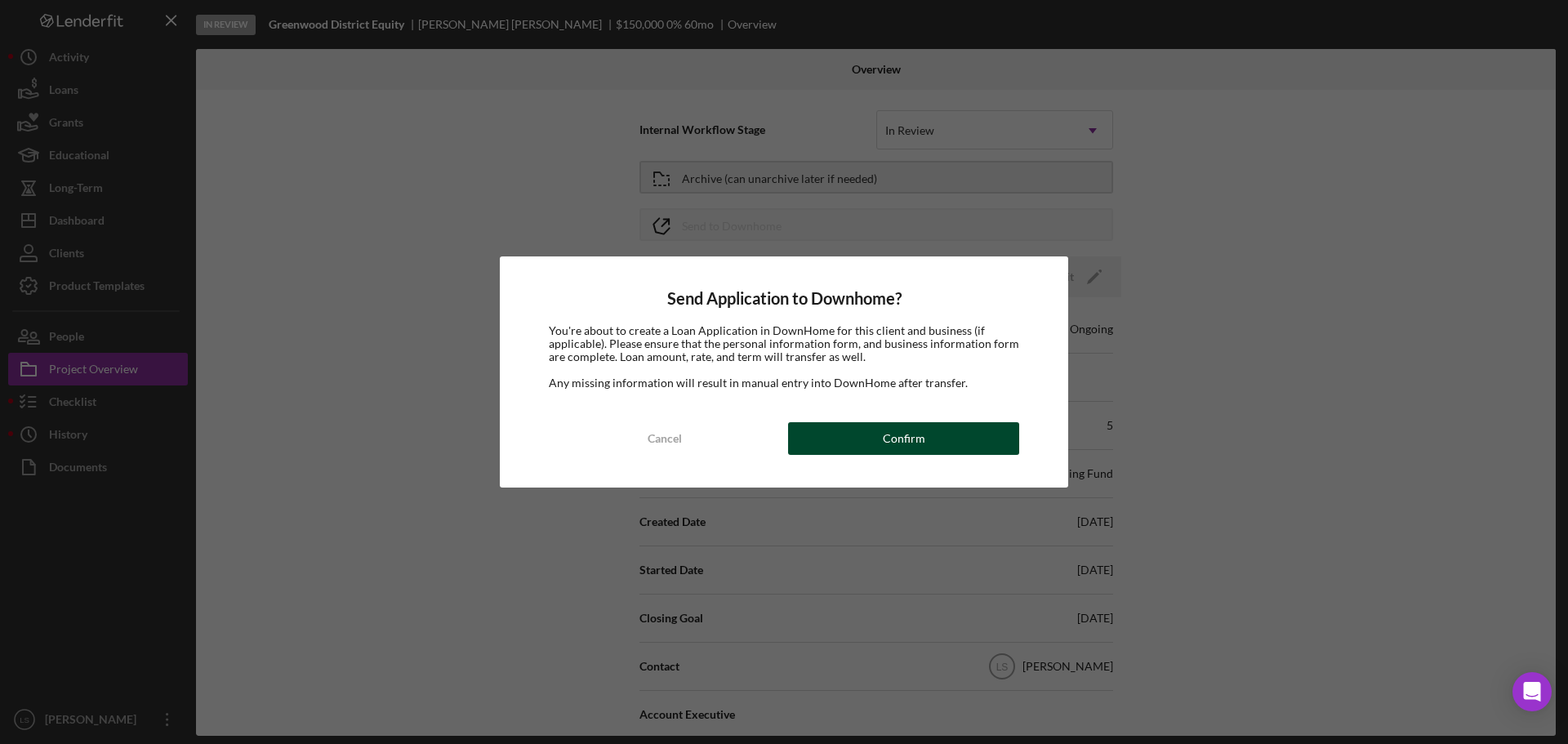
click at [904, 433] on div "Confirm" at bounding box center [903, 438] width 43 height 32
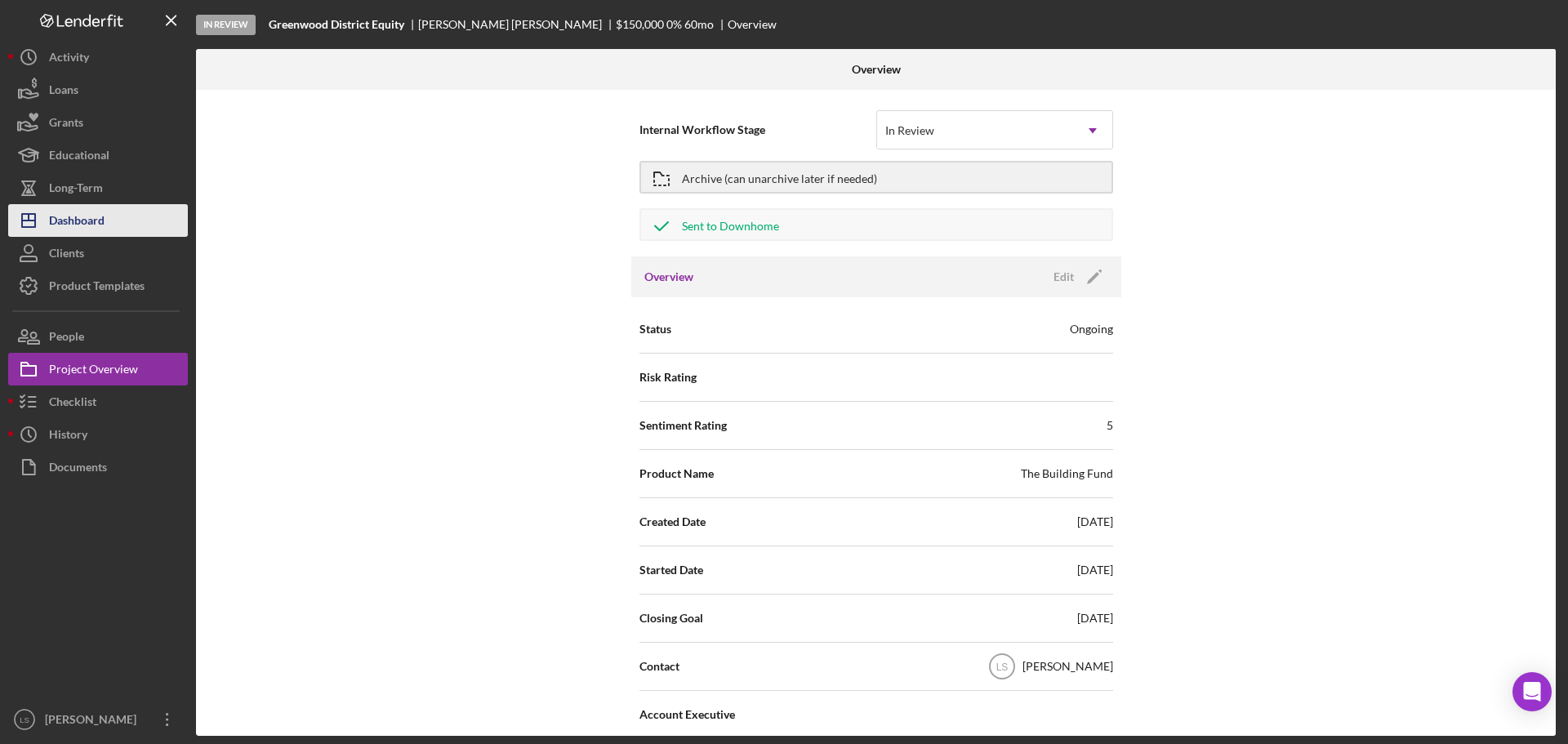
click at [123, 218] on button "Icon/Dashboard Dashboard" at bounding box center [97, 219] width 179 height 32
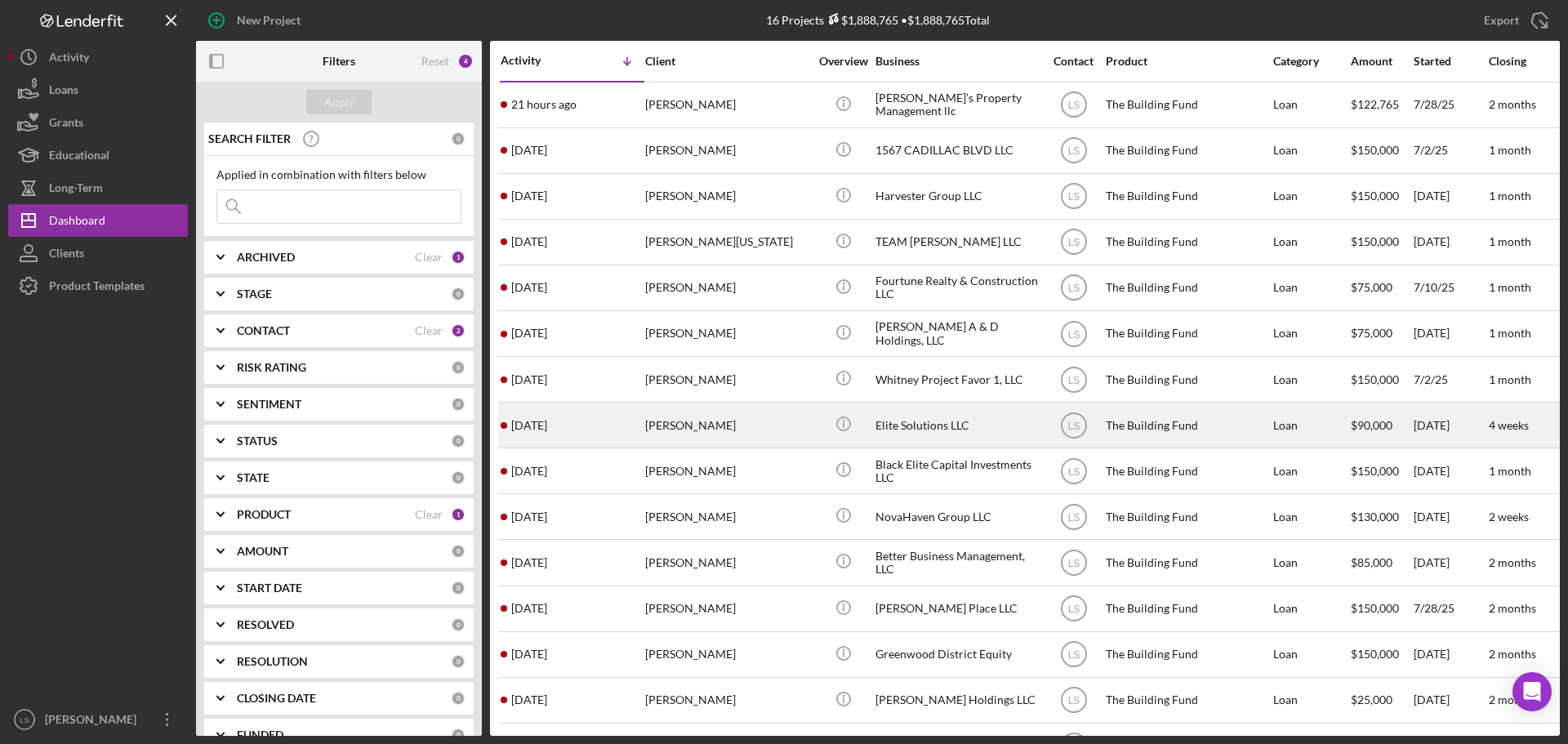
scroll to position [100, 0]
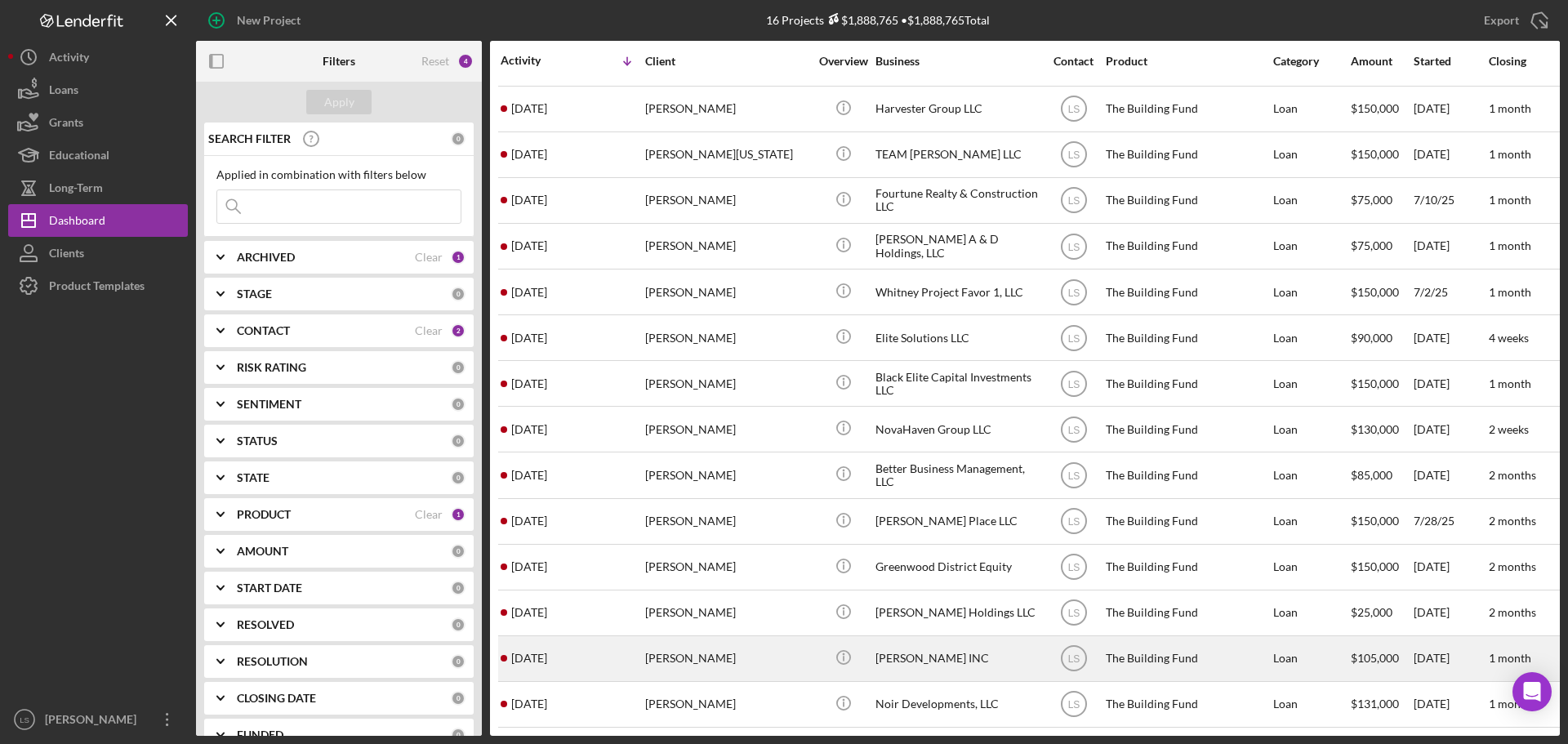
click at [701, 642] on div "[PERSON_NAME]" at bounding box center [727, 657] width 164 height 43
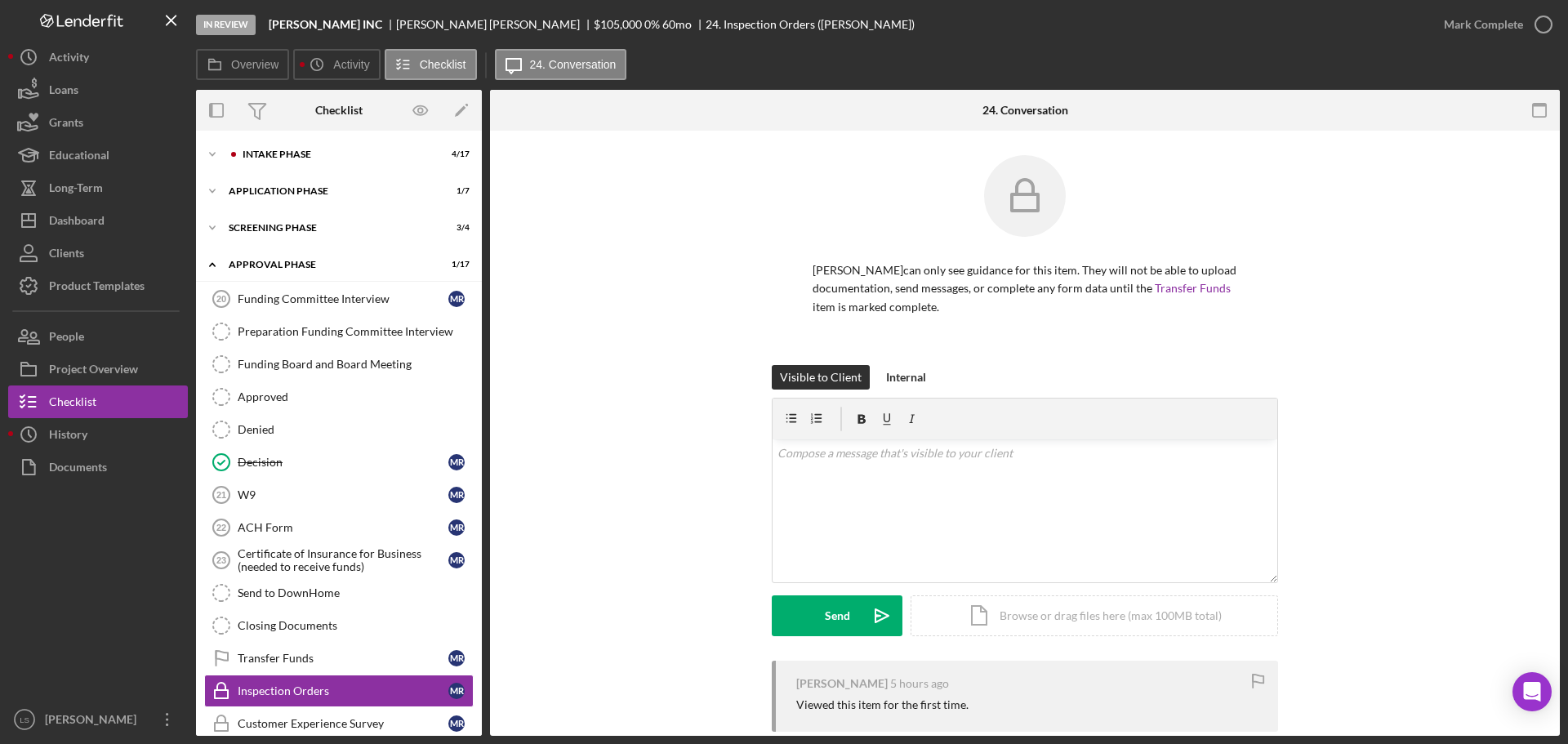
scroll to position [117, 0]
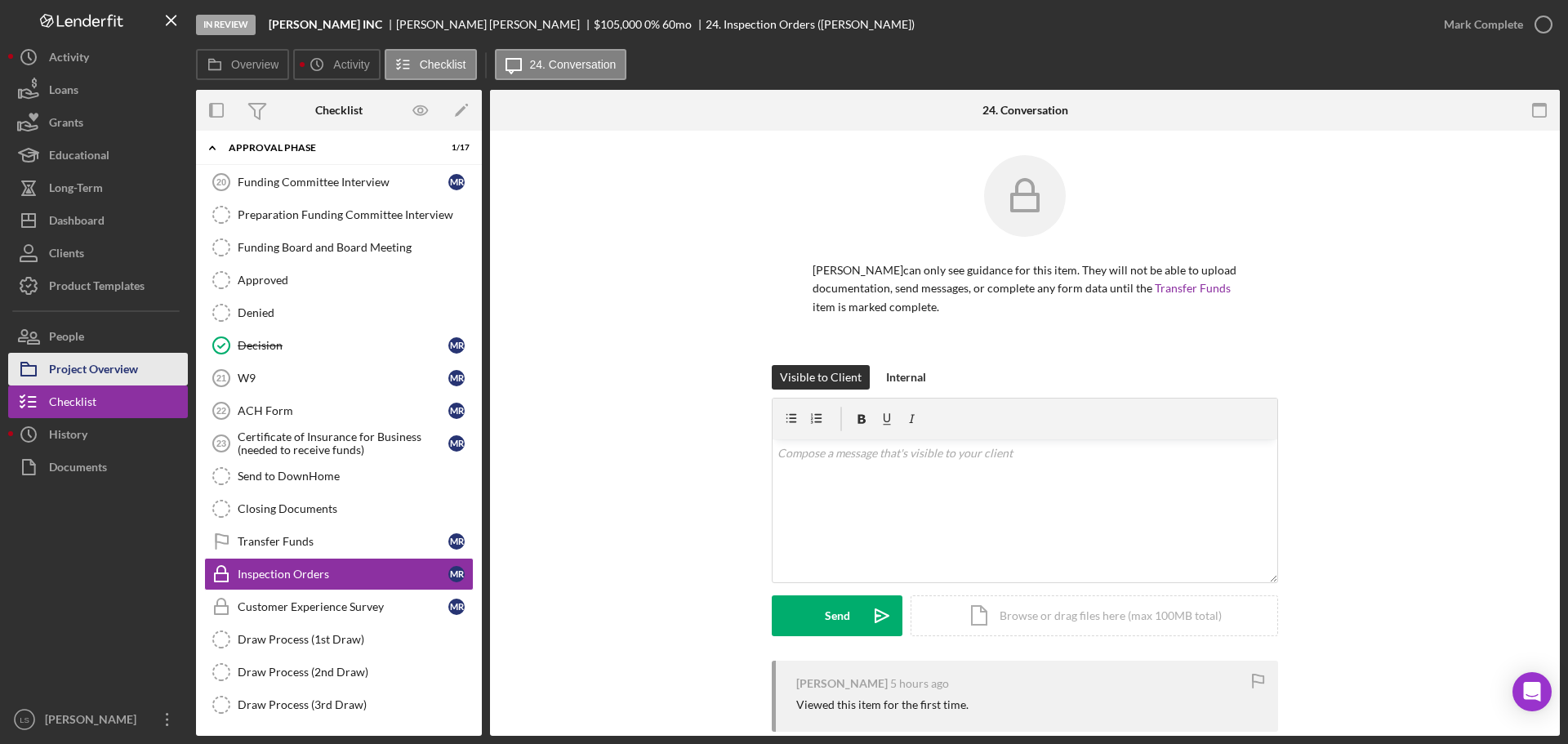
click at [131, 374] on div "Project Overview" at bounding box center [94, 371] width 89 height 37
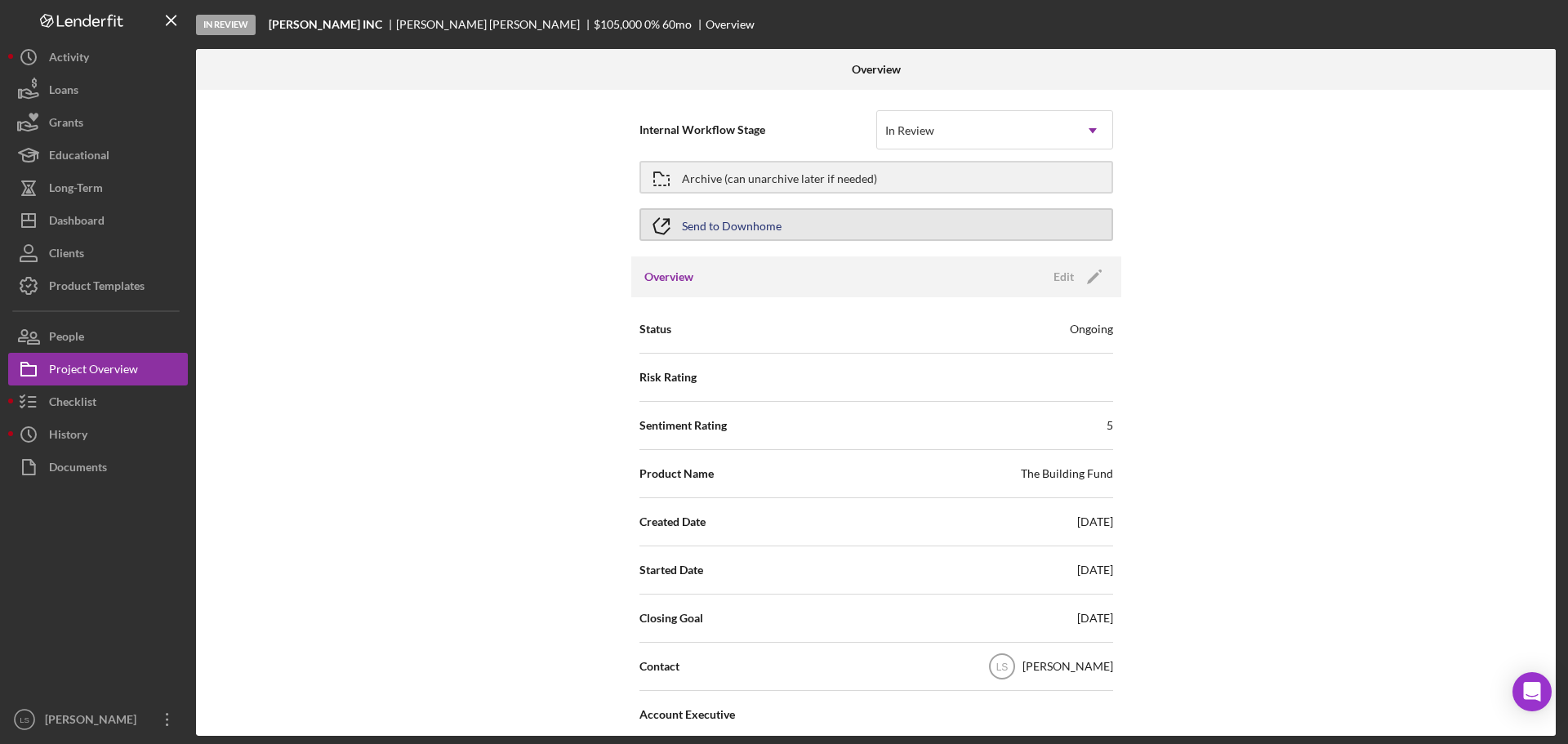
click at [818, 219] on button "Send to Downhome" at bounding box center [876, 224] width 474 height 32
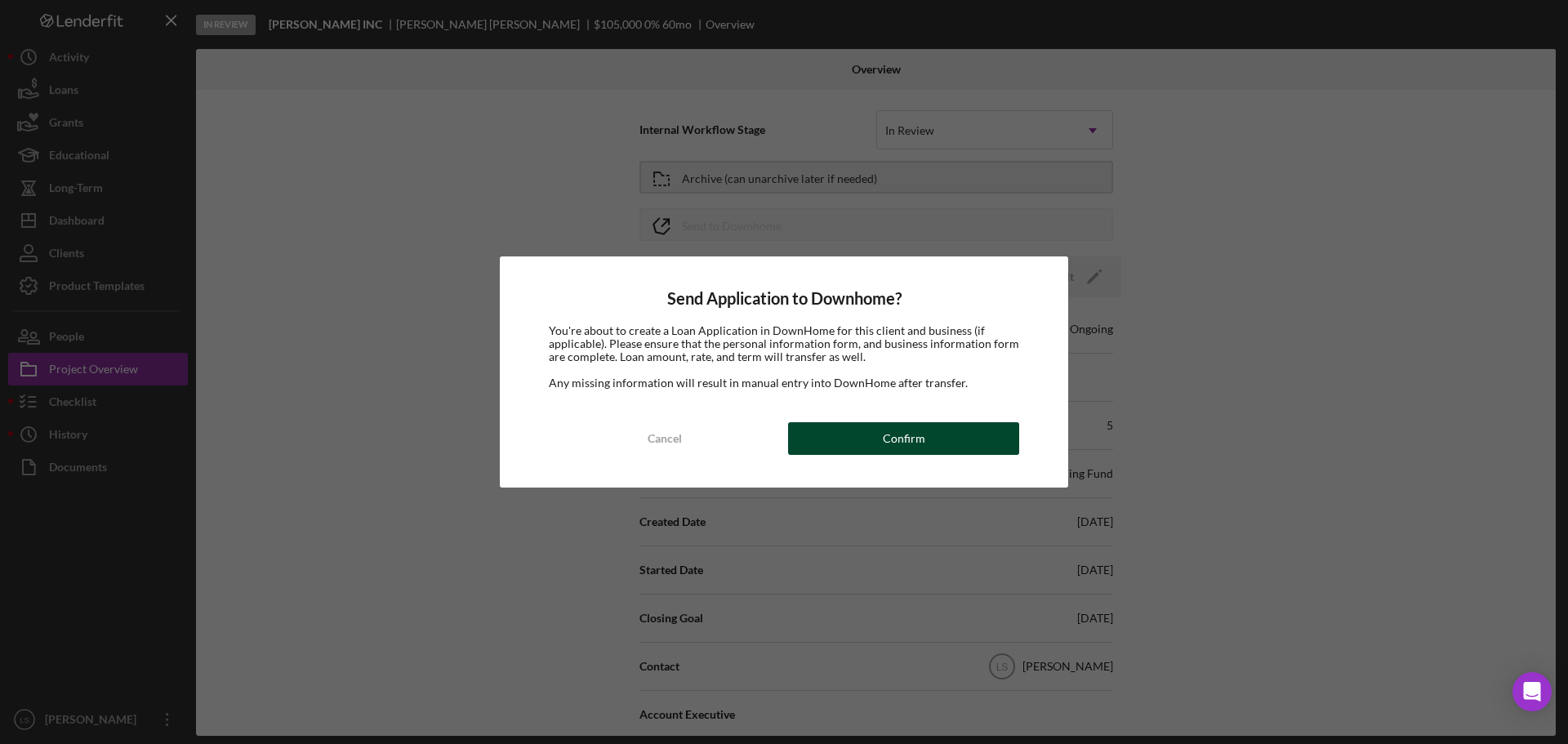
click at [872, 448] on button "Confirm" at bounding box center [903, 438] width 231 height 32
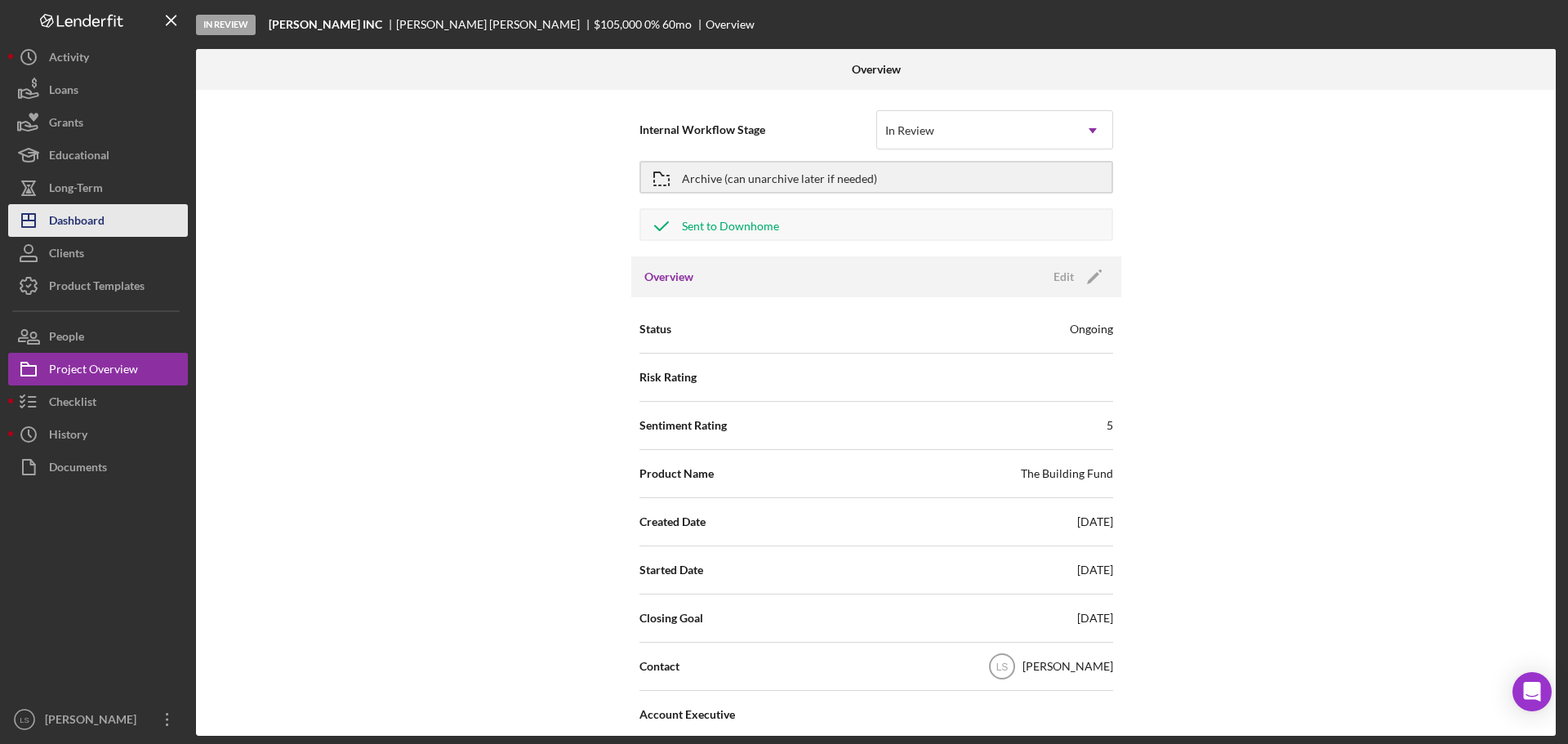
click at [77, 220] on div "Dashboard" at bounding box center [76, 222] width 55 height 37
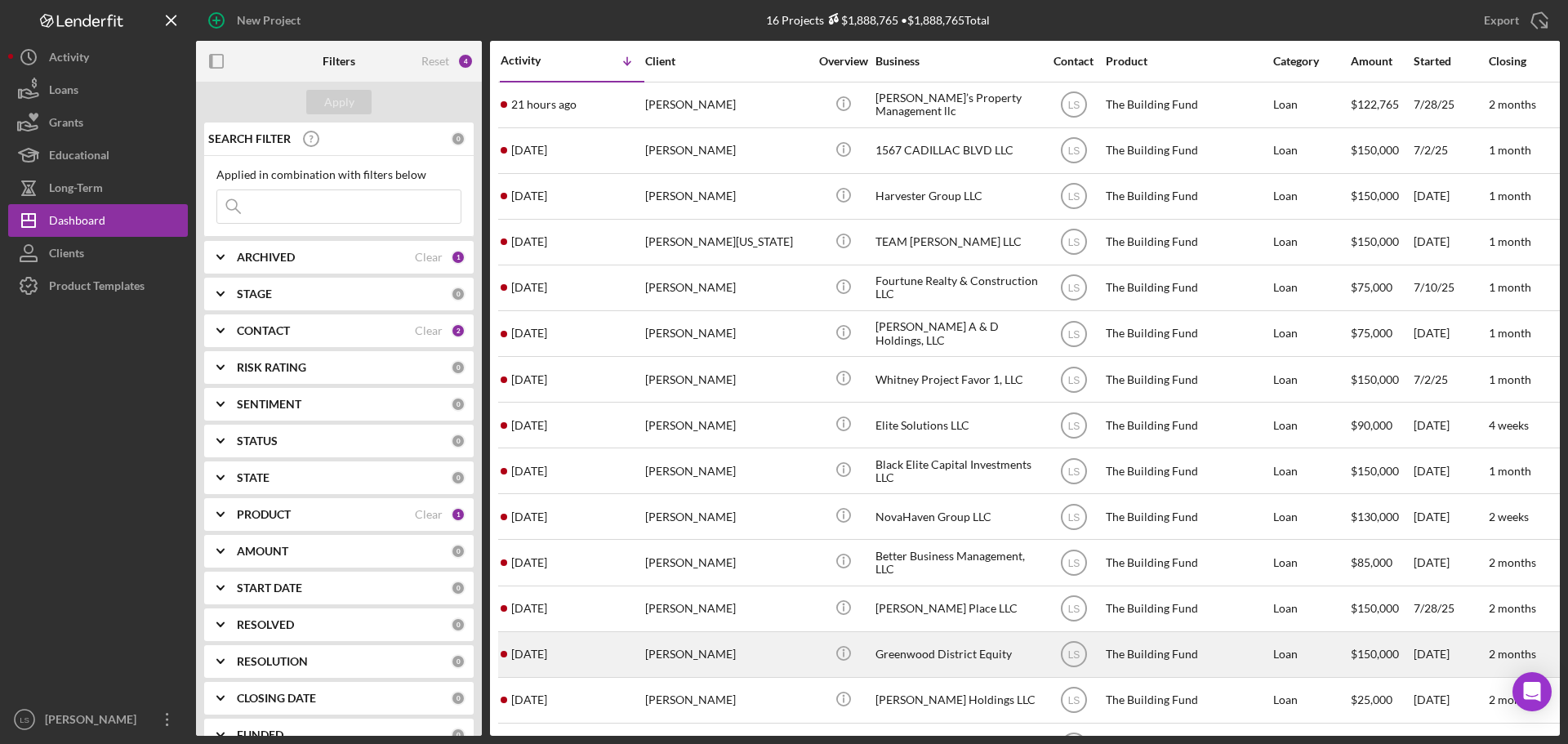
click at [716, 653] on div "[PERSON_NAME]" at bounding box center [727, 654] width 164 height 43
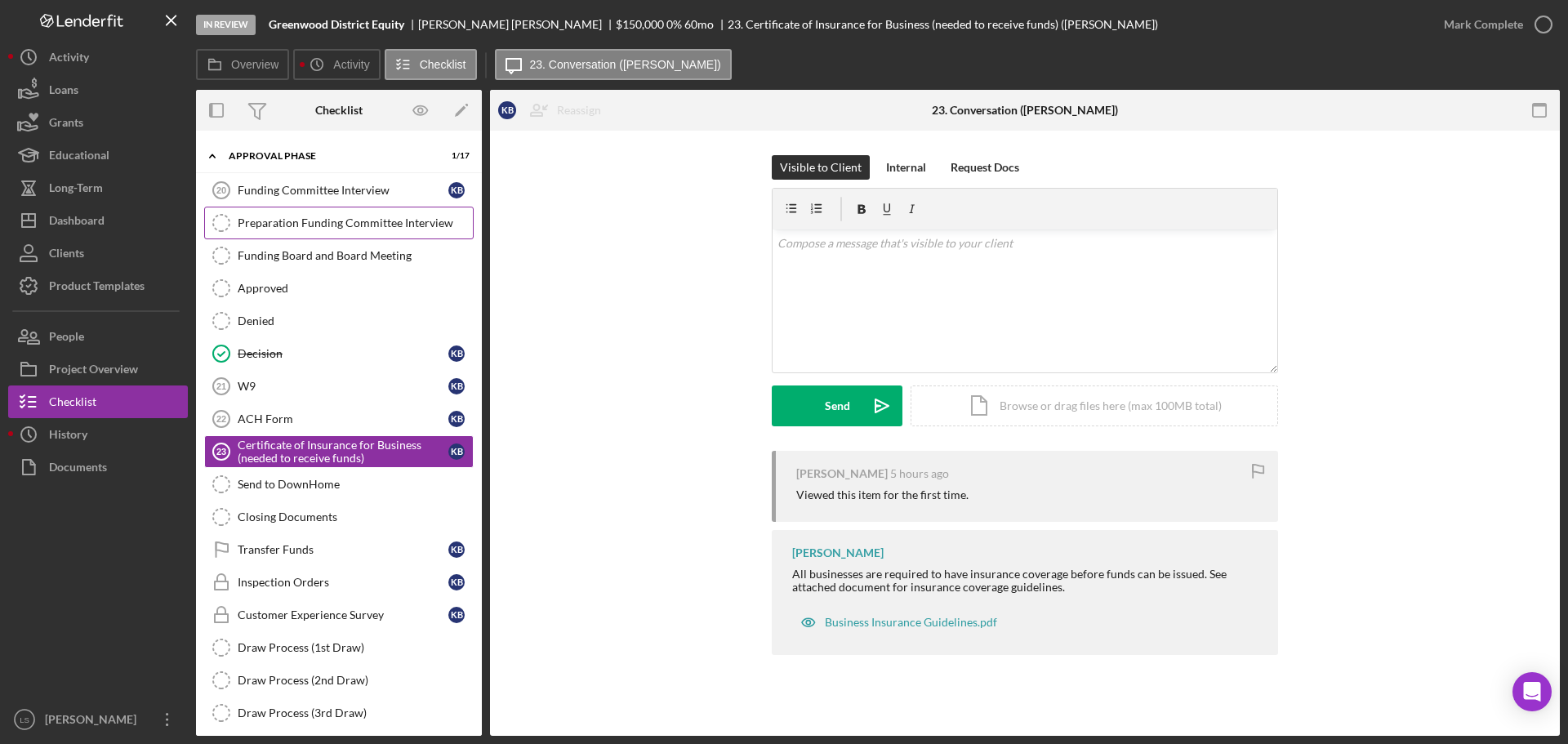
scroll to position [154, 0]
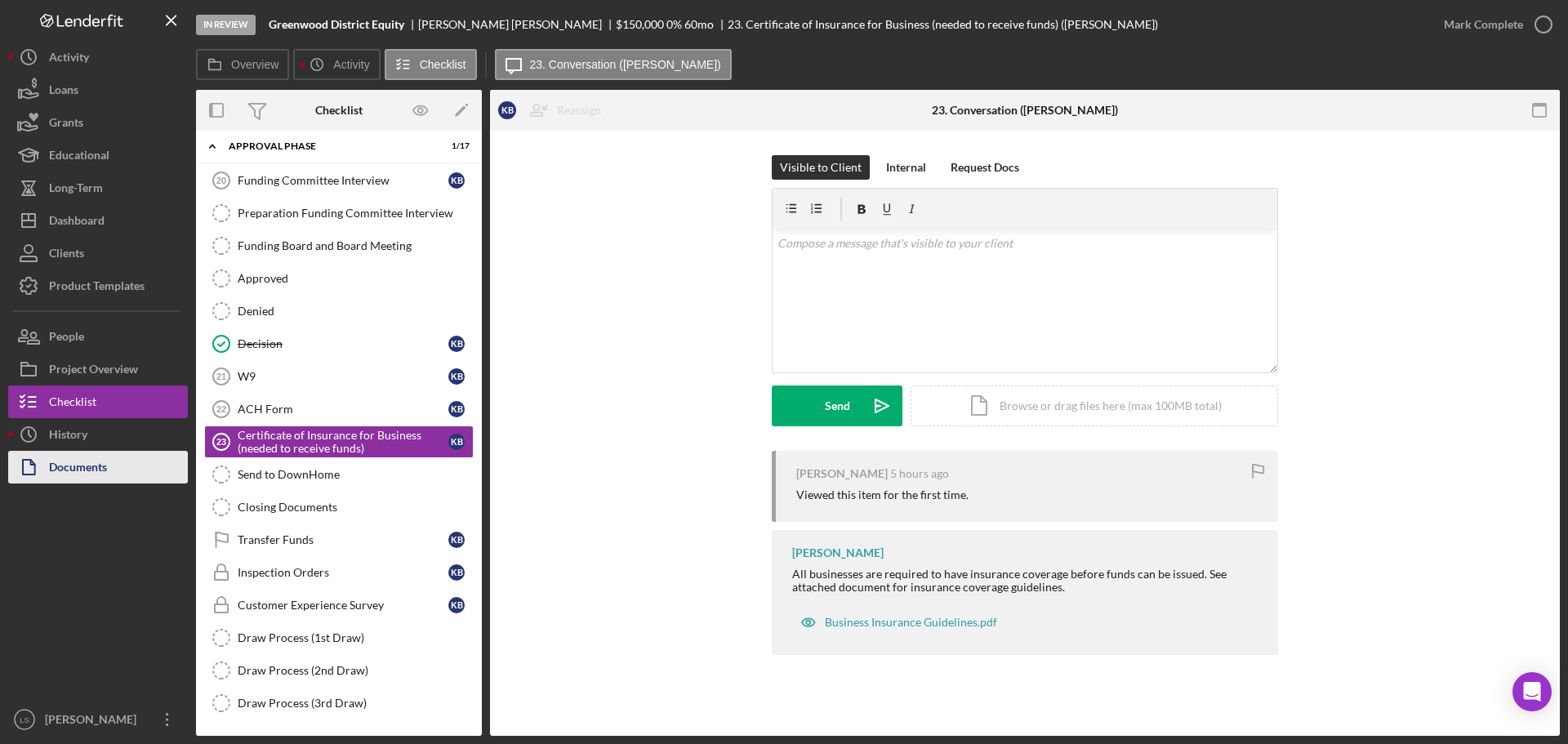
drag, startPoint x: 73, startPoint y: 462, endPoint x: 108, endPoint y: 452, distance: 36.4
click at [75, 461] on div "Documents" at bounding box center [78, 469] width 58 height 37
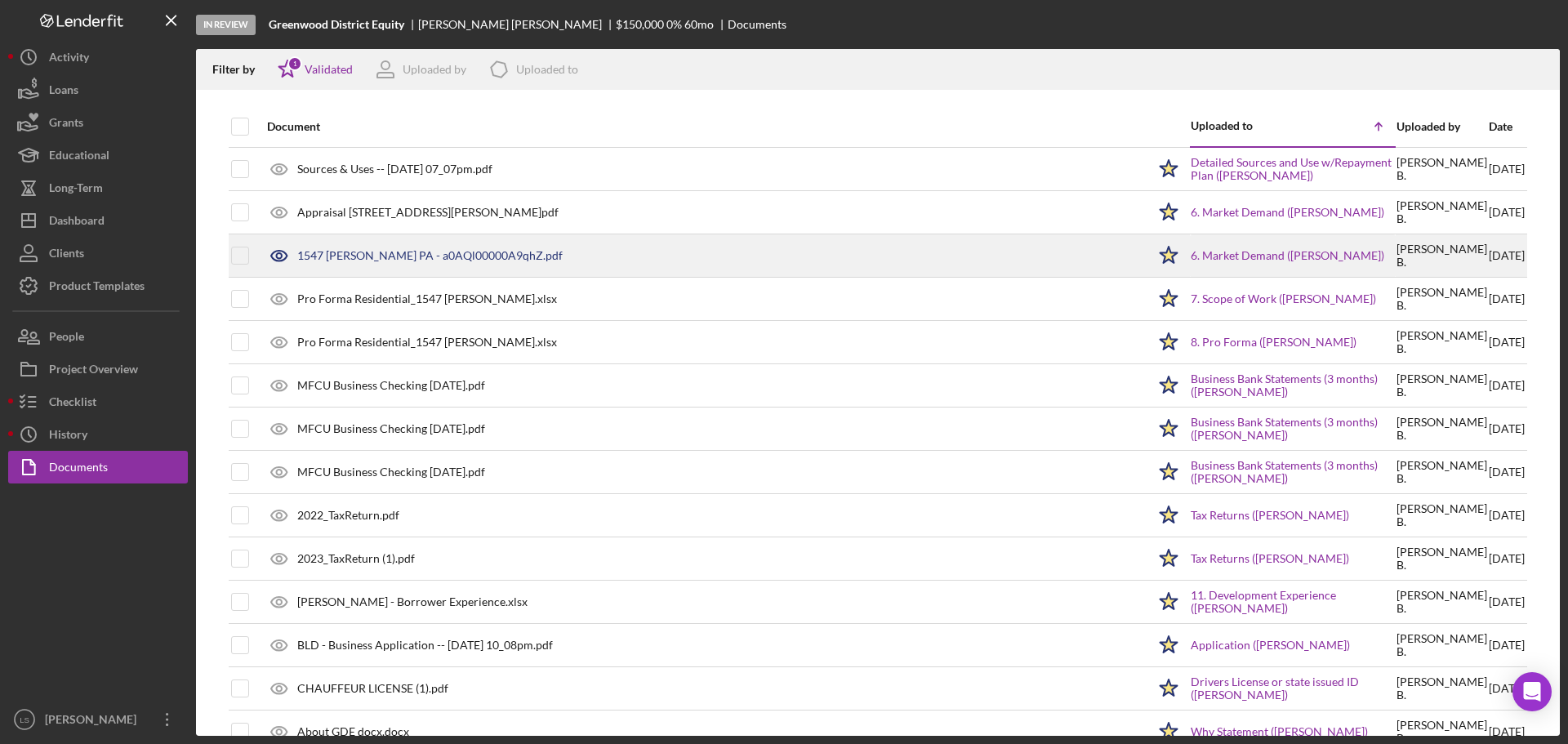
click at [368, 257] on div "1547 [PERSON_NAME] PA - a0AQl00000A9qhZ.pdf" at bounding box center [429, 255] width 265 height 13
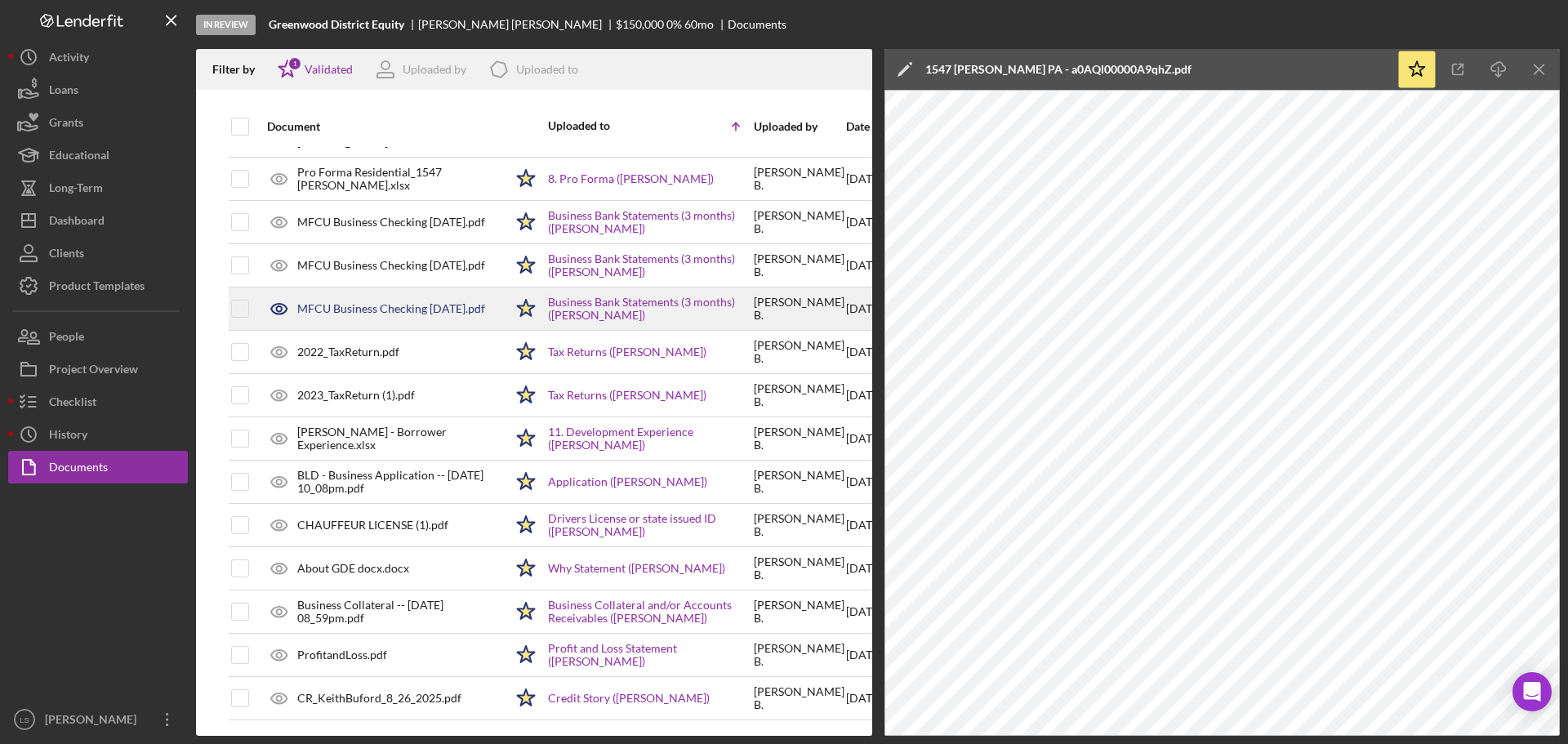
scroll to position [177, 0]
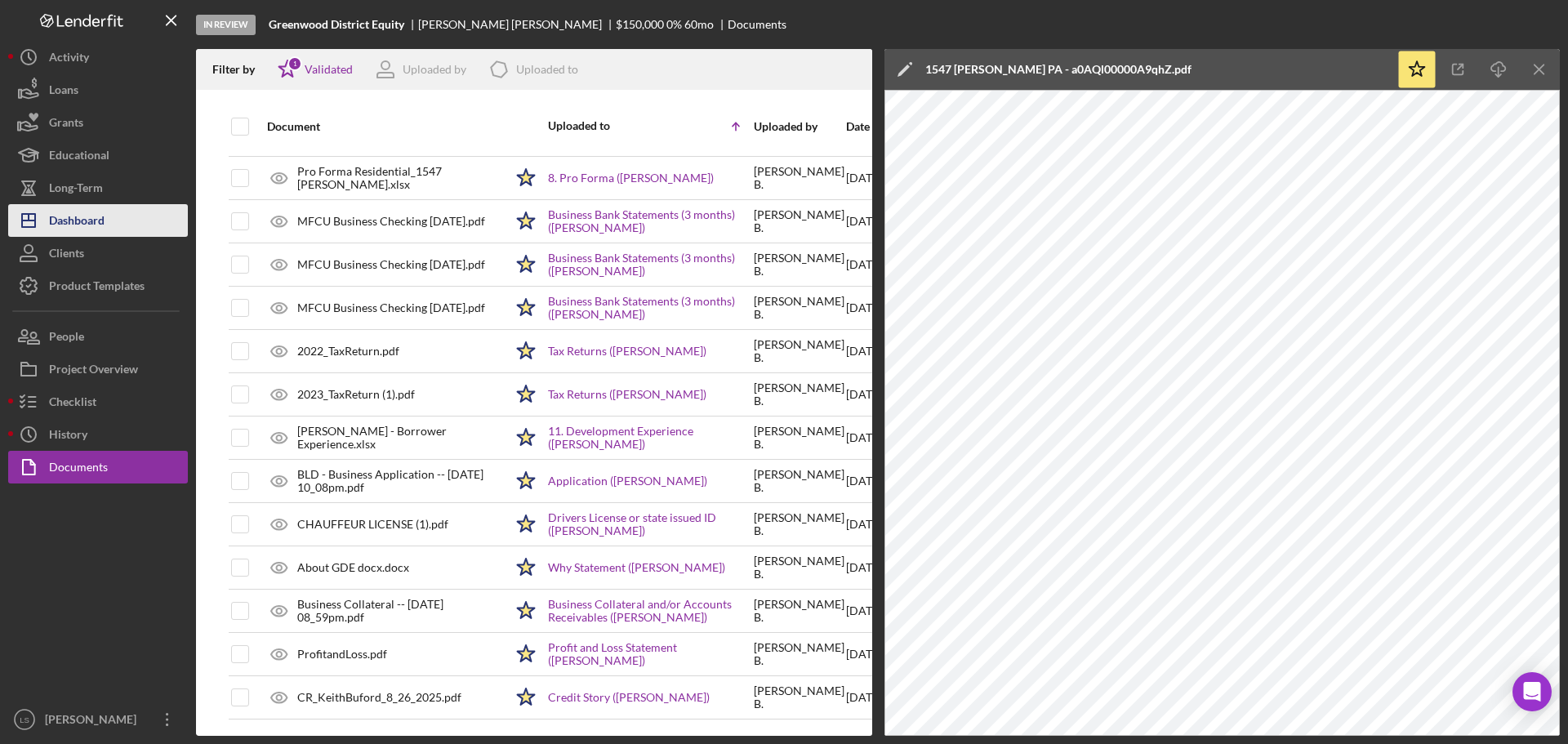
click at [80, 214] on div "Dashboard" at bounding box center [76, 222] width 55 height 37
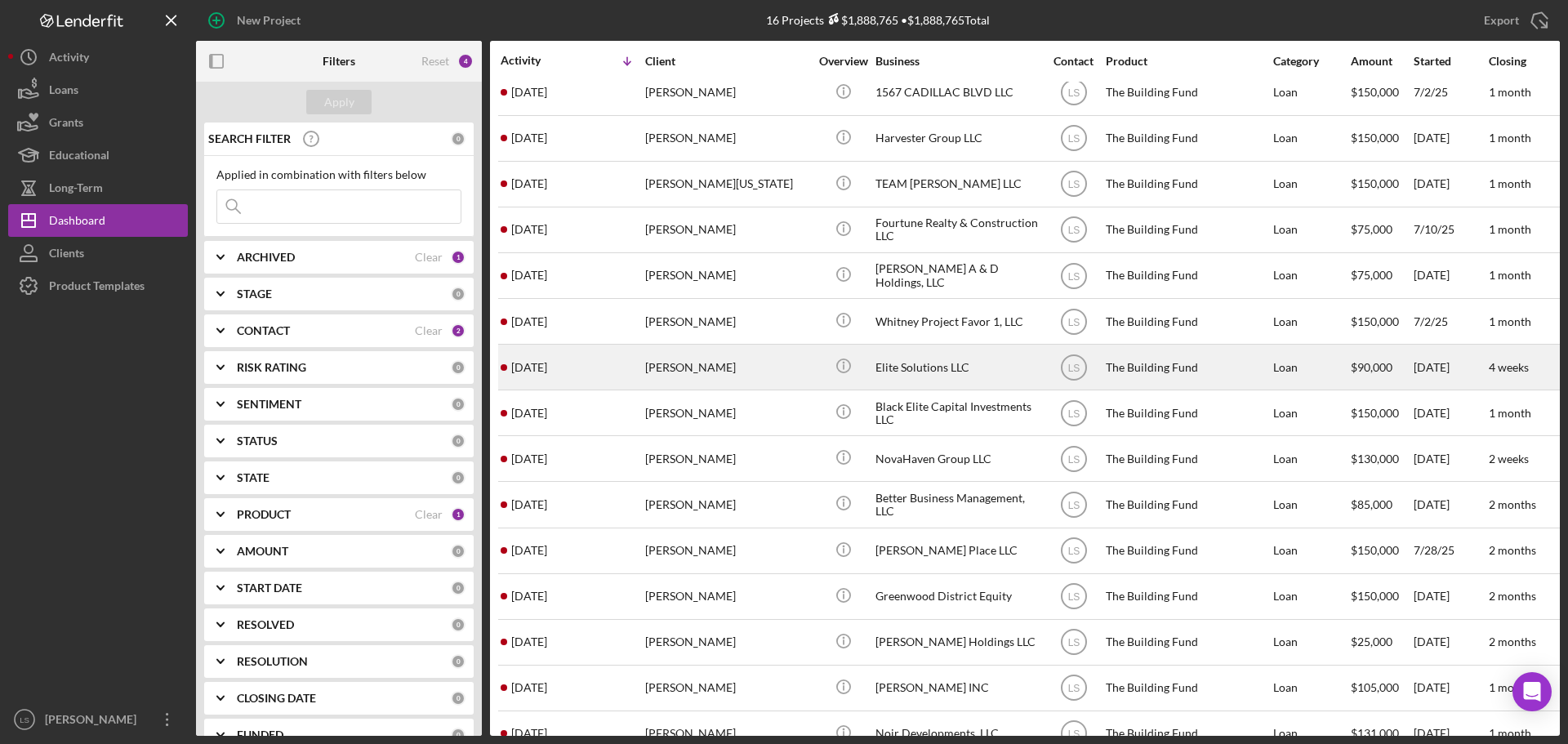
scroll to position [100, 0]
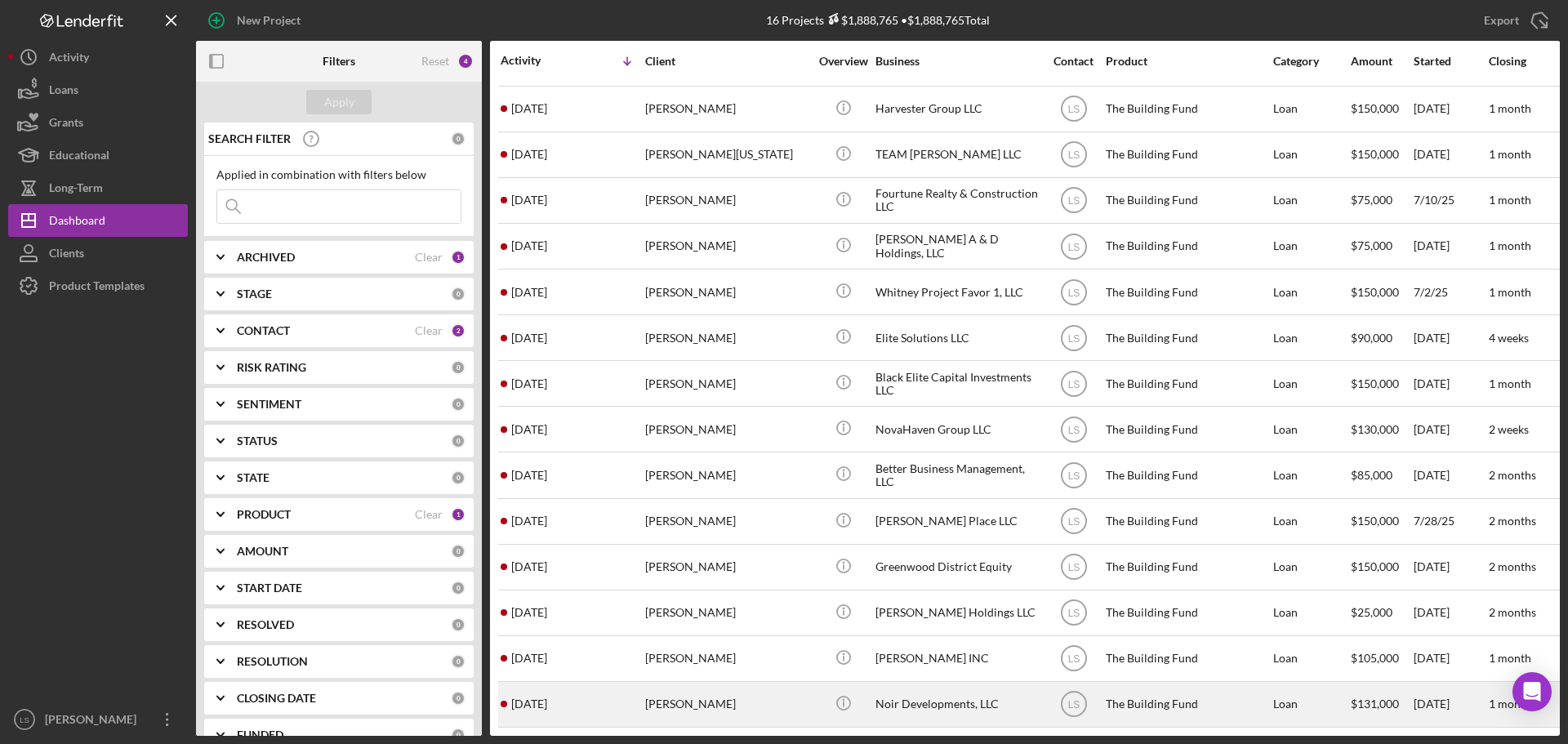
click at [717, 683] on div "[PERSON_NAME]" at bounding box center [727, 704] width 164 height 43
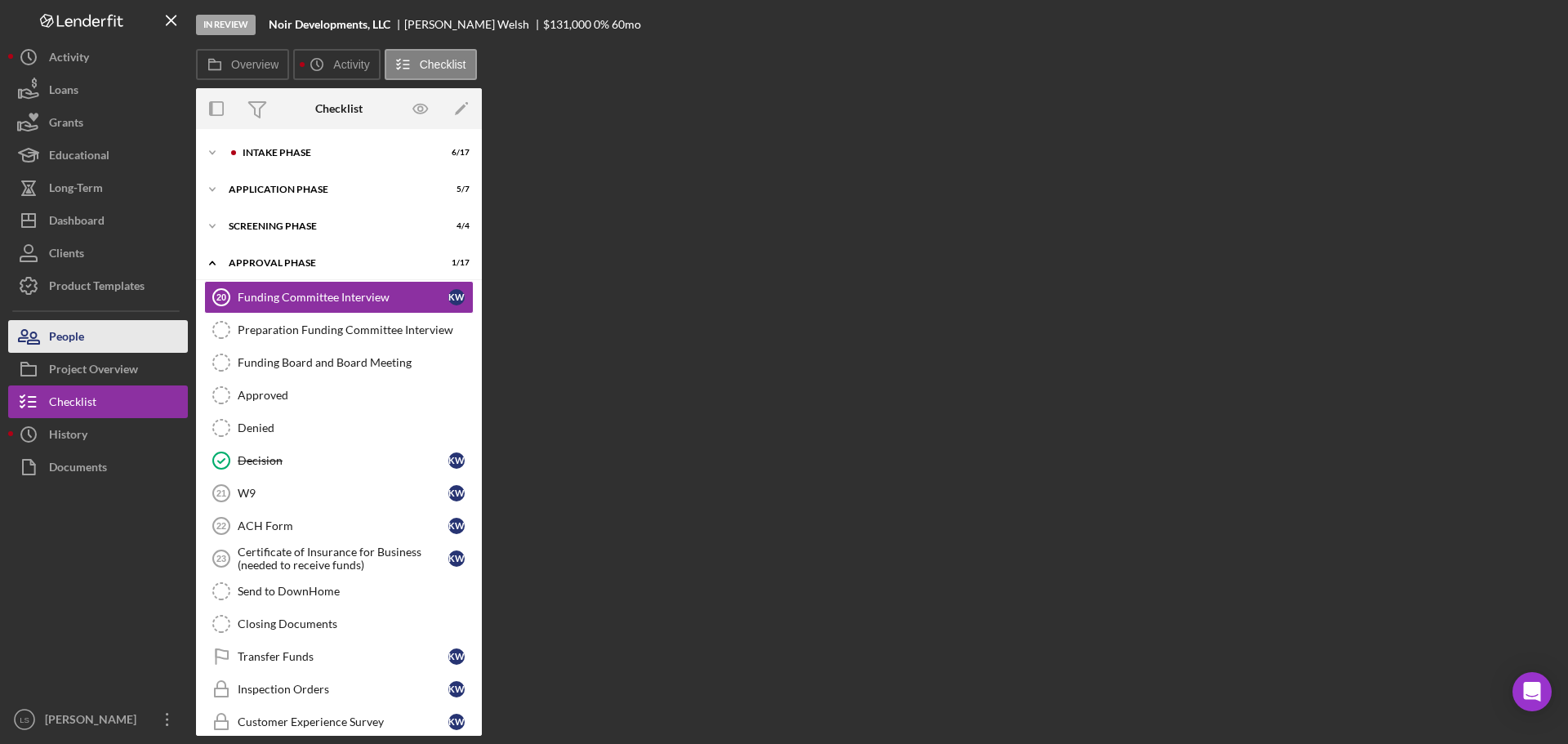
click at [94, 337] on button "People" at bounding box center [97, 336] width 179 height 32
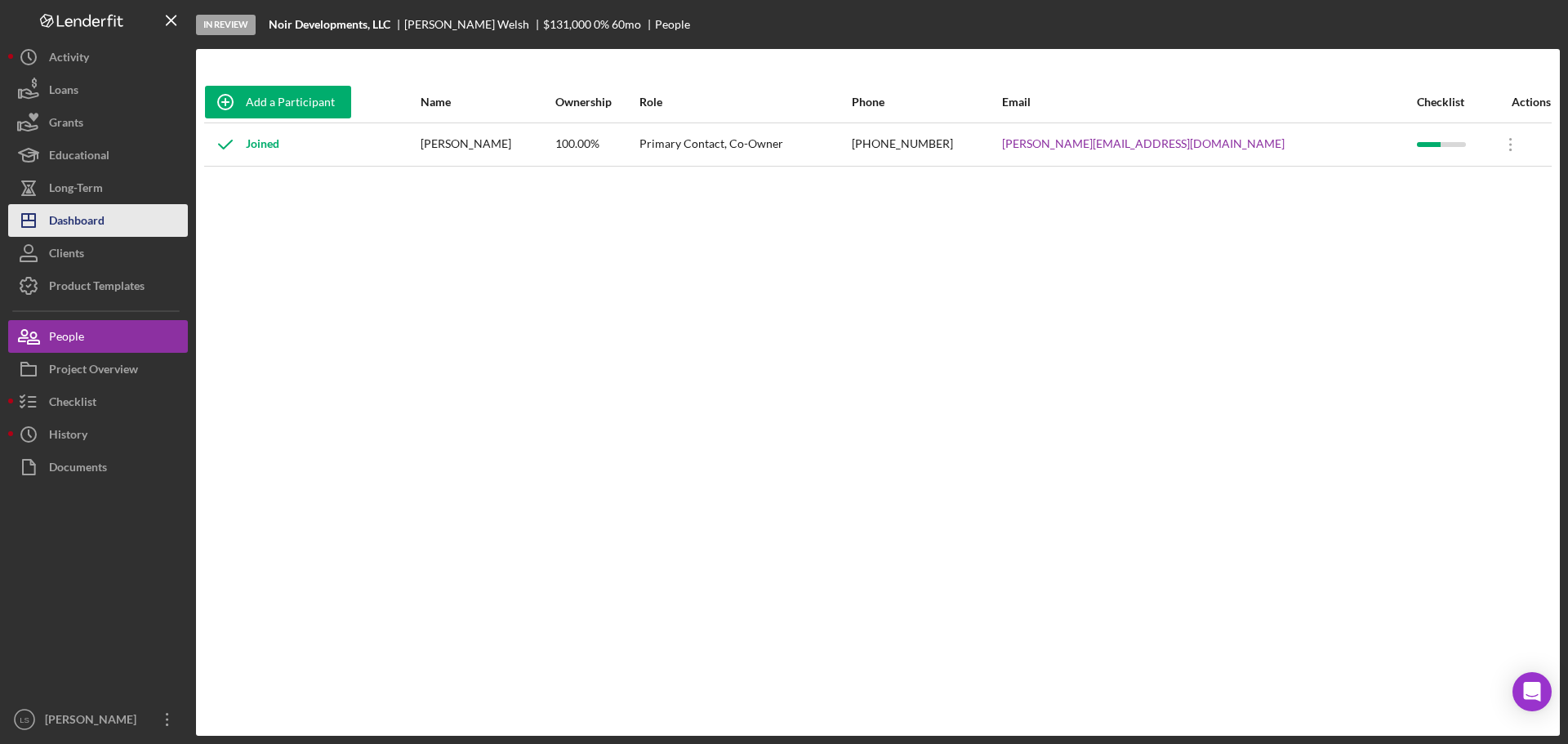
click at [94, 216] on div "Dashboard" at bounding box center [76, 222] width 55 height 37
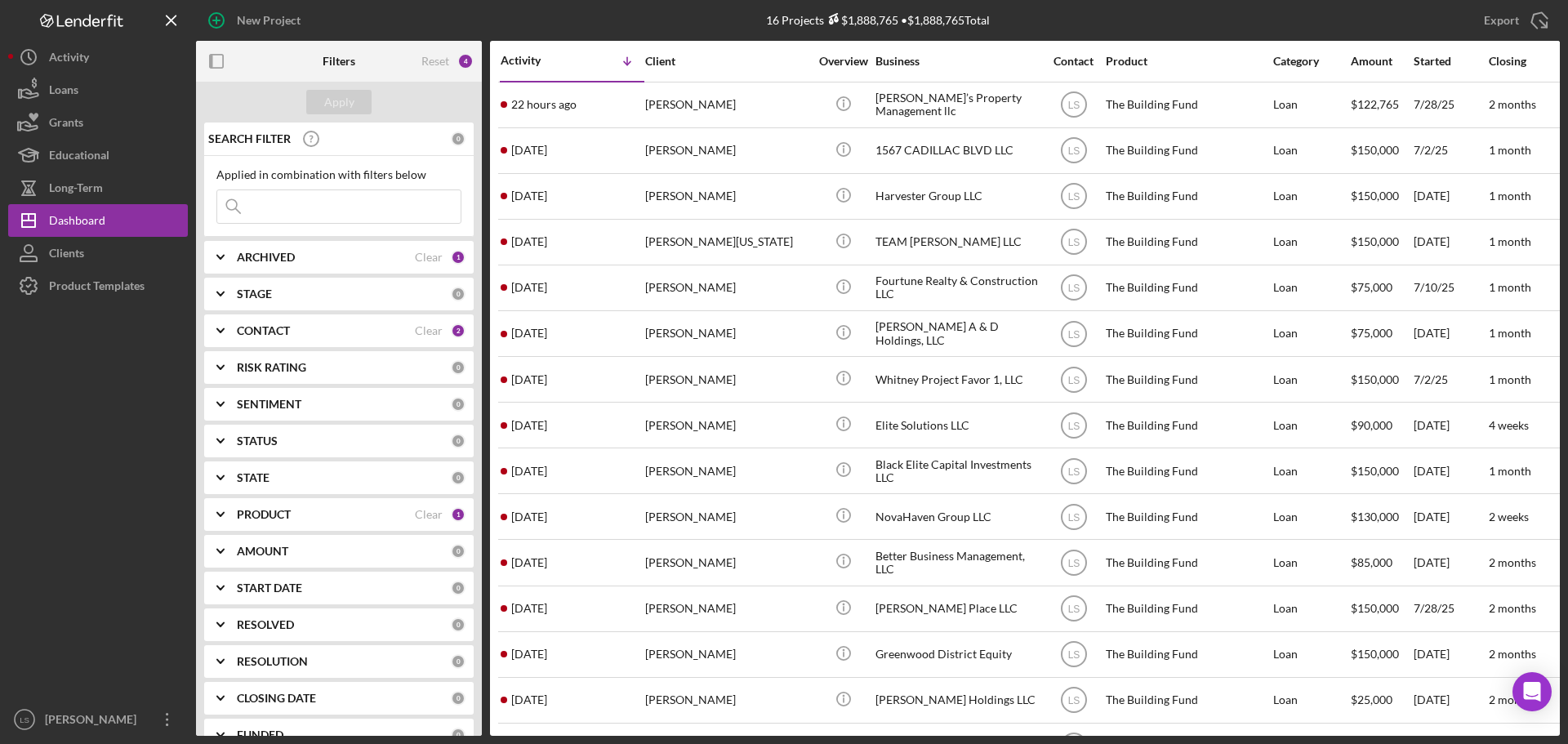
click at [297, 210] on input at bounding box center [338, 206] width 243 height 32
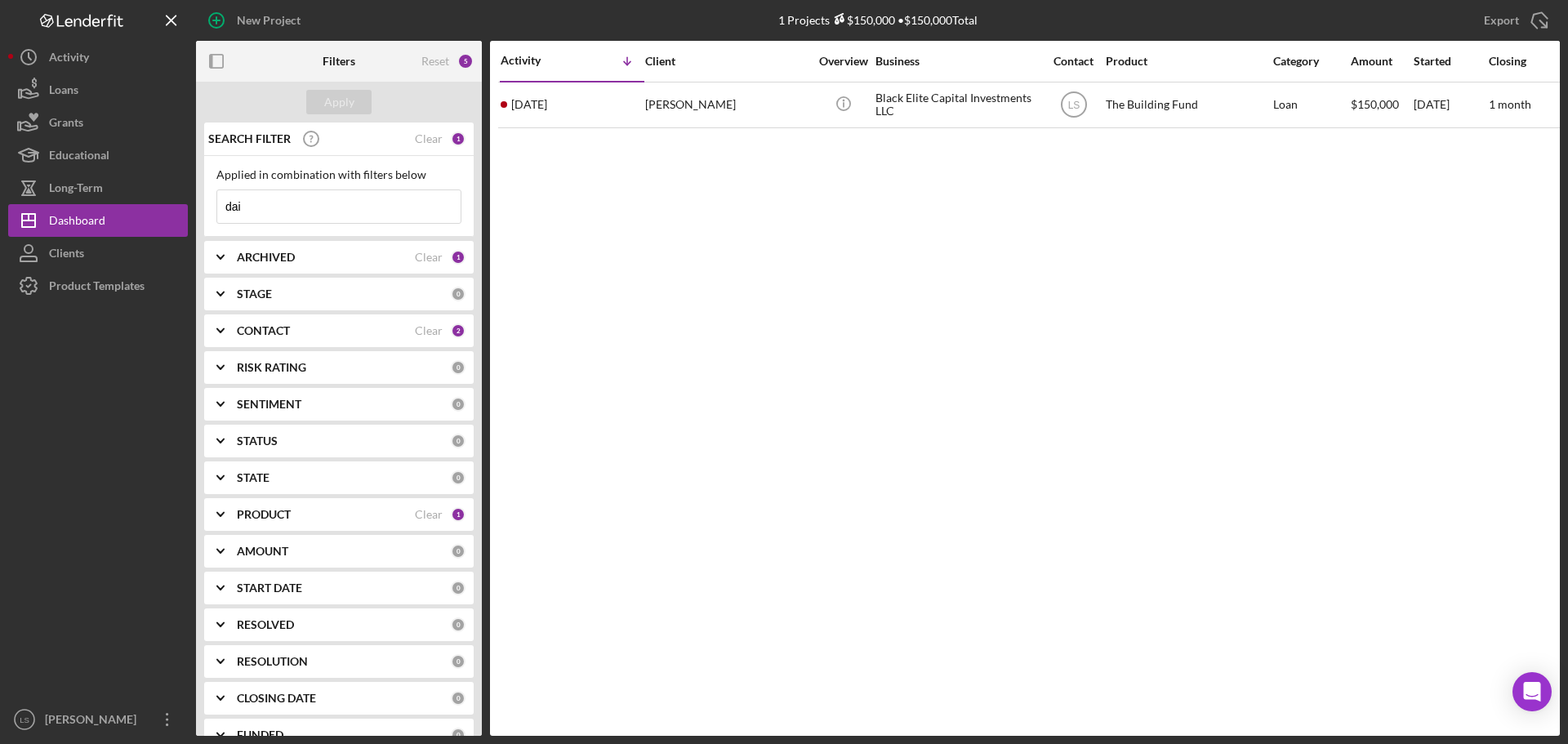
type input "dai"
click at [725, 132] on div "Activity Icon/Table Sort Arrow Client Overview Business Contact Product Categor…" at bounding box center [1024, 388] width 1070 height 695
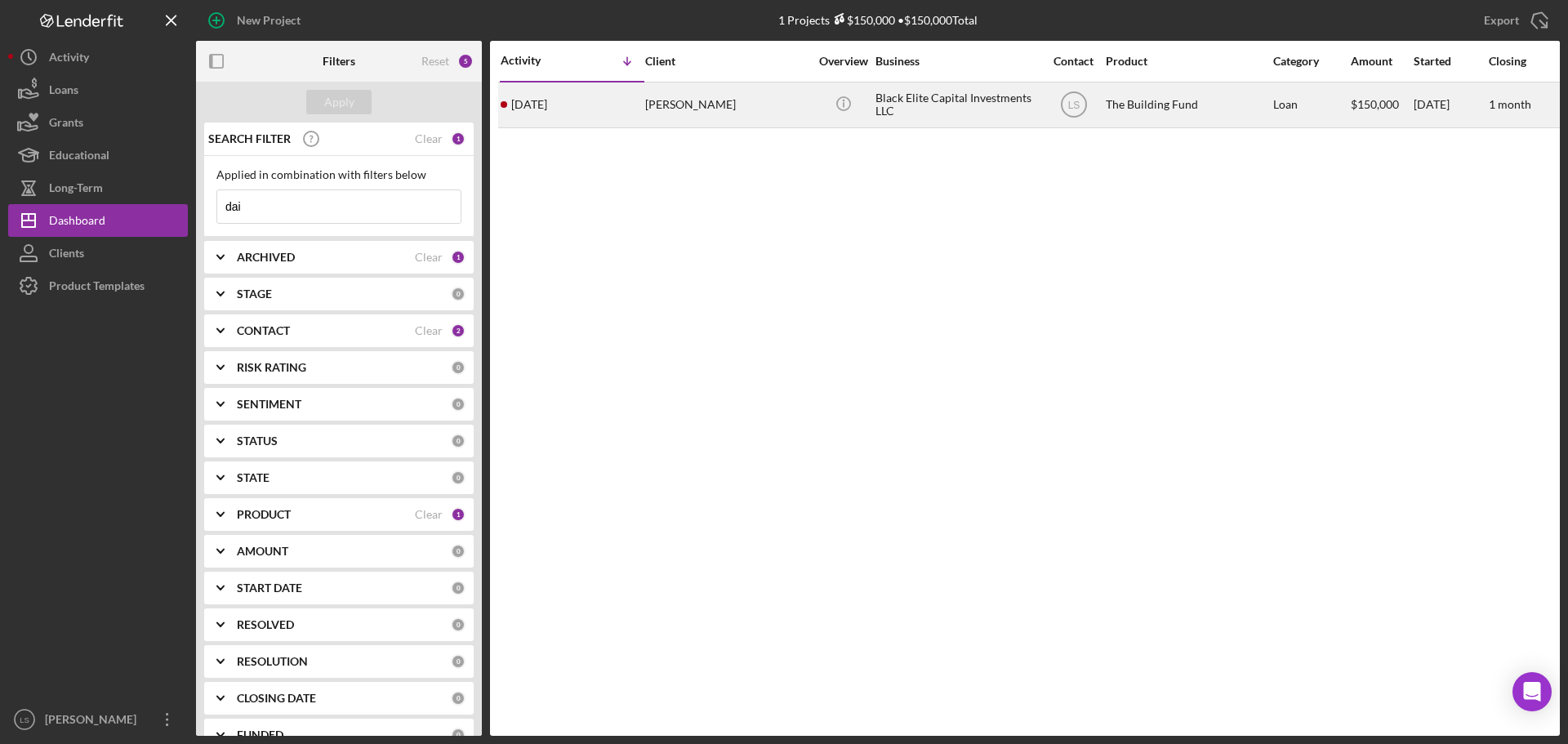
click at [728, 103] on div "[PERSON_NAME]" at bounding box center [727, 104] width 164 height 43
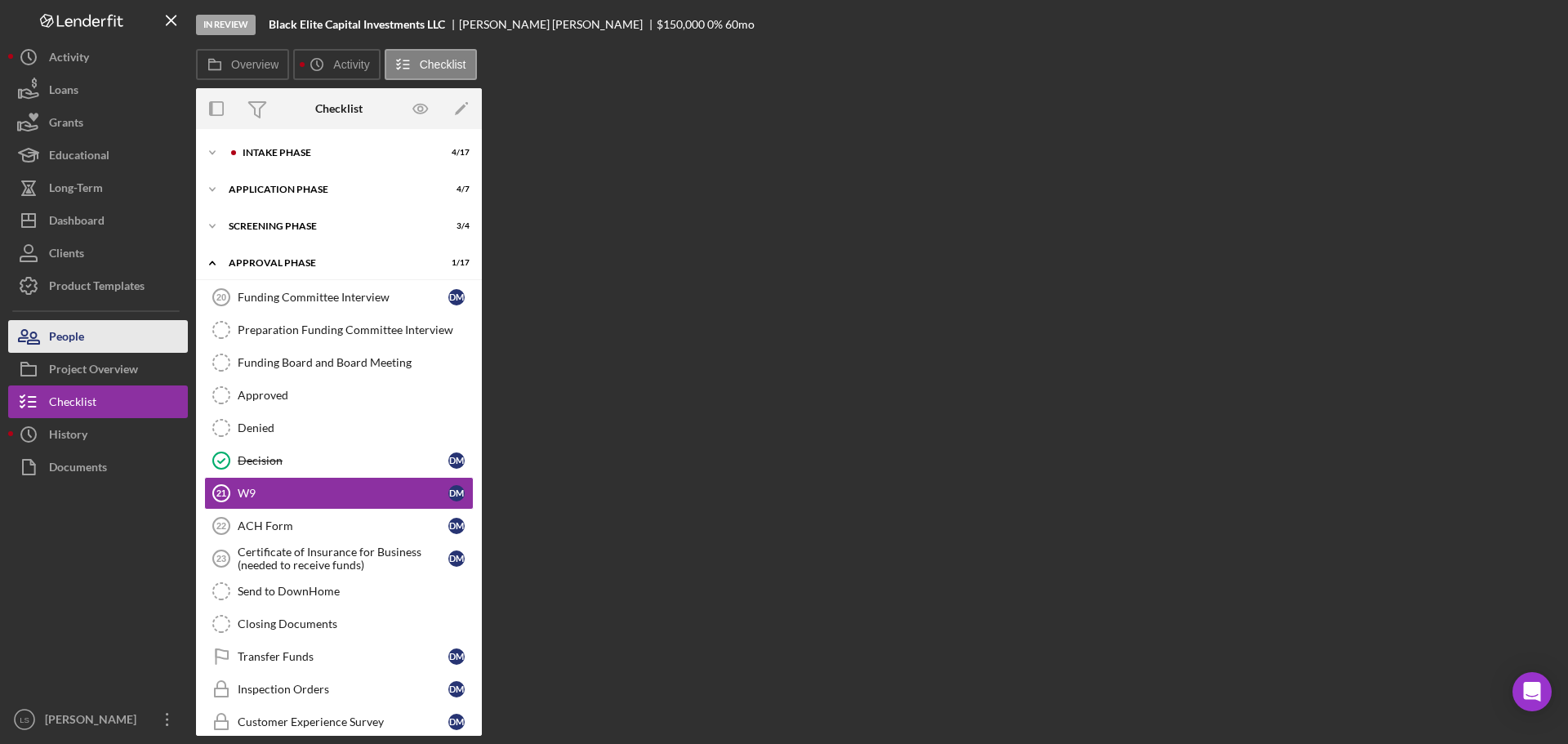
click at [117, 337] on button "People" at bounding box center [97, 336] width 179 height 32
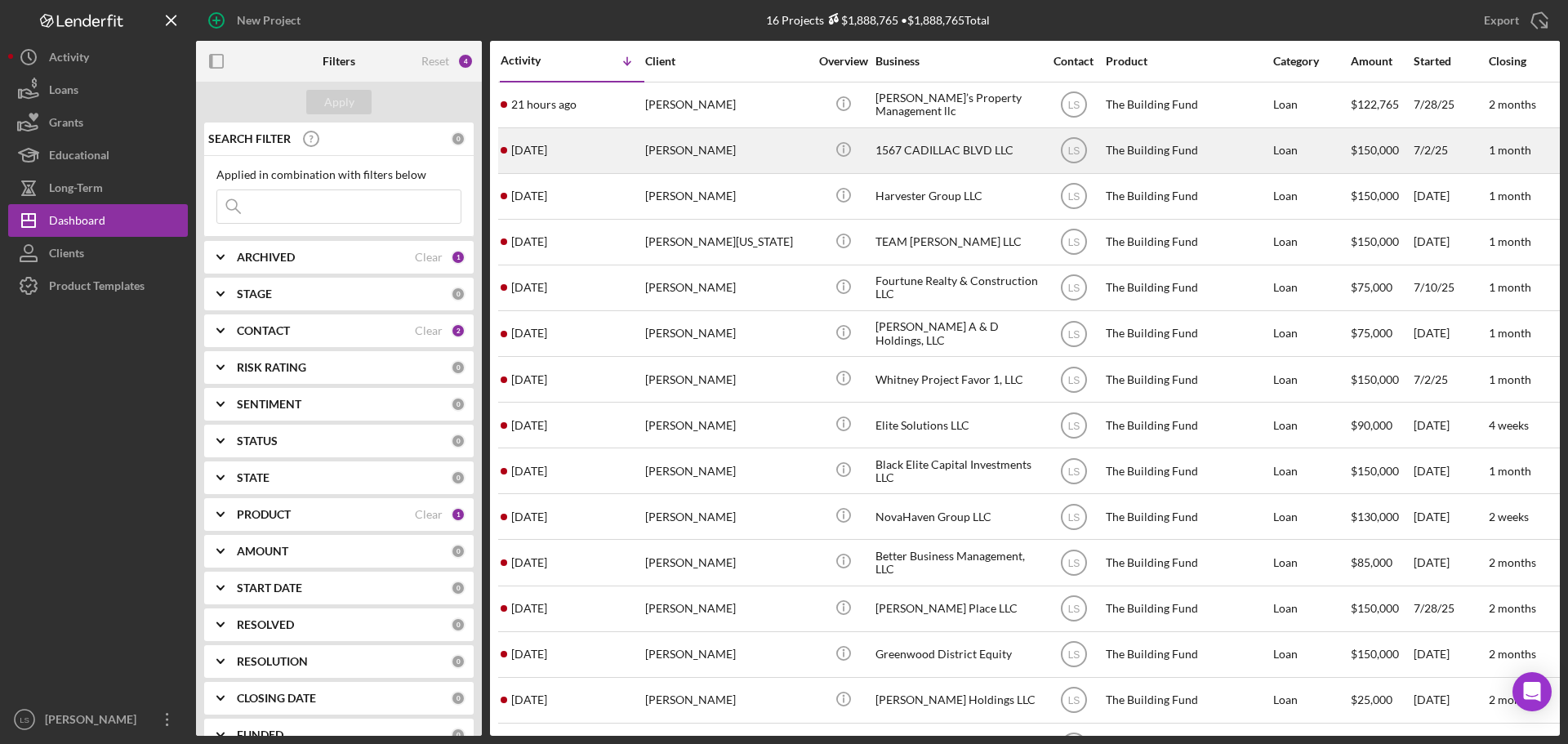
click at [747, 169] on div "[PERSON_NAME]" at bounding box center [727, 150] width 164 height 43
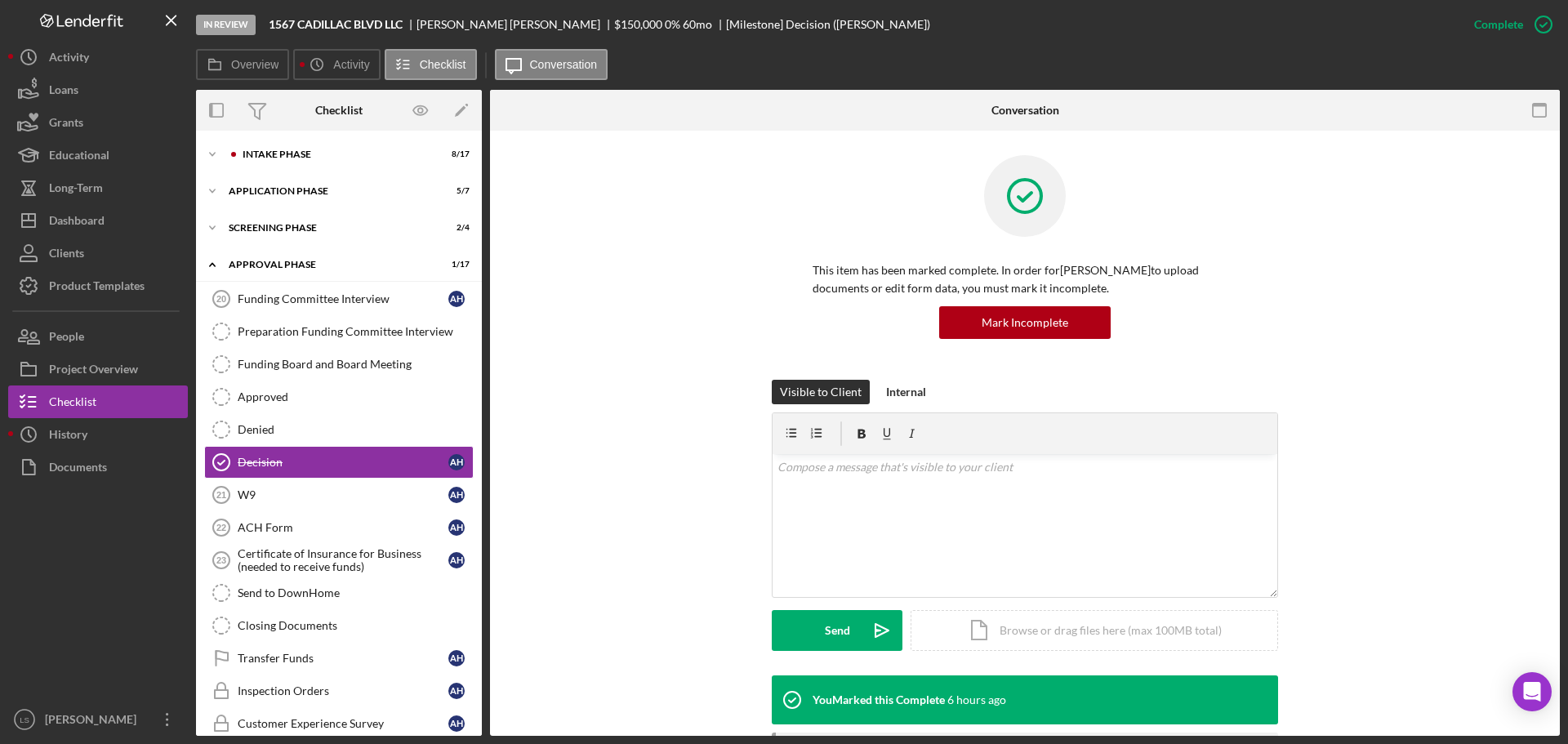
scroll to position [30, 0]
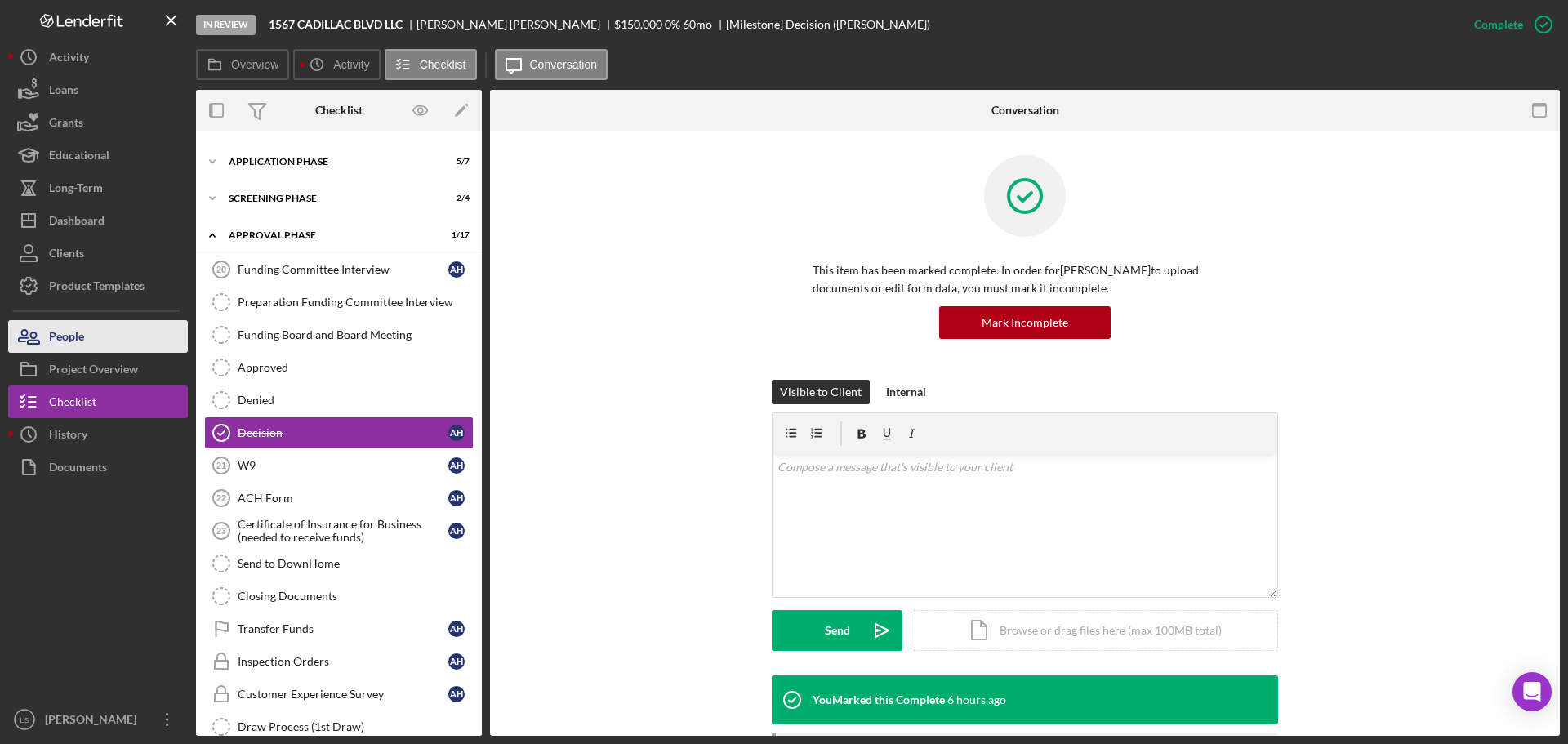
click at [112, 343] on button "People" at bounding box center [97, 336] width 179 height 32
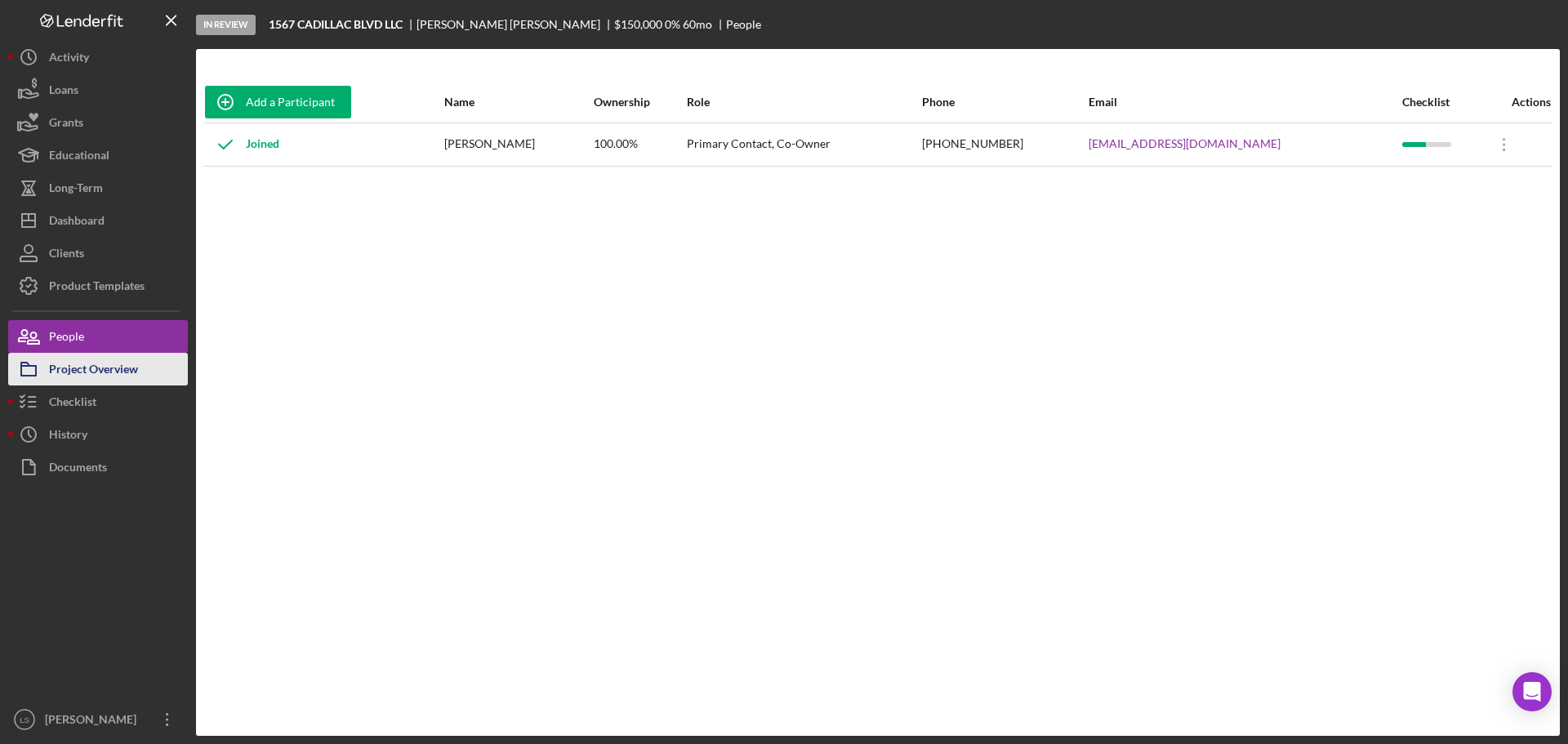
click at [121, 371] on div "Project Overview" at bounding box center [94, 371] width 89 height 37
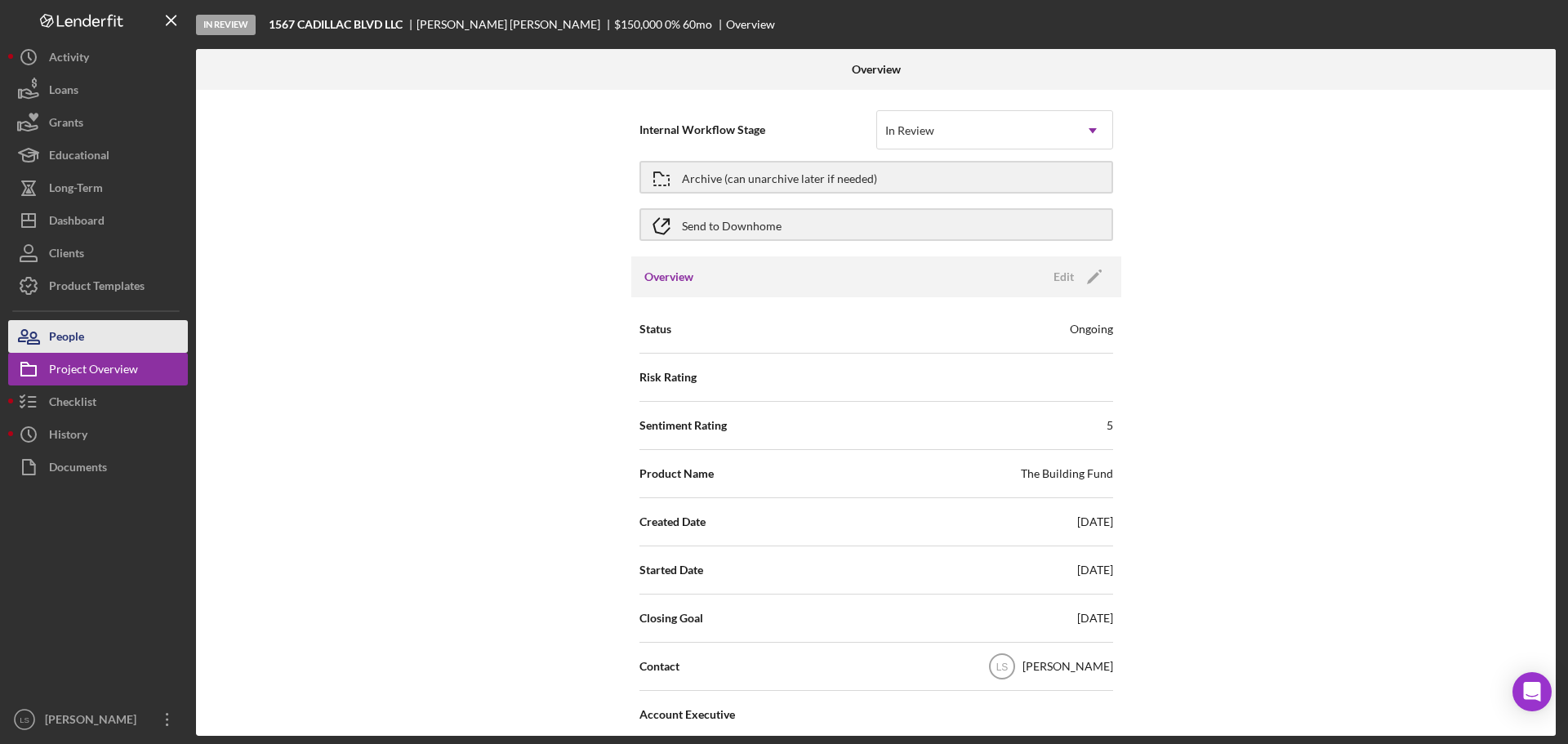
click at [142, 342] on button "People" at bounding box center [97, 336] width 179 height 32
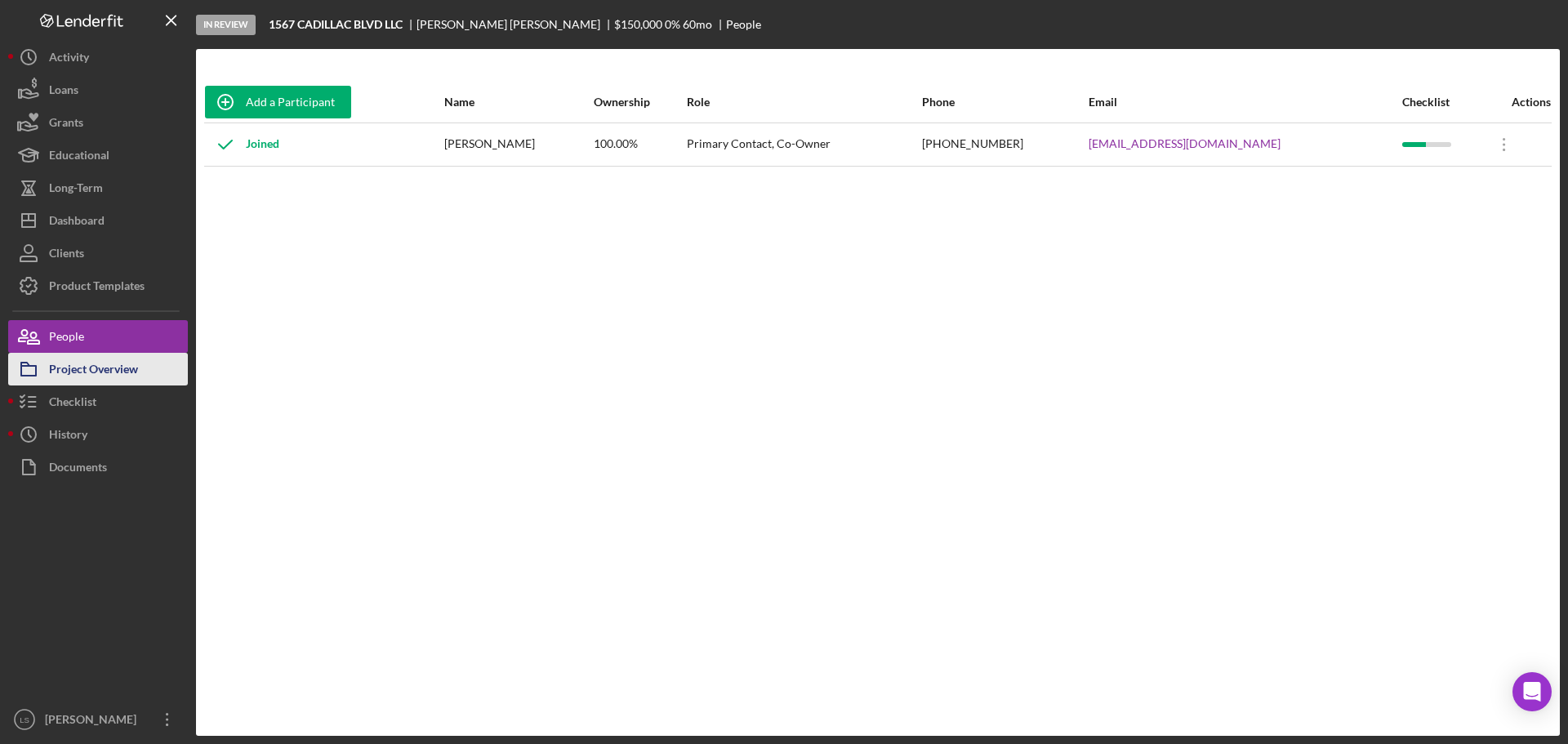
click at [121, 364] on div "Project Overview" at bounding box center [94, 371] width 89 height 37
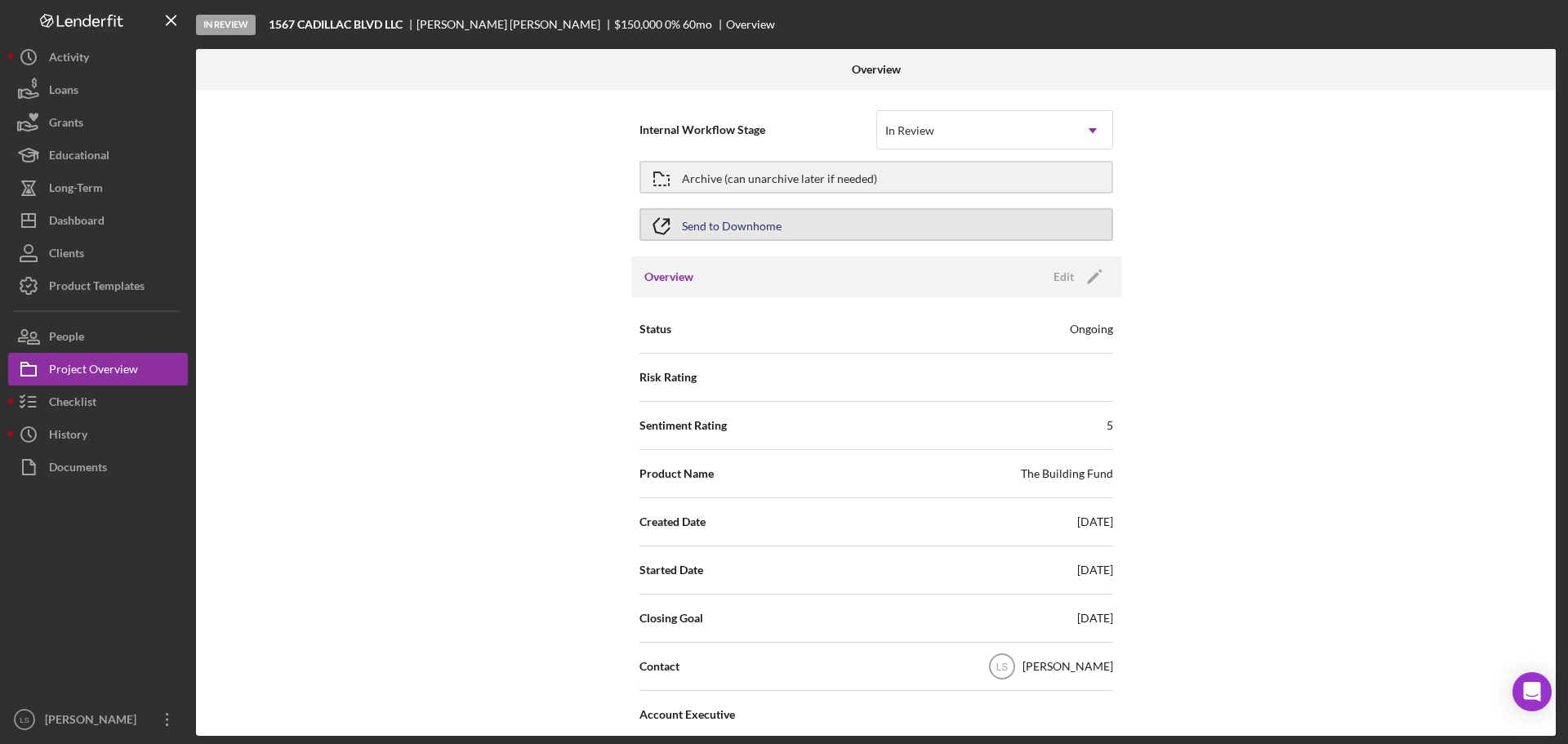
click at [881, 219] on button "Send to Downhome" at bounding box center [876, 224] width 474 height 32
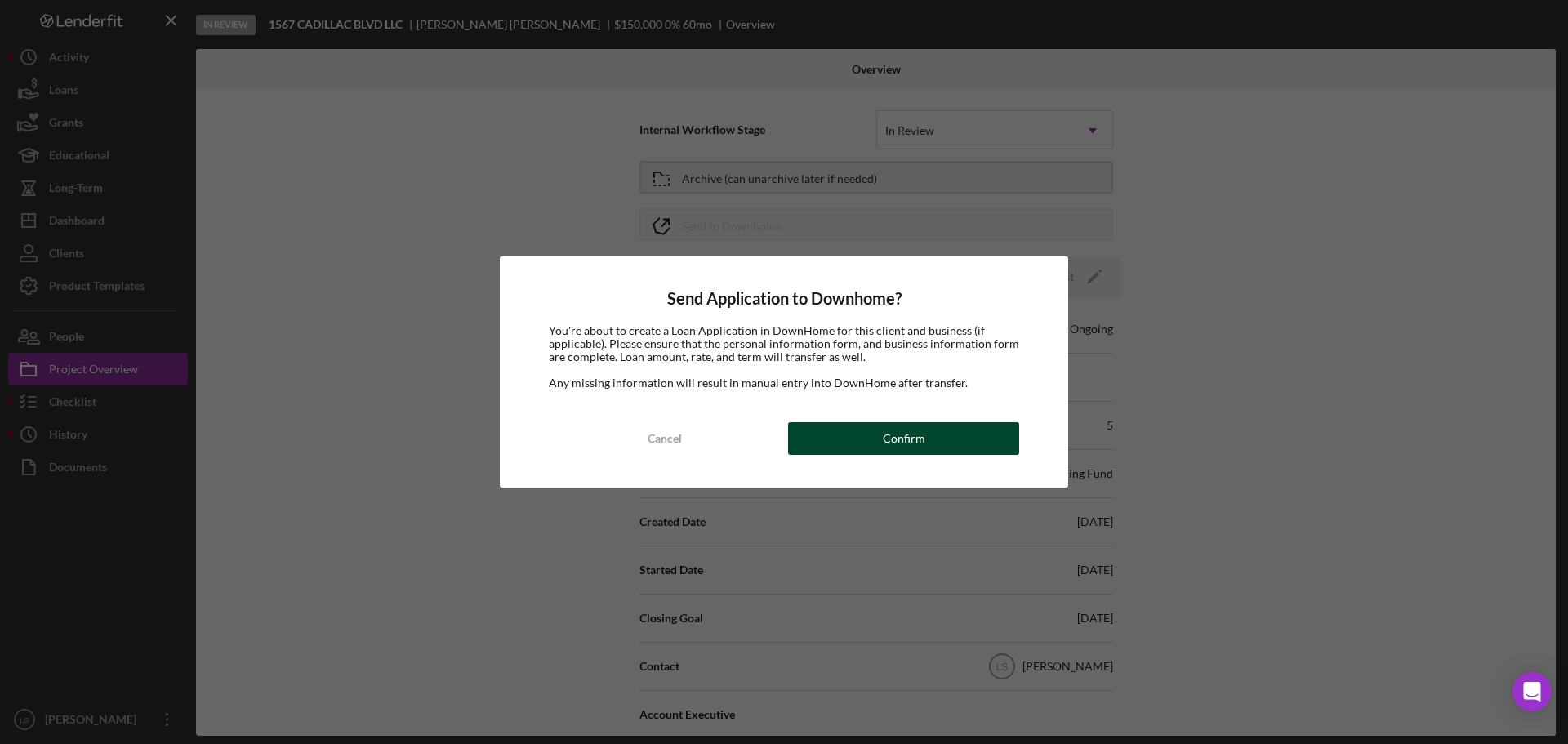
click at [940, 442] on button "Confirm" at bounding box center [903, 438] width 231 height 32
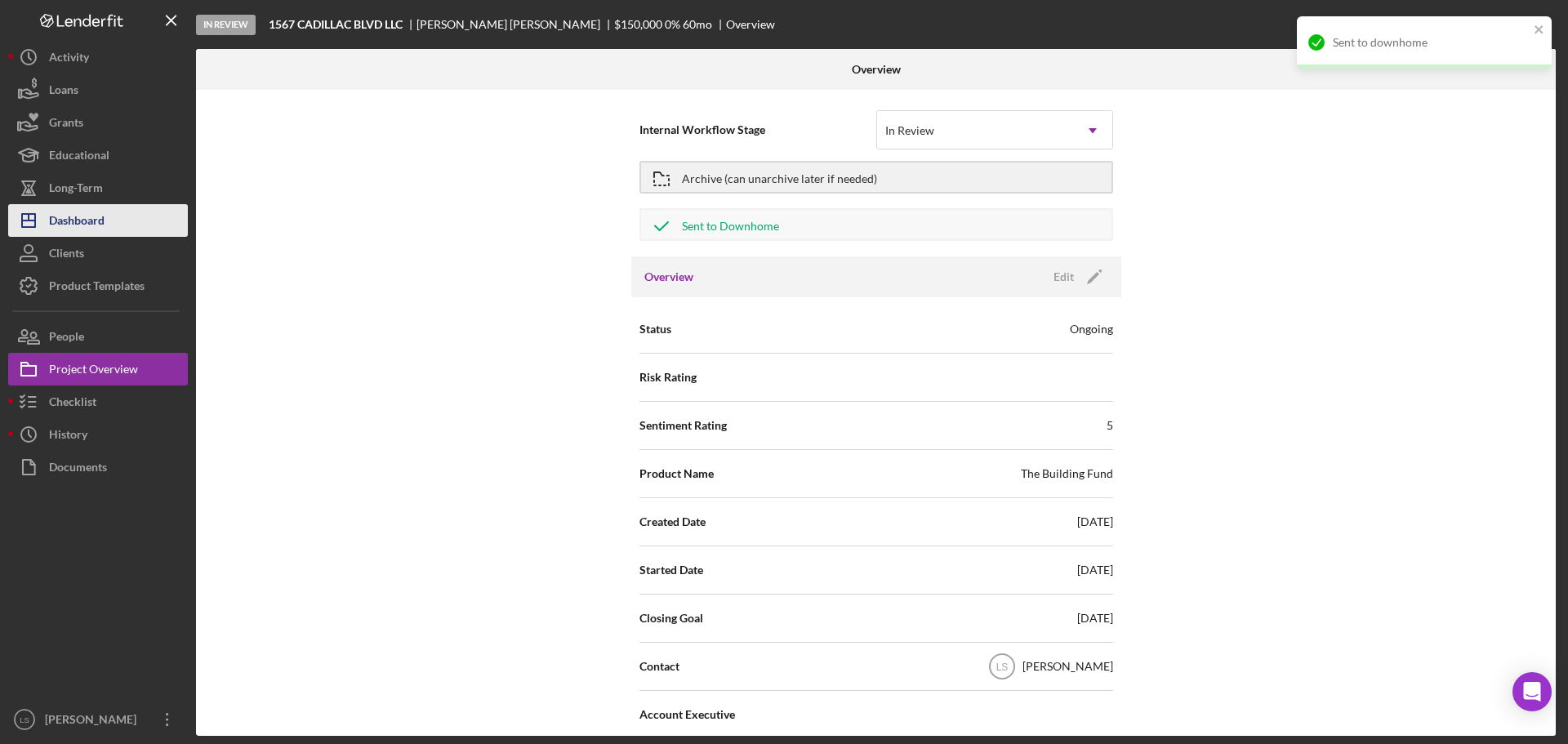
click at [63, 228] on div "Dashboard" at bounding box center [76, 222] width 55 height 37
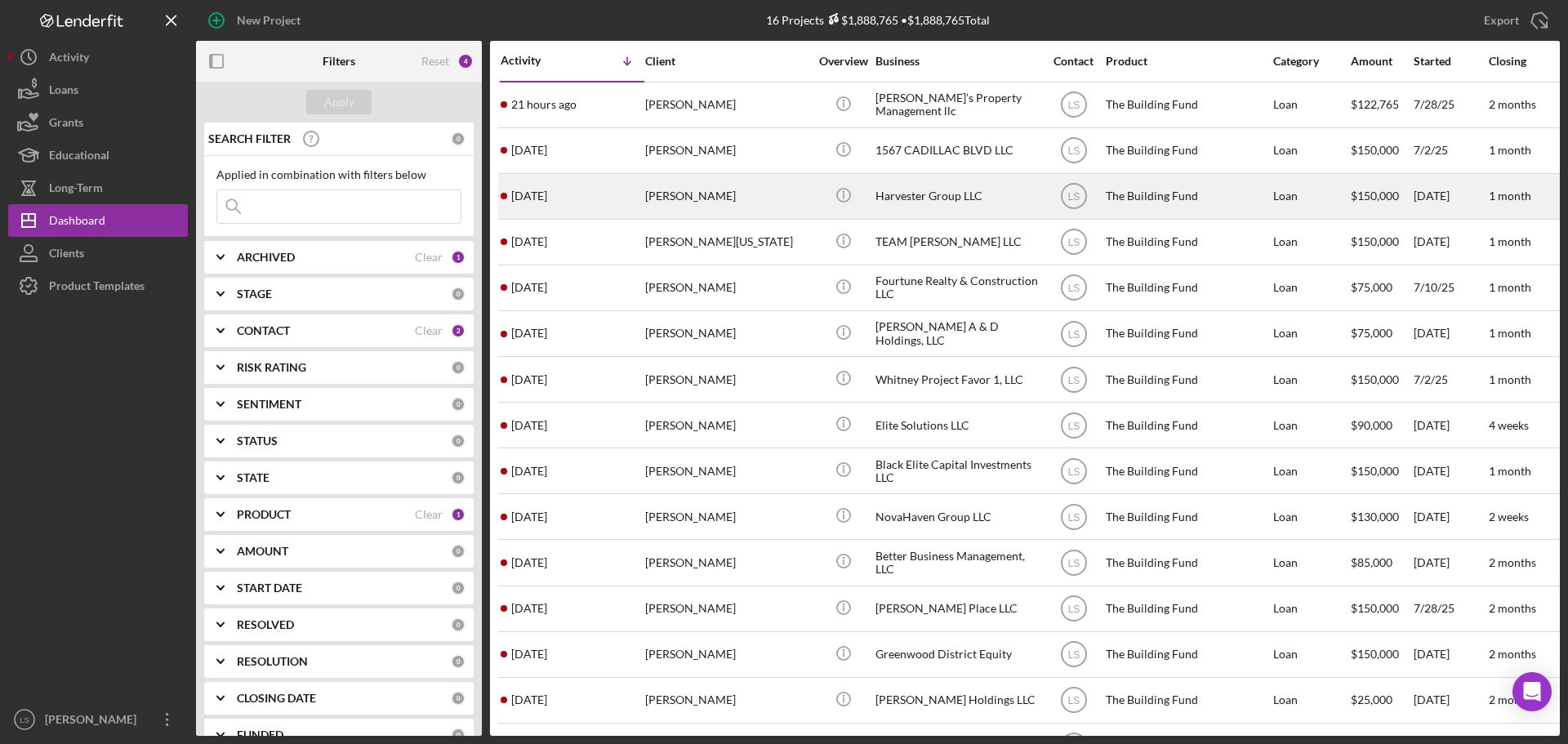
click at [692, 199] on div "[PERSON_NAME]" at bounding box center [727, 196] width 164 height 43
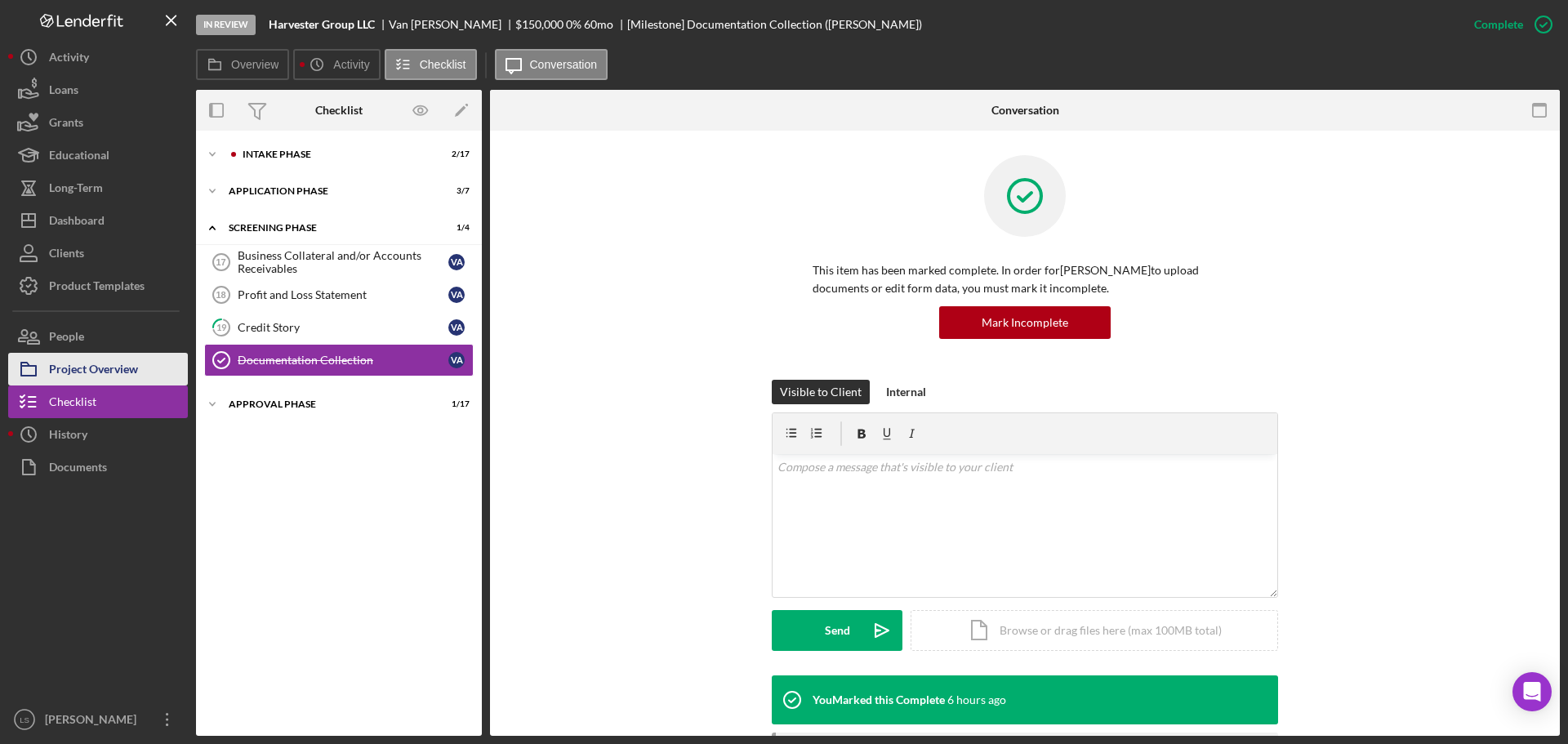
click at [132, 367] on div "Project Overview" at bounding box center [94, 371] width 89 height 37
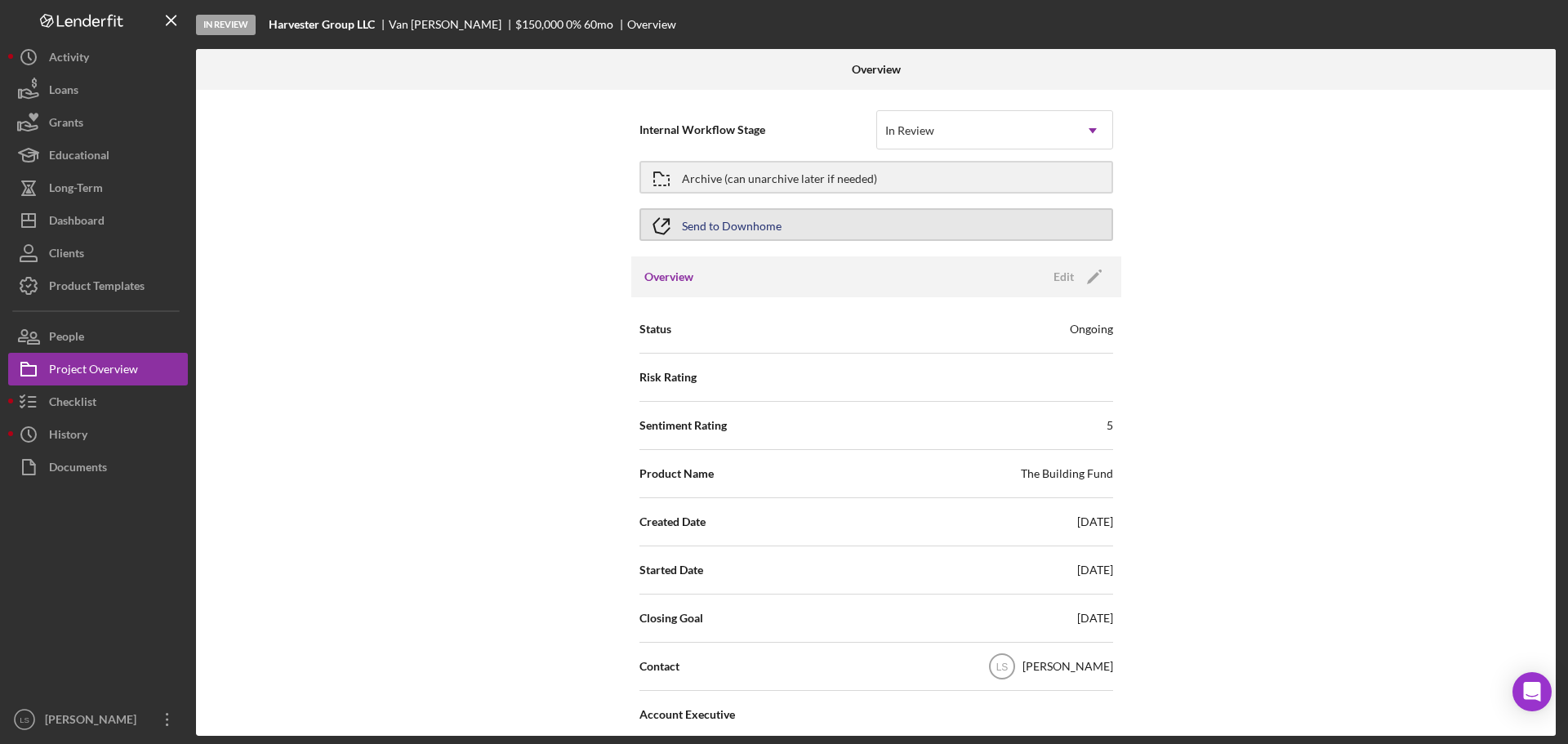
click at [964, 230] on button "Send to Downhome" at bounding box center [876, 224] width 474 height 32
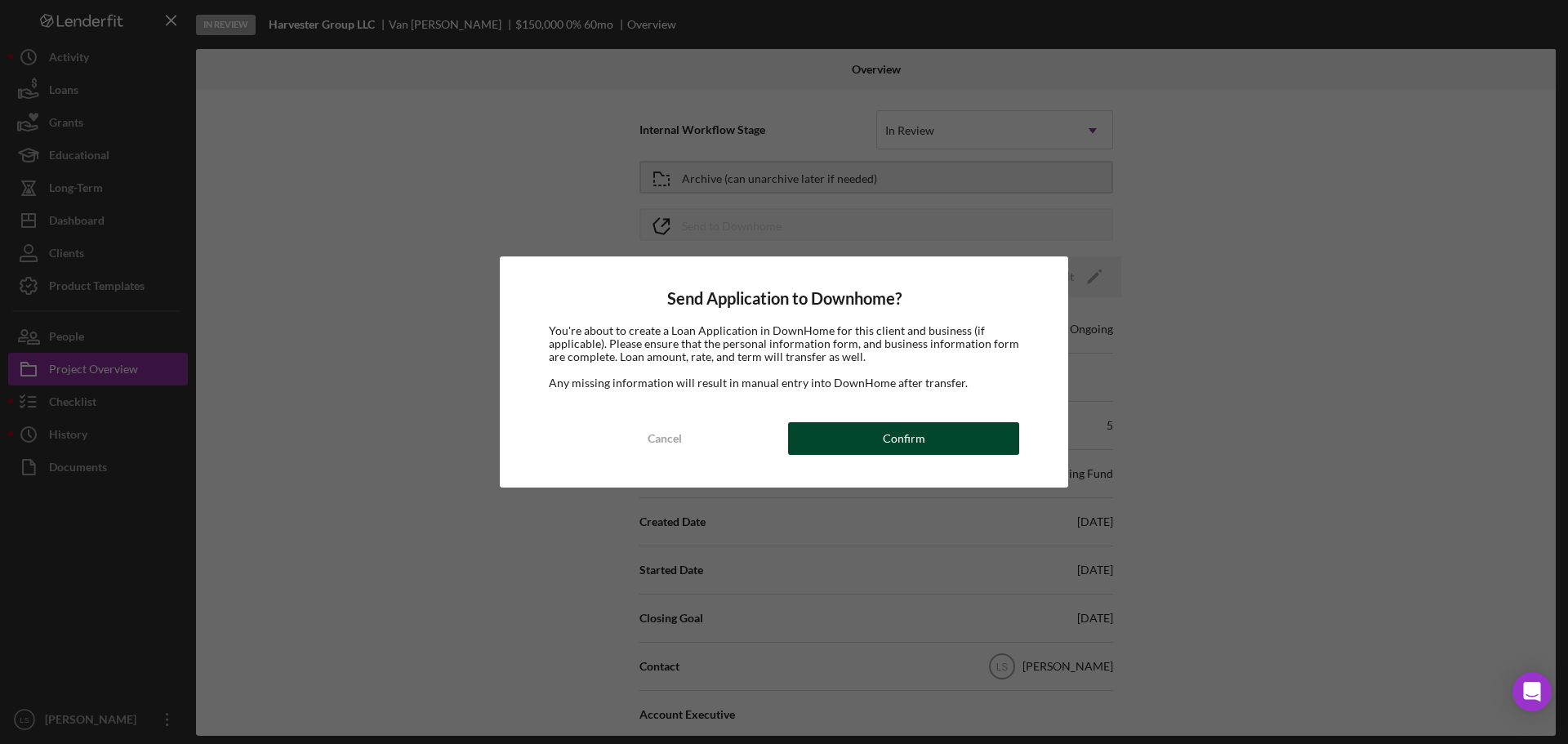
click at [865, 453] on button "Confirm" at bounding box center [903, 438] width 231 height 32
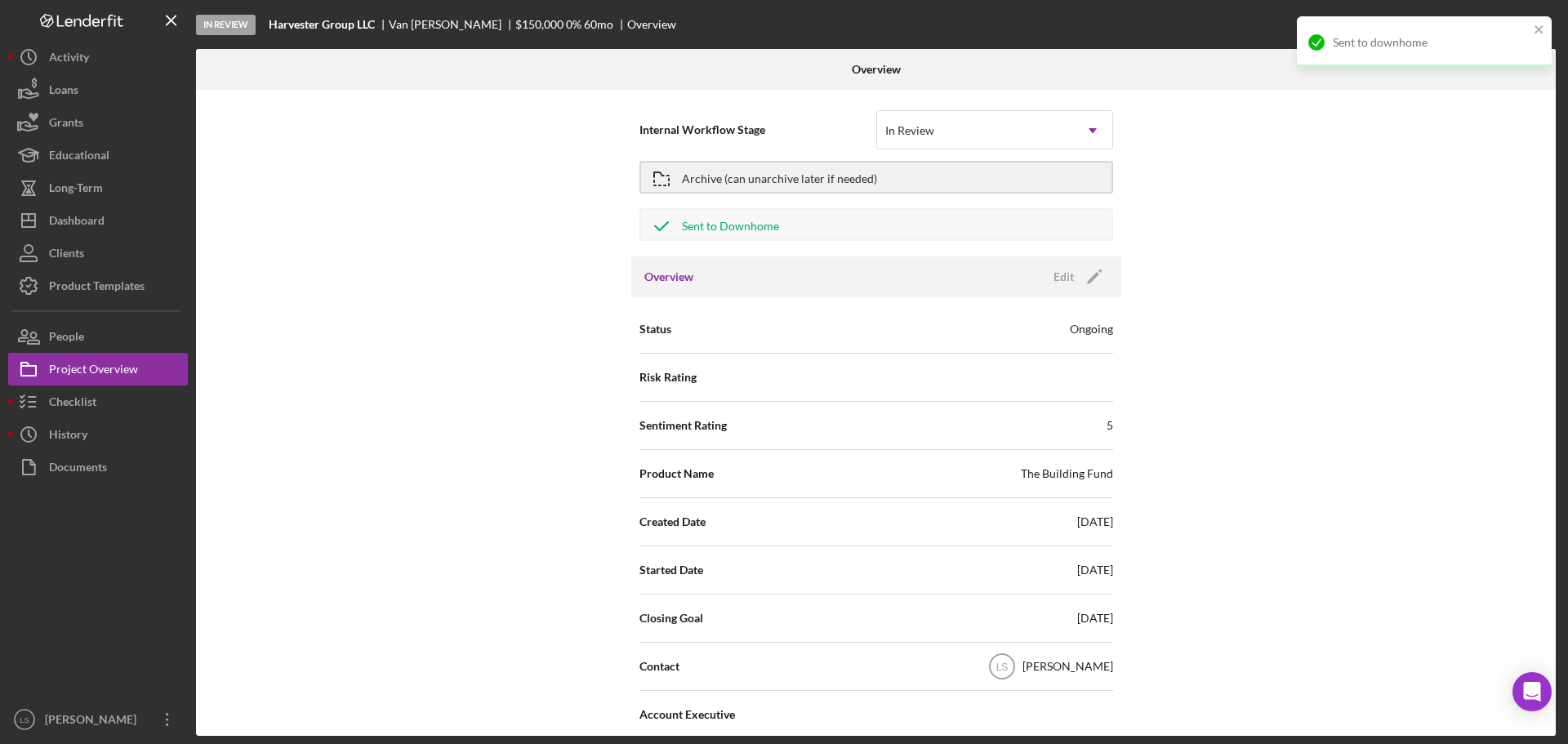
click at [92, 223] on div "Dashboard" at bounding box center [76, 222] width 55 height 37
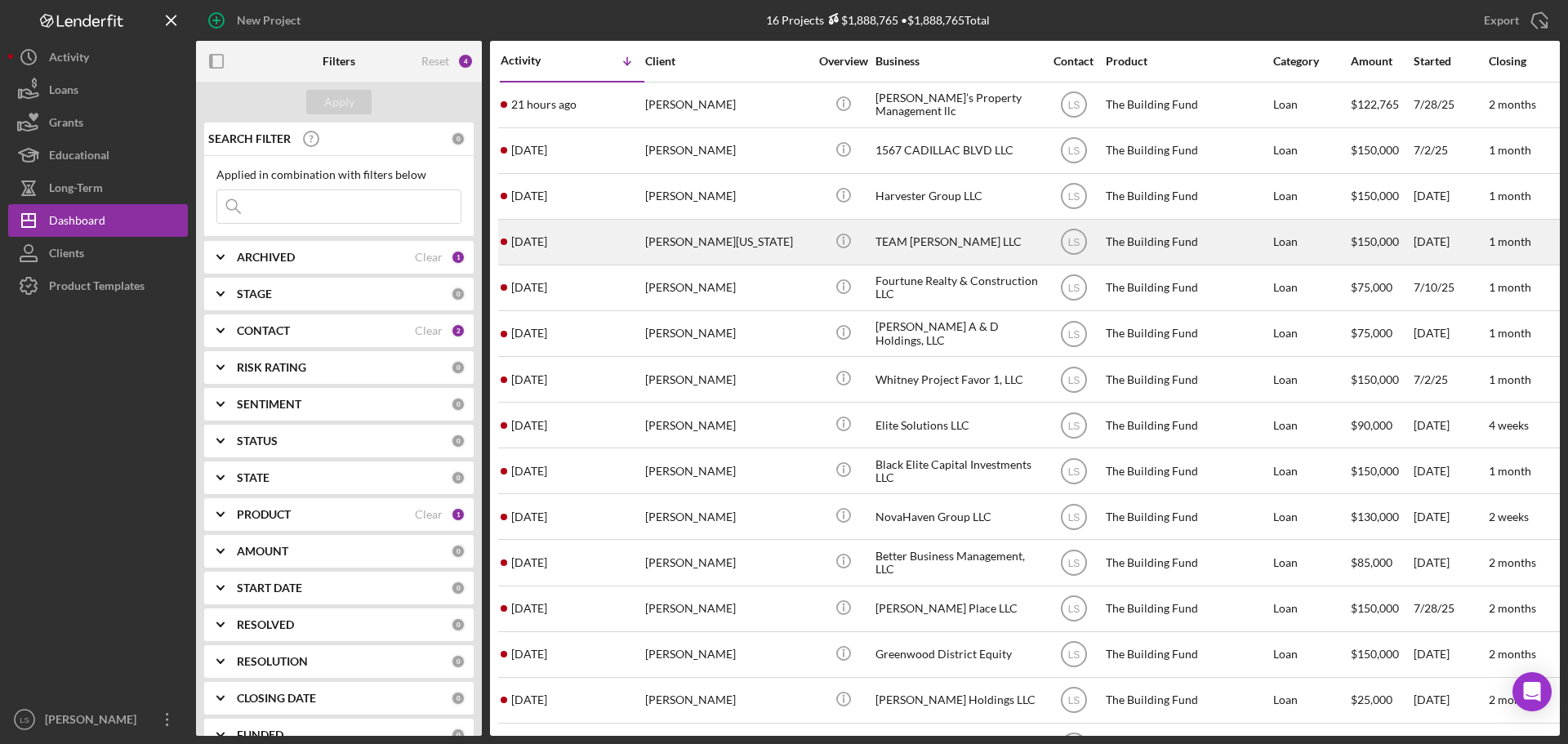
click at [713, 235] on div "[PERSON_NAME][US_STATE]" at bounding box center [727, 241] width 164 height 43
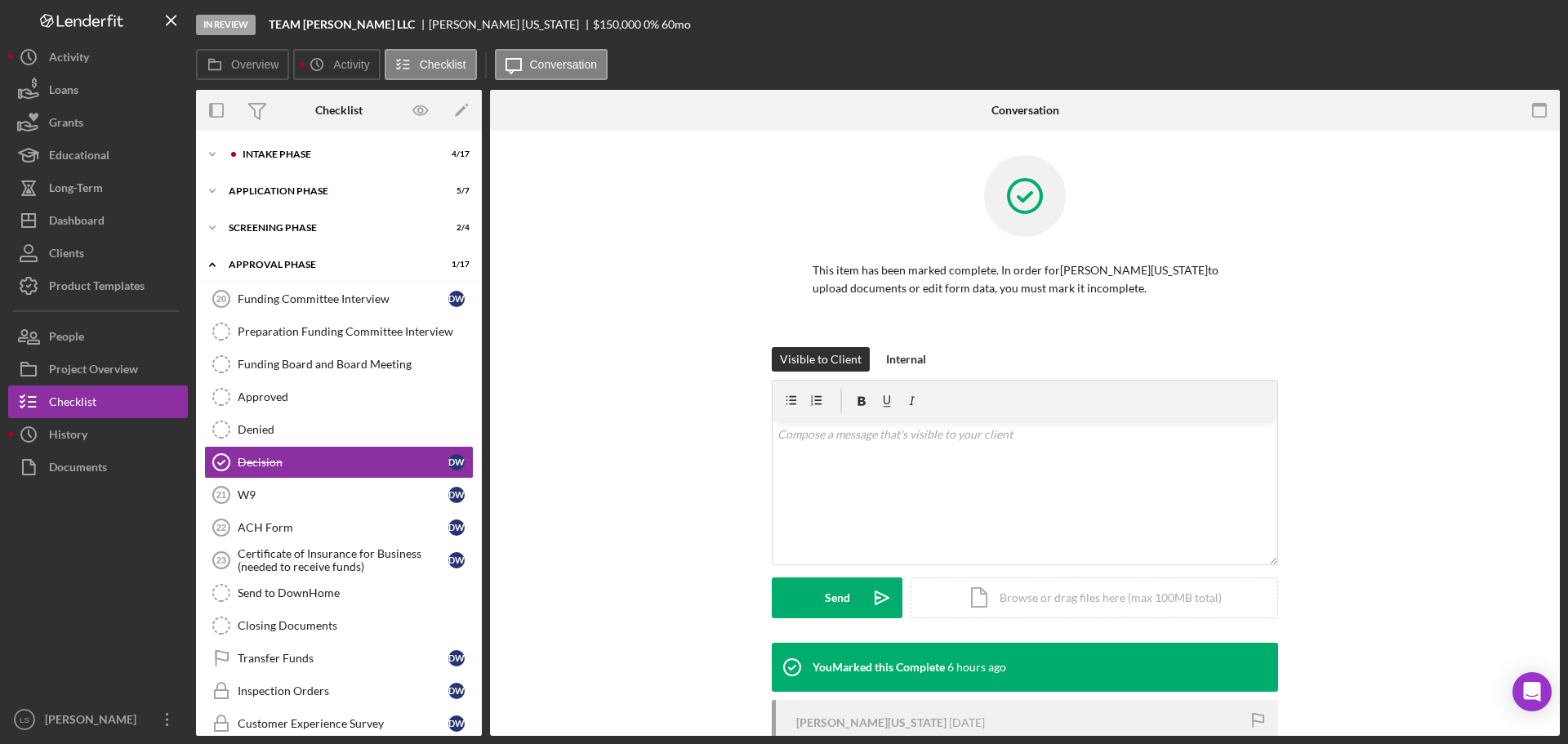
scroll to position [29, 0]
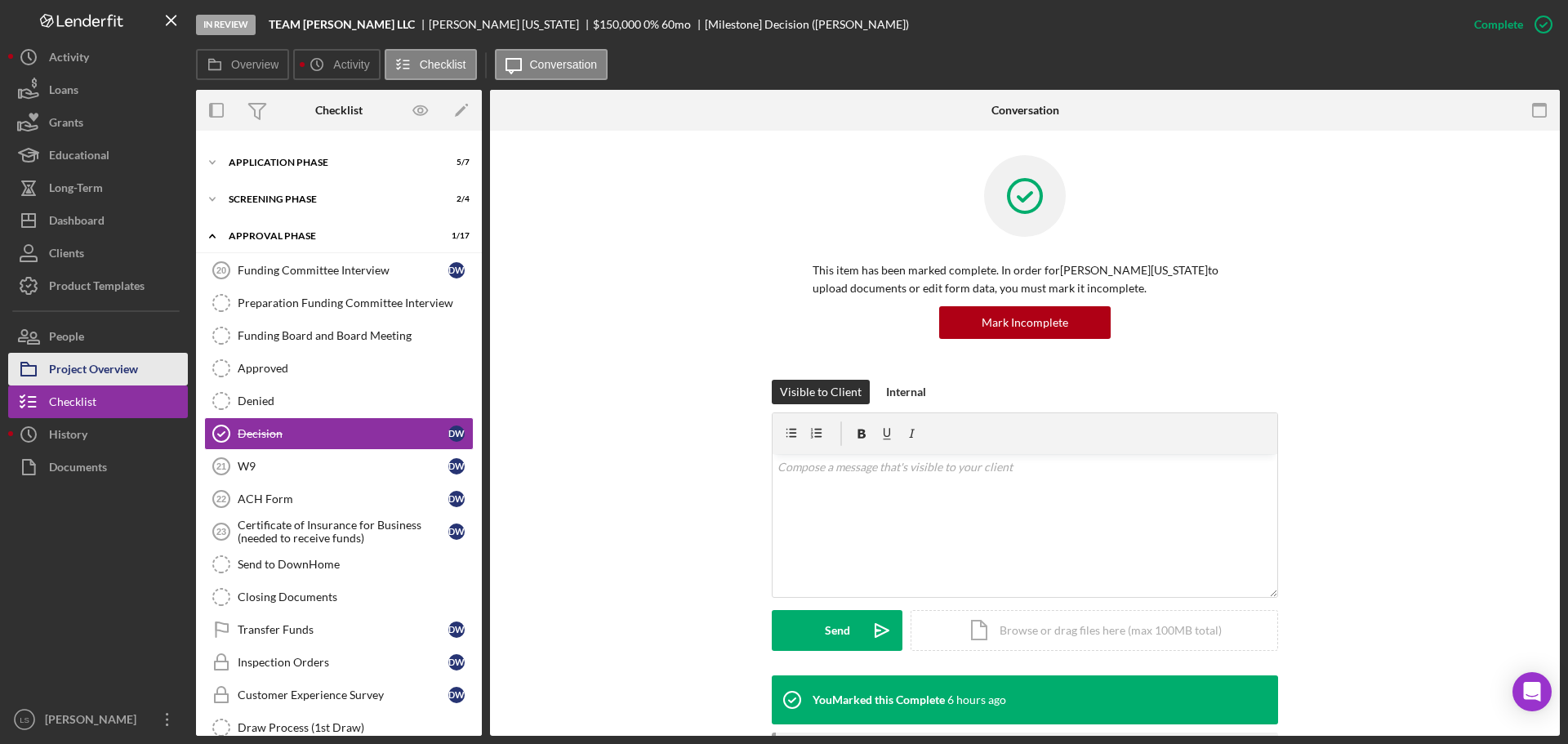
click at [93, 377] on div "Project Overview" at bounding box center [94, 371] width 89 height 37
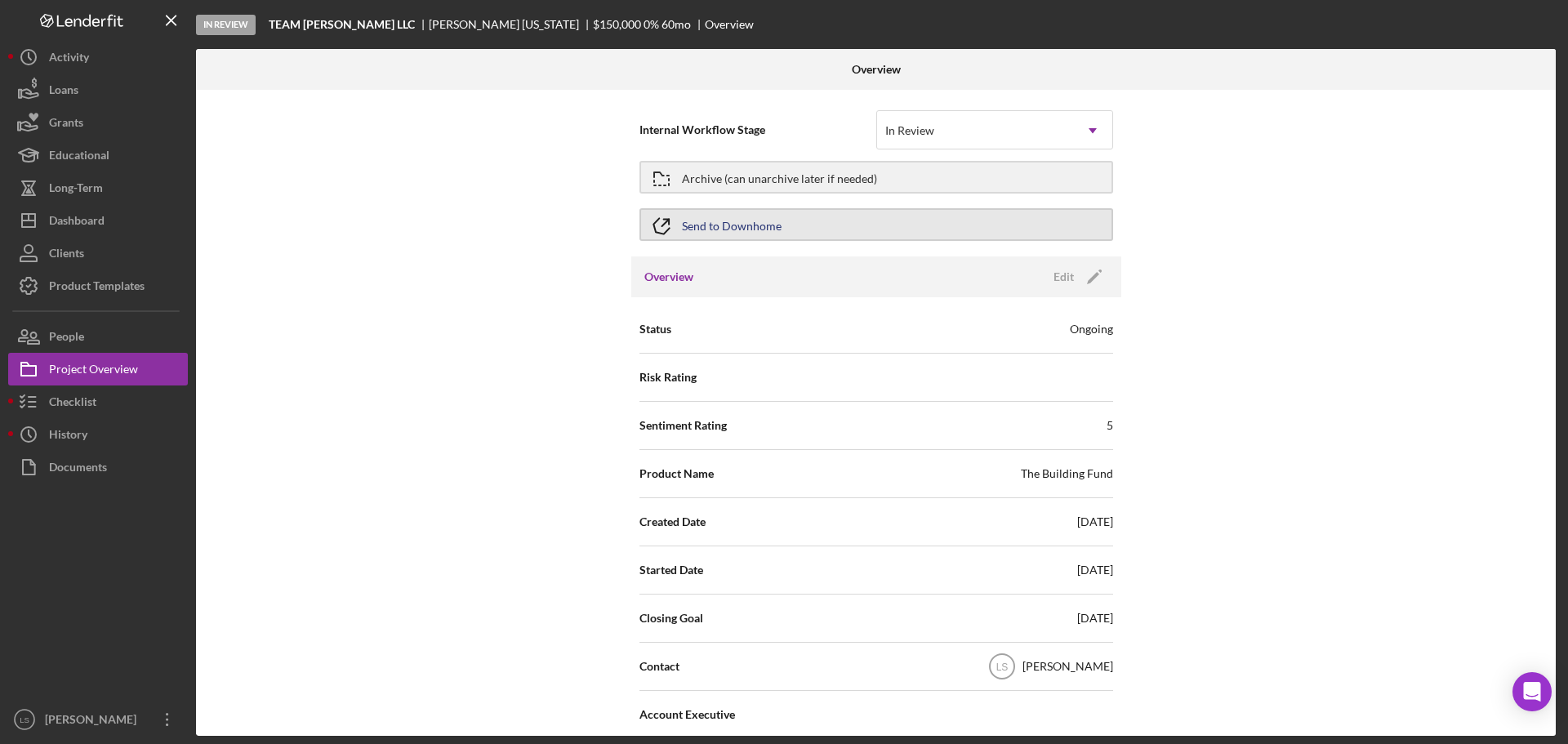
click at [929, 219] on button "Send to Downhome" at bounding box center [876, 224] width 474 height 32
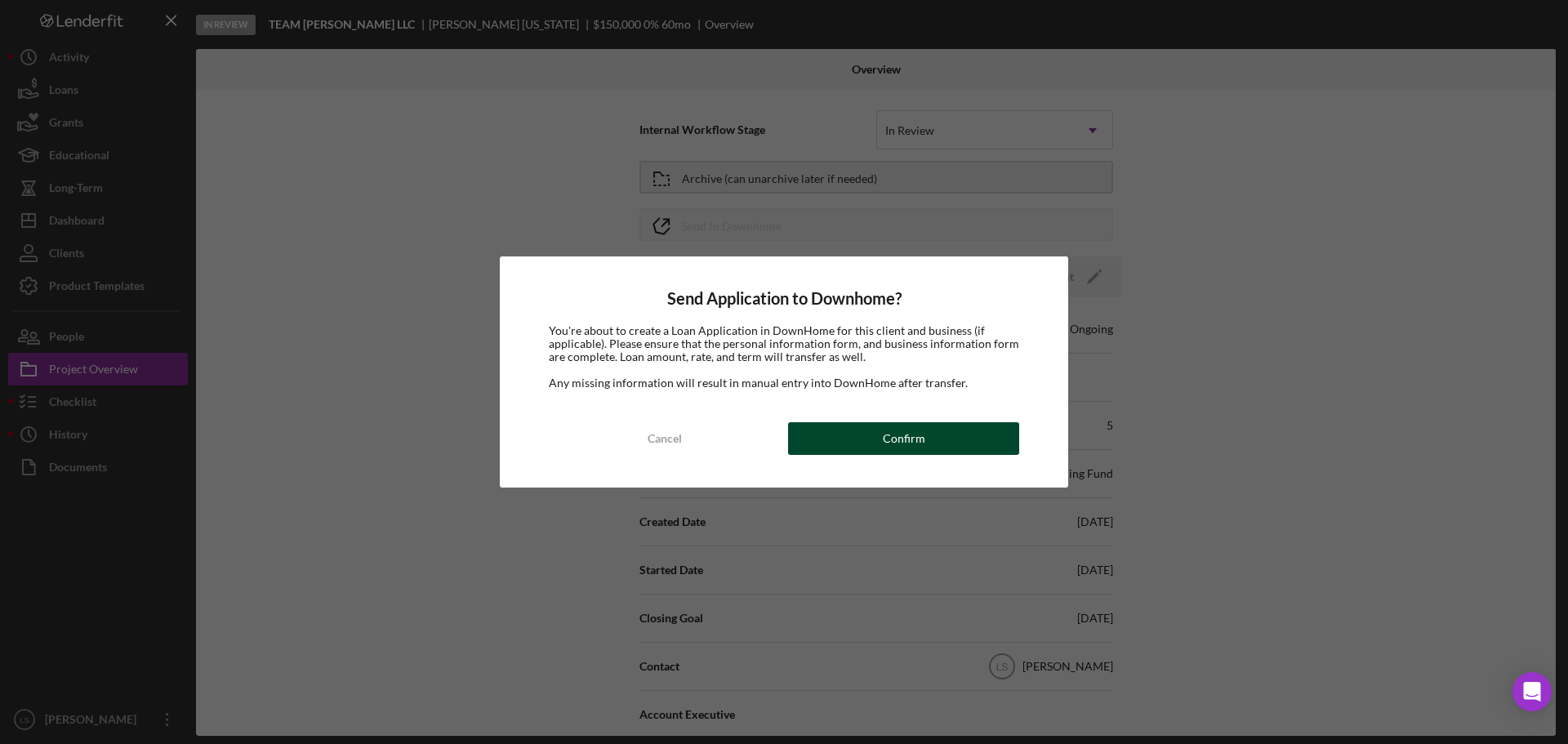
click at [854, 442] on button "Confirm" at bounding box center [903, 438] width 231 height 32
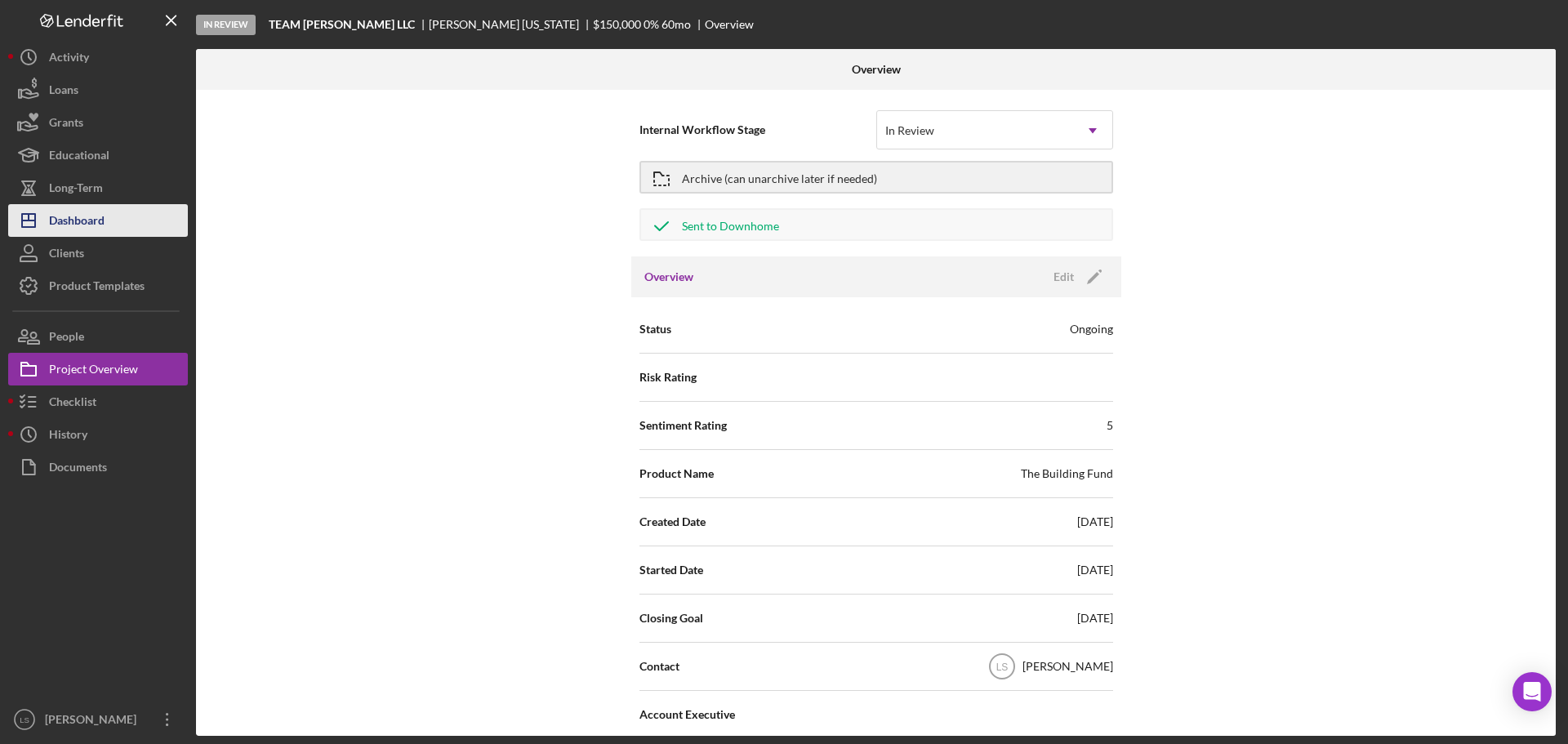
click at [108, 229] on button "Icon/Dashboard Dashboard" at bounding box center [97, 219] width 179 height 32
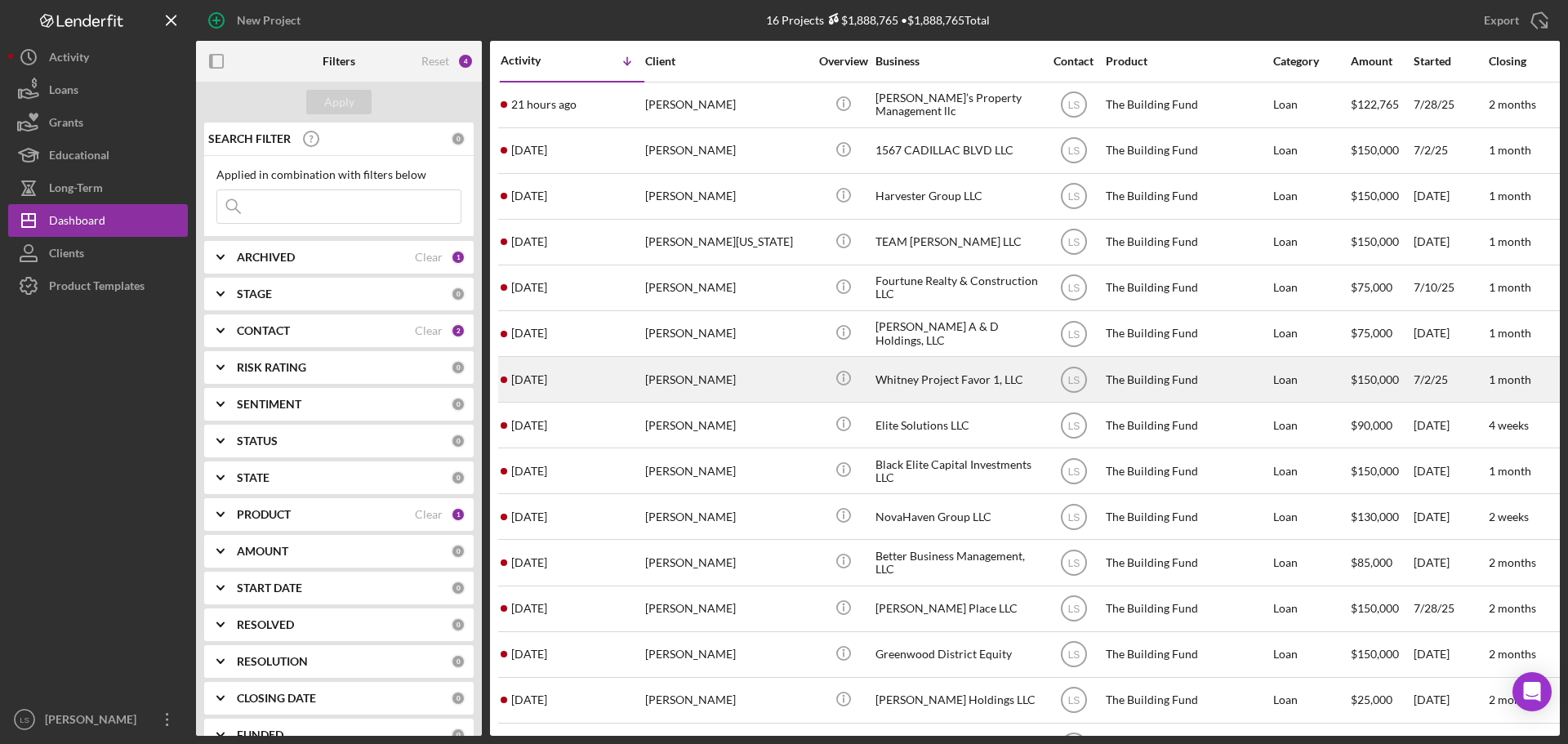
click at [688, 393] on div "[PERSON_NAME]" at bounding box center [727, 379] width 164 height 43
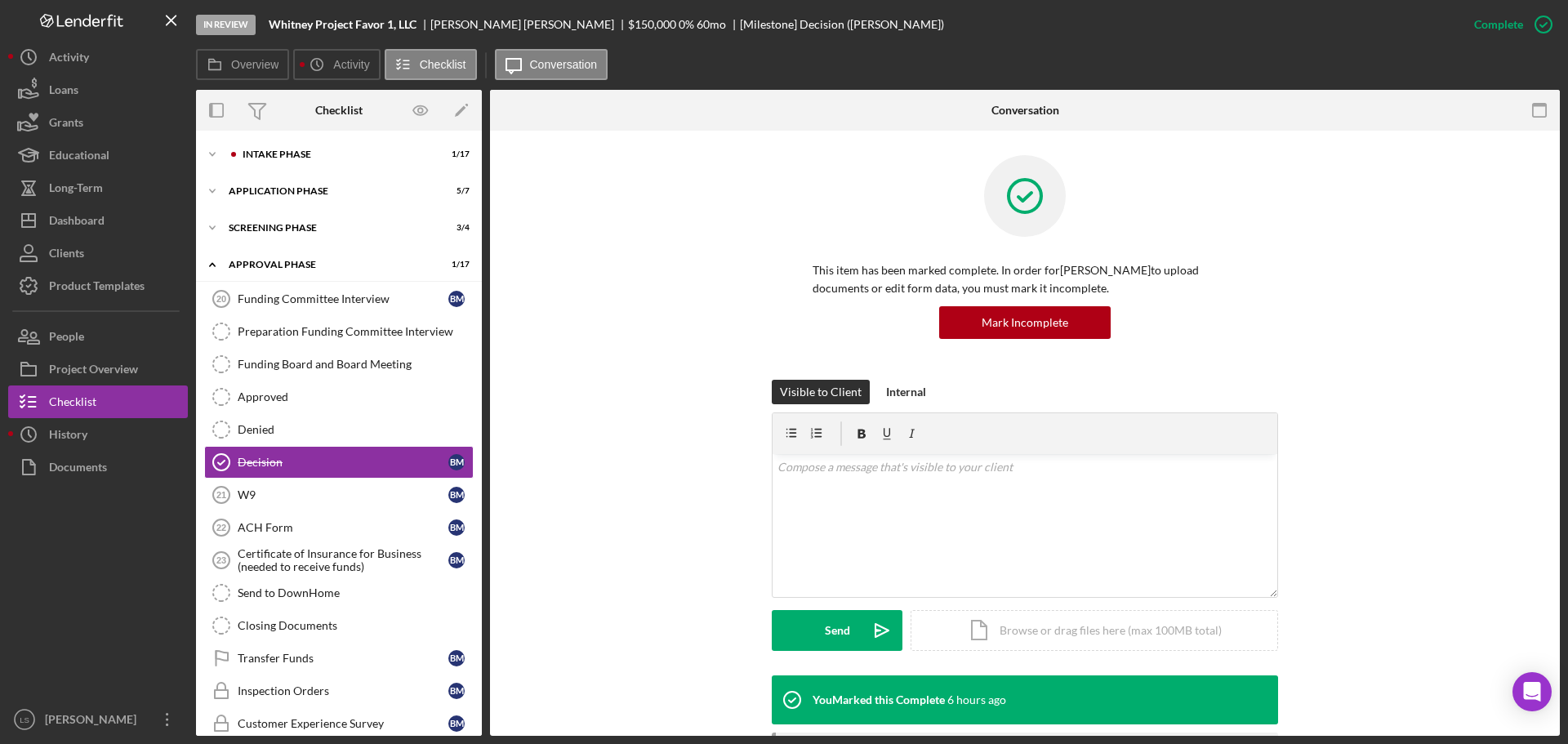
scroll to position [29, 0]
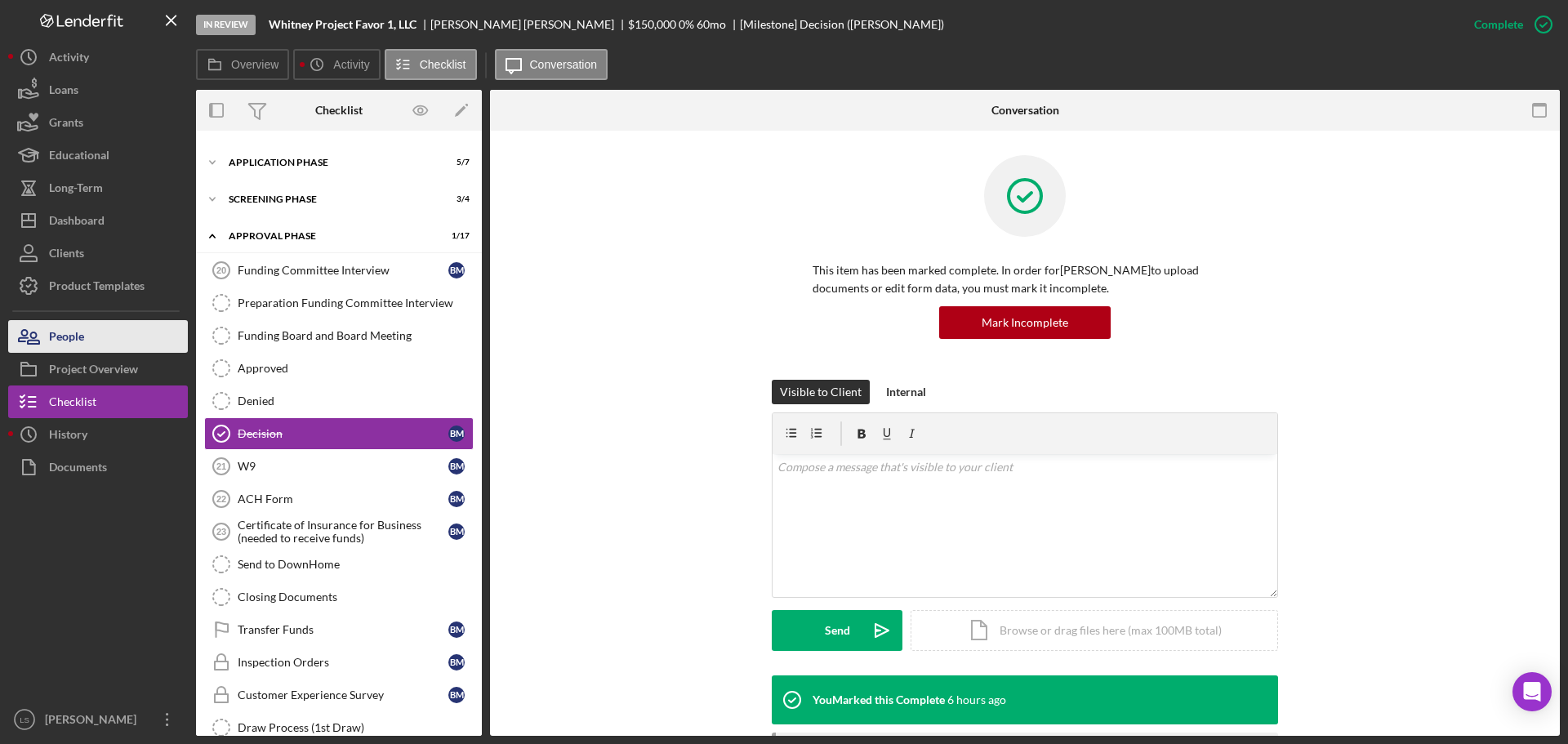
drag, startPoint x: 55, startPoint y: 372, endPoint x: 119, endPoint y: 345, distance: 69.5
click at [55, 372] on div "Project Overview" at bounding box center [94, 371] width 89 height 37
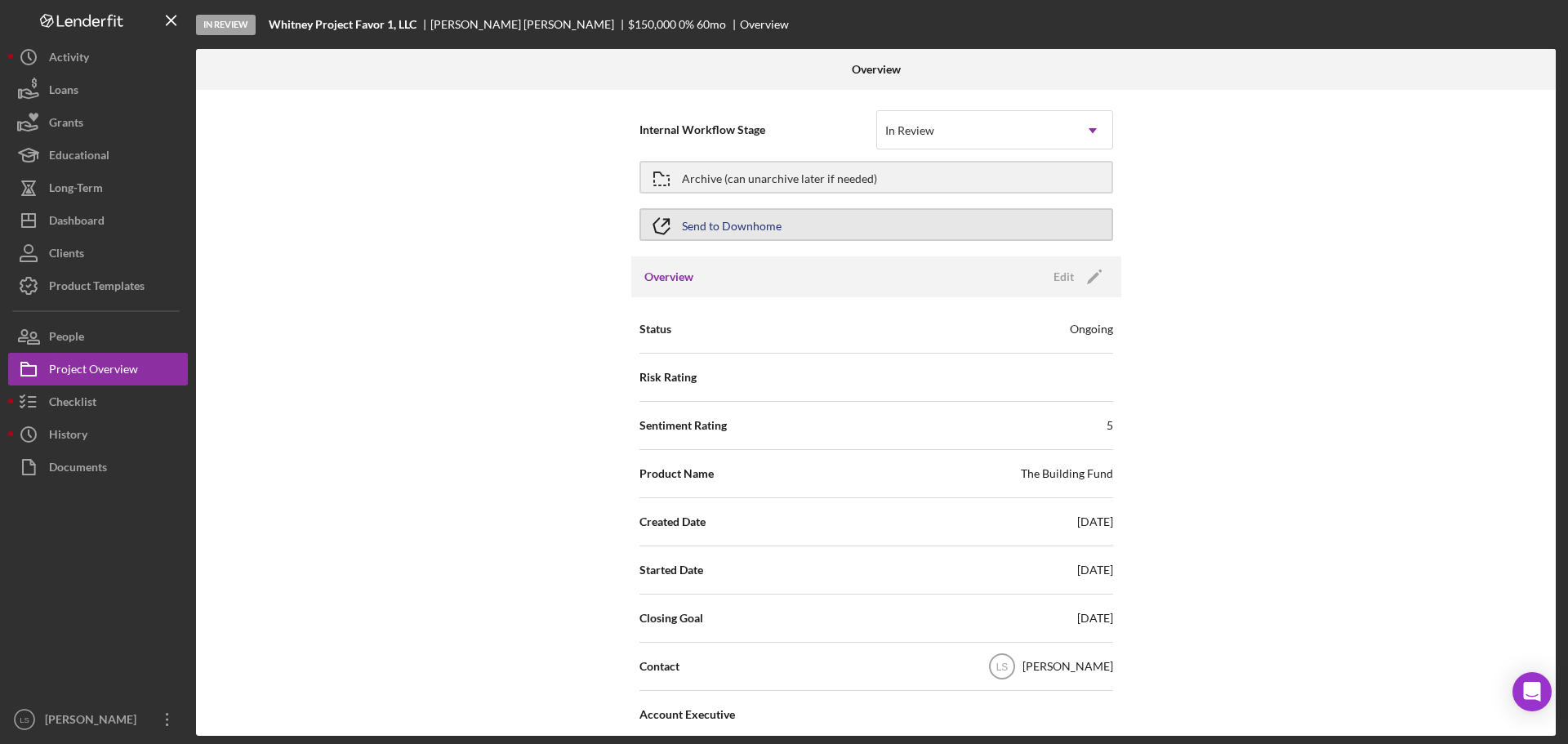
click at [848, 225] on button "Send to Downhome" at bounding box center [876, 224] width 474 height 32
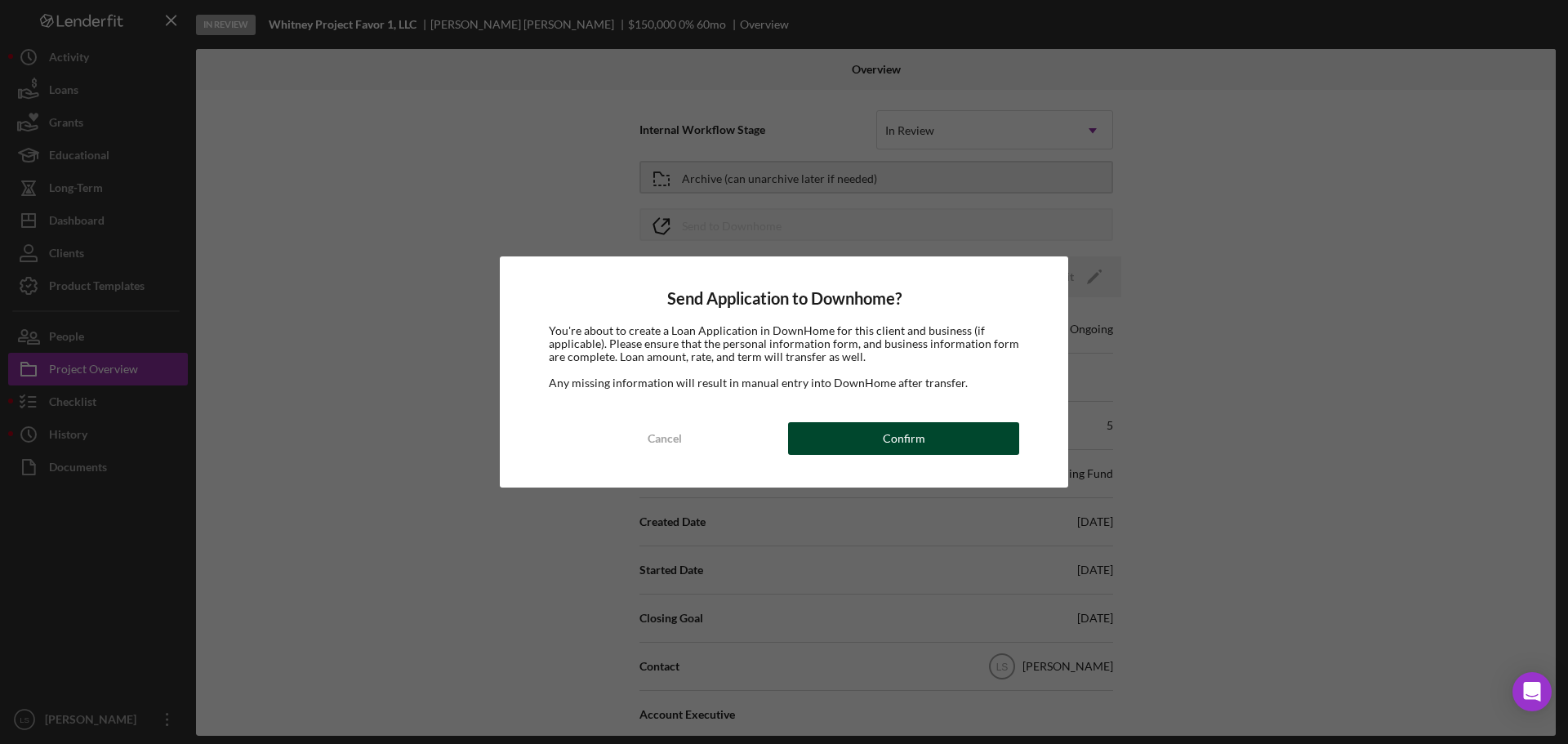
click at [857, 442] on button "Confirm" at bounding box center [903, 438] width 231 height 32
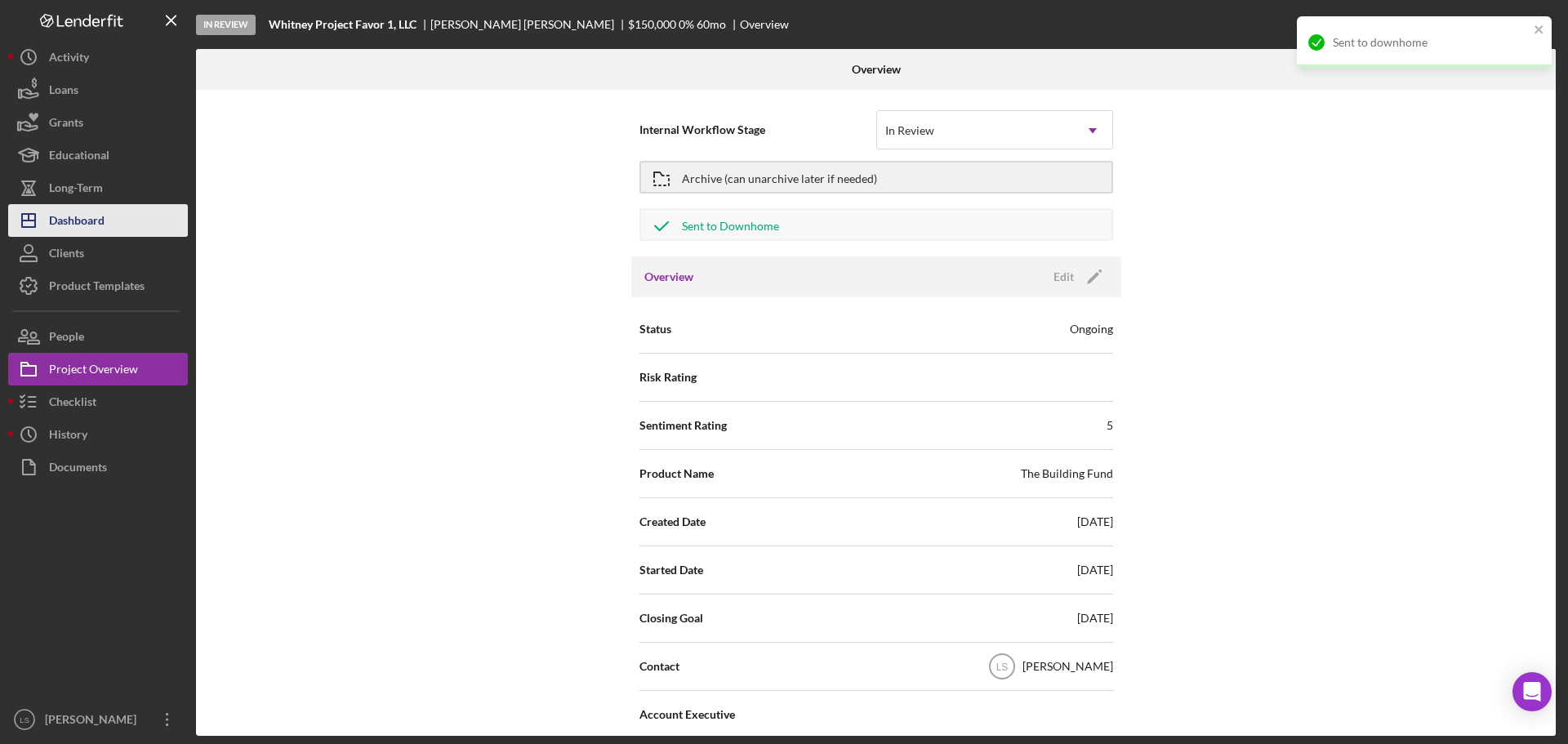
click at [80, 233] on div "Dashboard" at bounding box center [76, 222] width 55 height 37
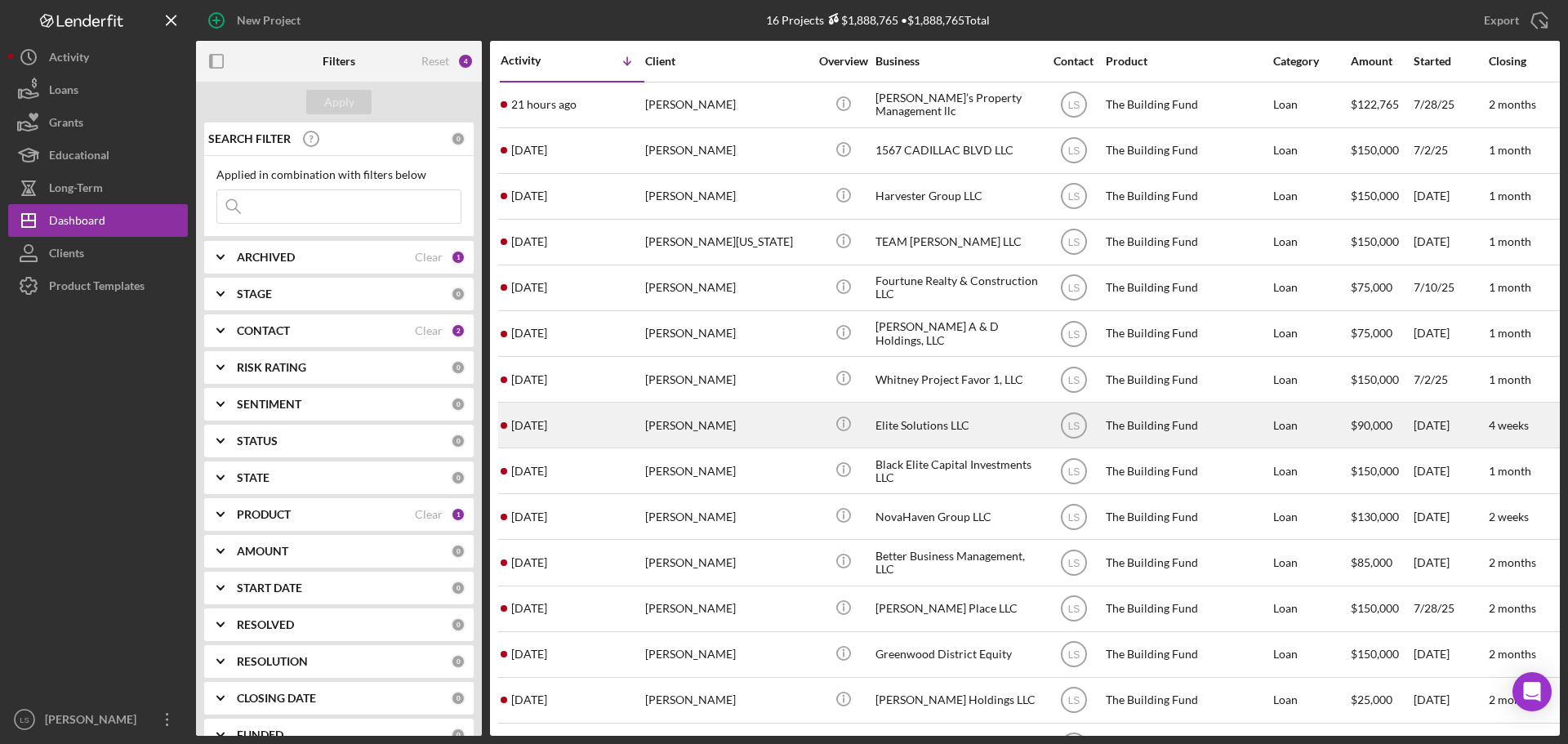
click at [723, 429] on div "[PERSON_NAME]" at bounding box center [727, 424] width 164 height 43
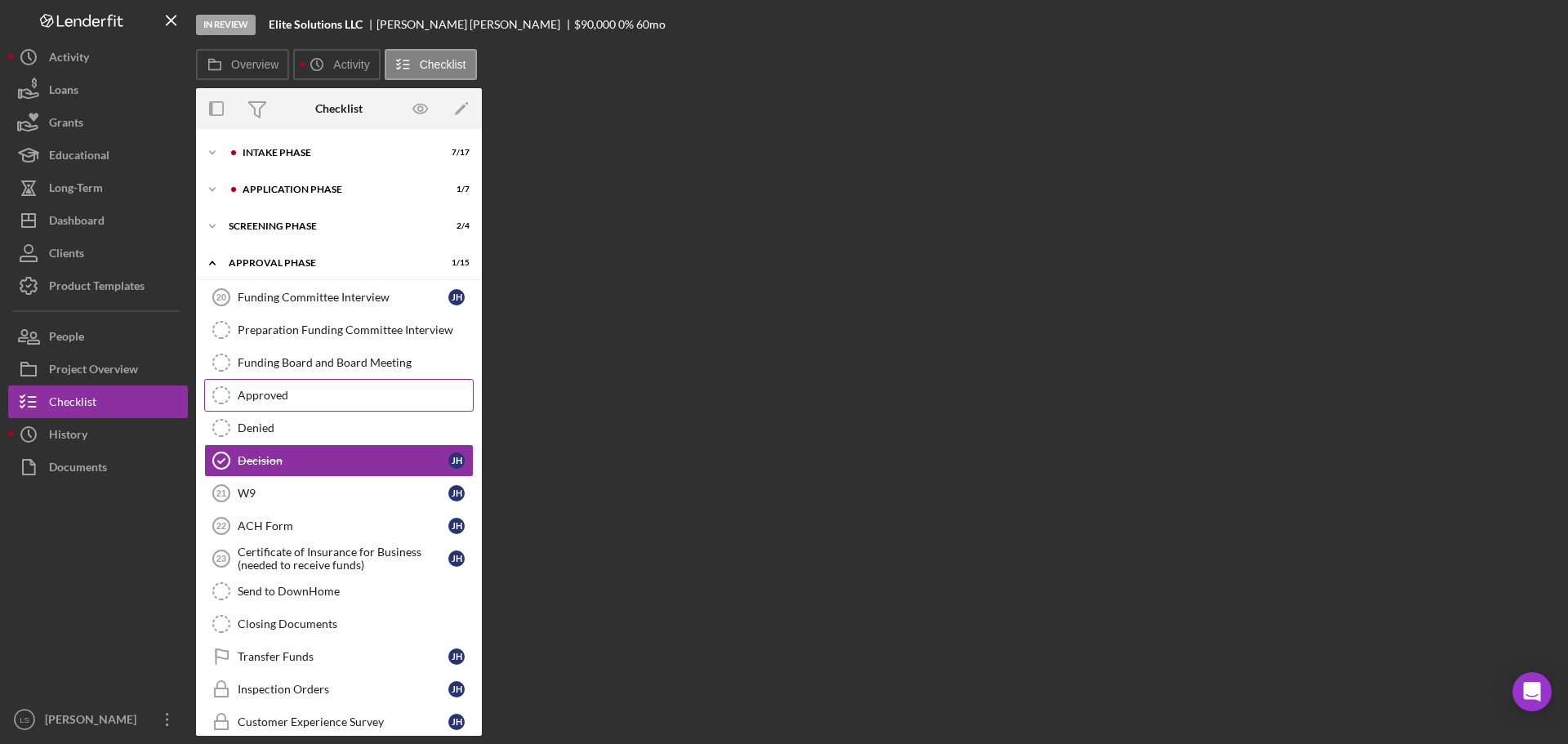
scroll to position [29, 0]
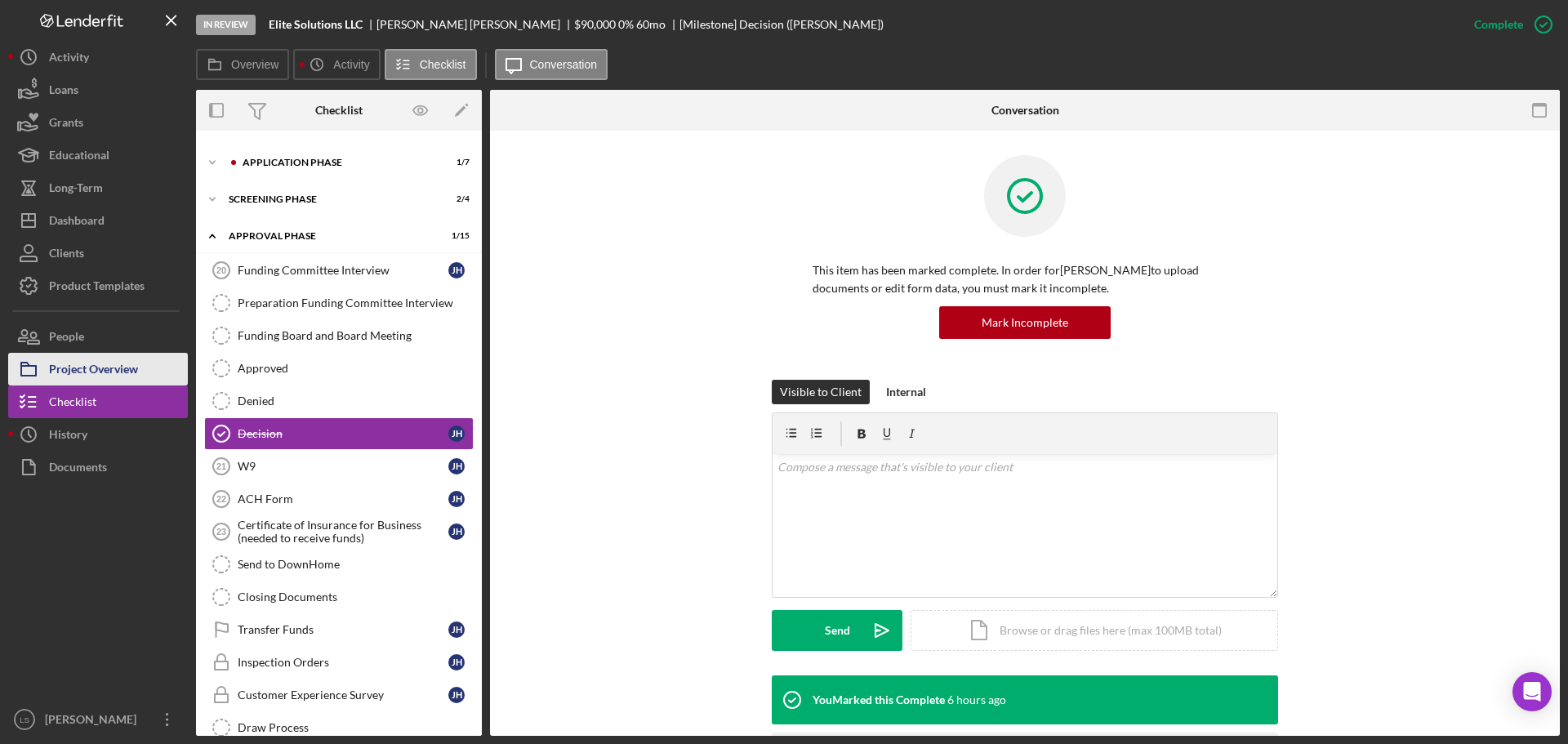
click at [82, 373] on div "Project Overview" at bounding box center [94, 371] width 89 height 37
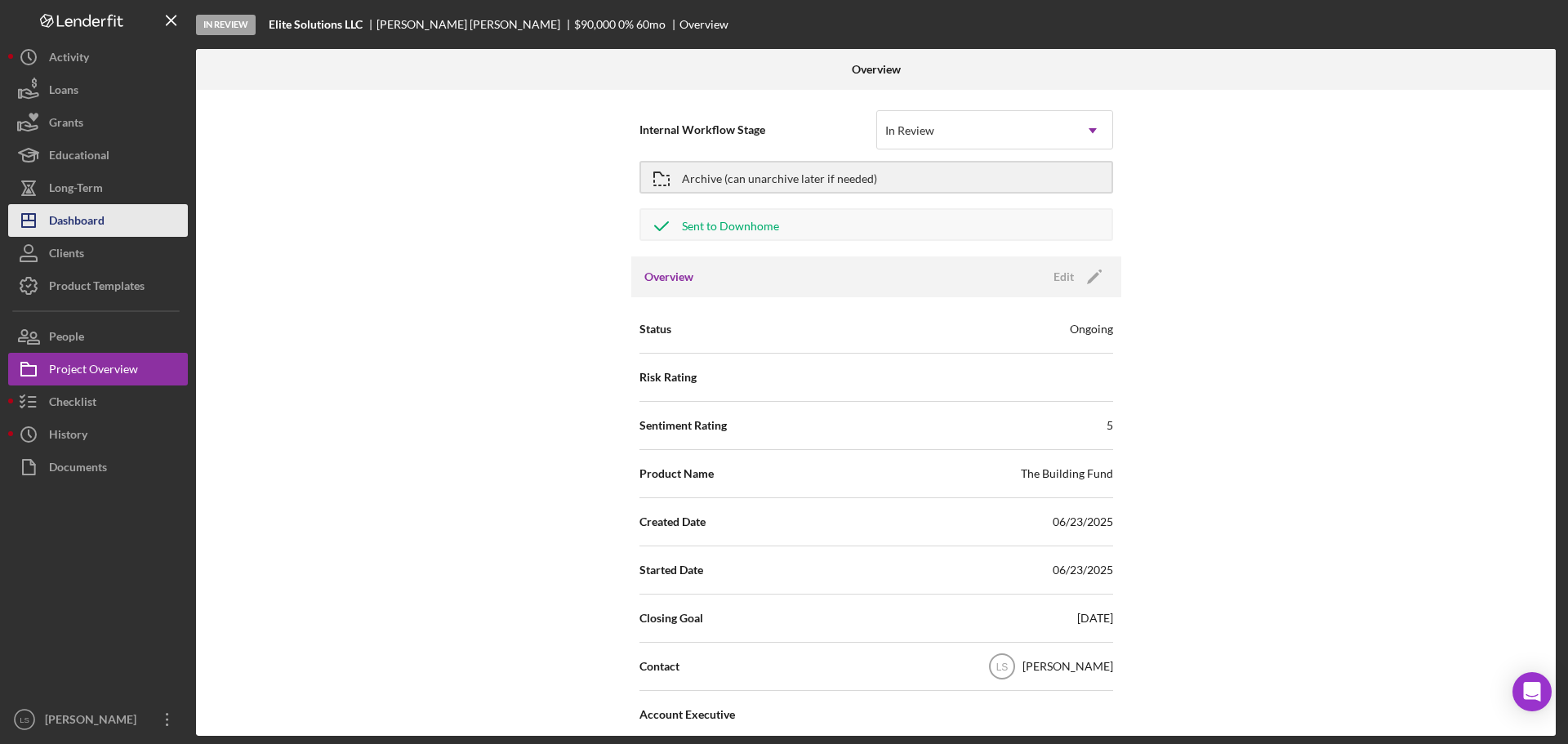
click at [86, 218] on div "Dashboard" at bounding box center [76, 222] width 55 height 37
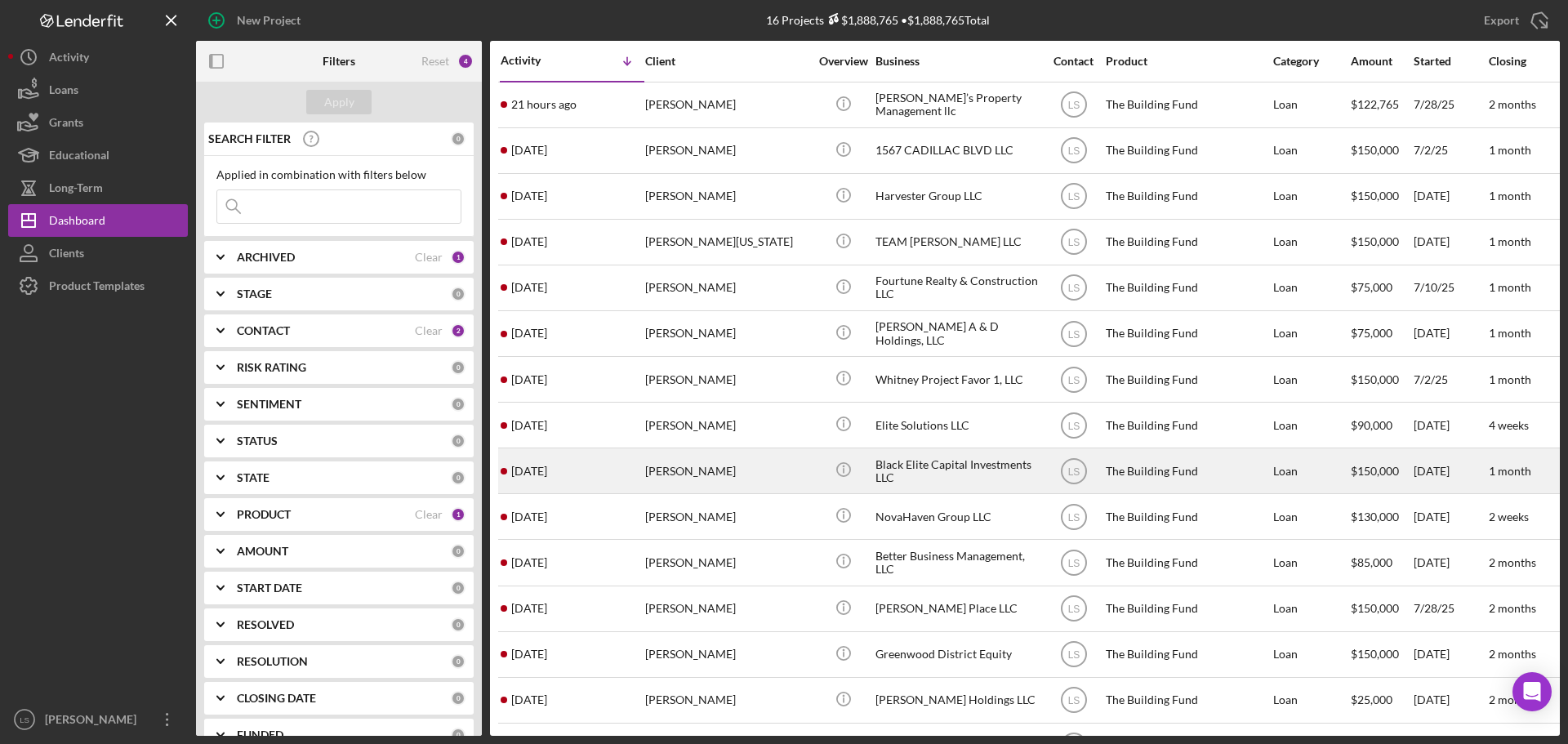
click at [701, 466] on div "[PERSON_NAME]" at bounding box center [727, 470] width 164 height 43
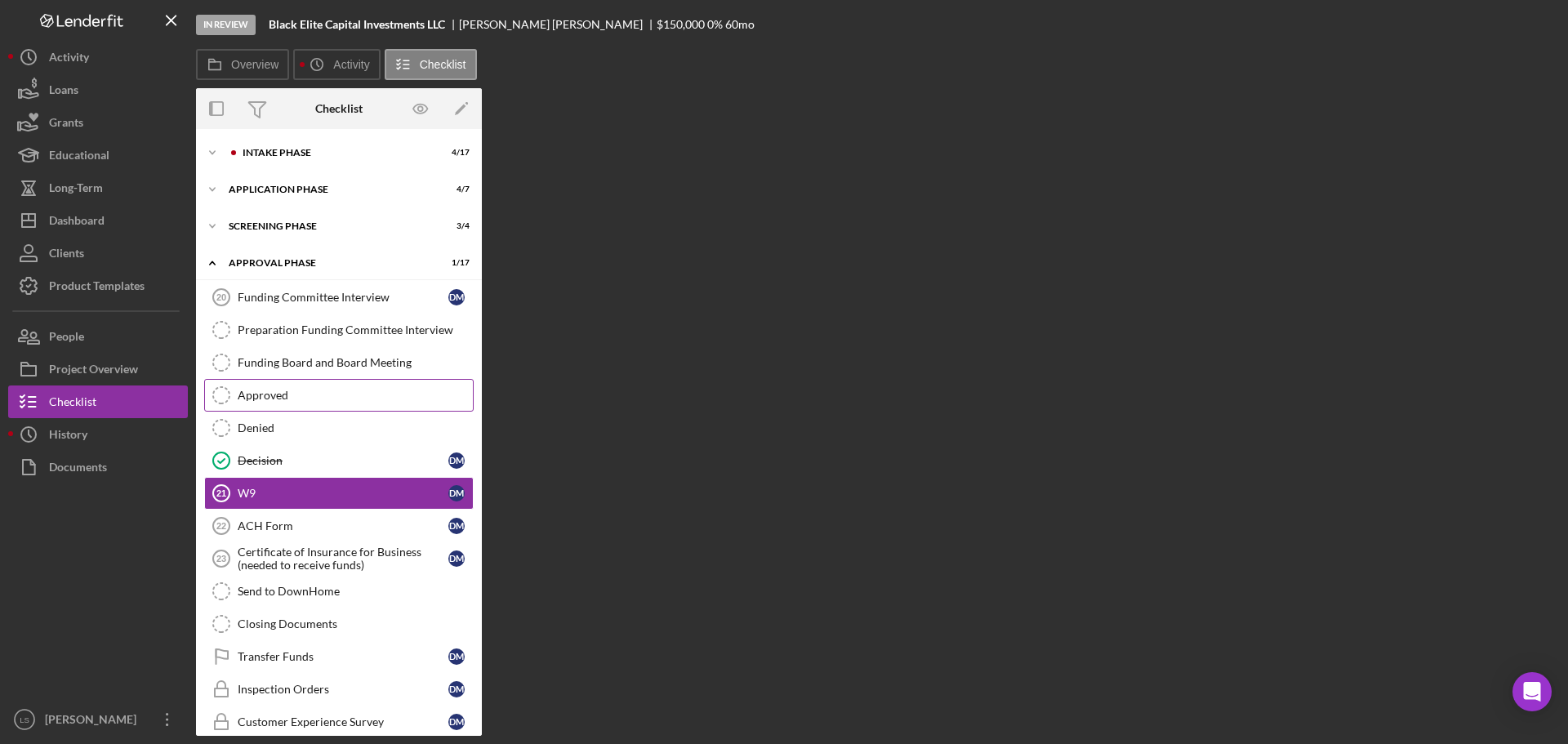
scroll to position [61, 0]
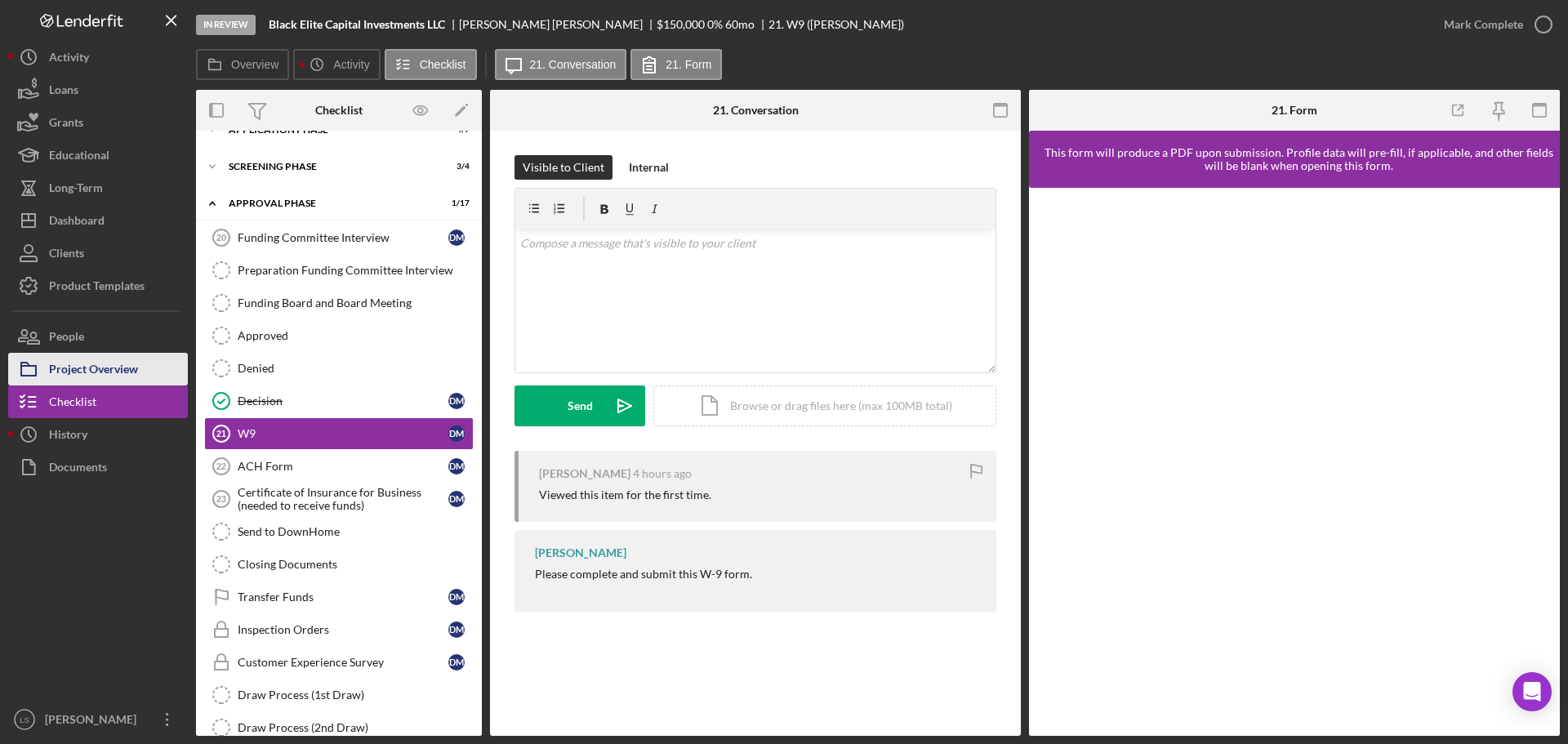
click at [141, 376] on button "Project Overview" at bounding box center [97, 368] width 179 height 32
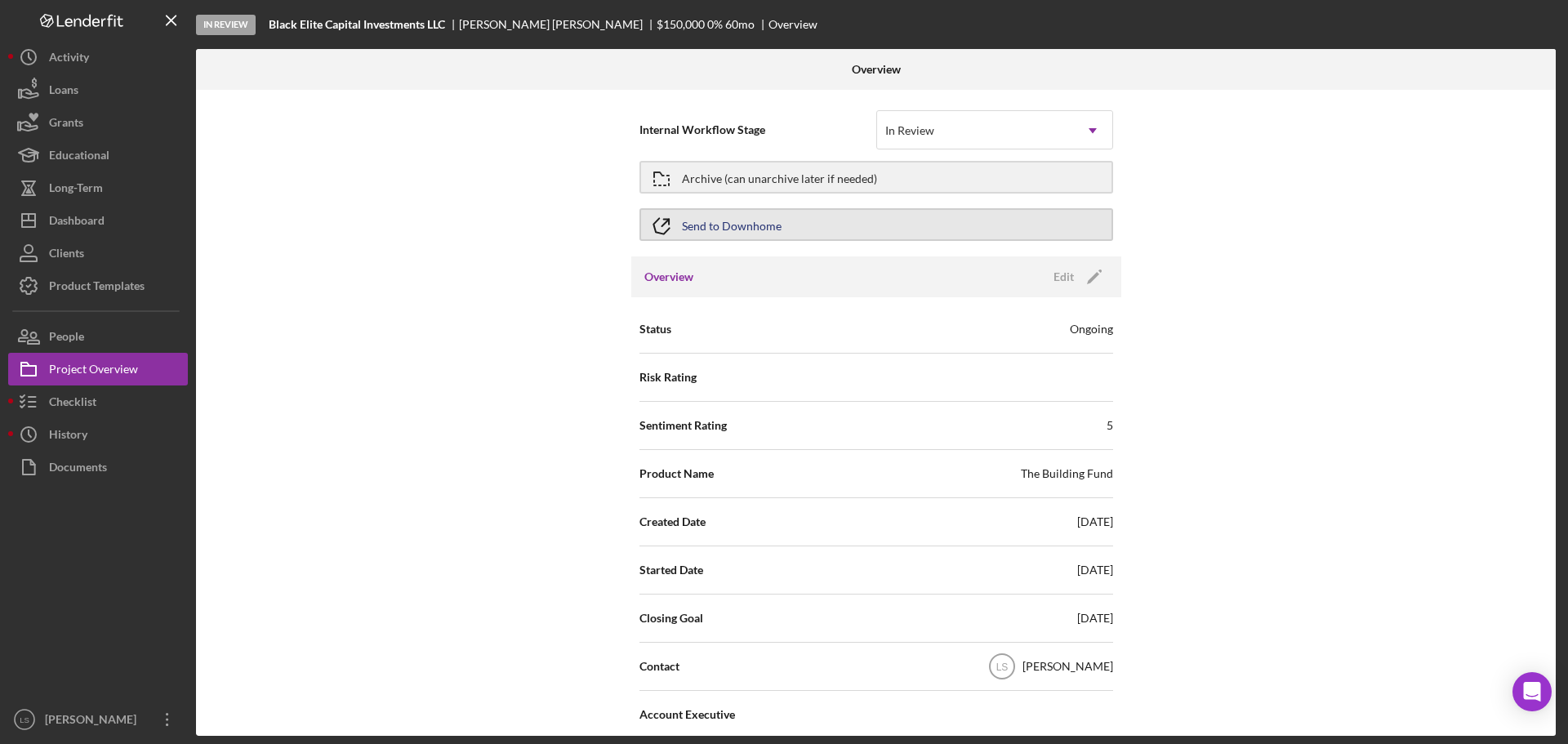
click at [935, 220] on button "Send to Downhome" at bounding box center [876, 224] width 474 height 32
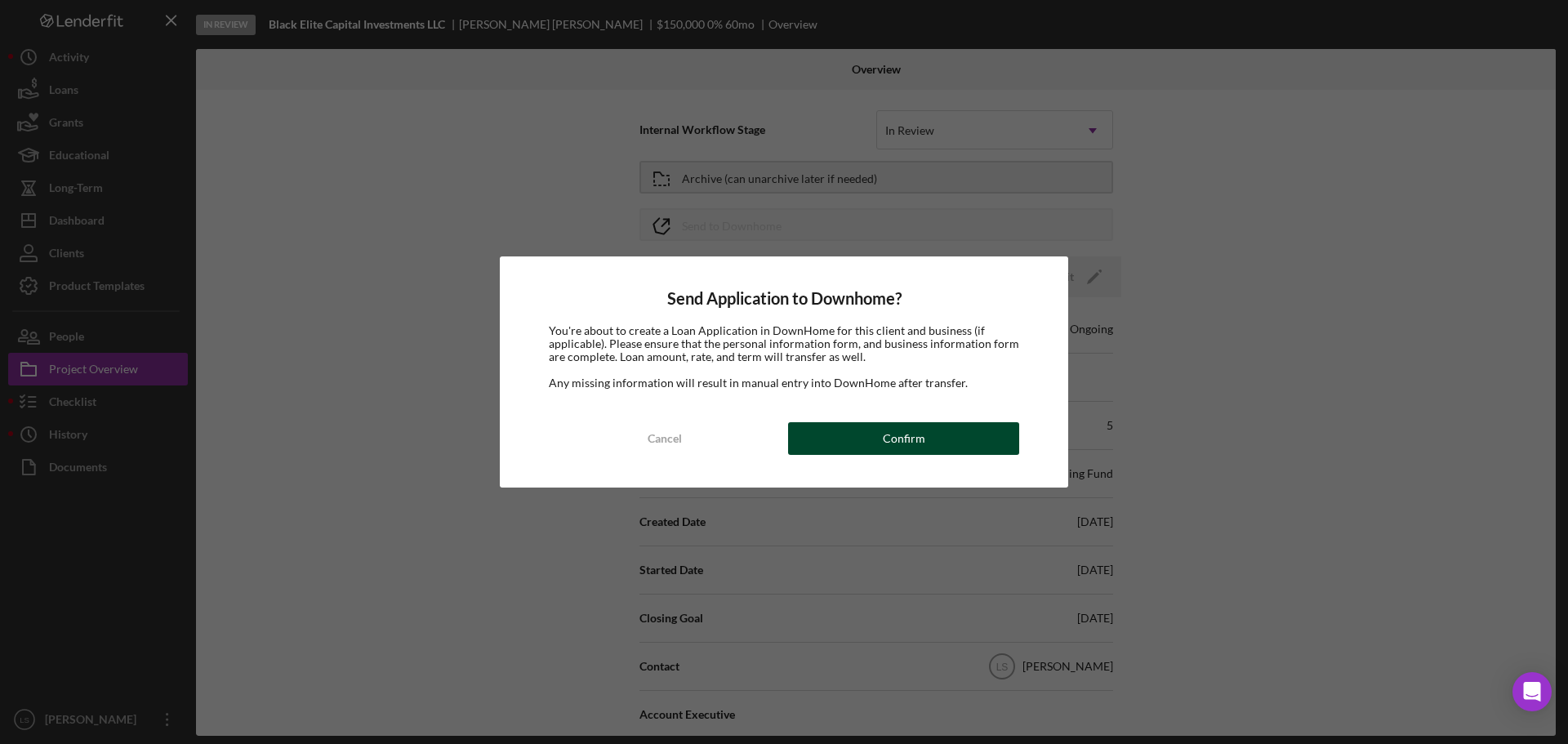
click at [869, 436] on button "Confirm" at bounding box center [903, 438] width 231 height 32
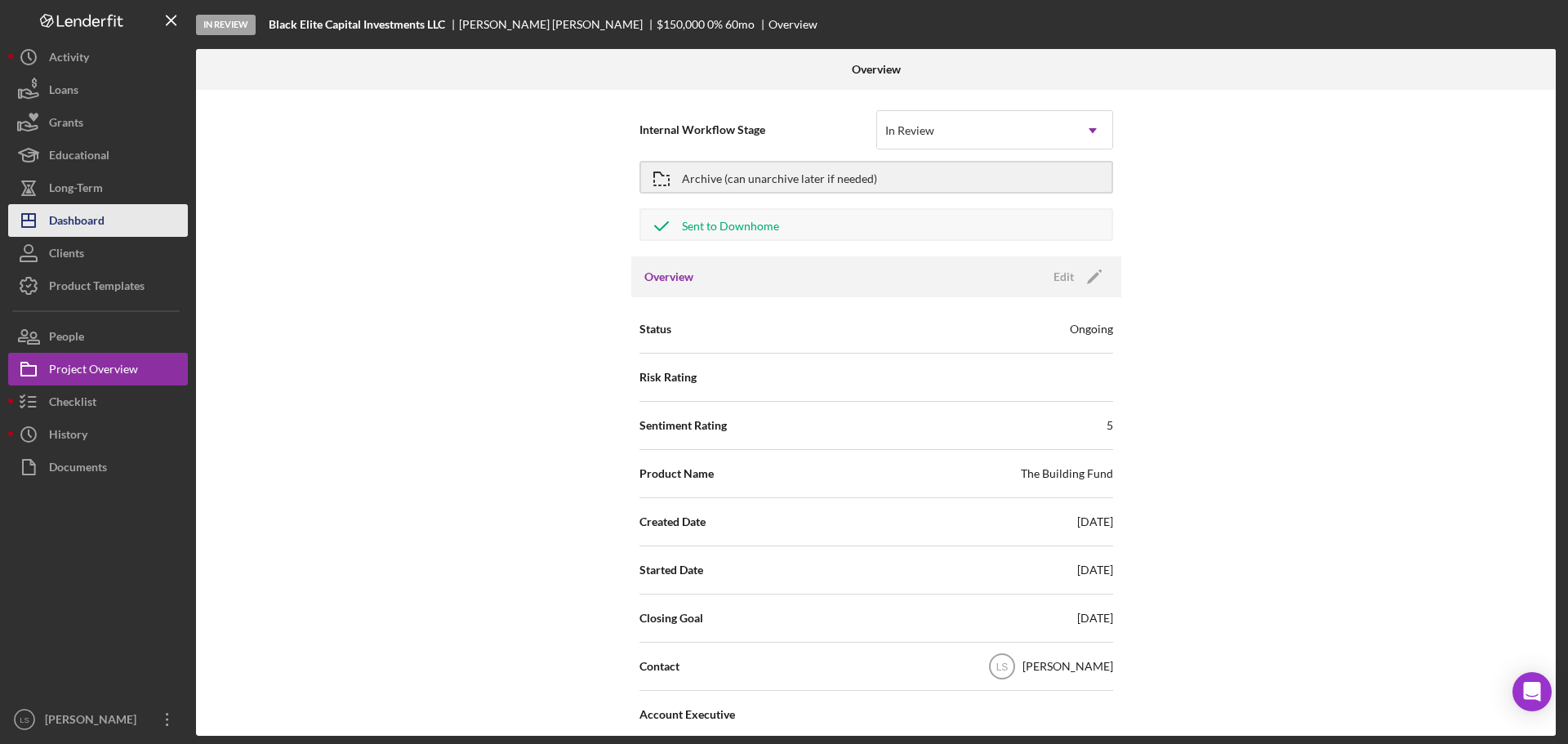
click at [130, 227] on button "Icon/Dashboard Dashboard" at bounding box center [97, 219] width 179 height 32
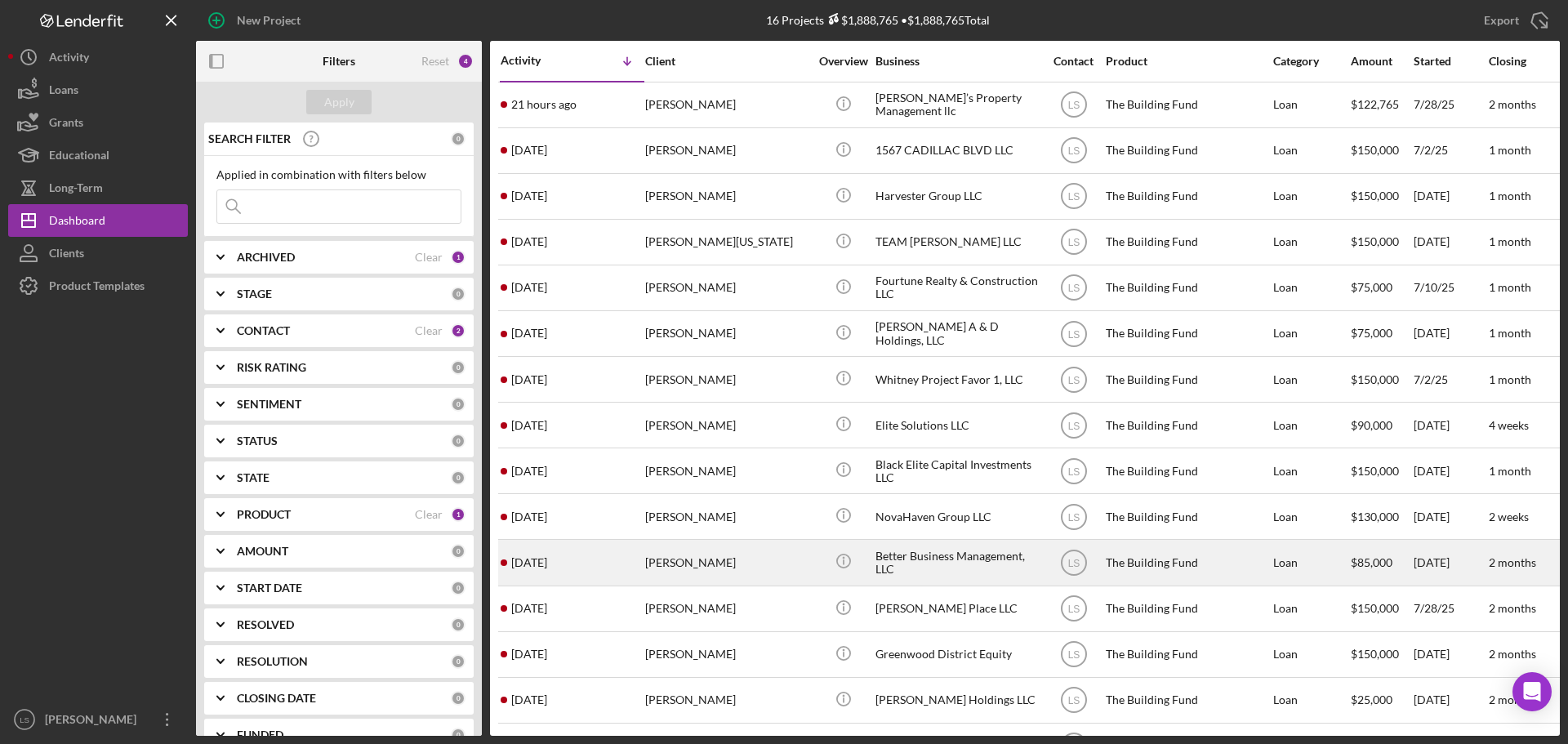
click at [738, 551] on div "[PERSON_NAME]" at bounding box center [727, 561] width 164 height 43
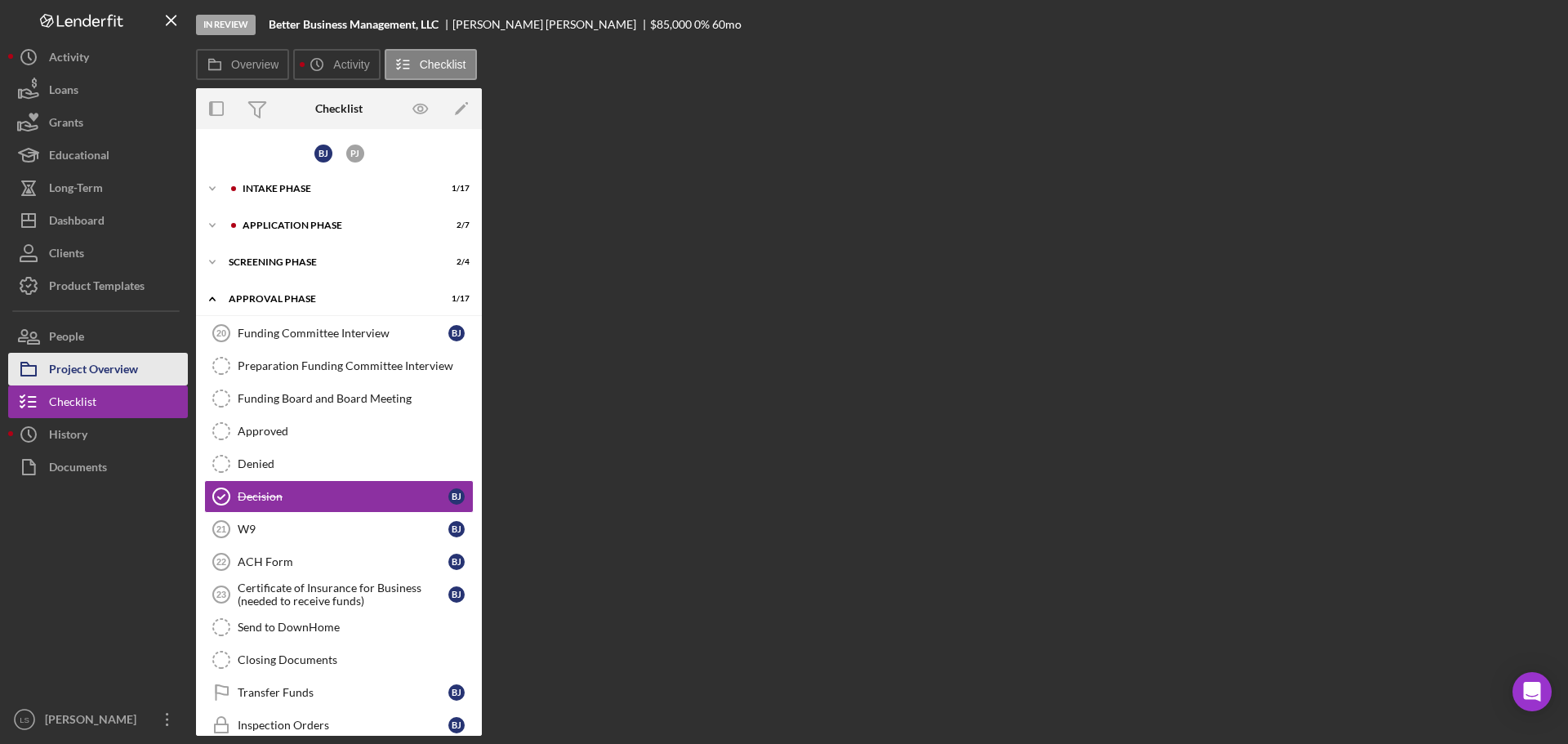
scroll to position [65, 0]
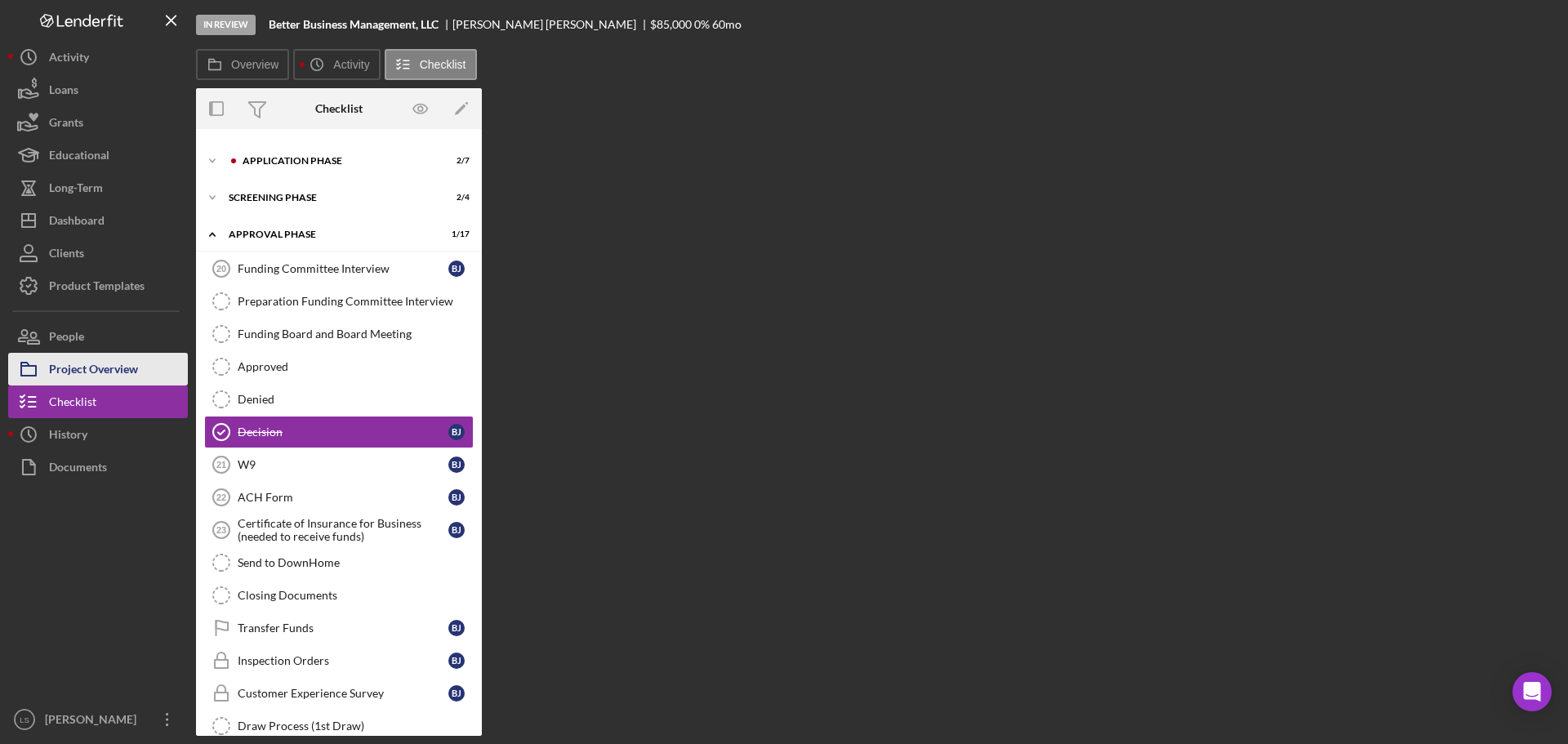
click at [108, 359] on div "Project Overview" at bounding box center [94, 371] width 89 height 37
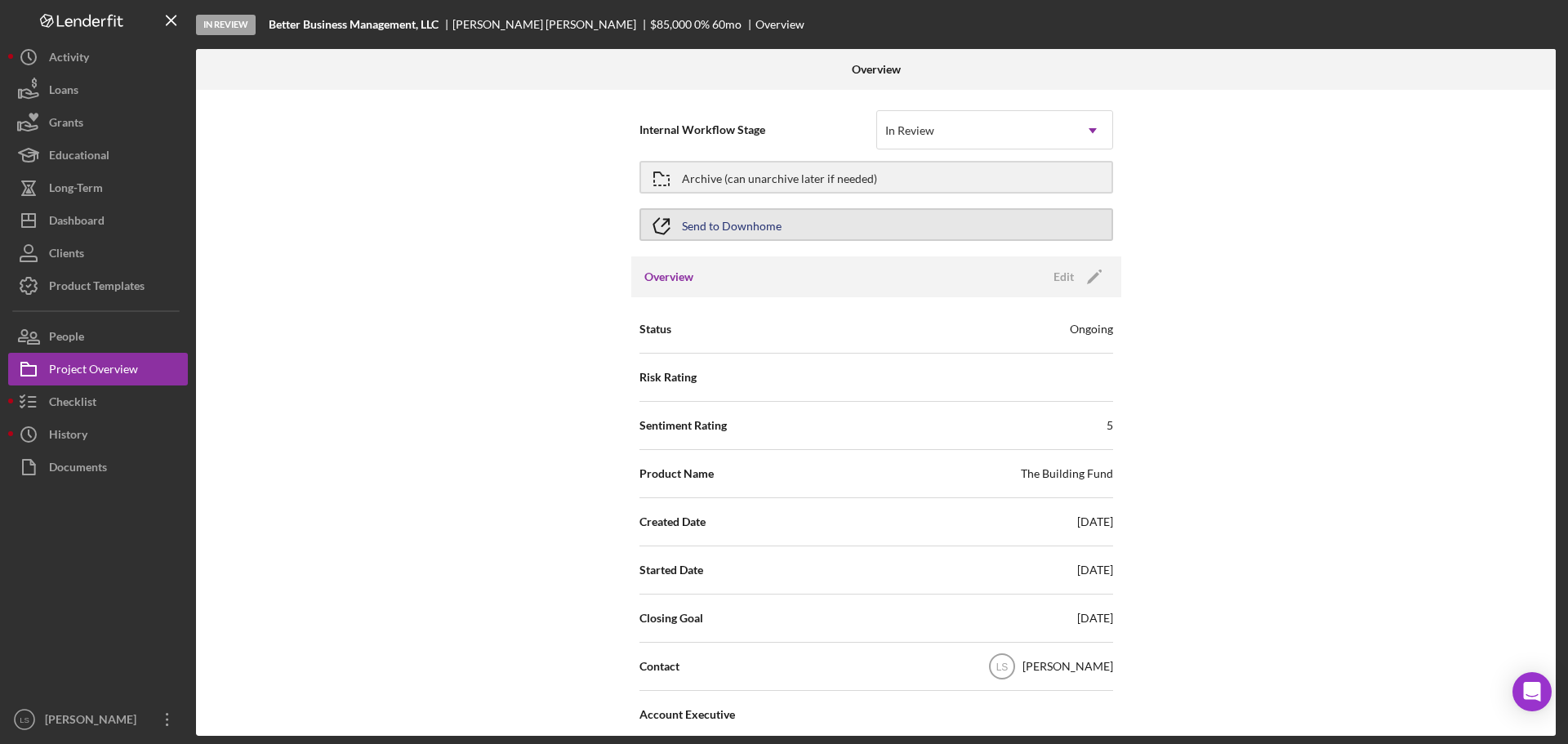
click at [875, 221] on button "Send to Downhome" at bounding box center [876, 224] width 474 height 32
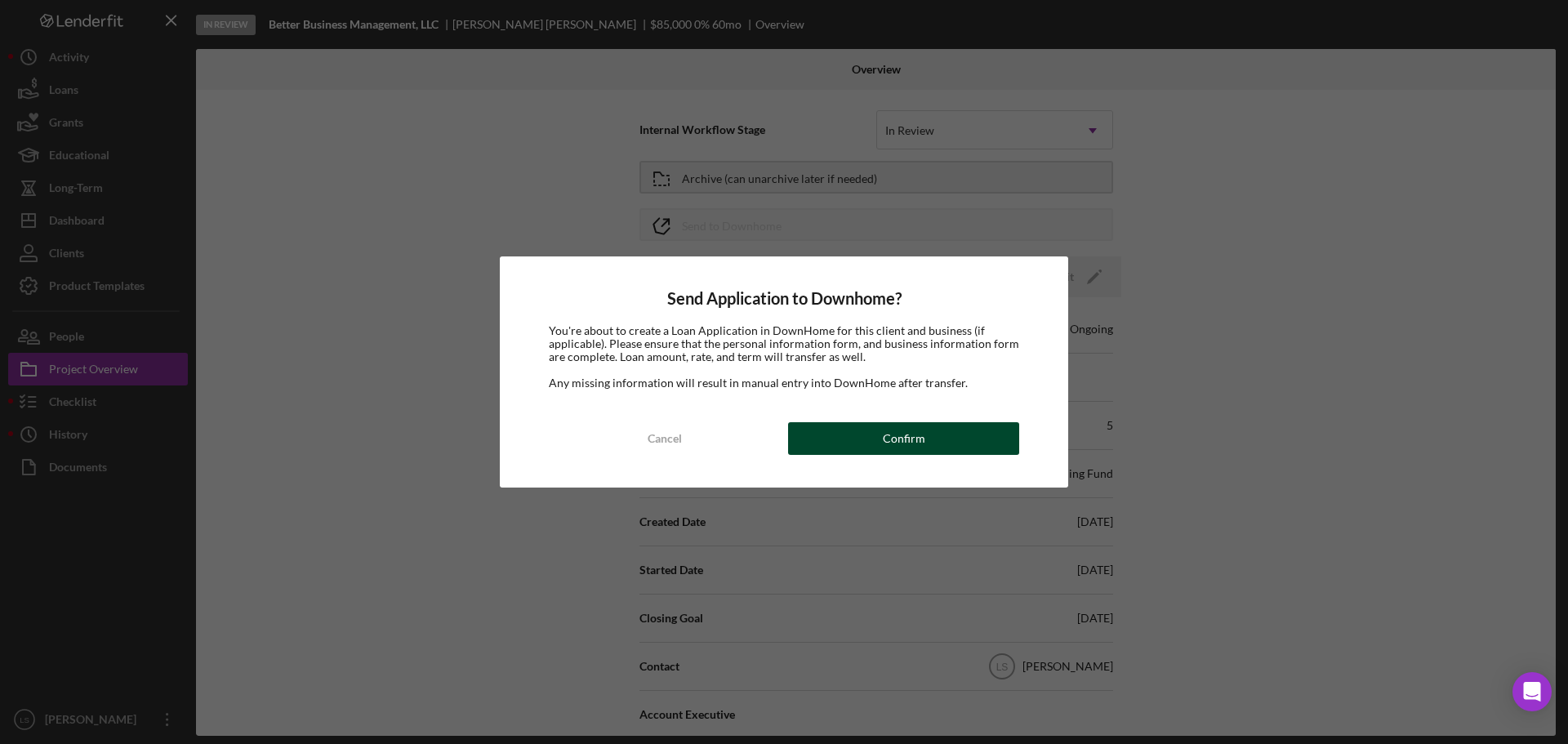
click at [836, 444] on button "Confirm" at bounding box center [903, 438] width 231 height 32
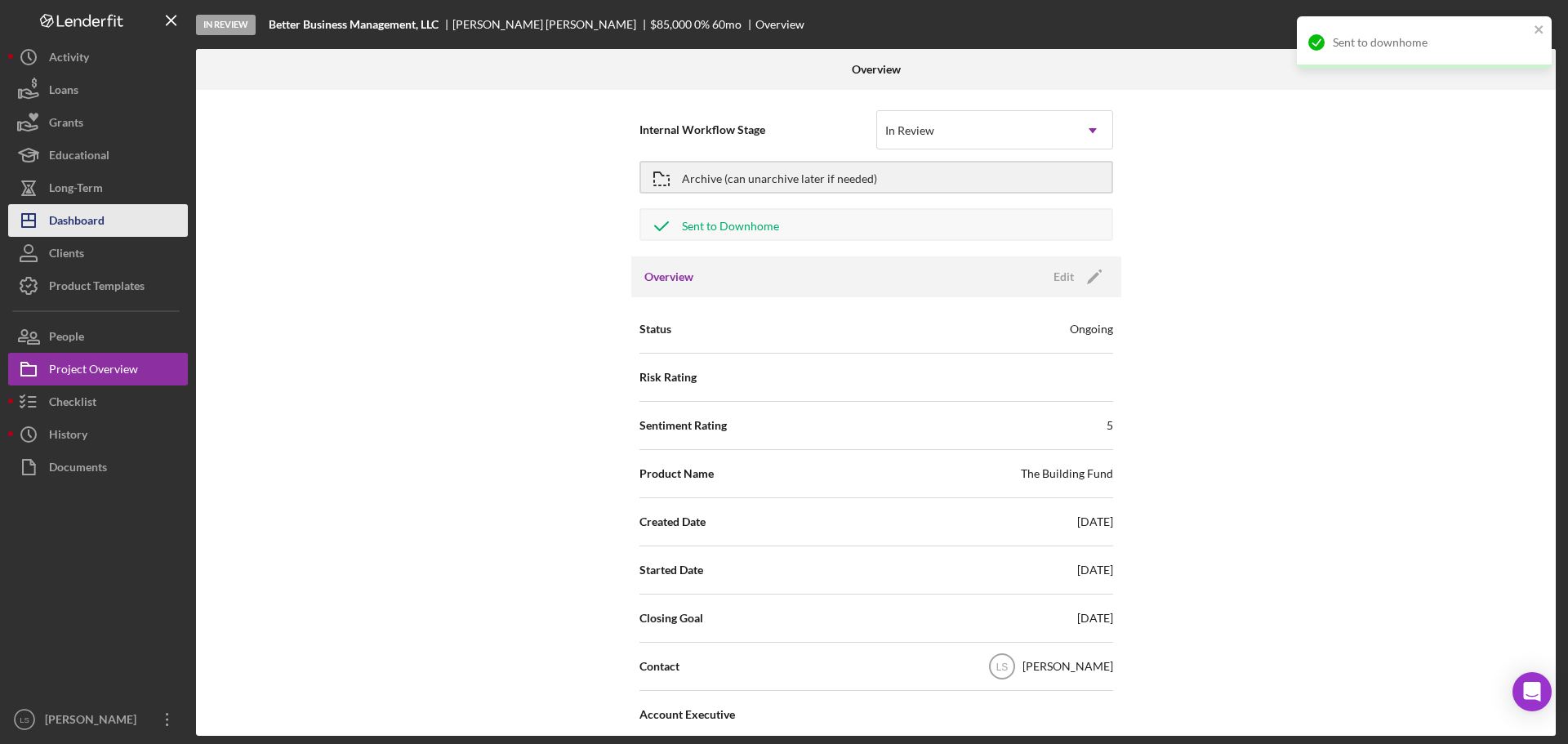
click at [98, 224] on div "Dashboard" at bounding box center [76, 222] width 55 height 37
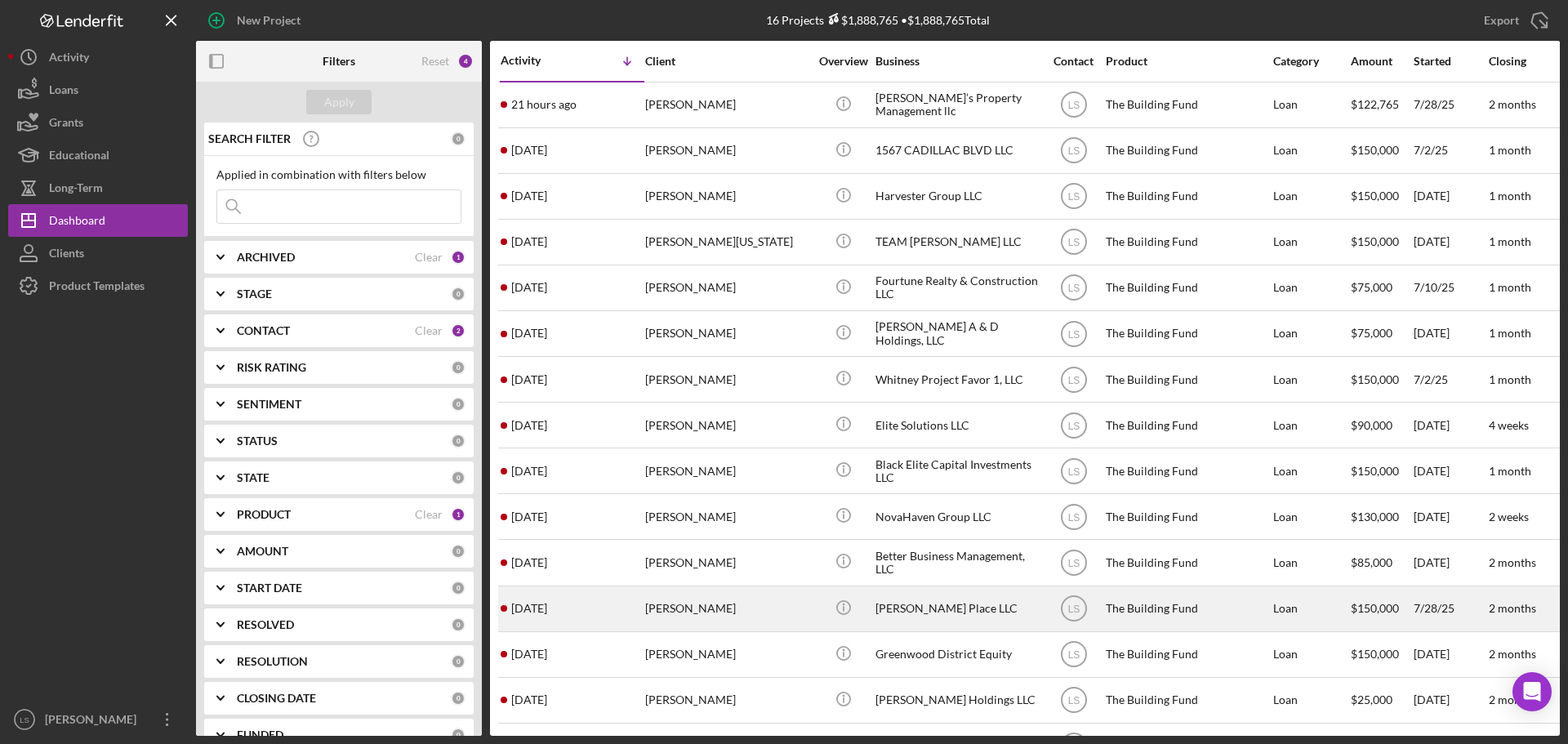
click at [692, 615] on div "[PERSON_NAME]" at bounding box center [727, 608] width 164 height 43
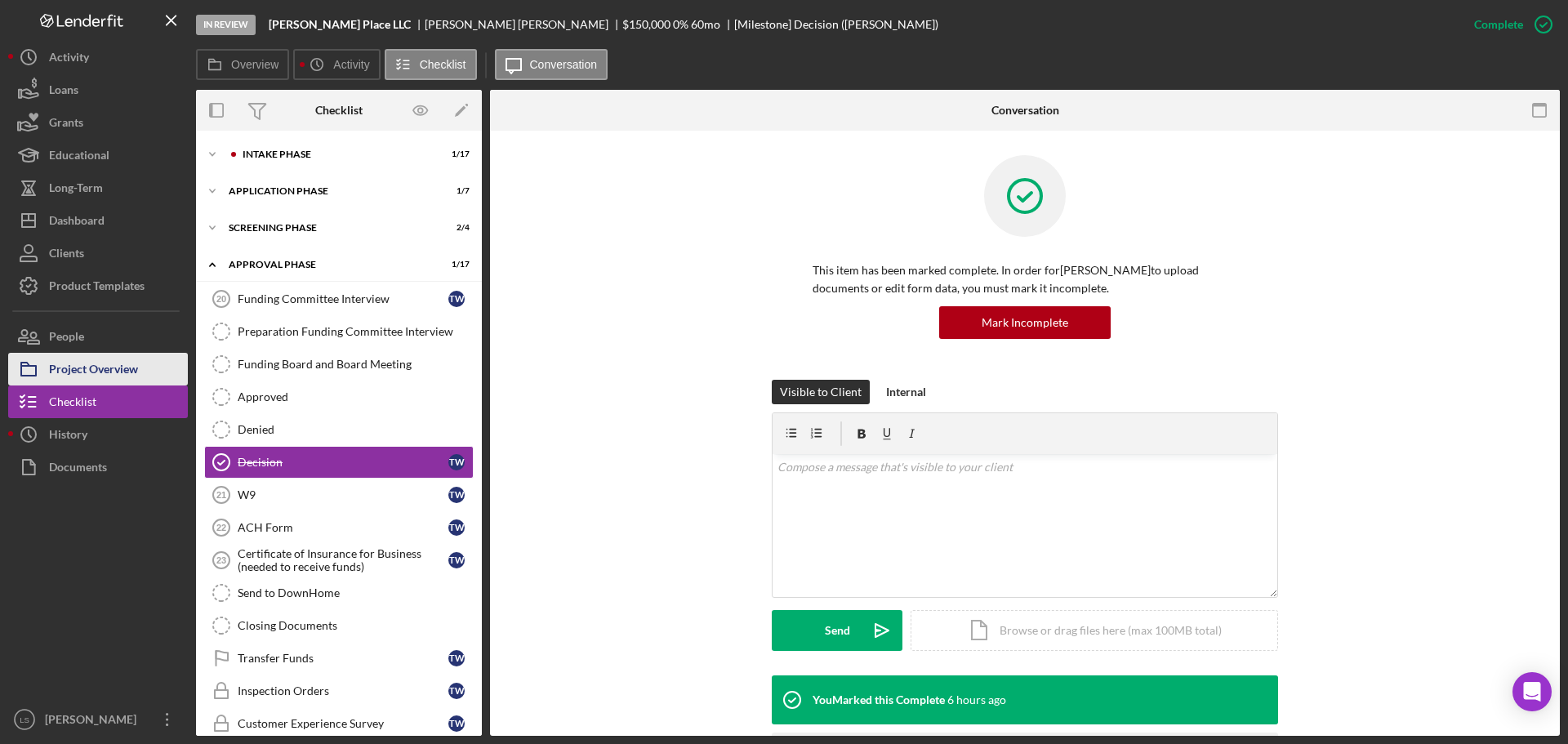
scroll to position [29, 0]
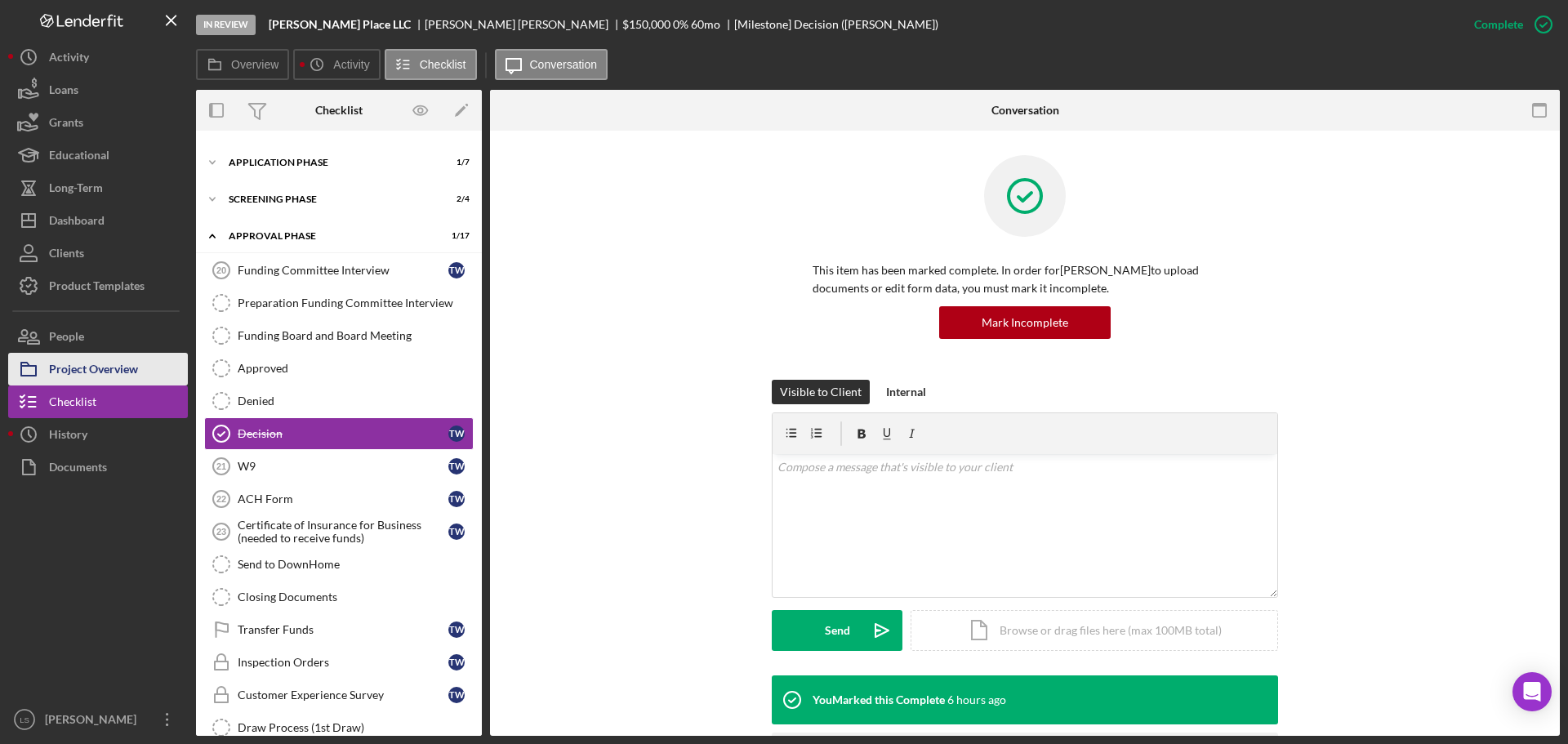
click at [105, 377] on div "Project Overview" at bounding box center [94, 371] width 89 height 37
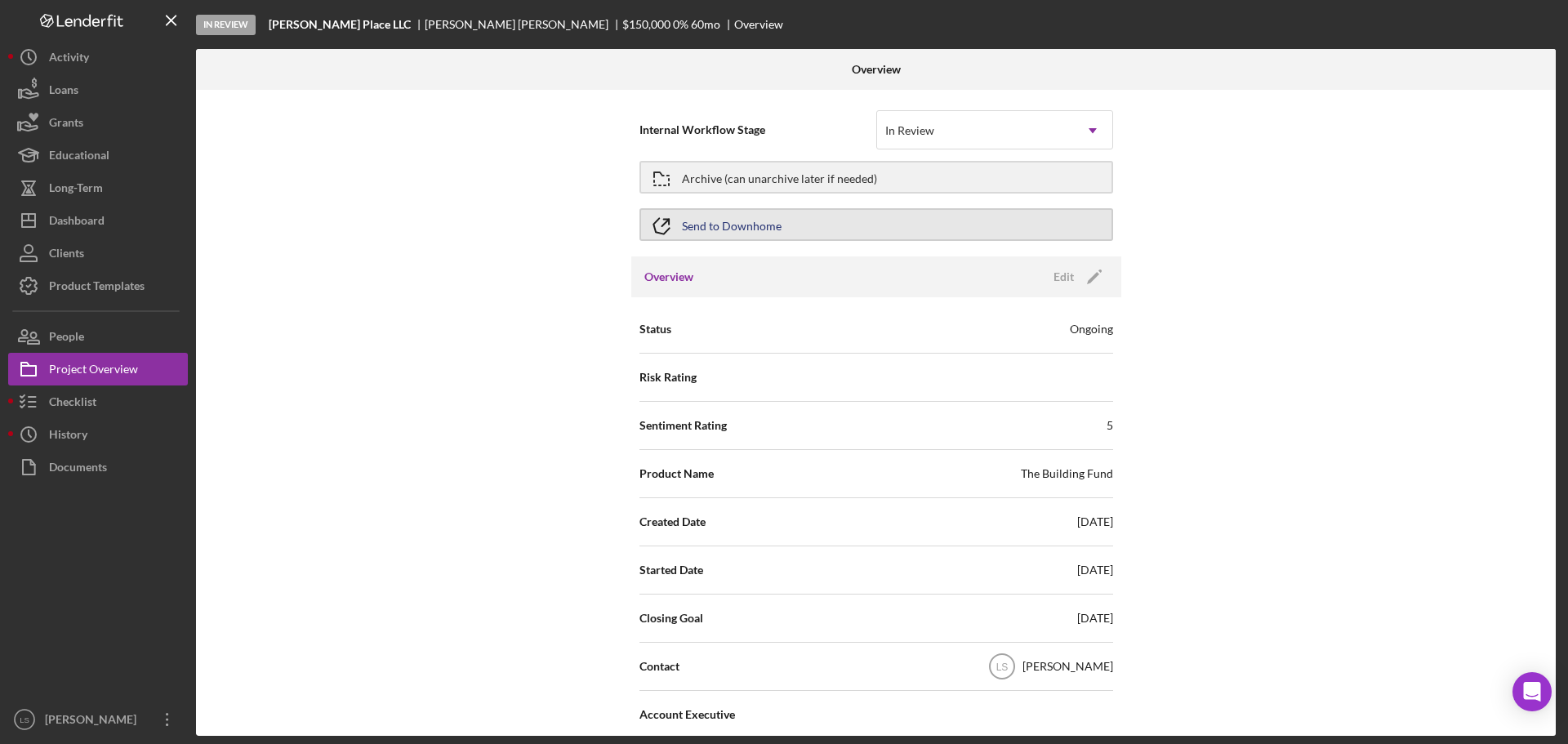
click at [965, 218] on button "Send to Downhome" at bounding box center [876, 224] width 474 height 32
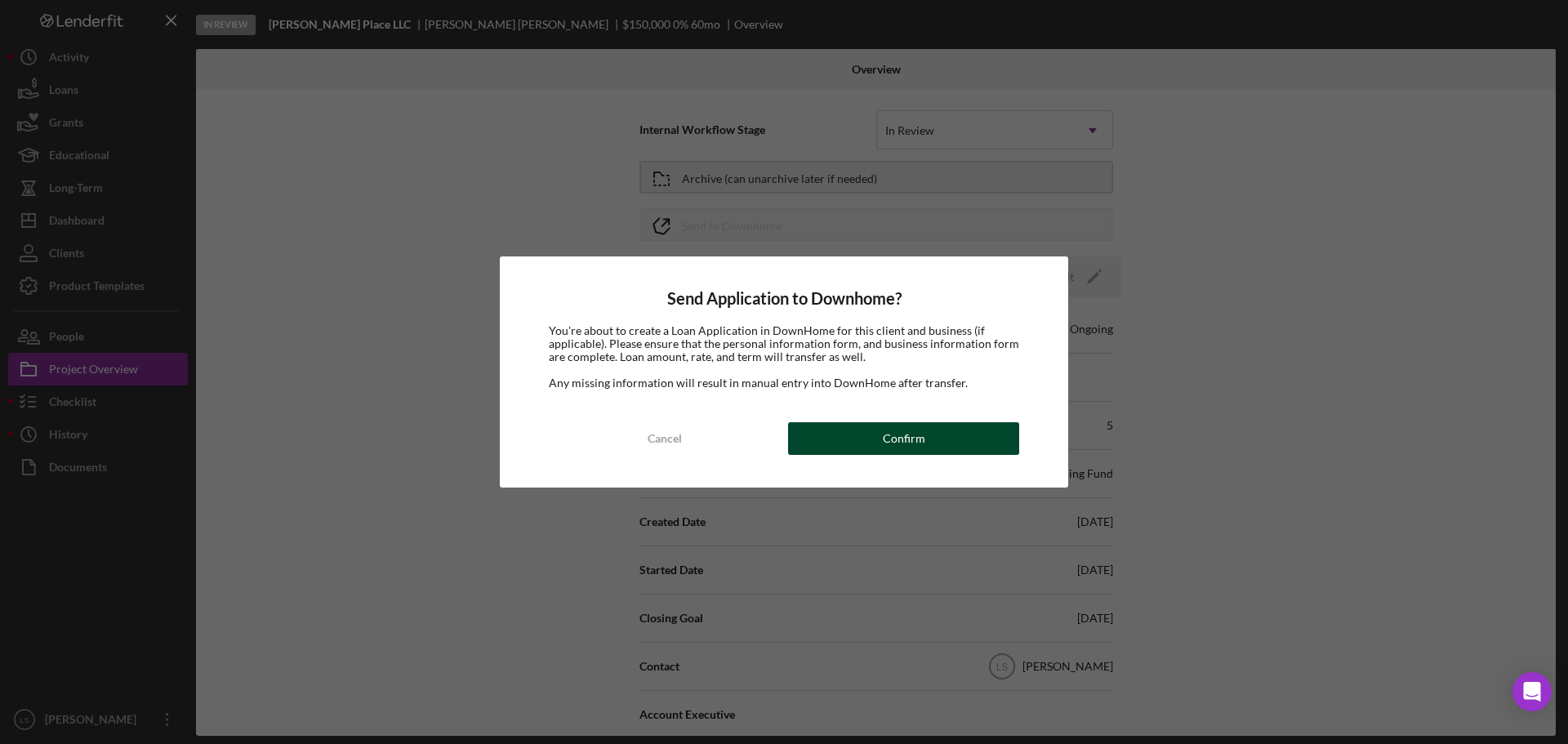
click at [816, 427] on button "Confirm" at bounding box center [903, 438] width 231 height 32
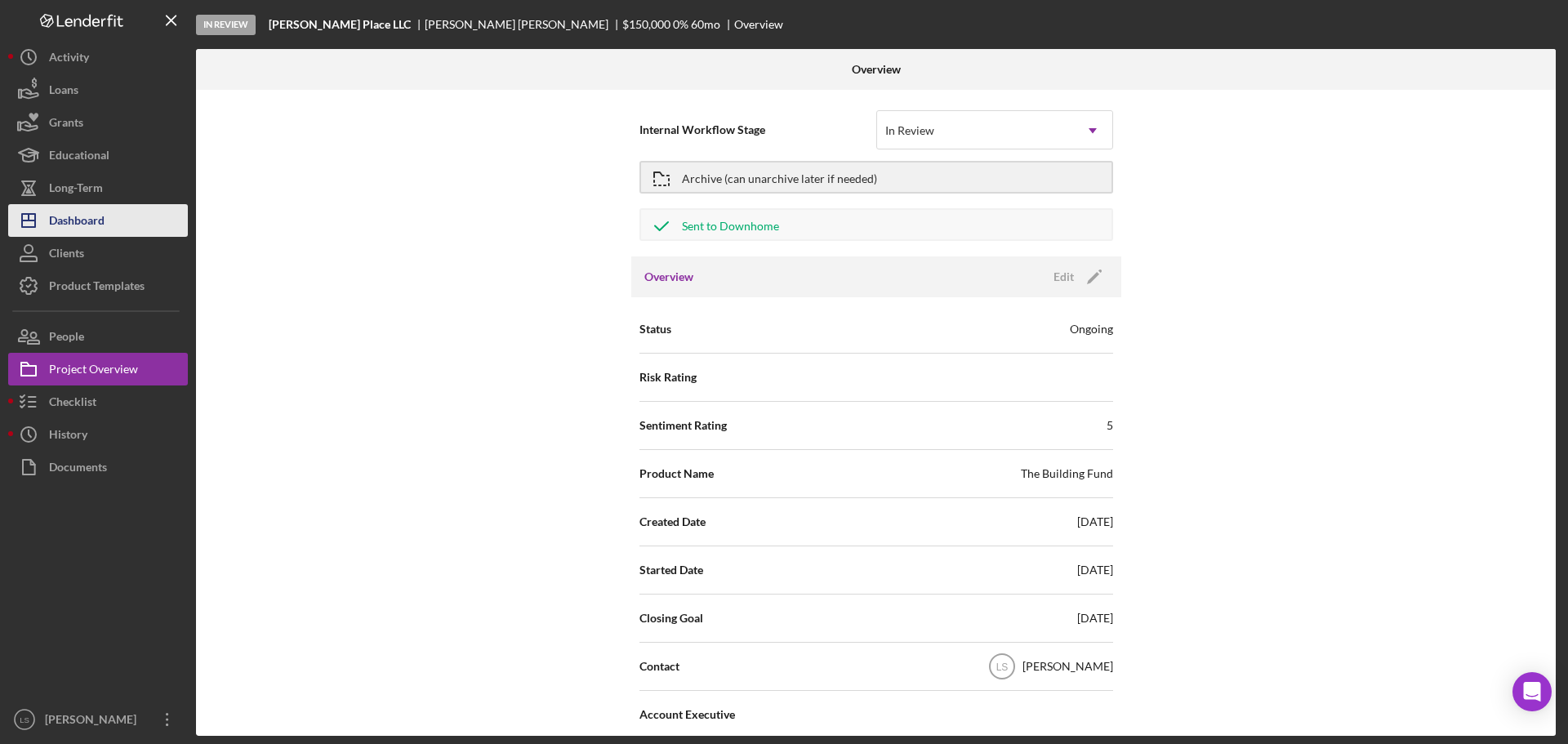
click at [98, 220] on div "Dashboard" at bounding box center [76, 222] width 55 height 37
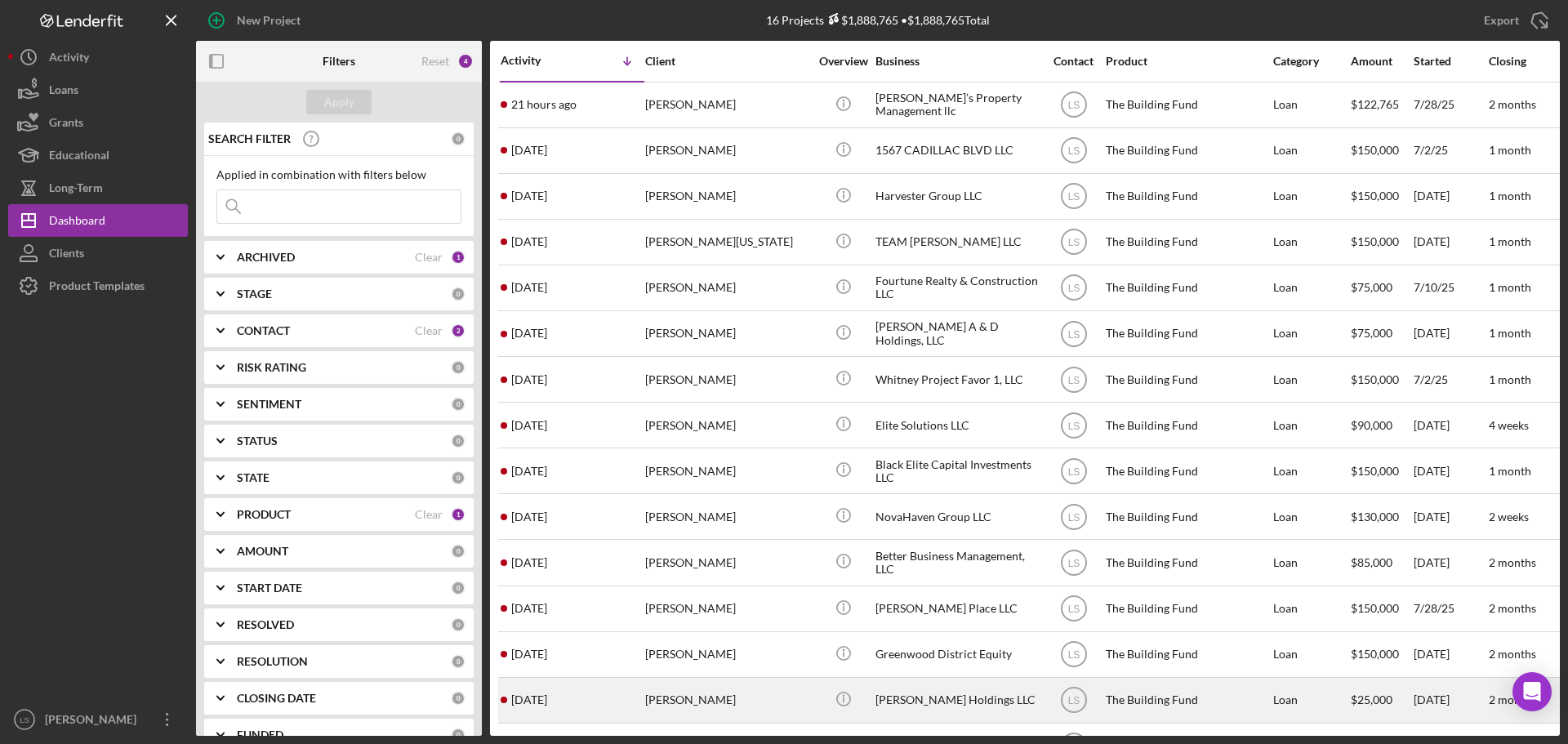
click at [705, 700] on div "[PERSON_NAME]" at bounding box center [727, 699] width 164 height 43
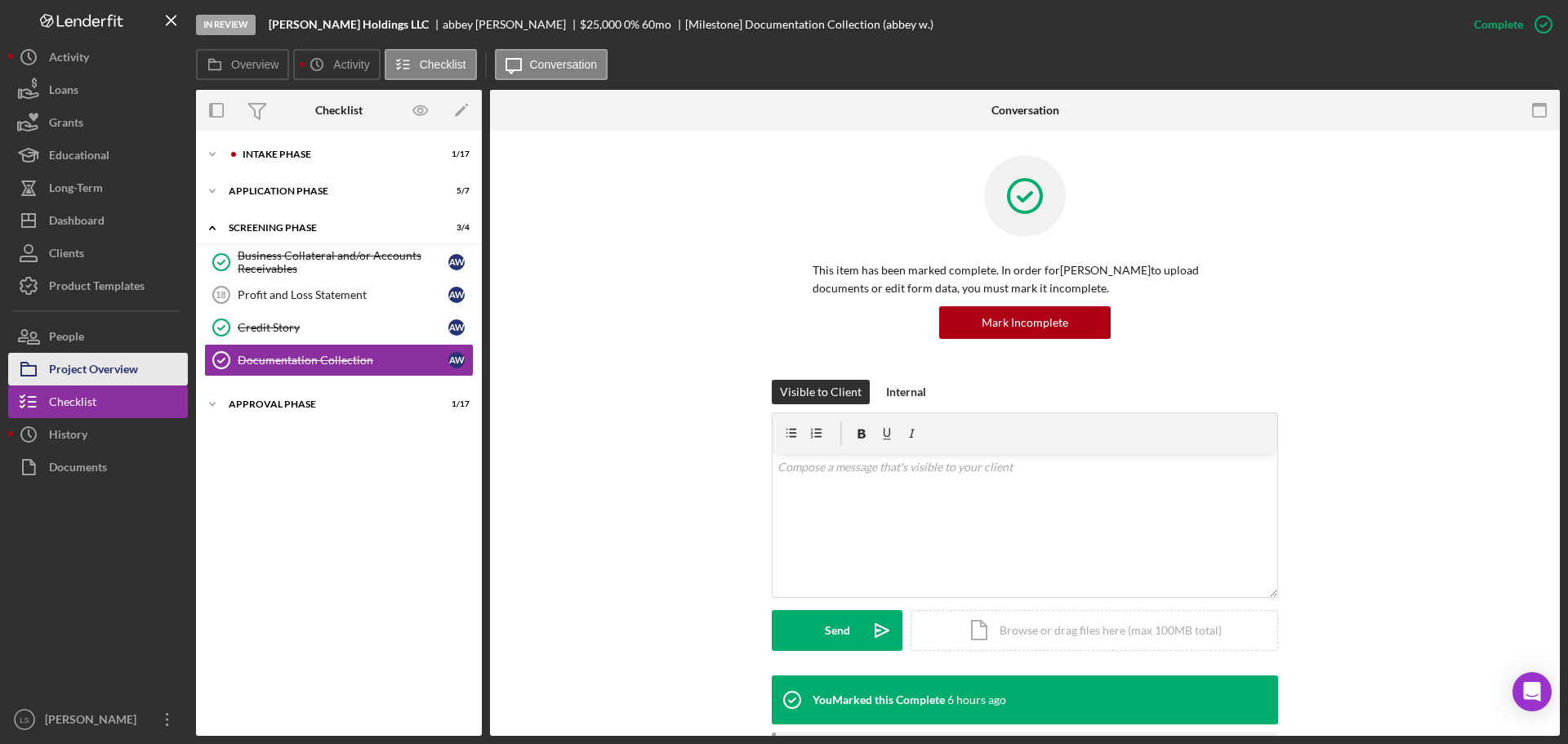
click at [97, 364] on div "Project Overview" at bounding box center [94, 371] width 89 height 37
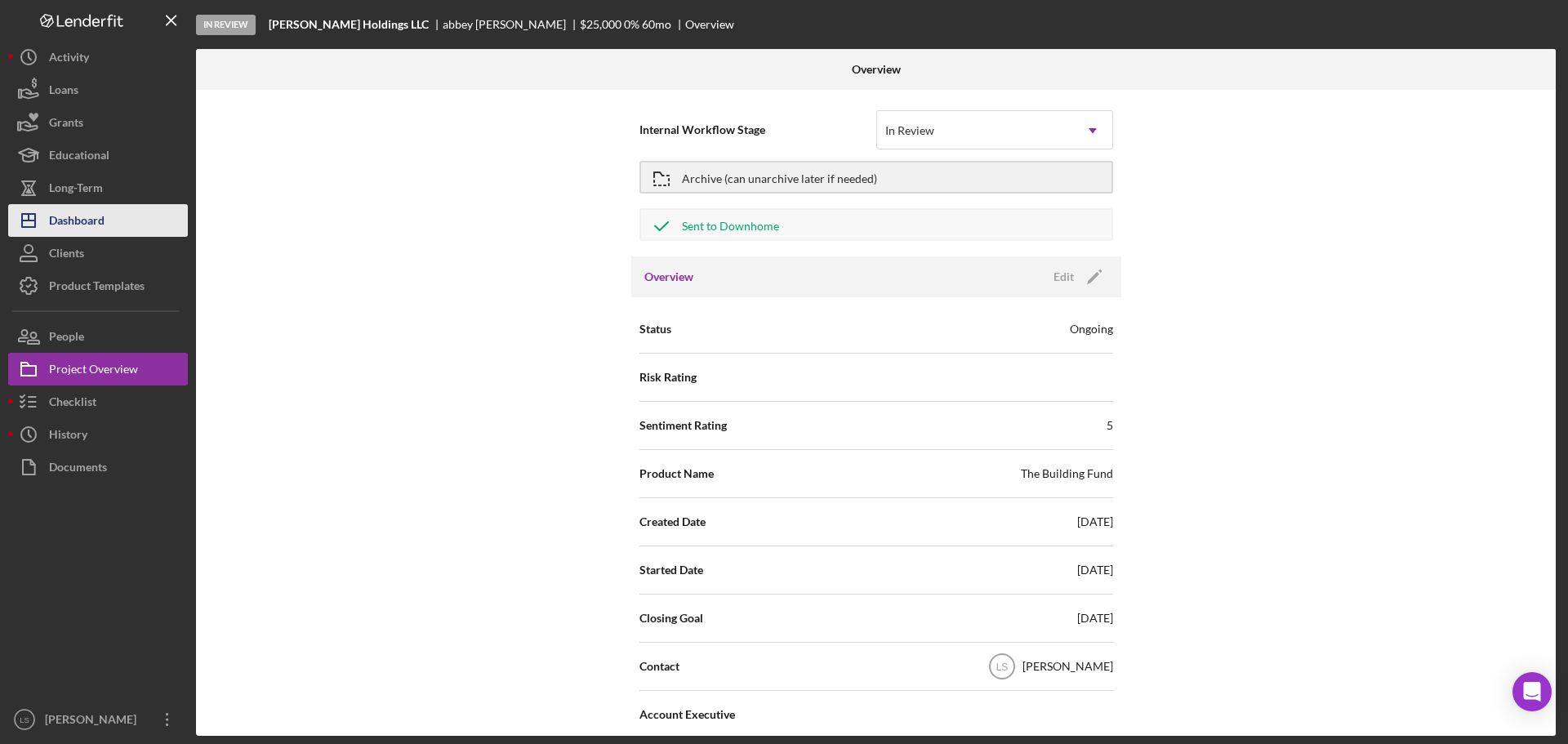
click at [117, 221] on button "Icon/Dashboard Dashboard" at bounding box center [97, 219] width 179 height 32
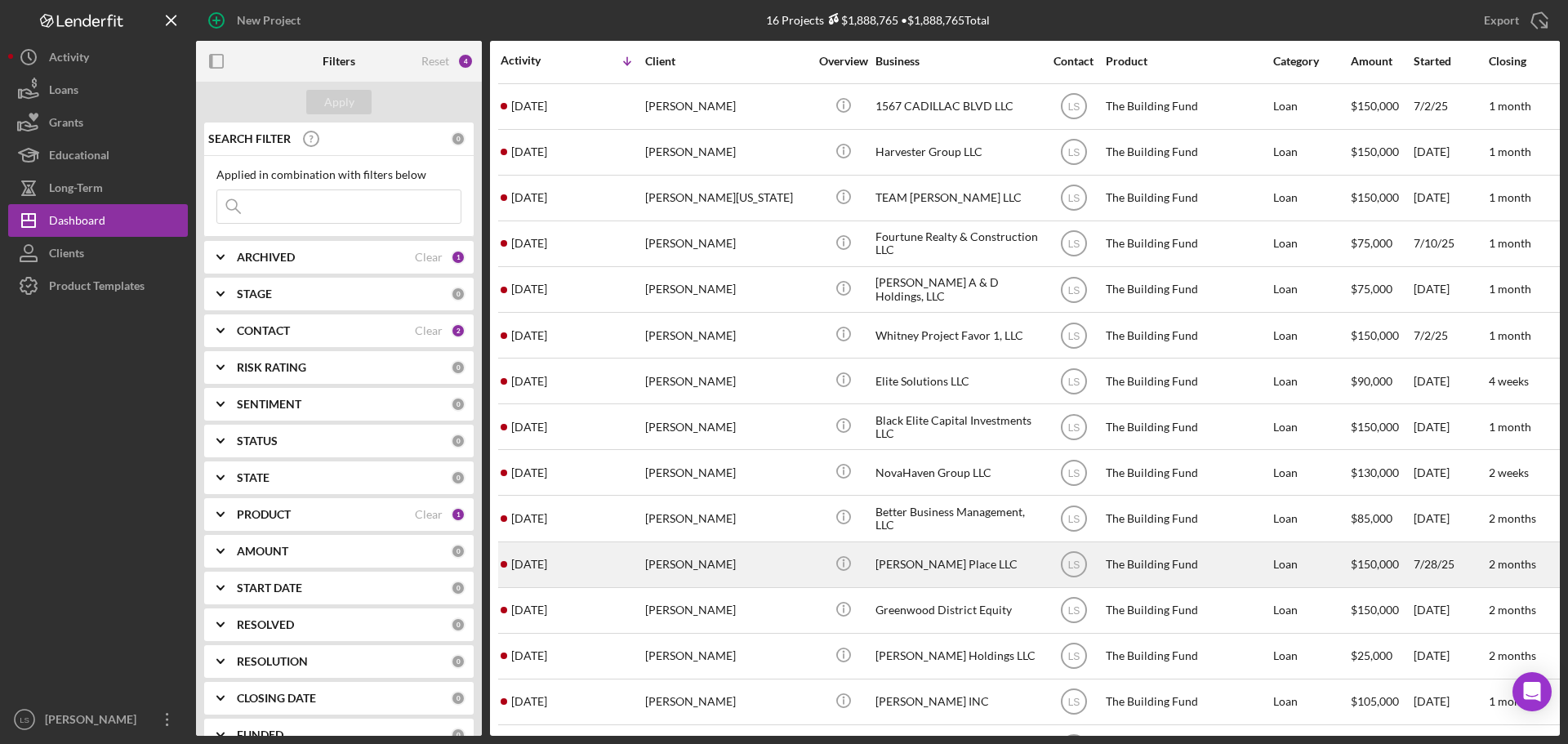
scroll to position [100, 0]
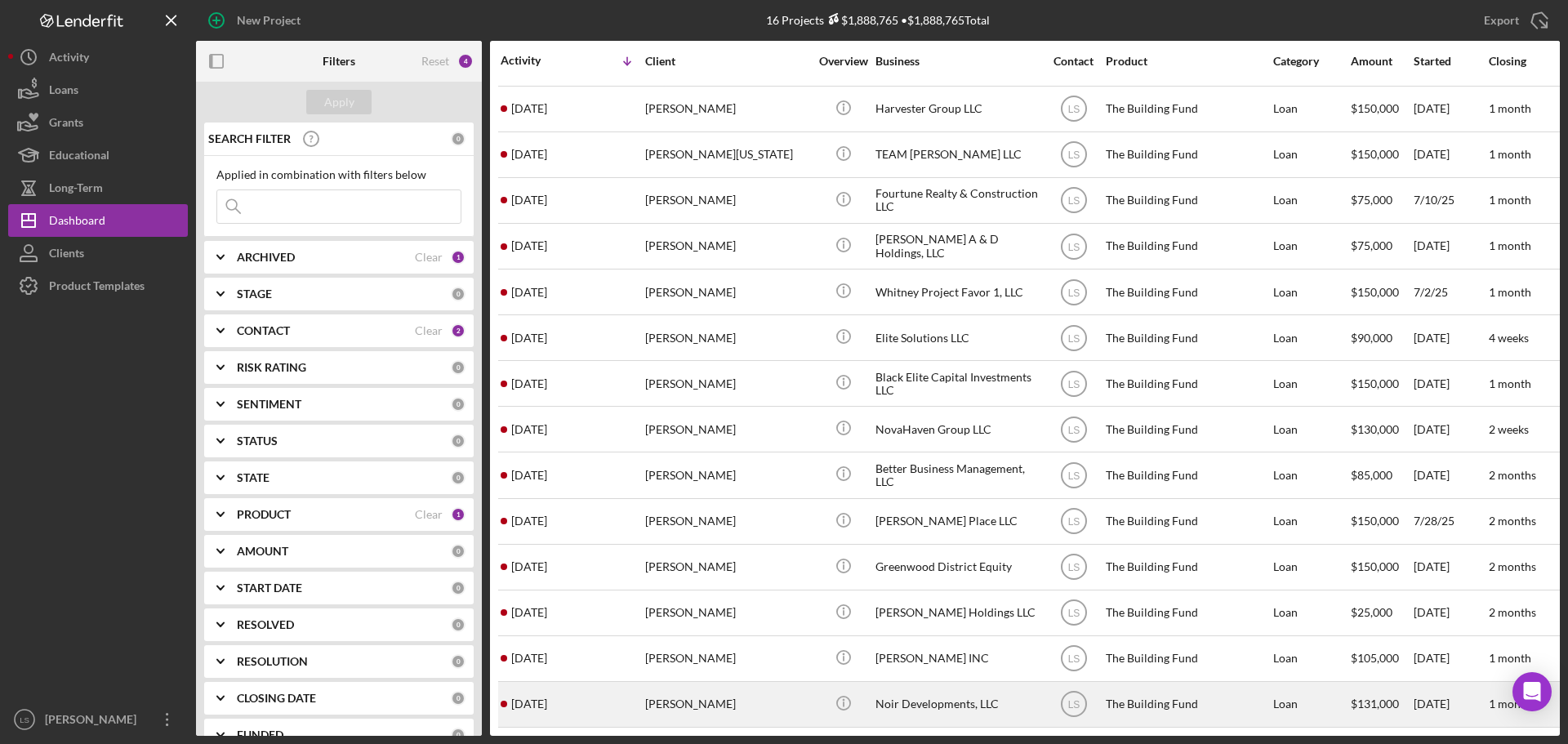
click at [706, 697] on div "[PERSON_NAME]" at bounding box center [727, 704] width 164 height 43
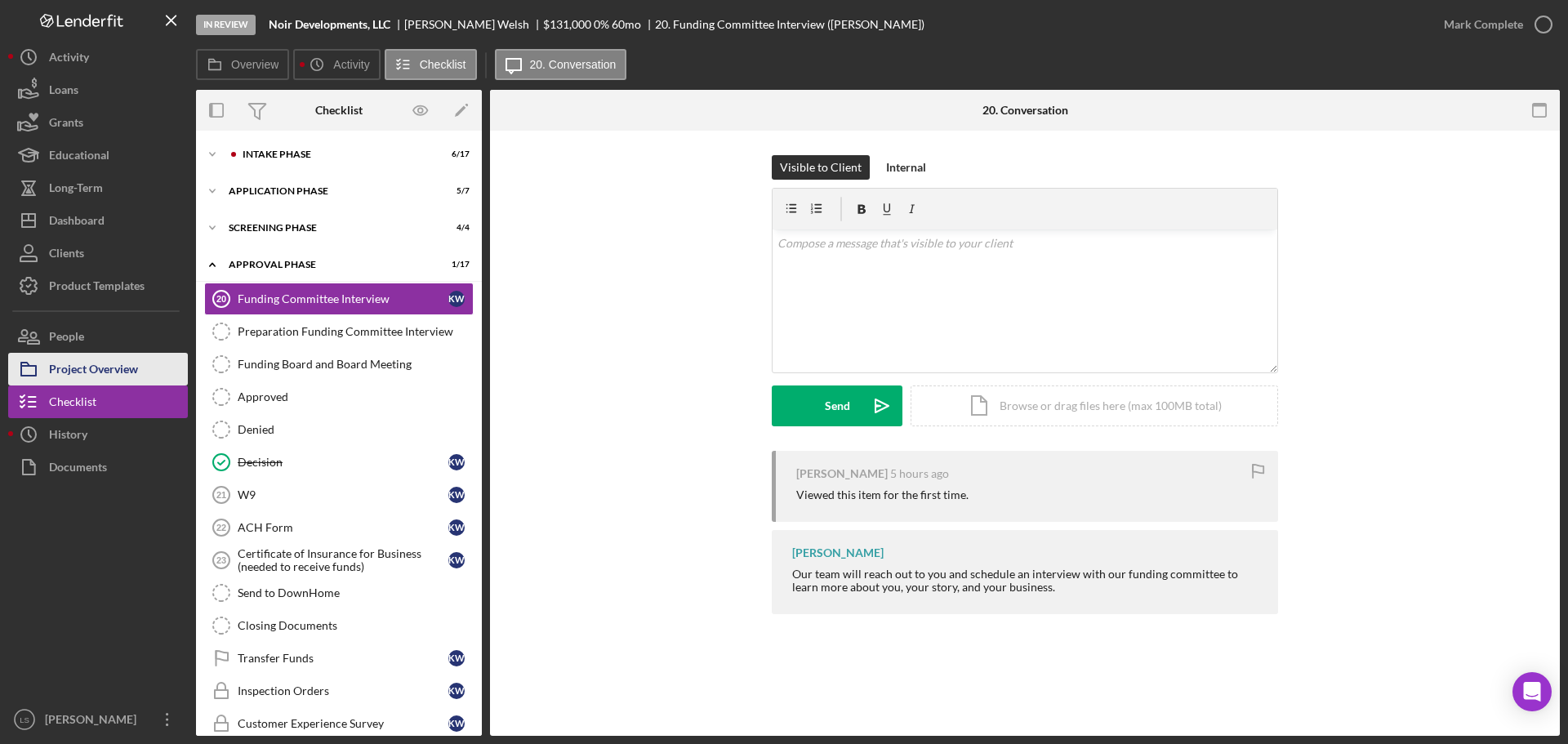
click at [131, 377] on div "Project Overview" at bounding box center [94, 371] width 89 height 37
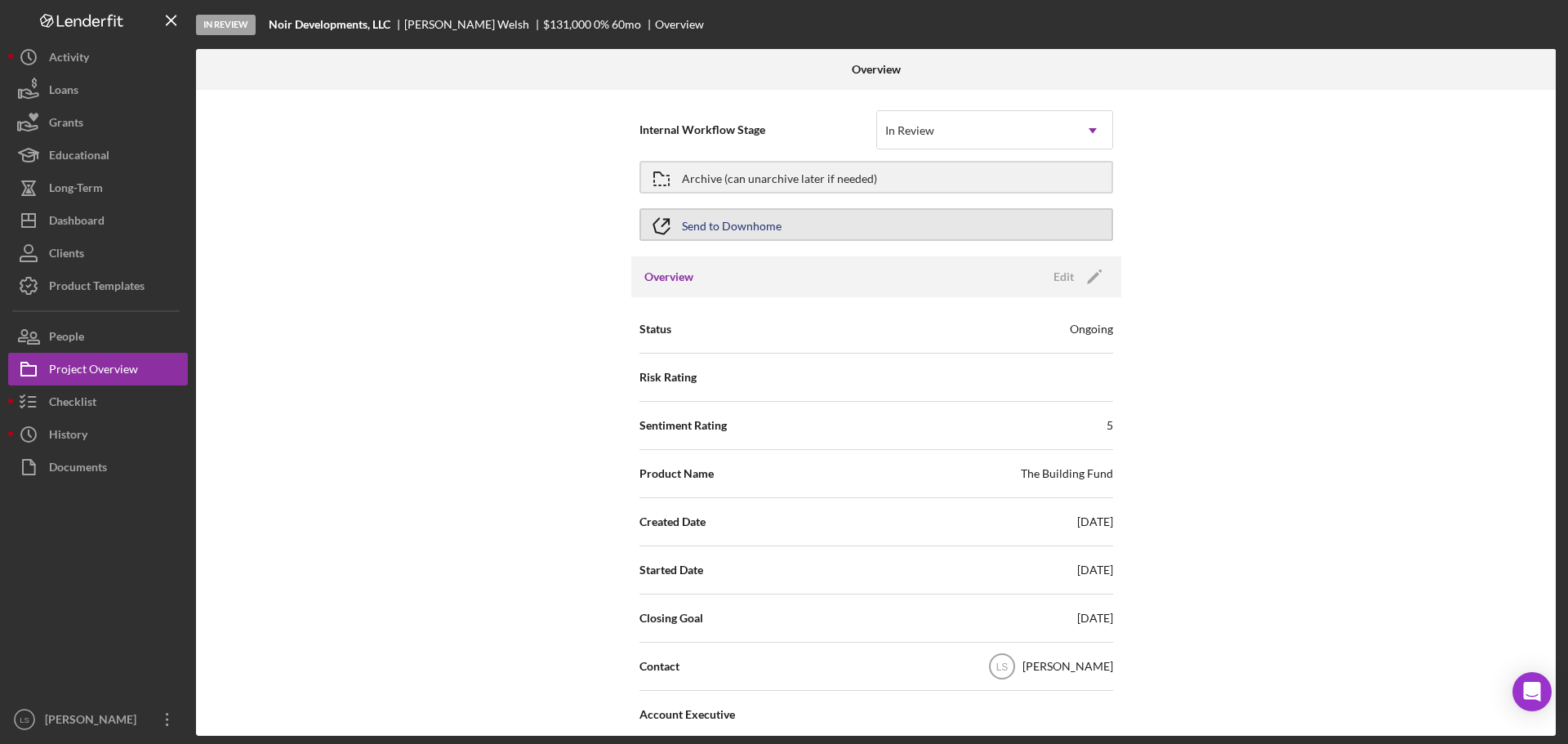
click at [914, 219] on button "Send to Downhome" at bounding box center [876, 224] width 474 height 32
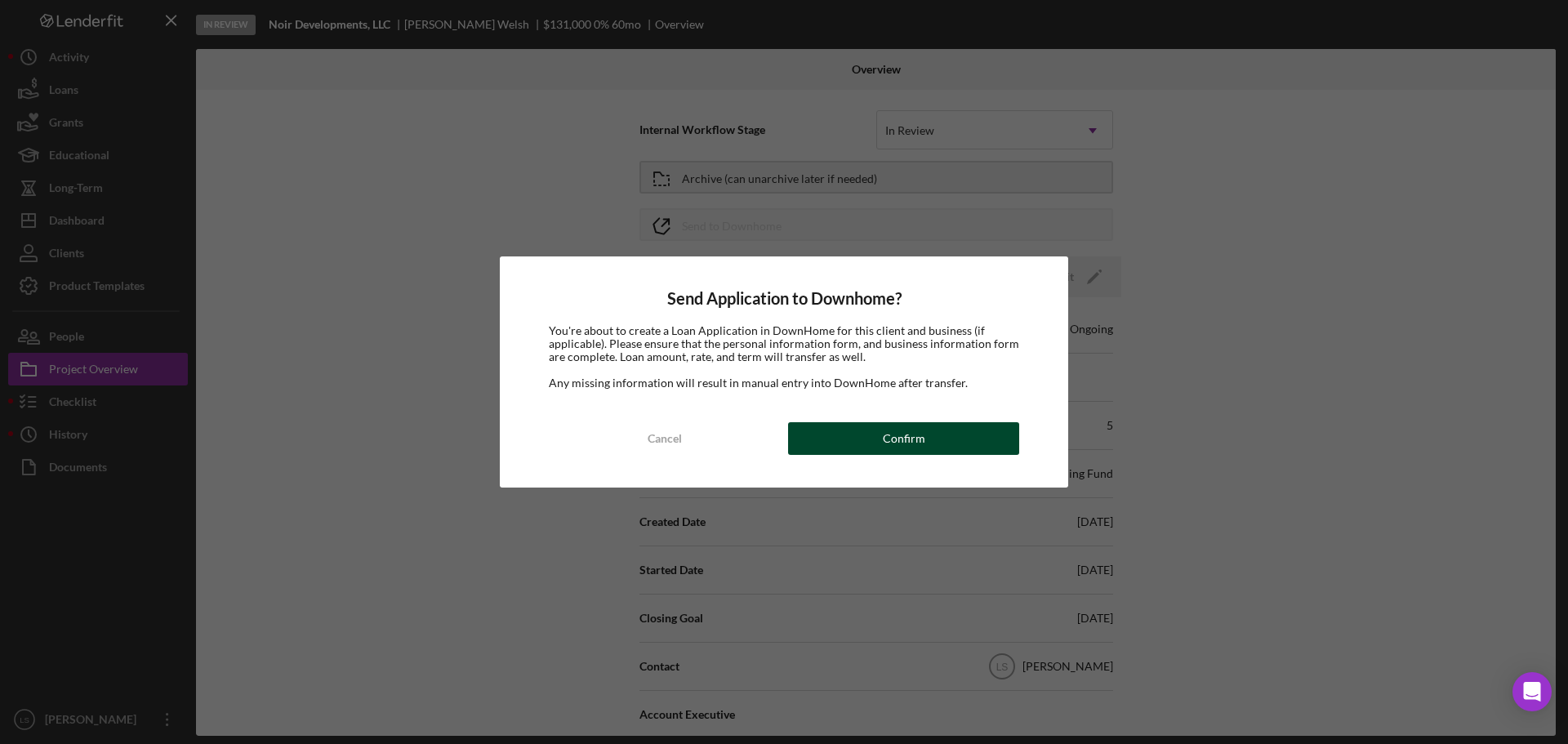
click at [909, 437] on div "Confirm" at bounding box center [903, 438] width 43 height 32
